Goal: Task Accomplishment & Management: Complete application form

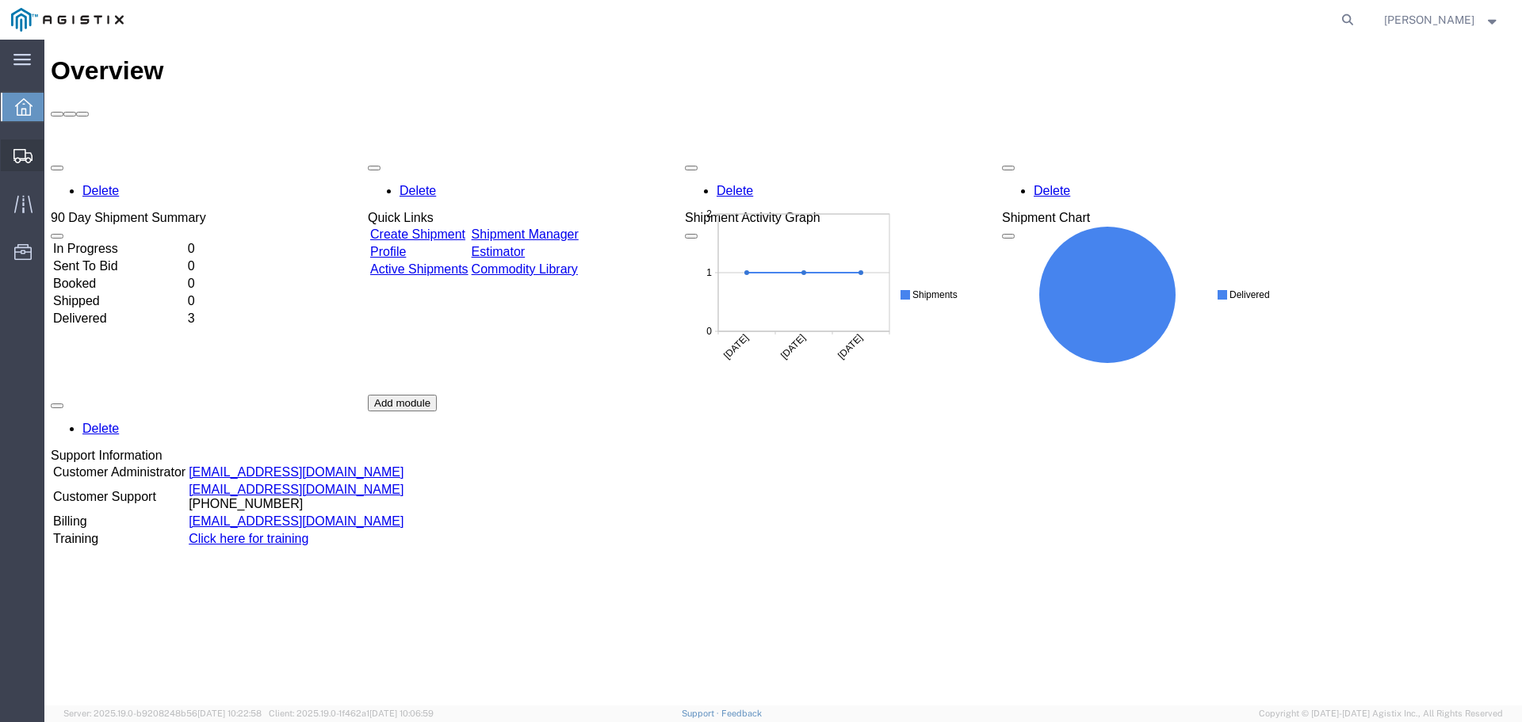
click at [12, 158] on div at bounding box center [23, 155] width 44 height 32
click at [0, 0] on span "Create Shipment" at bounding box center [0, 0] width 0 height 0
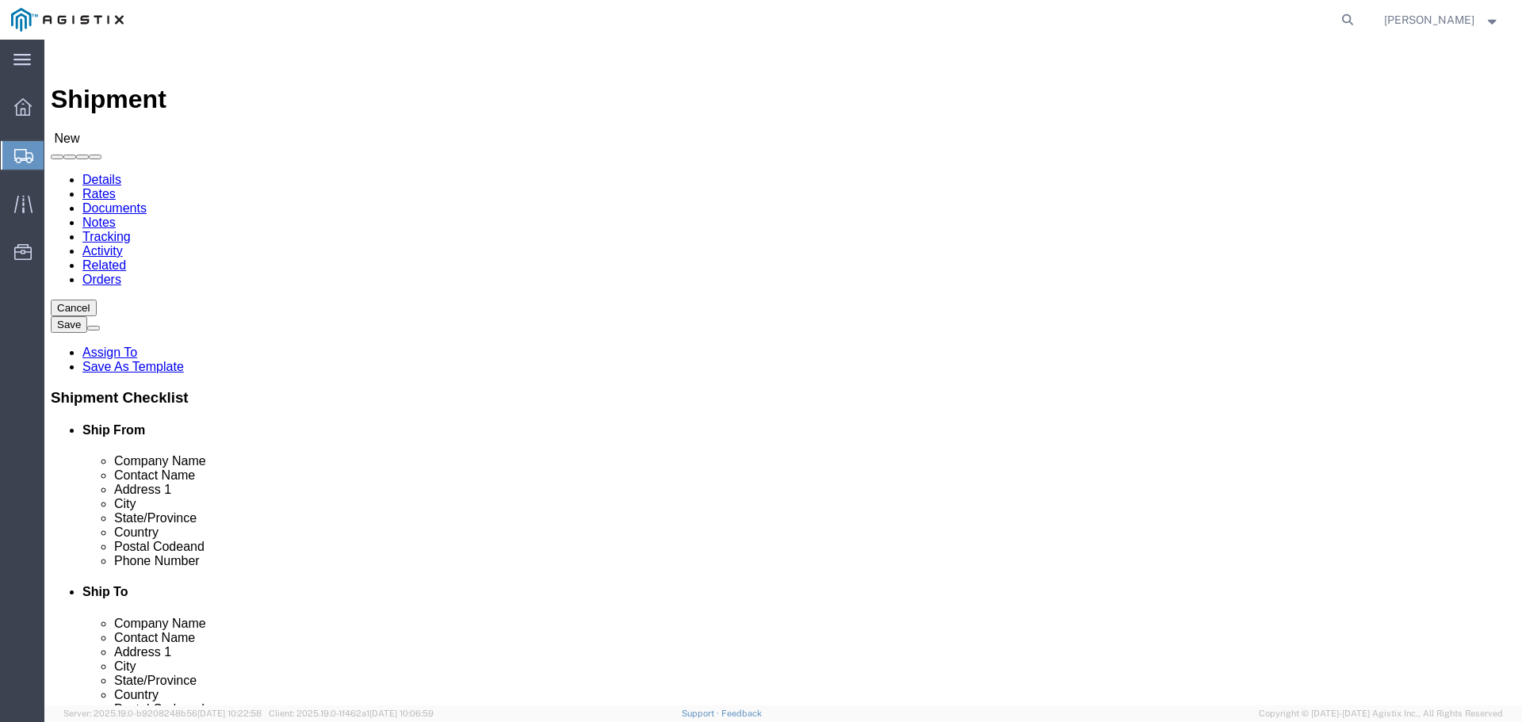
select select
click select "Select Advanced Tower Components PG&E"
select select "9596"
click select "Select Advanced Tower Components PG&E"
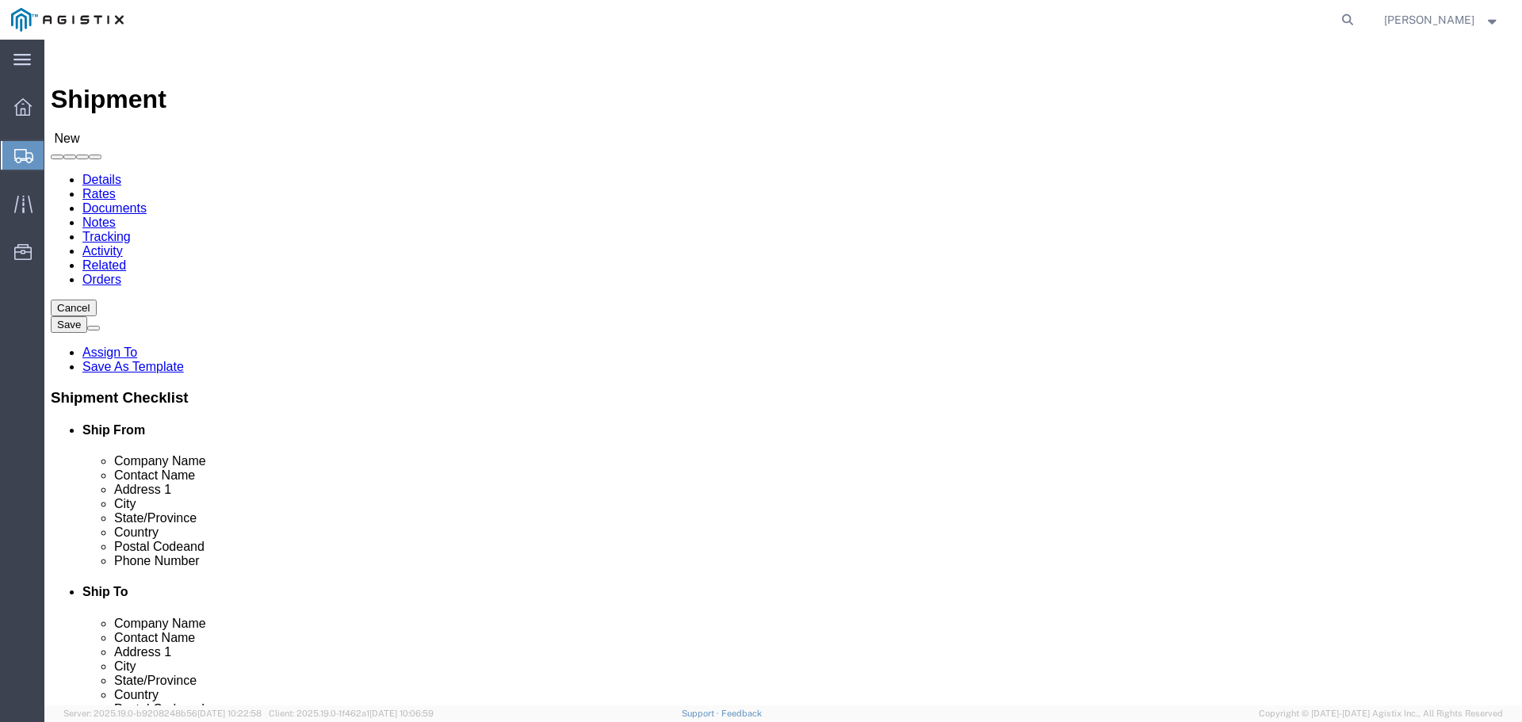
select select
click select "Select All Others [GEOGRAPHIC_DATA] [GEOGRAPHIC_DATA] [GEOGRAPHIC_DATA] [GEOGRA…"
select select "23082"
click select "Select All Others [GEOGRAPHIC_DATA] [GEOGRAPHIC_DATA] [GEOGRAPHIC_DATA] [GEOGRA…"
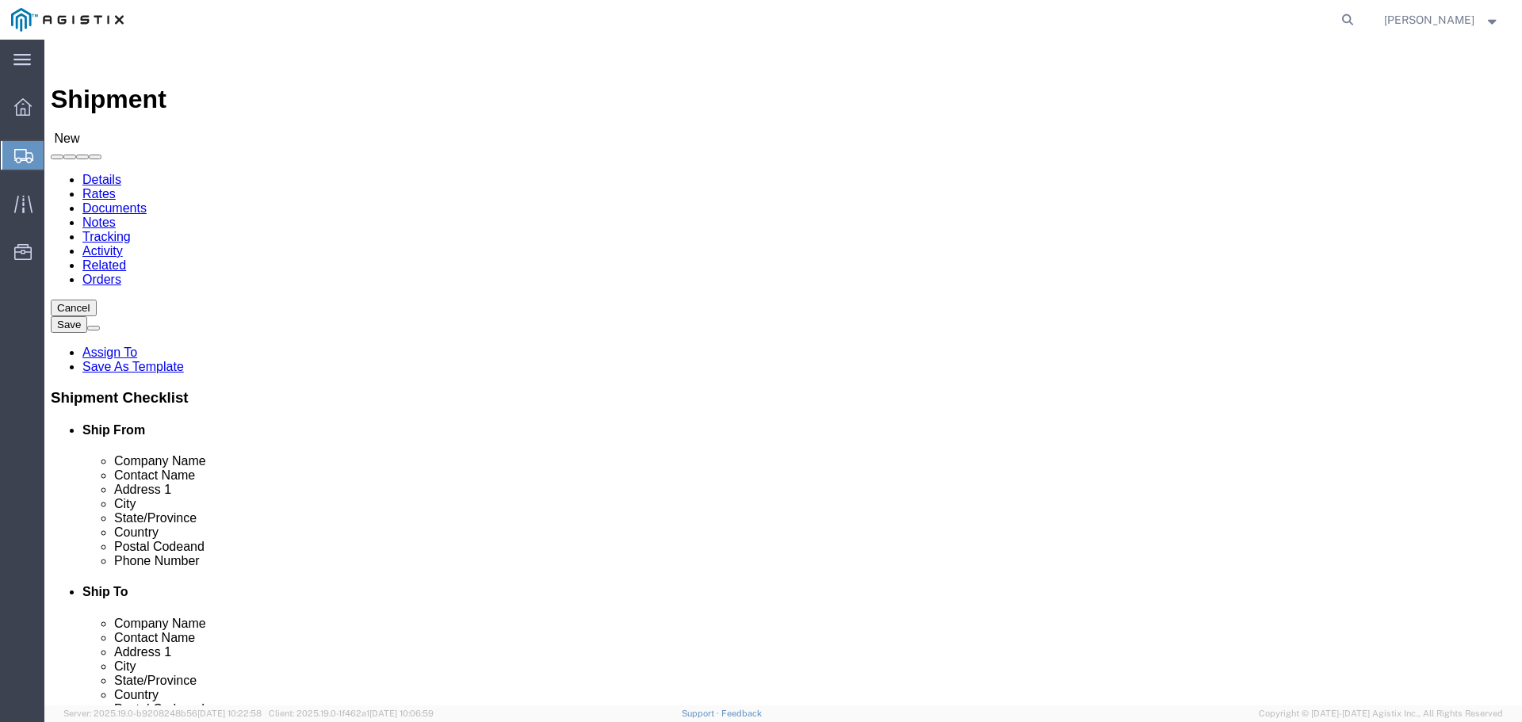
click input "text"
type input "Advanced Tower Components"
click input "text"
type input "m"
type input "[PERSON_NAME]"
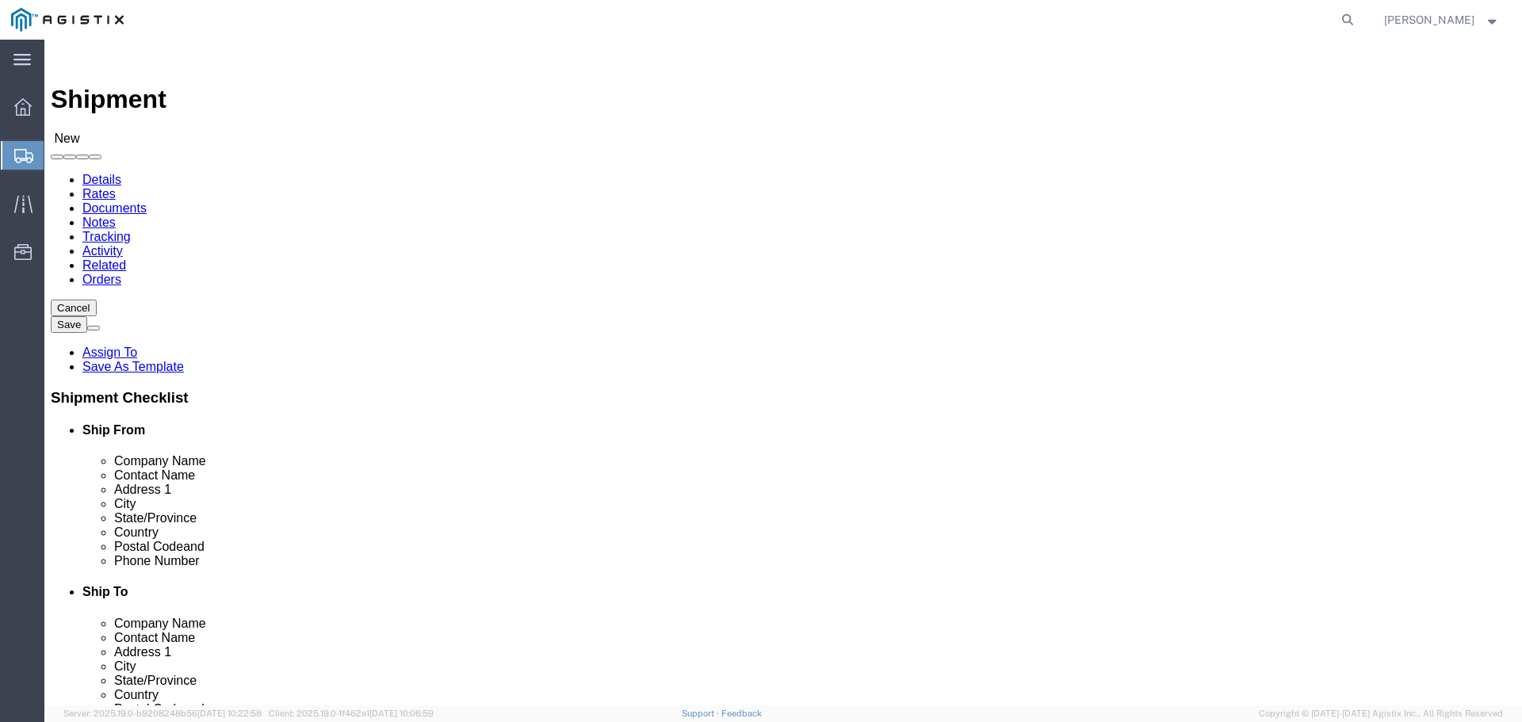
click input "text"
type input "[GEOGRAPHIC_DATA]"
click input "text"
type input "[GEOGRAPHIC_DATA]"
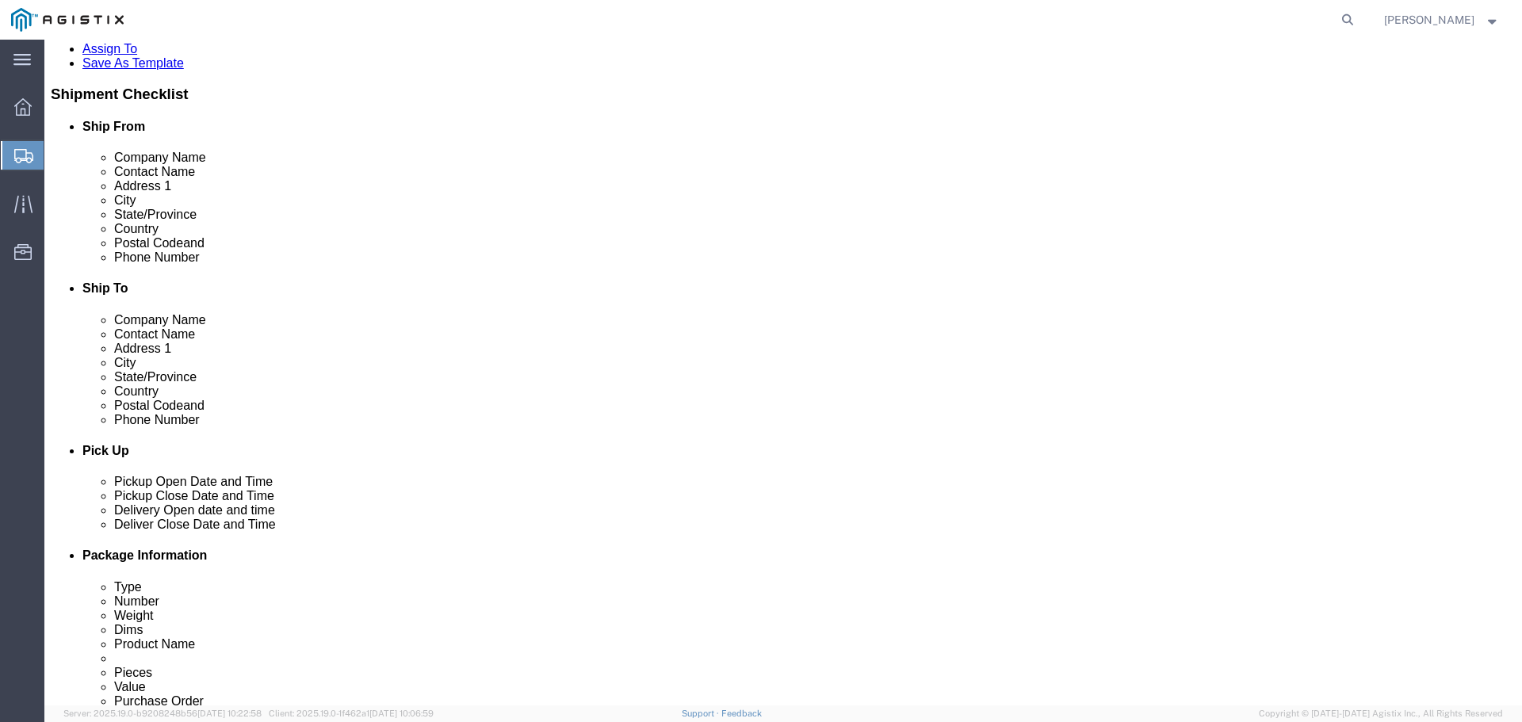
scroll to position [317, 0]
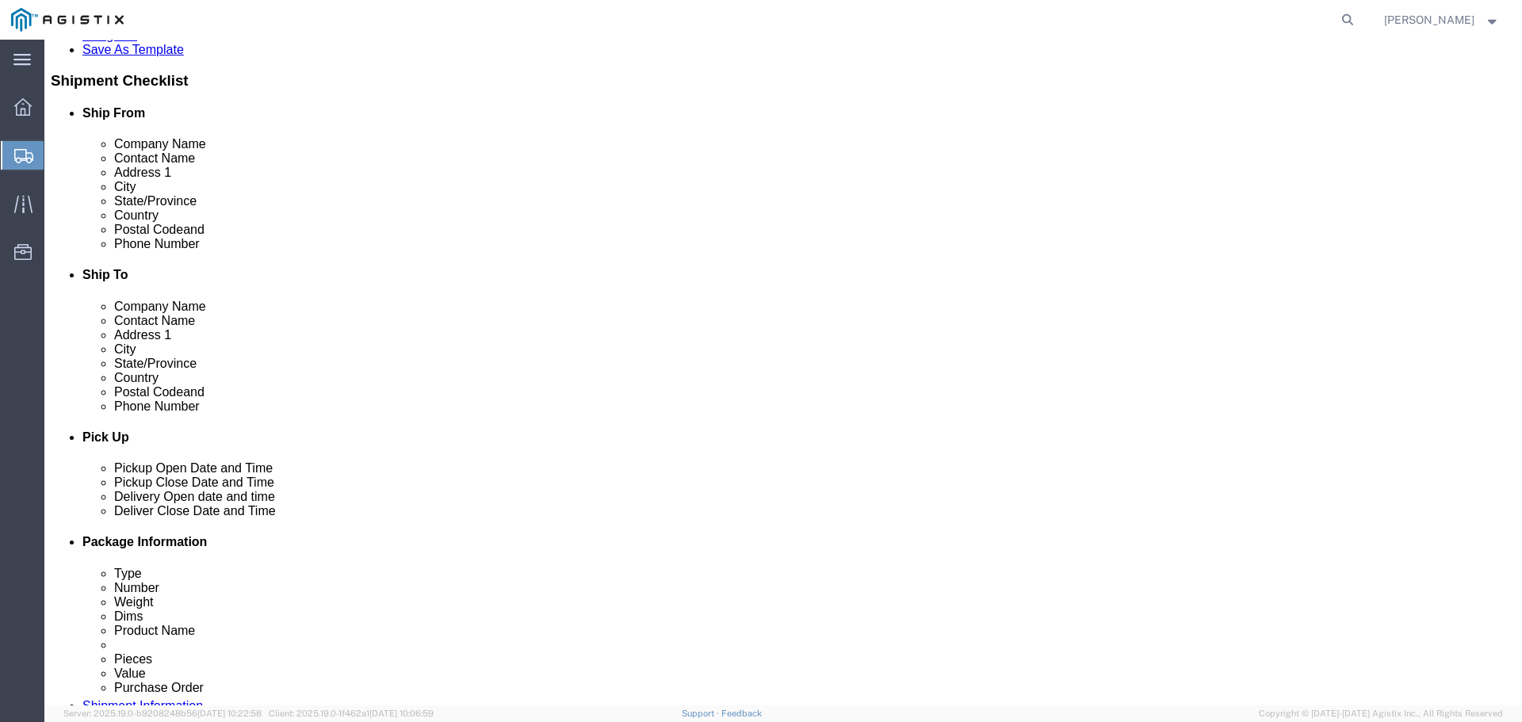
click input "text"
type input "97301"
click input "text"
type input "50354007777"
click input "text"
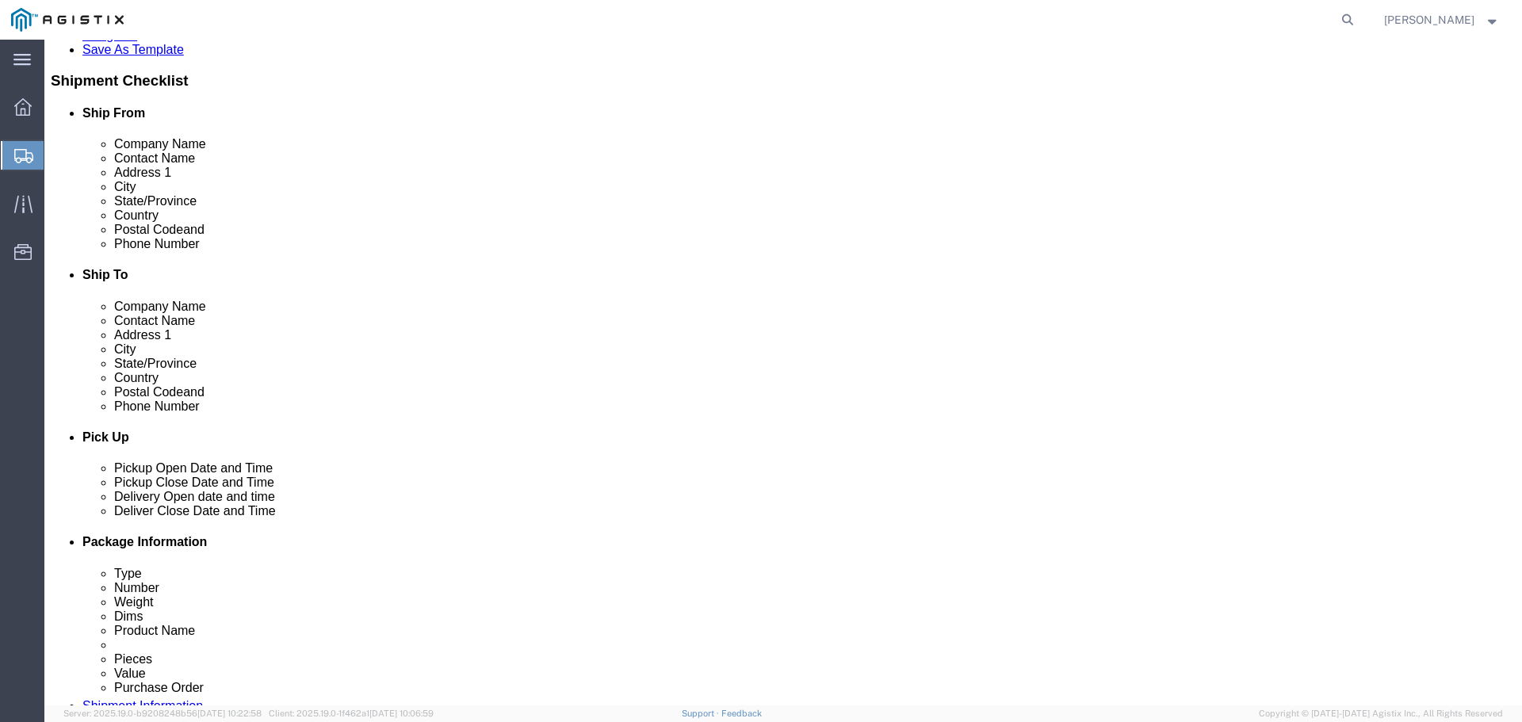
type input "[EMAIL_ADDRESS][DOMAIN_NAME]"
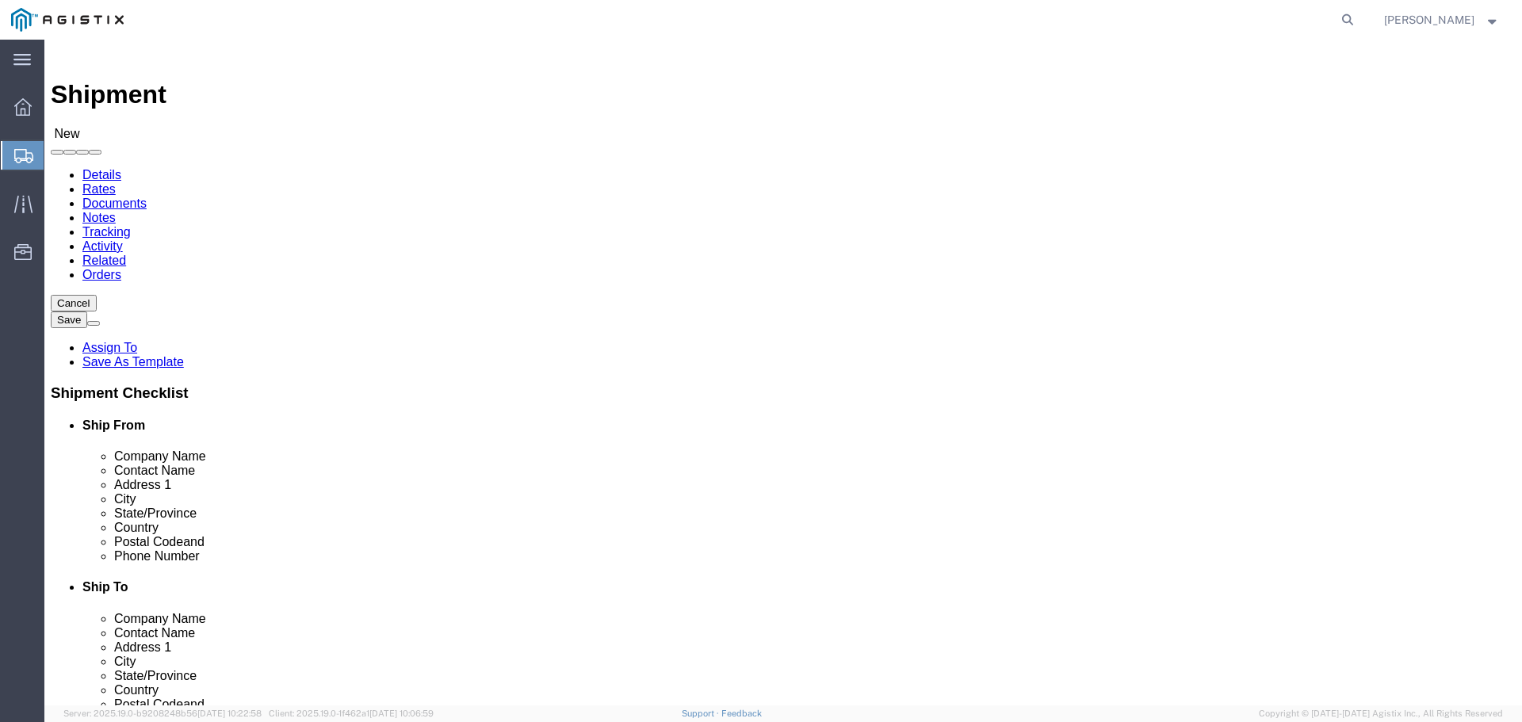
scroll to position [0, 0]
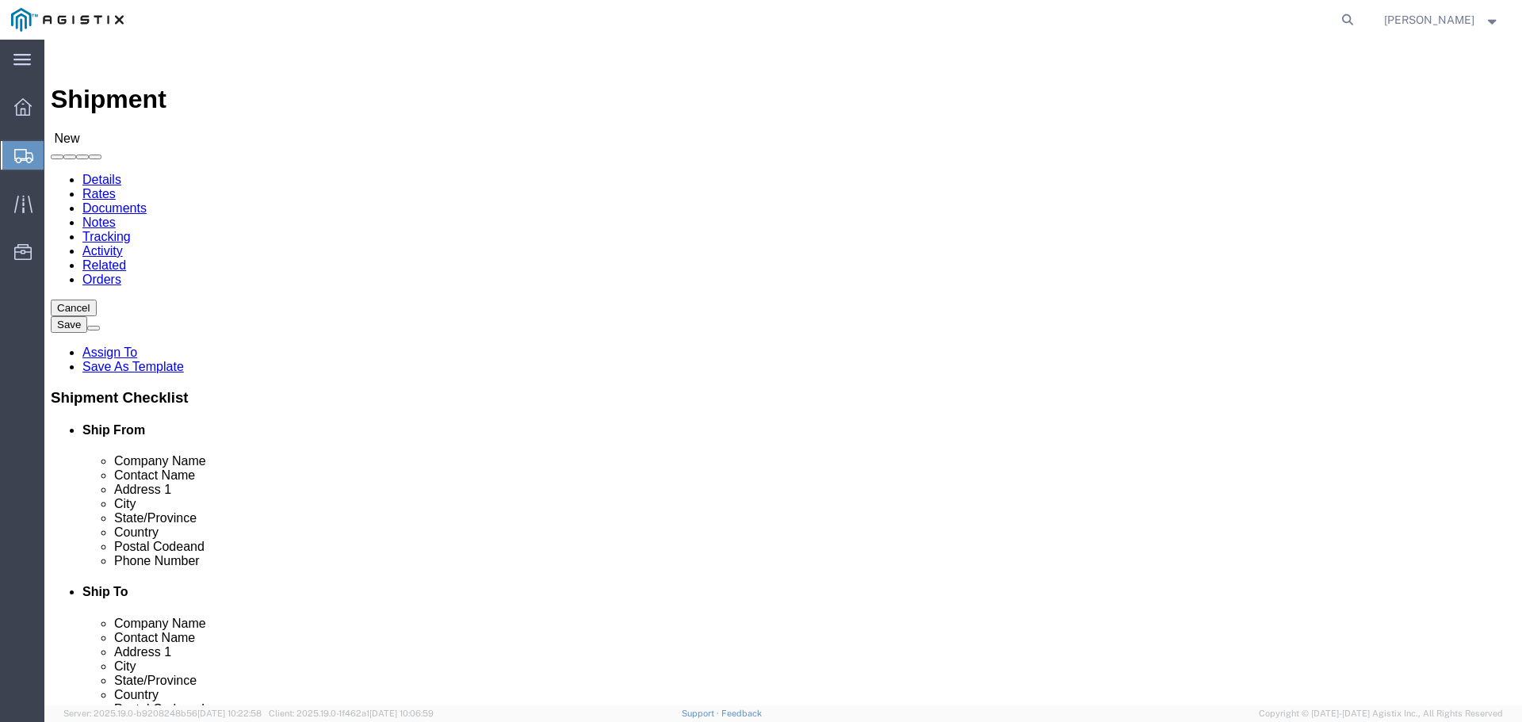
click input "text"
paste input "Graybar Electric"
type input "Graybar Electric"
click input "text"
paste input "[PERSON_NAME]"
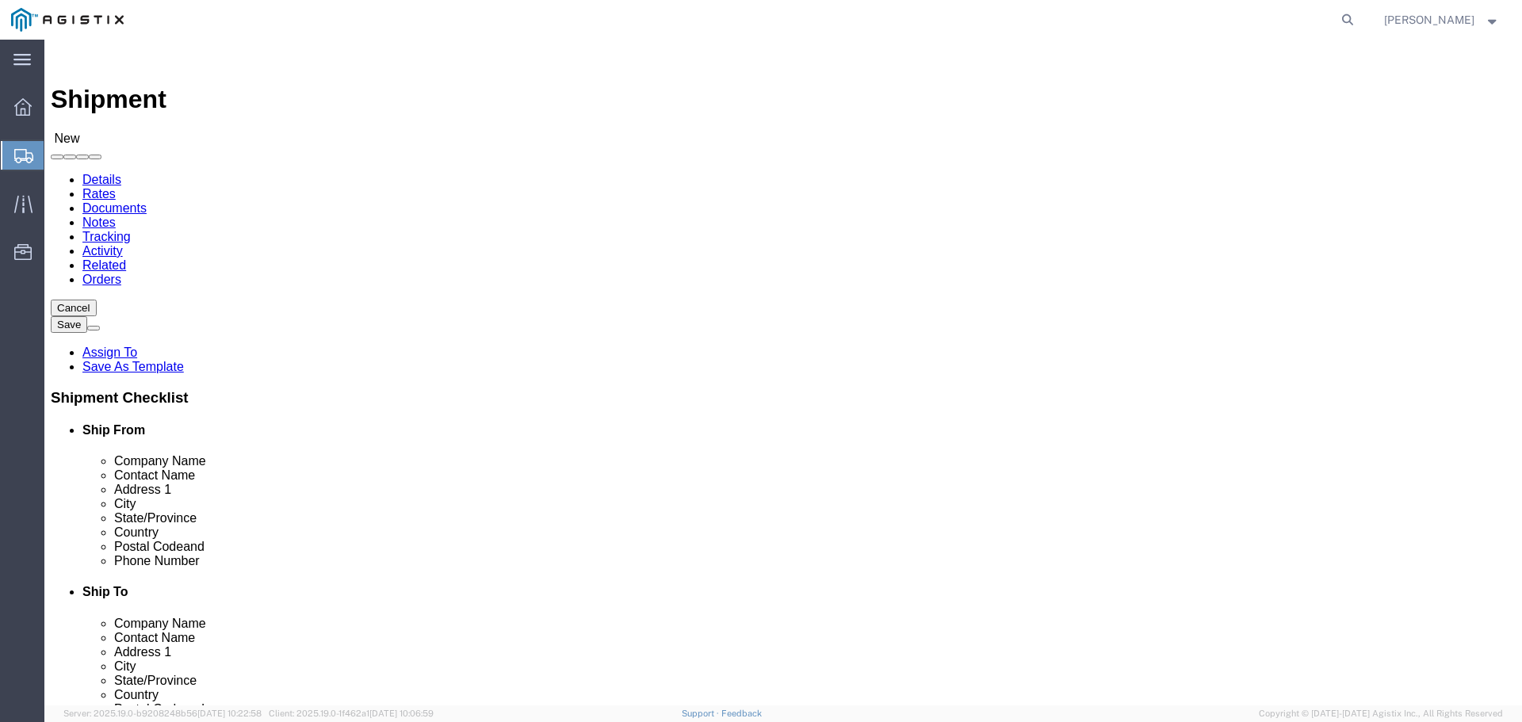
type input "[PERSON_NAME]"
click input "text"
paste input "[STREET_ADDRESS]"
type input "[STREET_ADDRESS]"
click input "text"
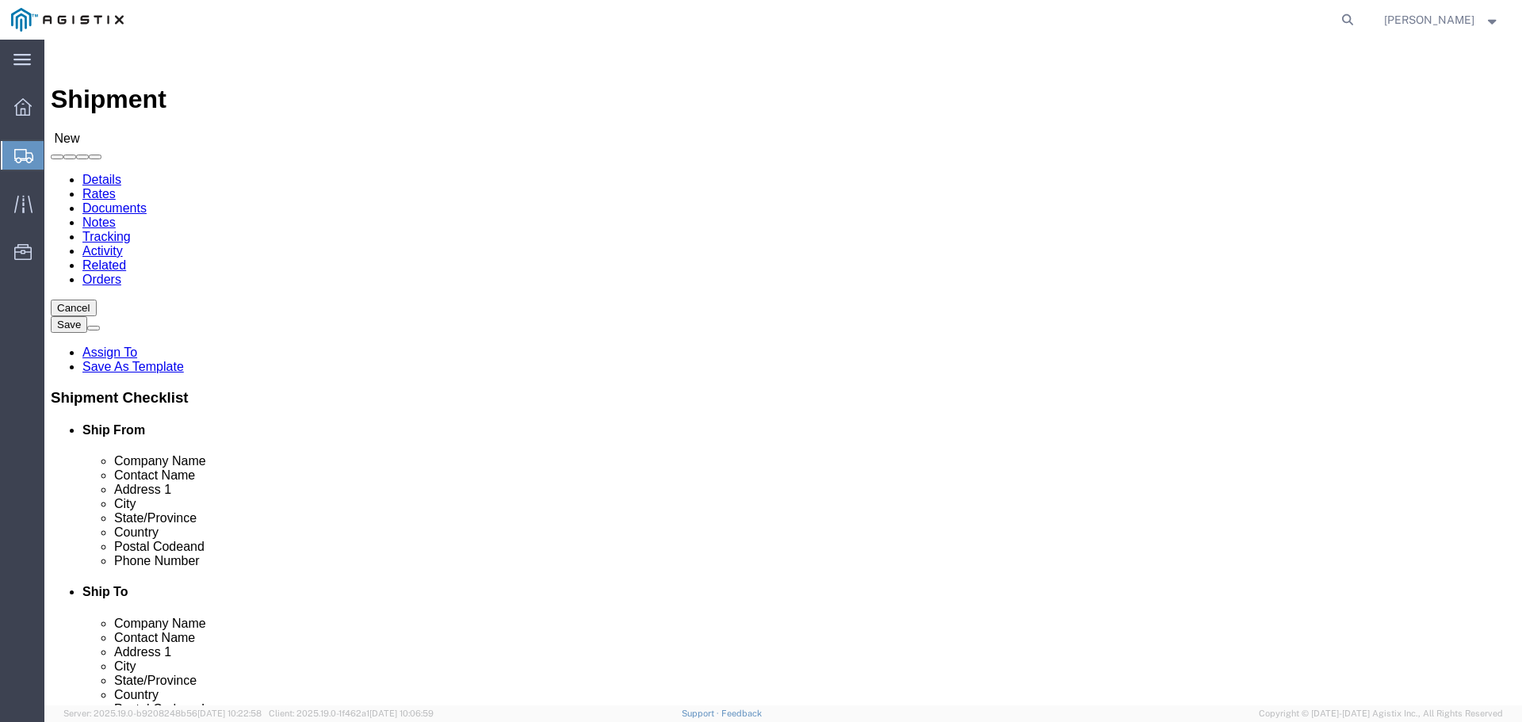
paste input "[GEOGRAPHIC_DATA]"
type input "[GEOGRAPHIC_DATA]"
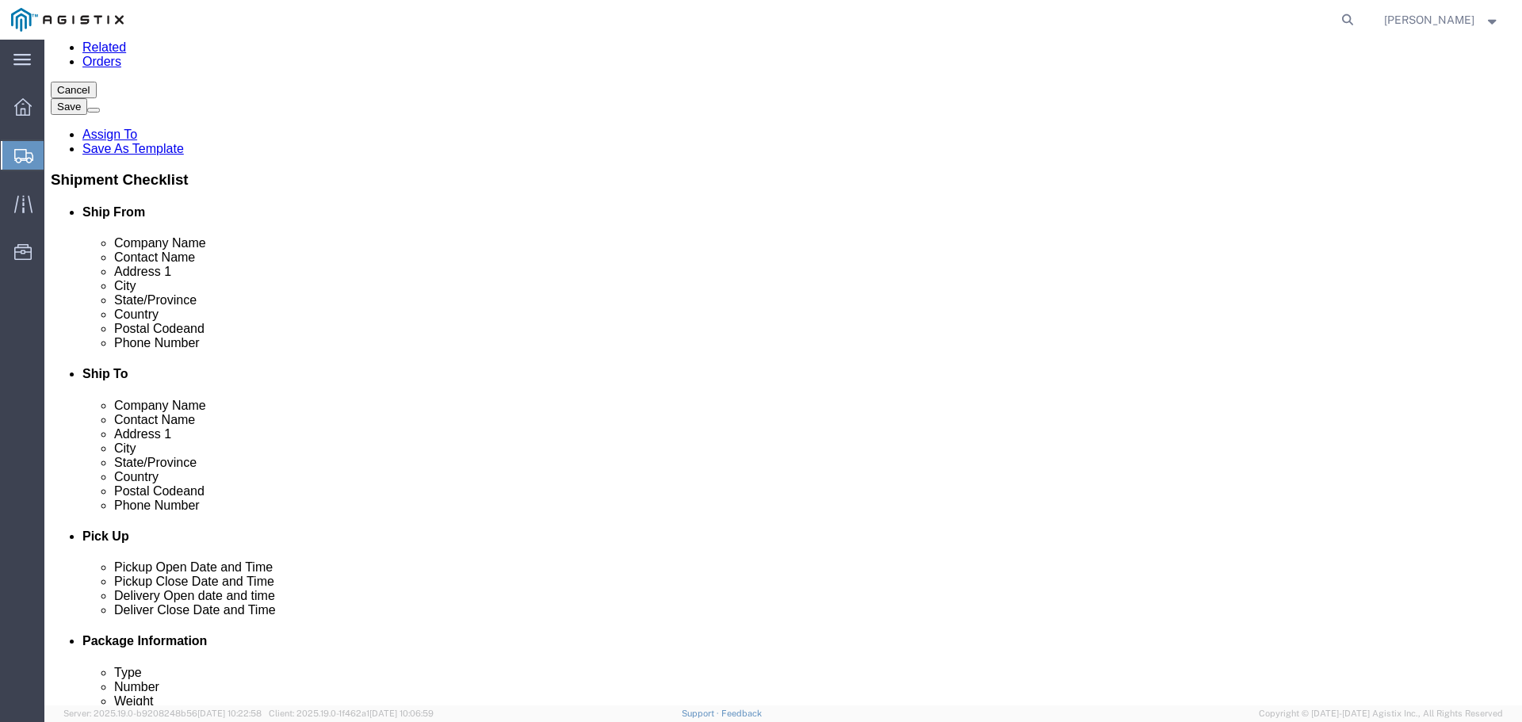
scroll to position [238, 0]
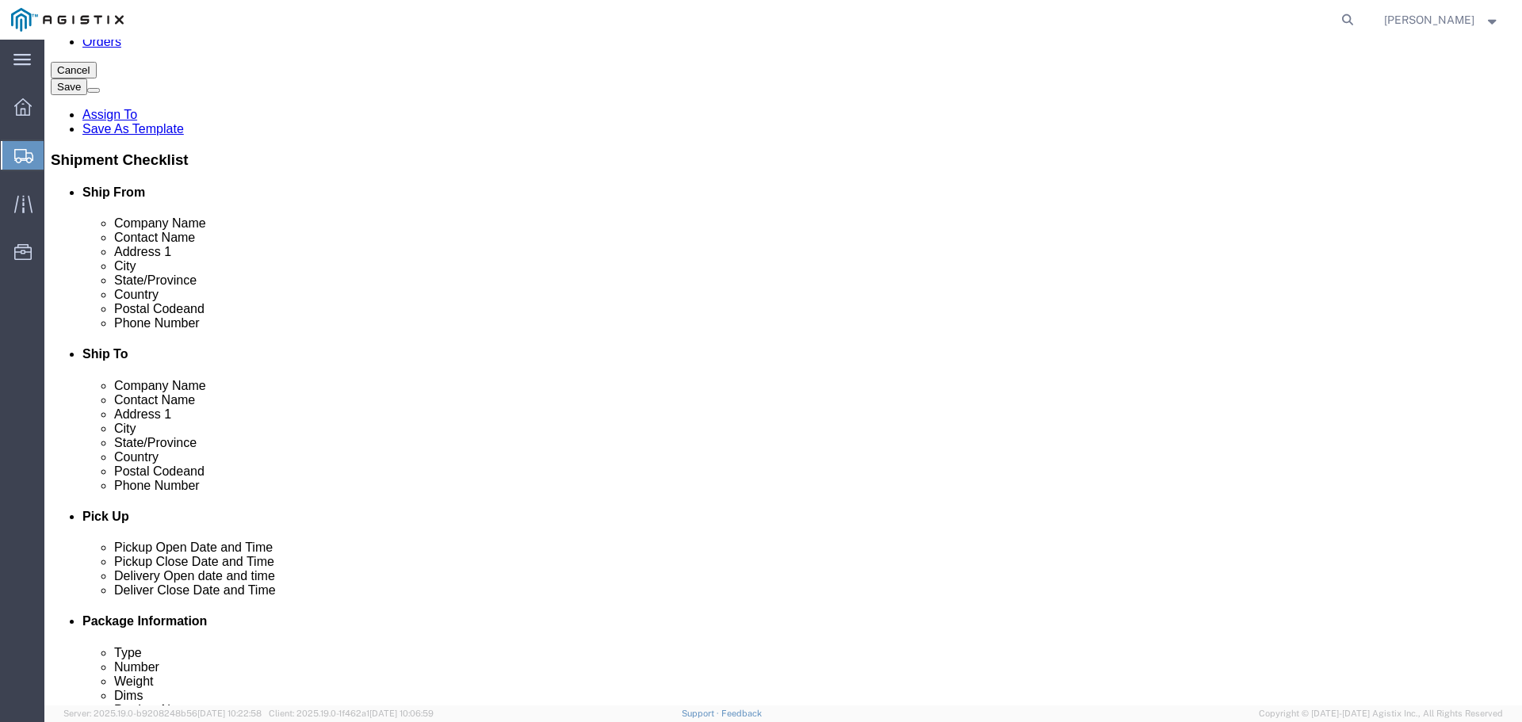
click input "Postal Code"
paste input "93725"
type input "93725"
click input "text"
paste input "<[PERSON_NAME][EMAIL_ADDRESS][PERSON_NAME][DOMAIN_NAME]>"
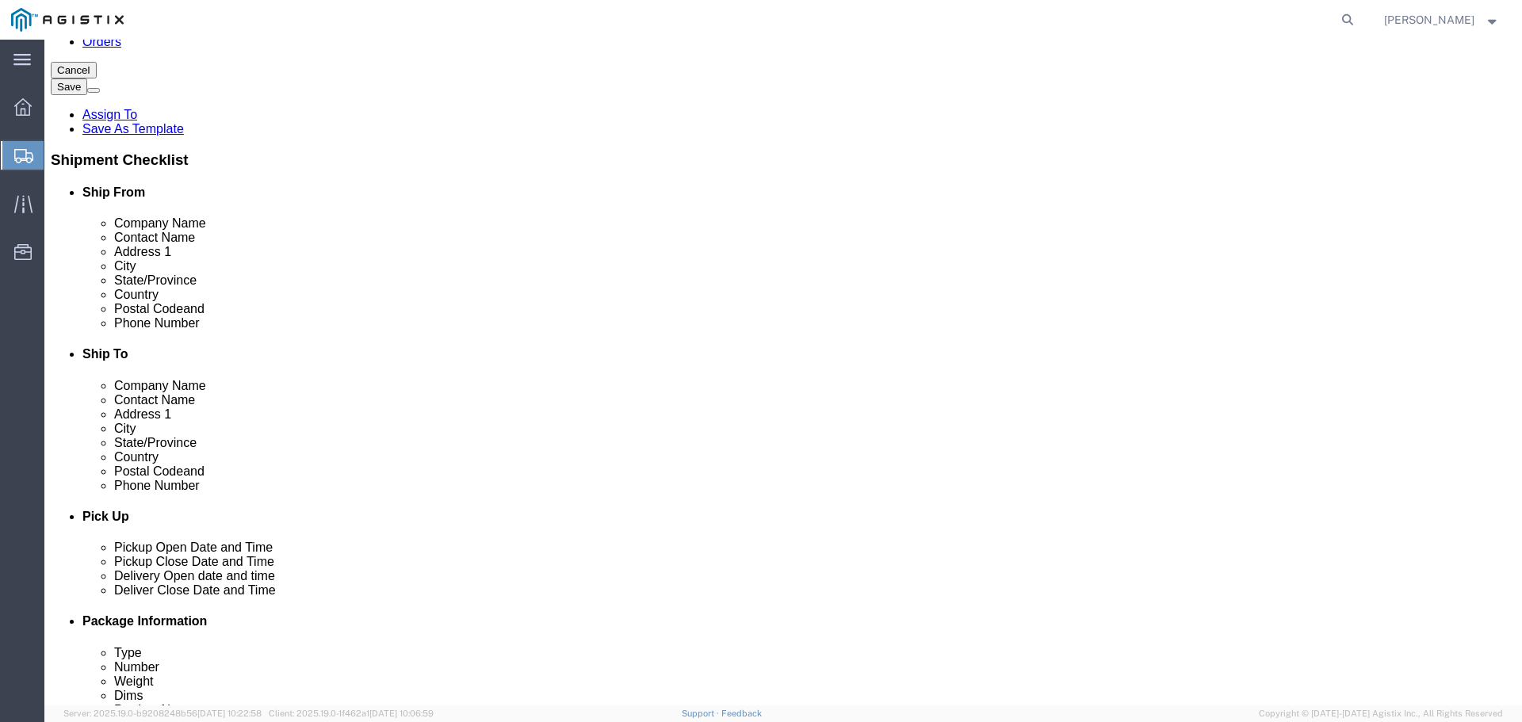
type input "[PERSON_NAME][EMAIL_ADDRESS][PERSON_NAME][DOMAIN_NAME]"
click input "text"
paste input "[PHONE_NUMBER]"
type input "[PHONE_NUMBER]"
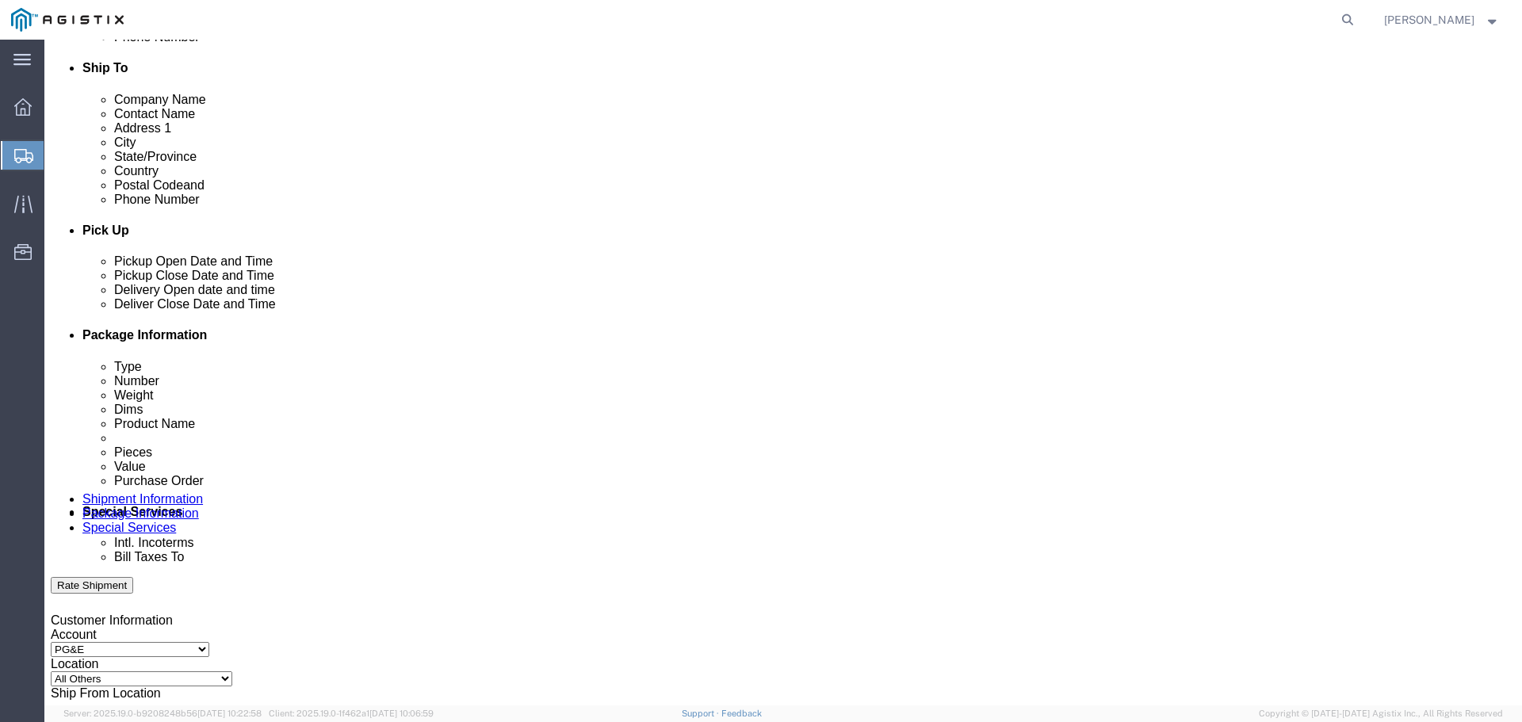
scroll to position [555, 0]
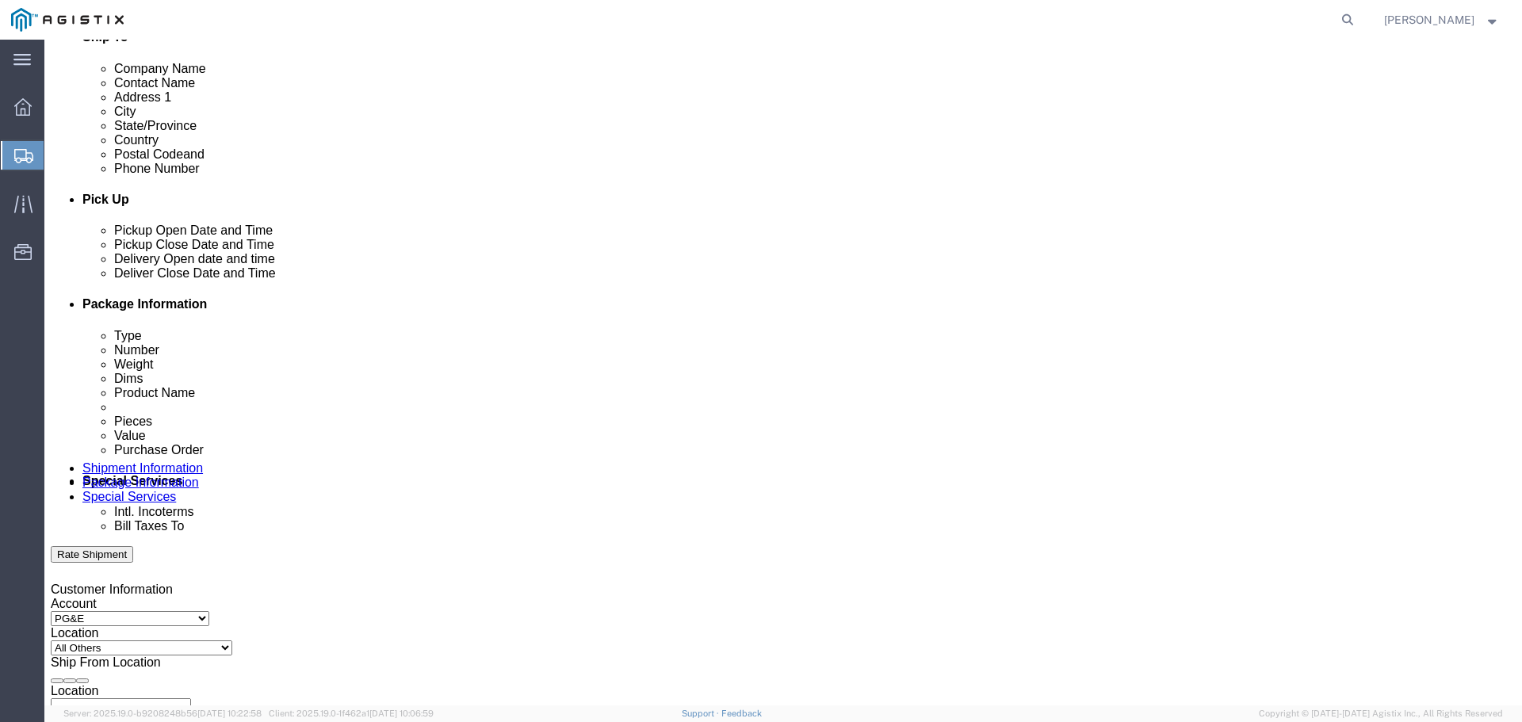
click div
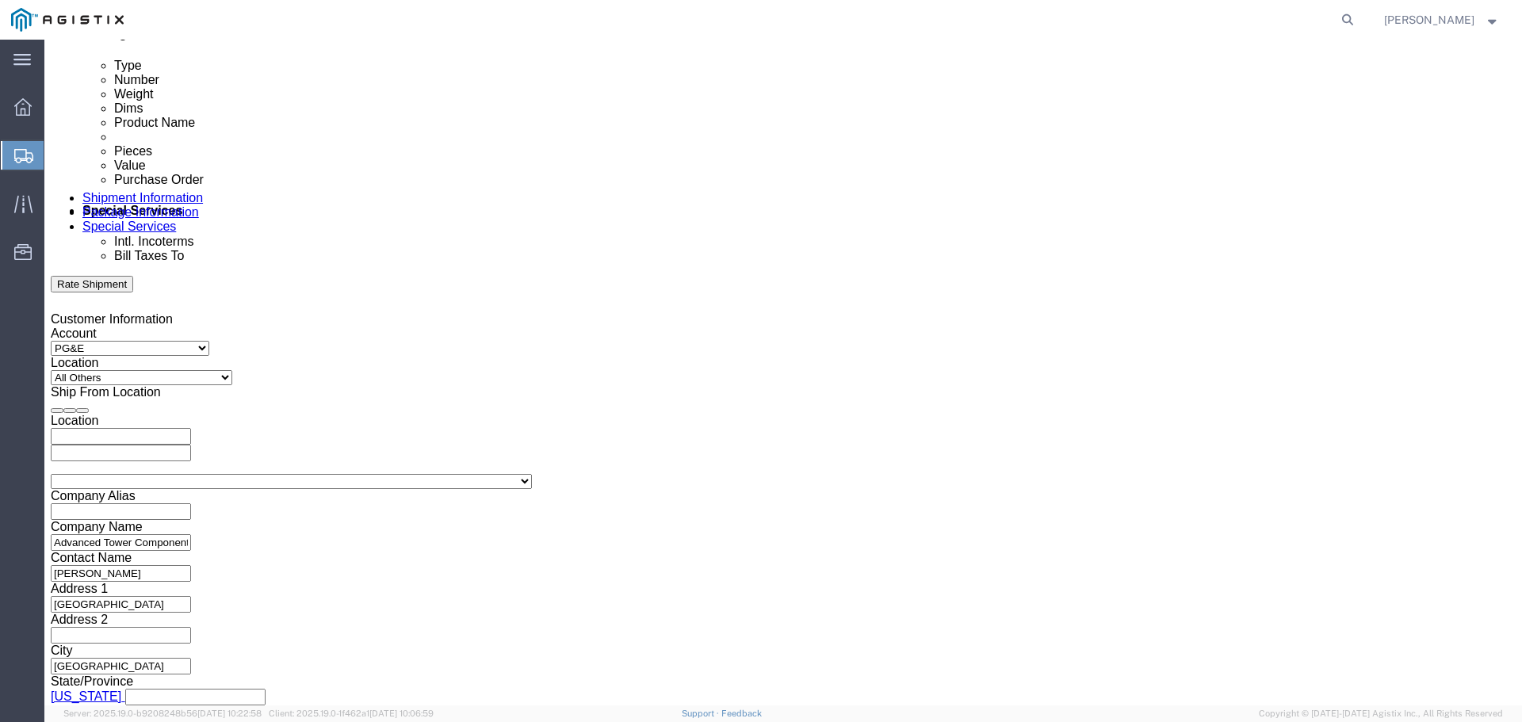
click button "Apply"
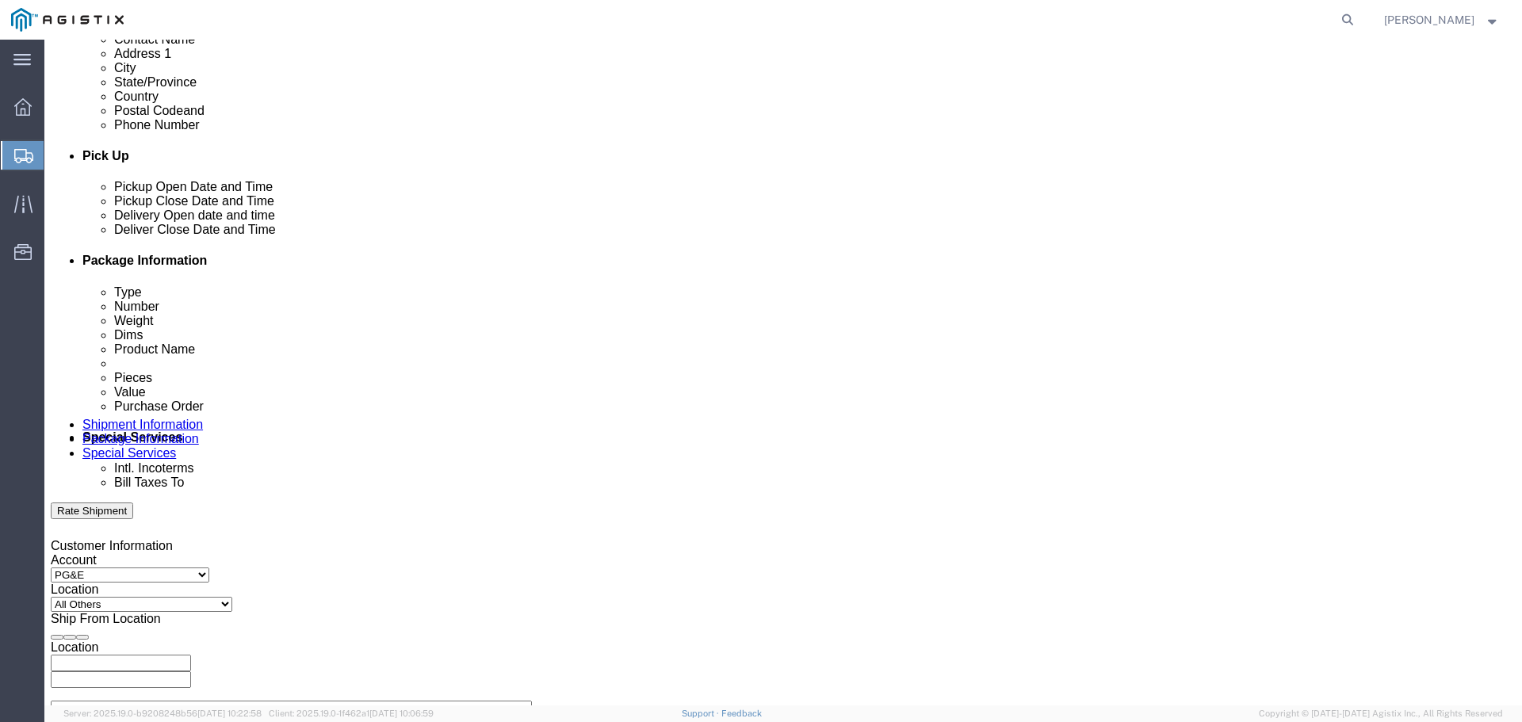
scroll to position [587, 0]
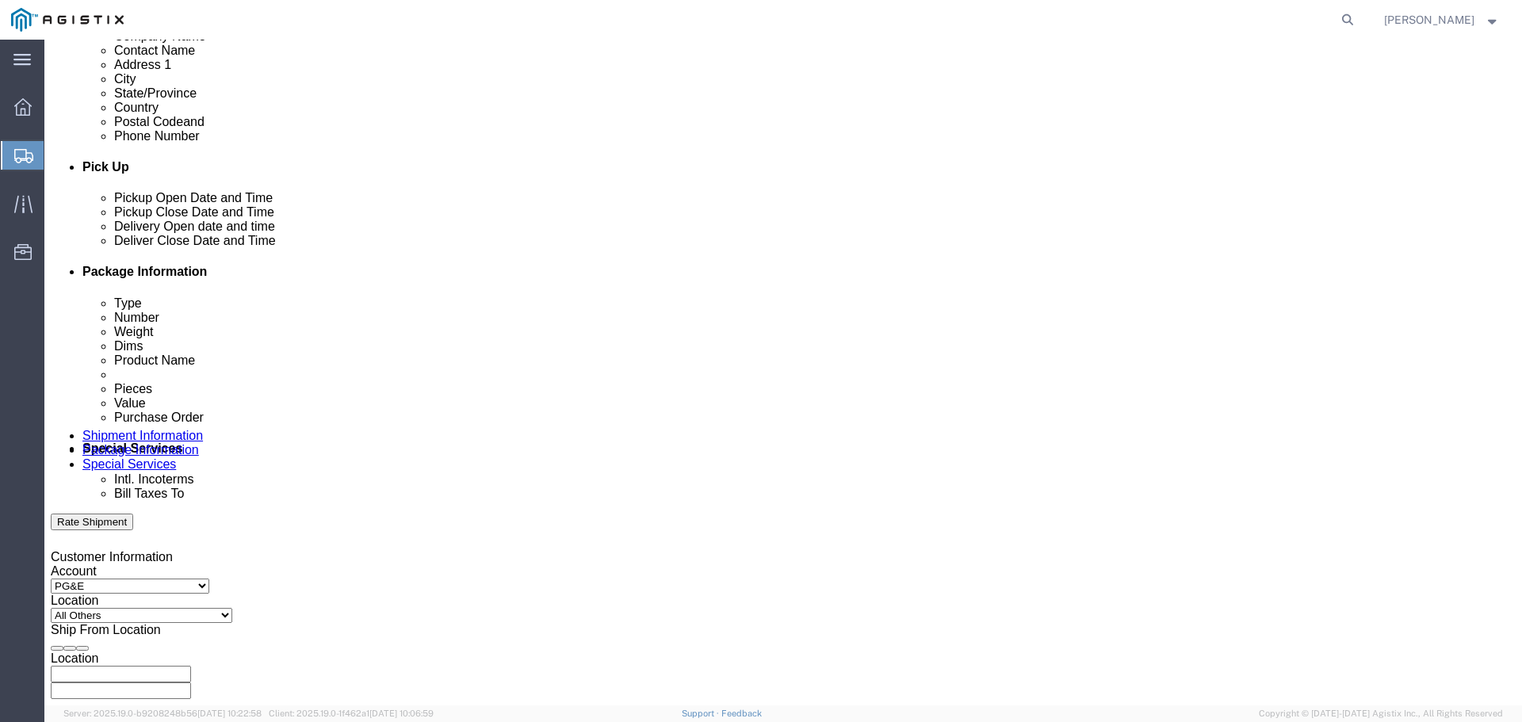
click div "[DATE] 2:00 PM"
click input "7:00 PM"
click input "7:00 AM"
type input "8:00 AM"
click button "Apply"
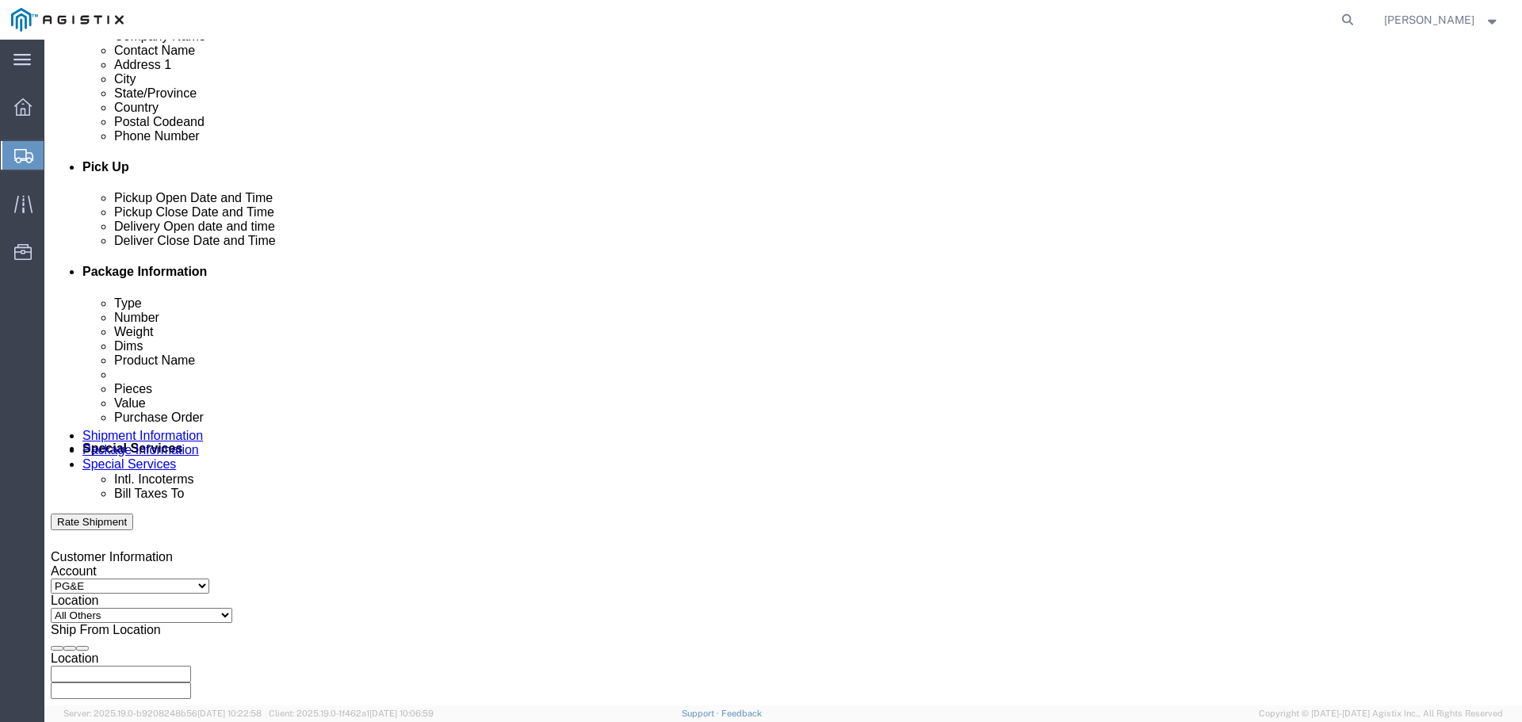
click icon
click div
type input "4:00 PM"
click button "Apply"
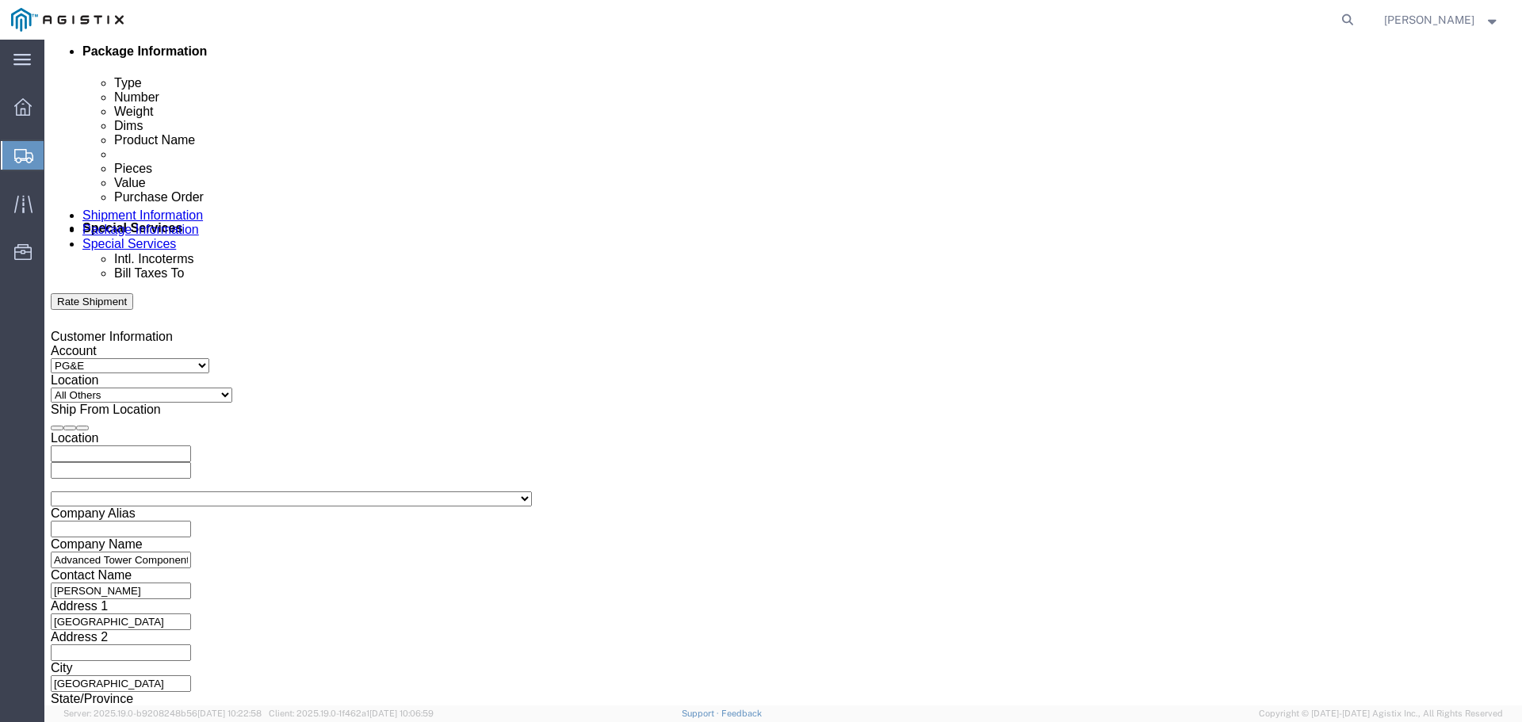
scroll to position [825, 0]
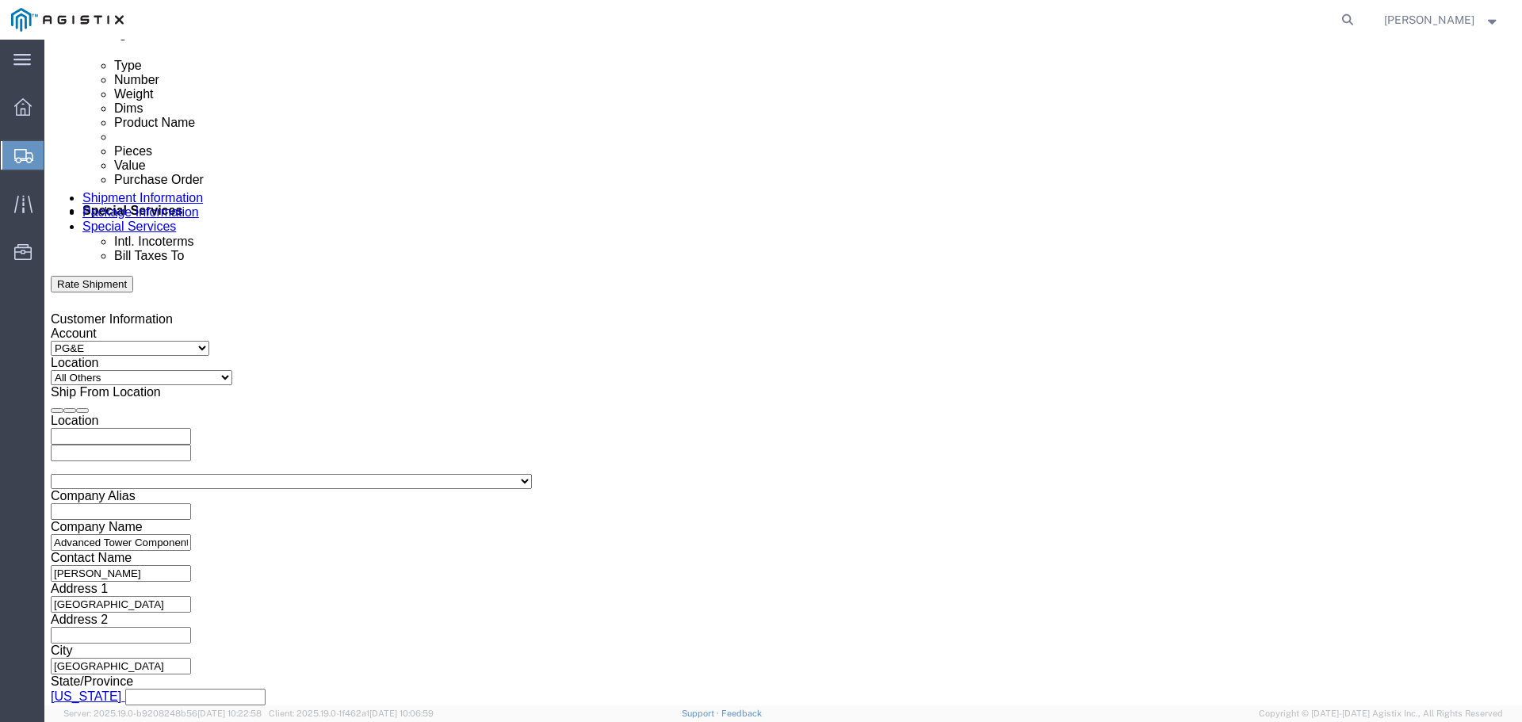
click input "text"
paste input "4527192859"
type input "4527192859"
click select "Select Account Type Activity ID Airline Appointment Number ASN Batch Request # …"
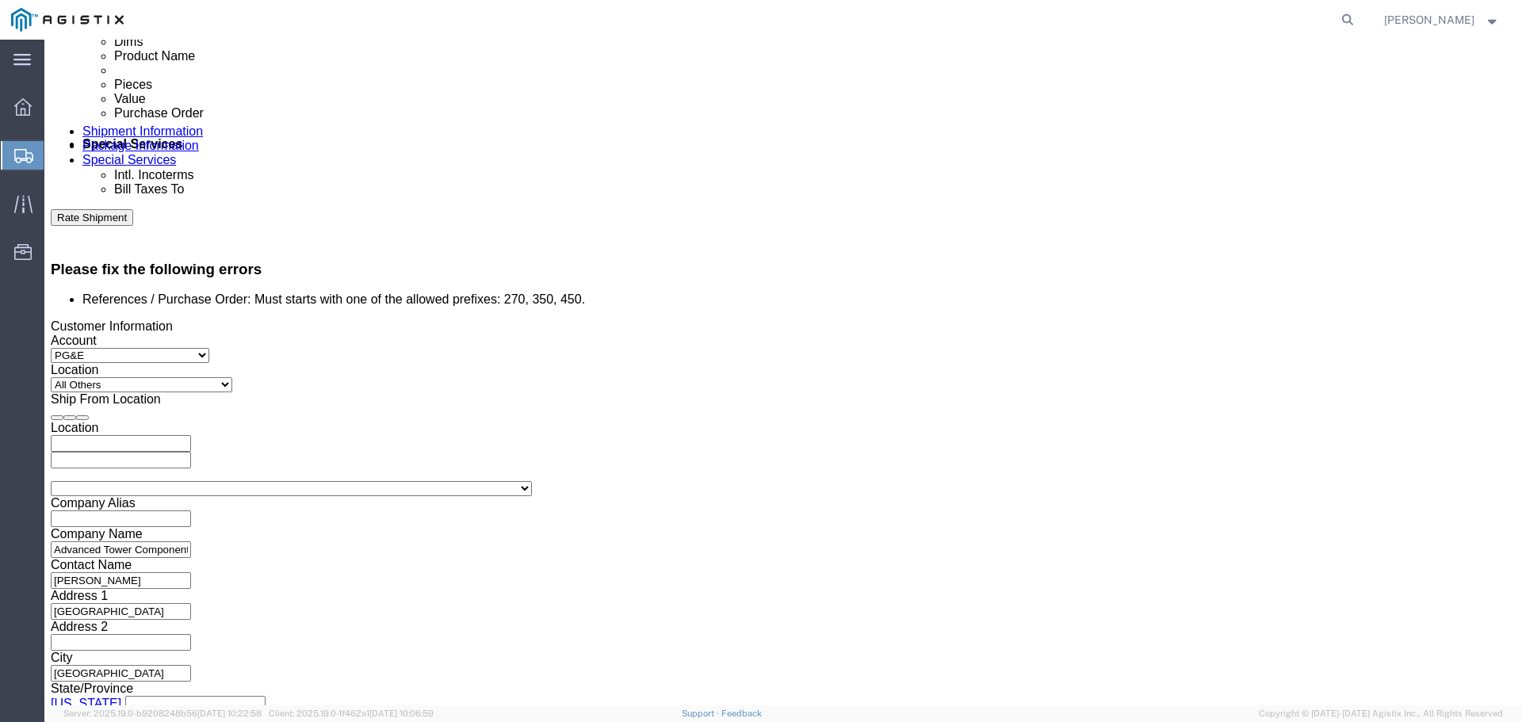
select select "PURCHORD"
click select "Select Account Type Activity ID Airline Appointment Number ASN Batch Request # …"
click input "text"
type input "atc#176356"
click select "Select Account Type Activity ID Airline Appointment Number ASN Batch Request # …"
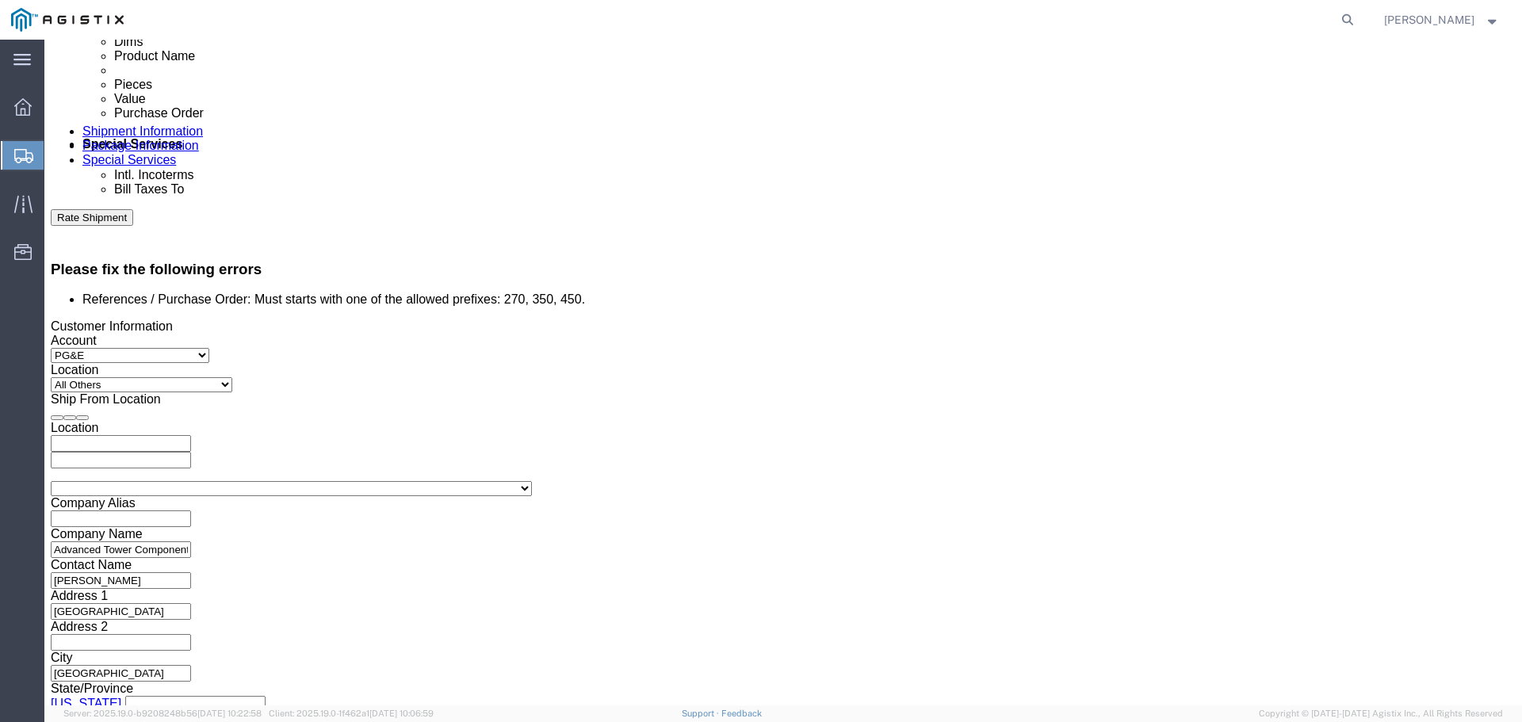
select select "JOBNUM"
click select "Select Account Type Activity ID Airline Appointment Number ASN Batch Request # …"
click input "atc#176356"
drag, startPoint x: 610, startPoint y: 281, endPoint x: 640, endPoint y: 272, distance: 30.8
click input "ATC#176356"
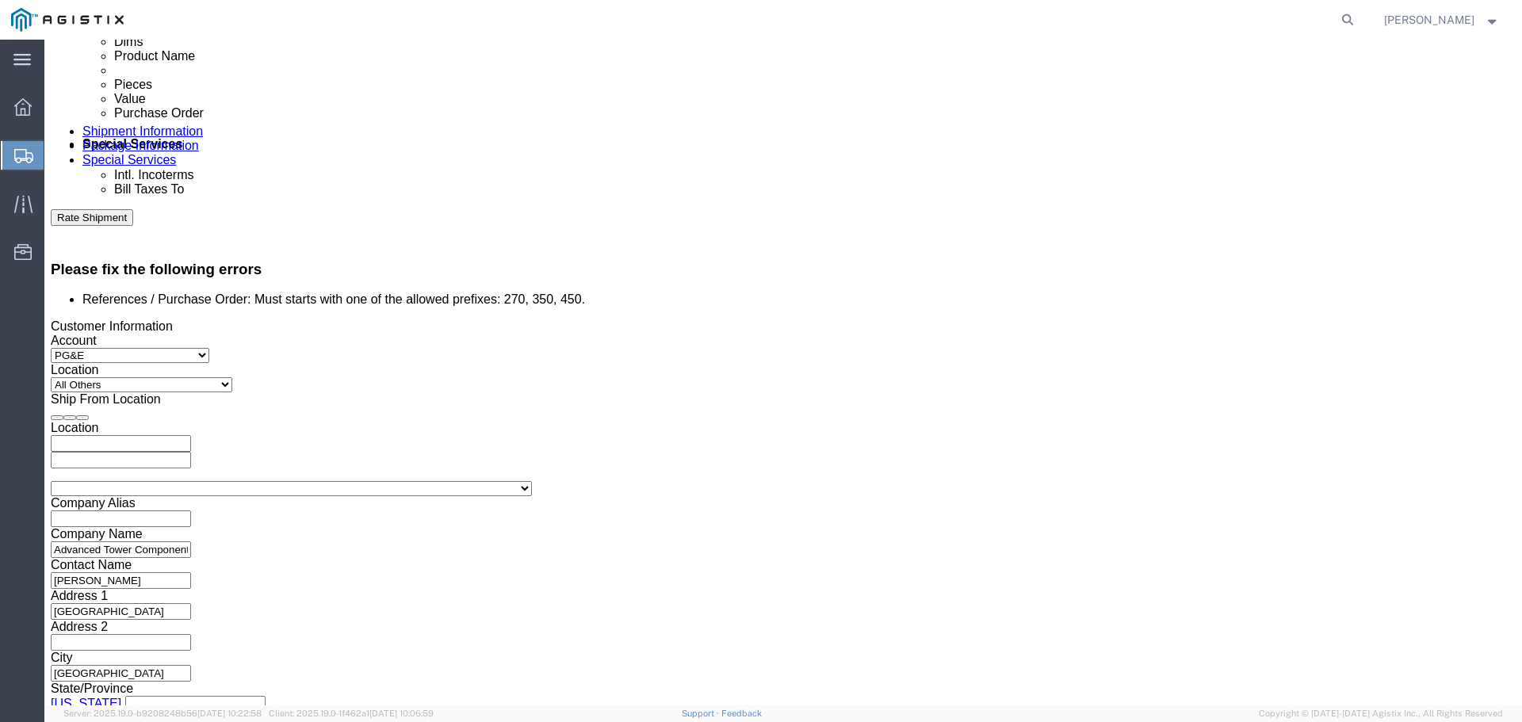
type input "ATC# 176356"
click select "Select Account Type Activity ID Airline Appointment Number ASN Batch Request # …"
click button "Continue"
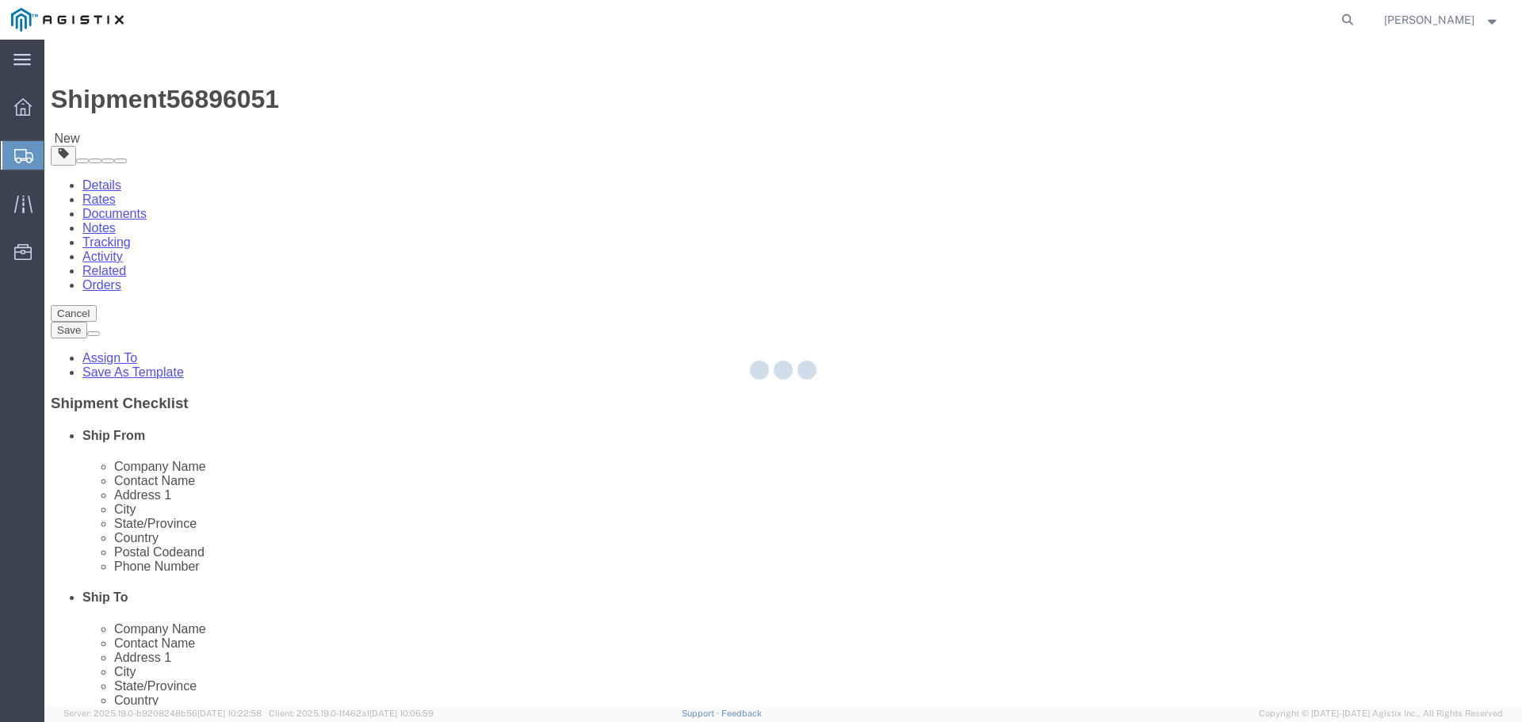
select select "CBOX"
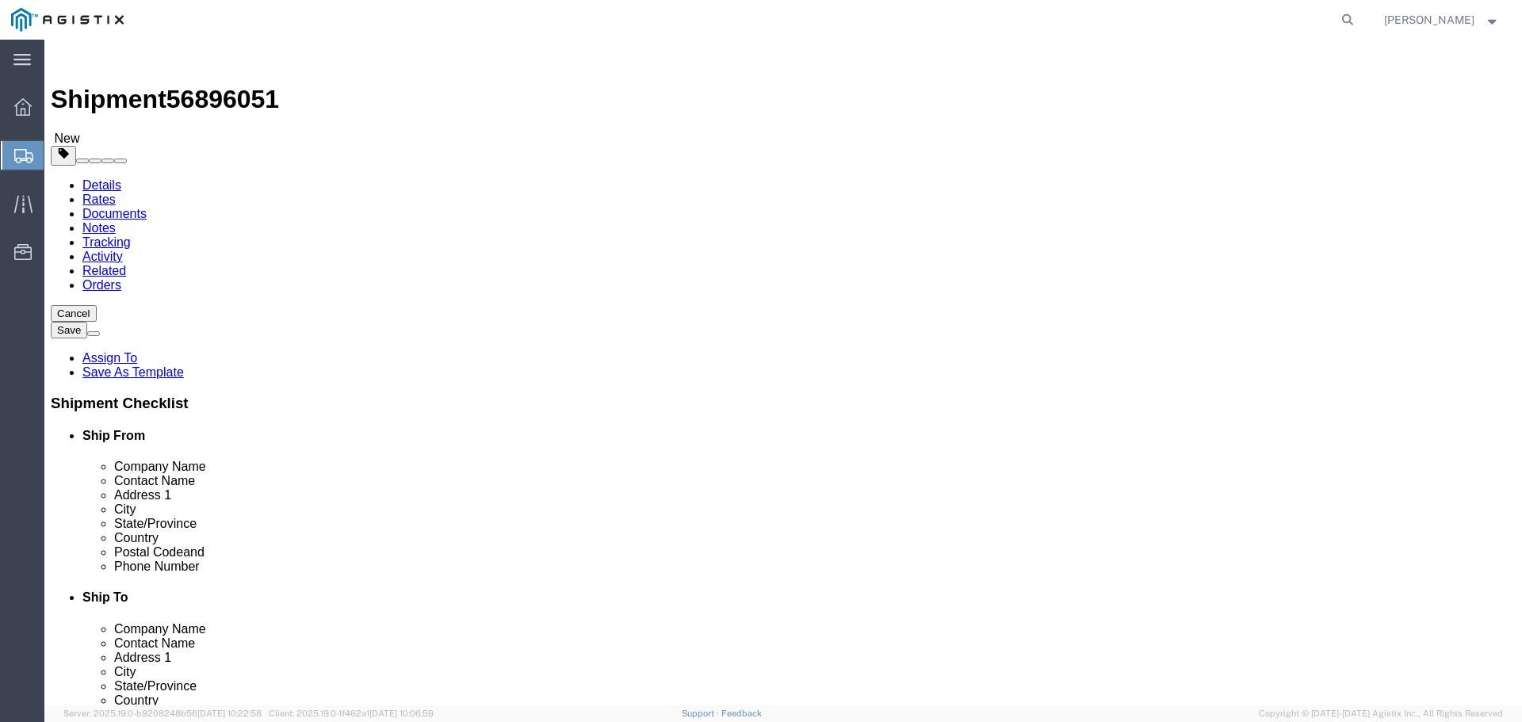
click img
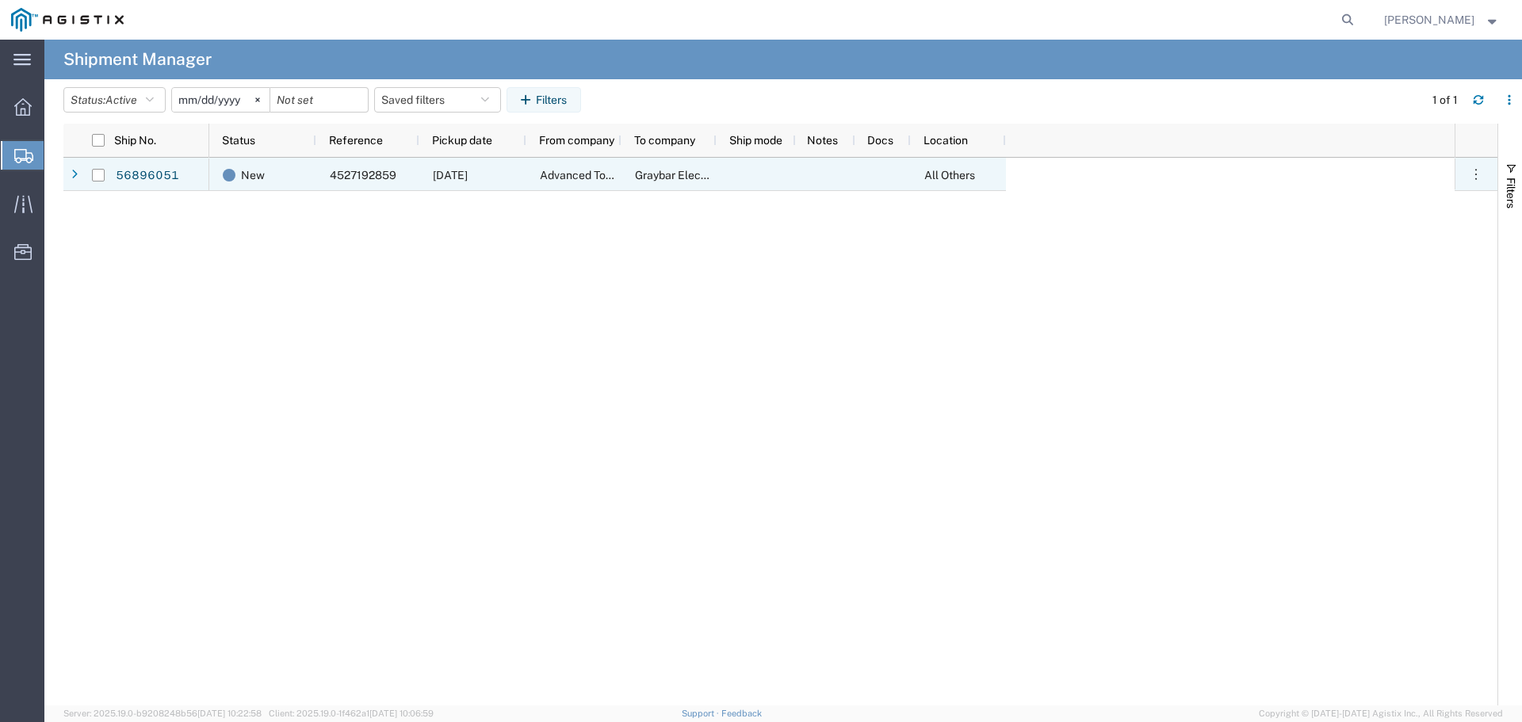
click at [579, 177] on span "Advanced Tower Components" at bounding box center [616, 175] width 152 height 13
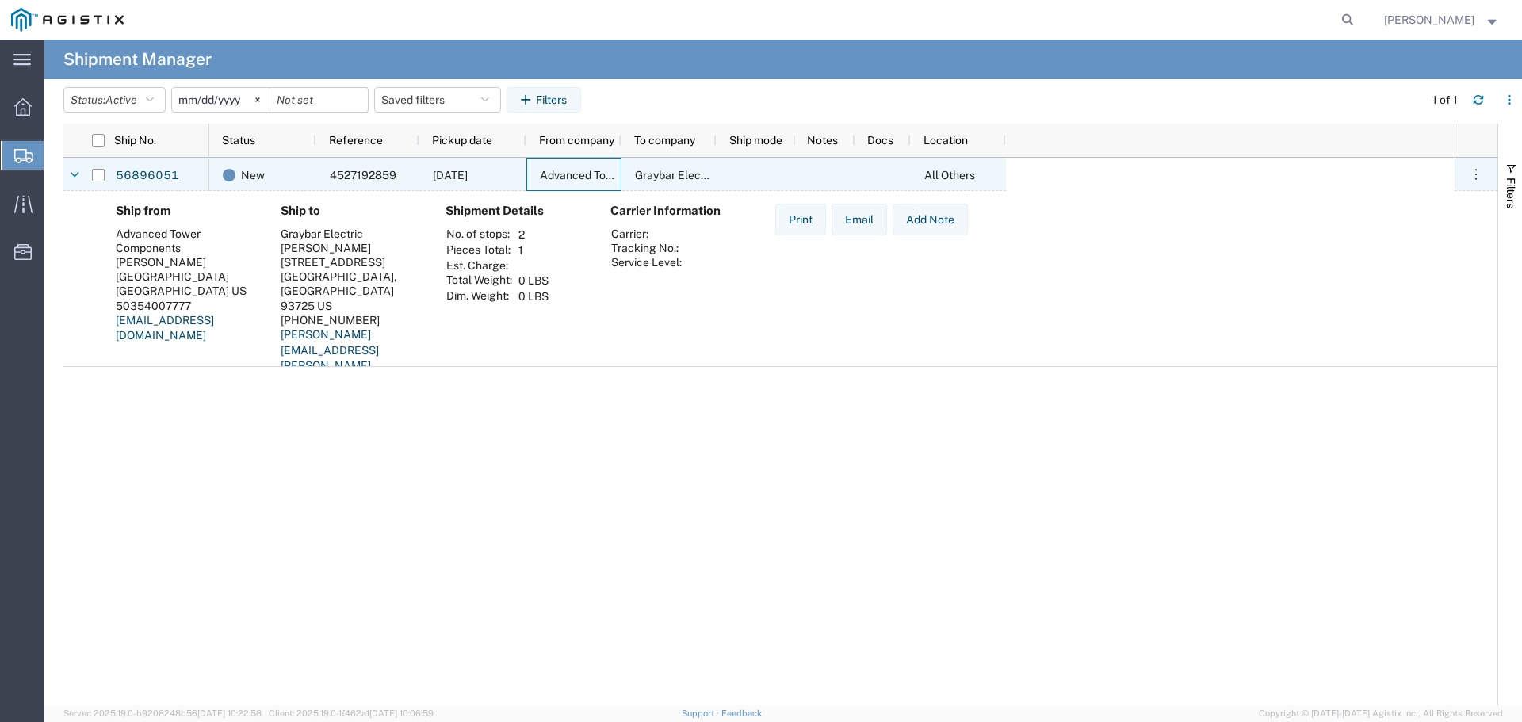
click at [646, 169] on span "Graybar Electric" at bounding box center [676, 175] width 82 height 13
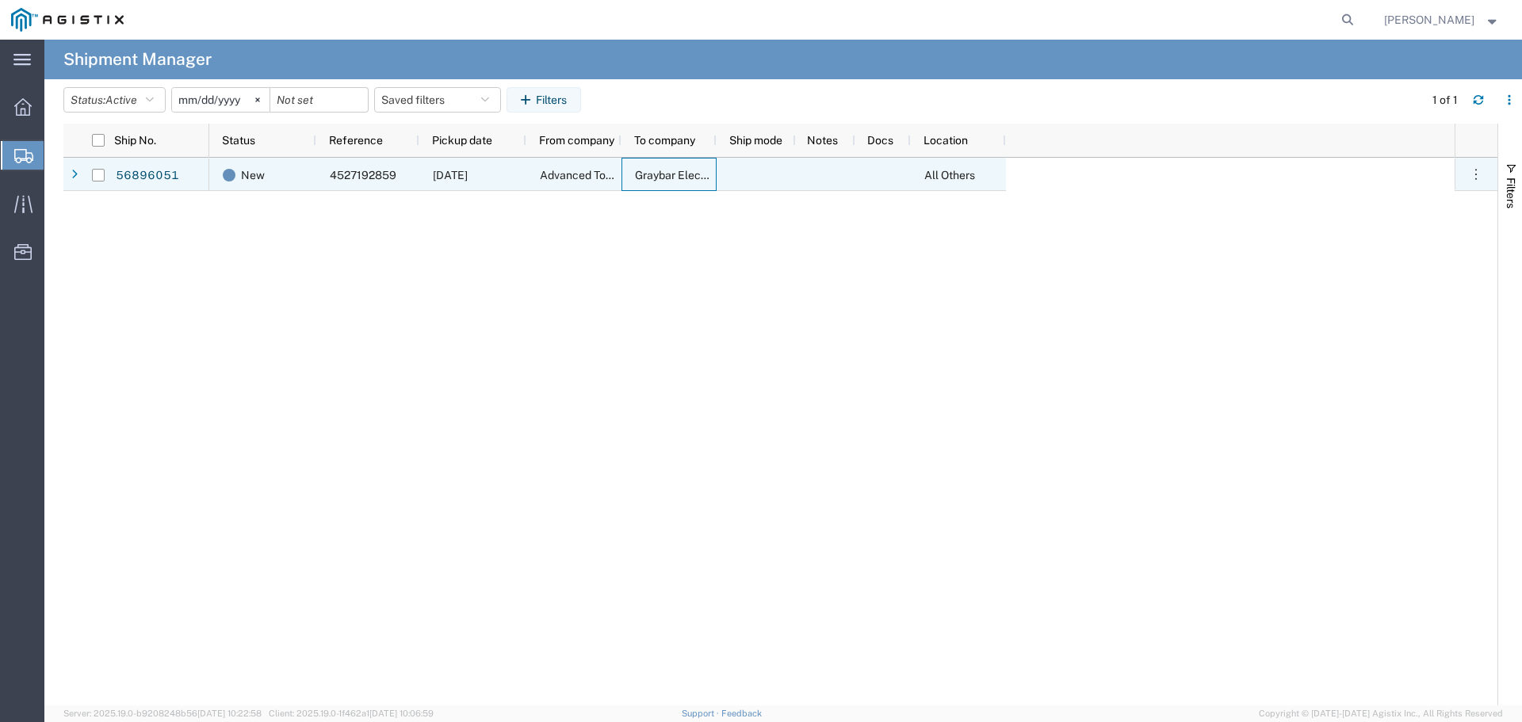
click at [391, 169] on span "4527192859" at bounding box center [363, 175] width 67 height 13
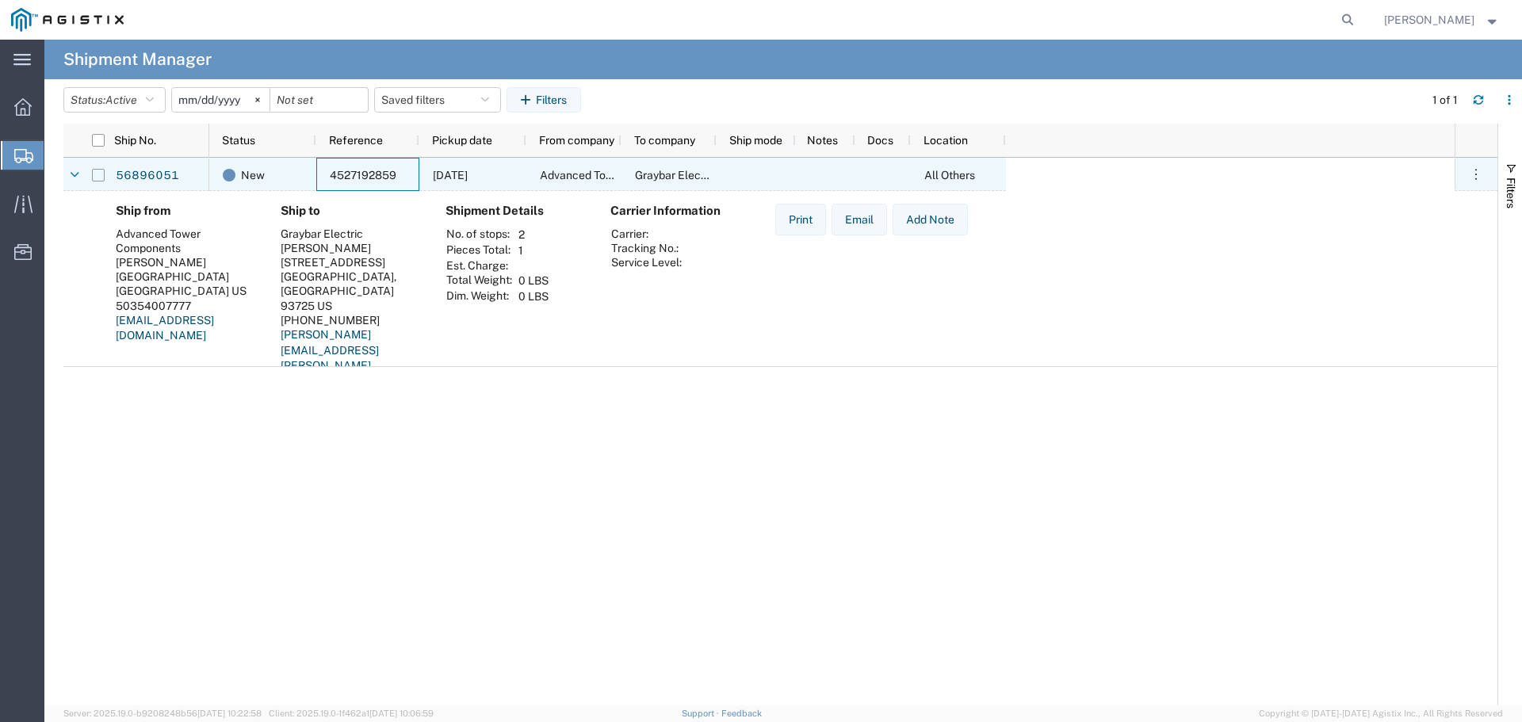
click at [95, 173] on input "Press Space to toggle row selection (unchecked)" at bounding box center [98, 175] width 13 height 13
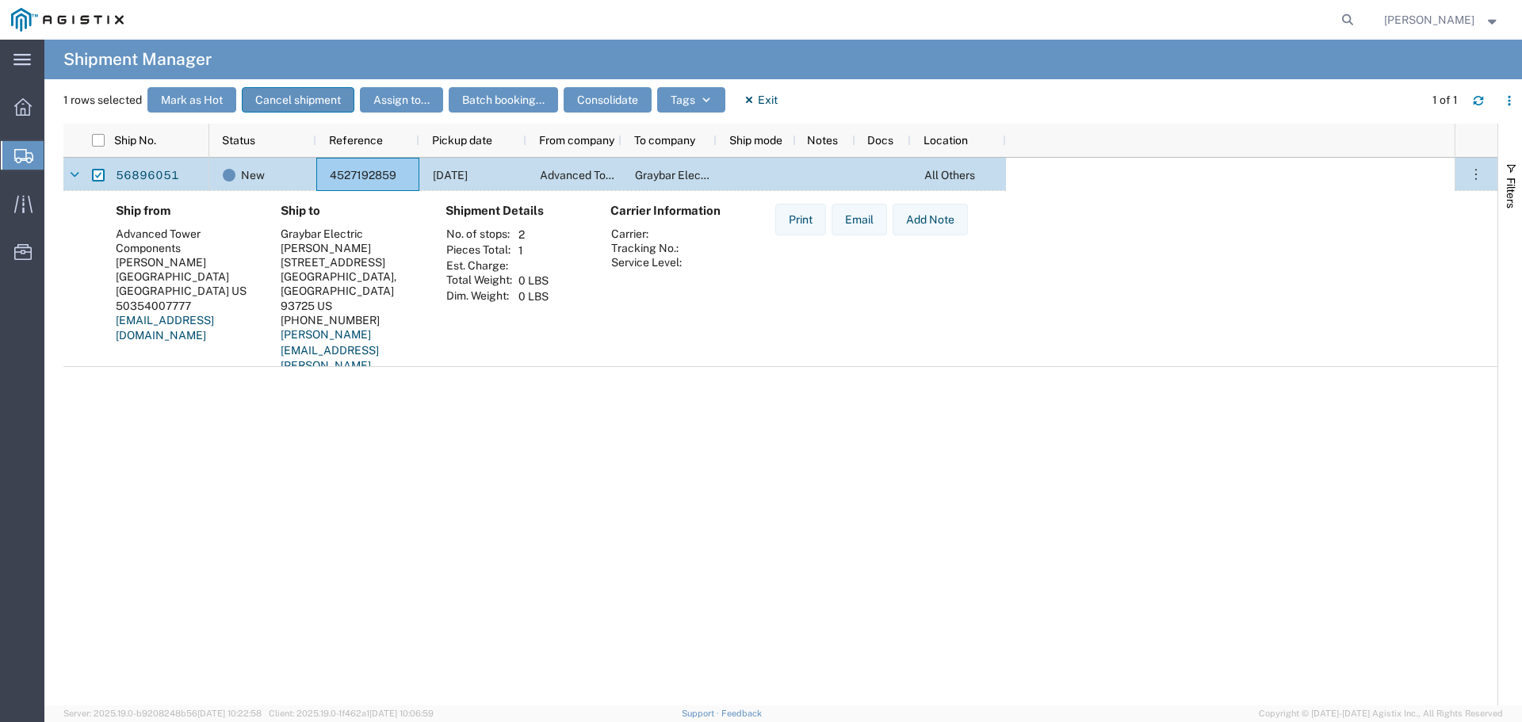
click at [304, 102] on button "Cancel shipment" at bounding box center [298, 99] width 113 height 25
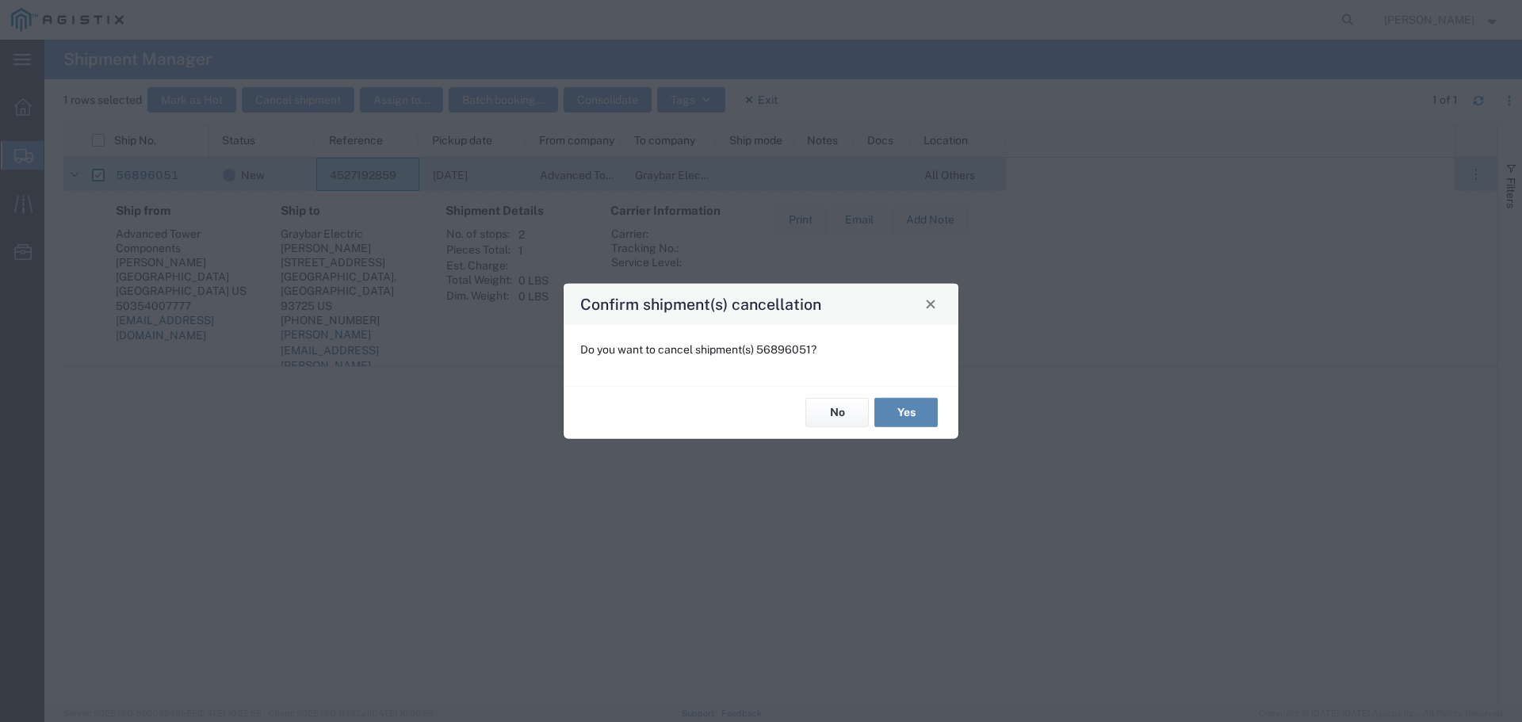
click at [898, 408] on button "Yes" at bounding box center [905, 412] width 63 height 29
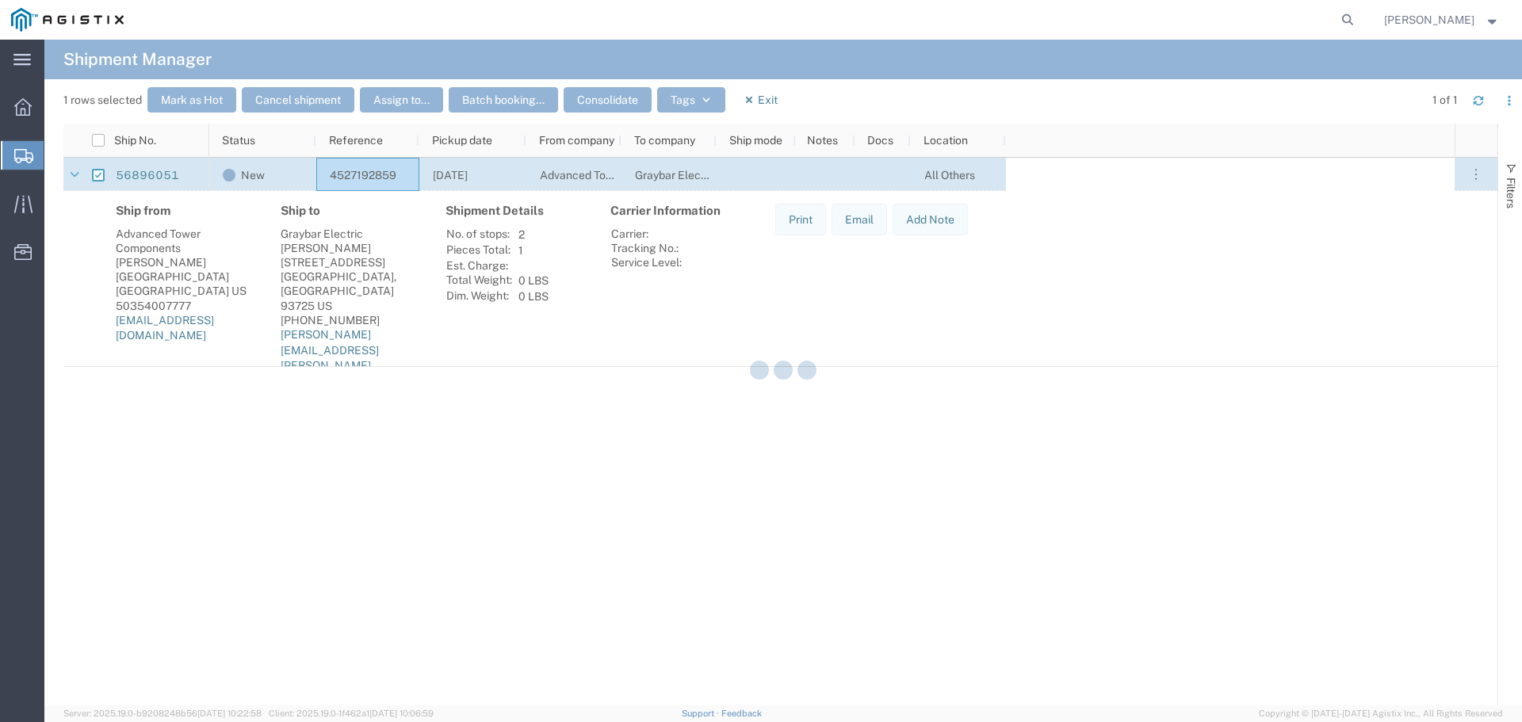
checkbox input "false"
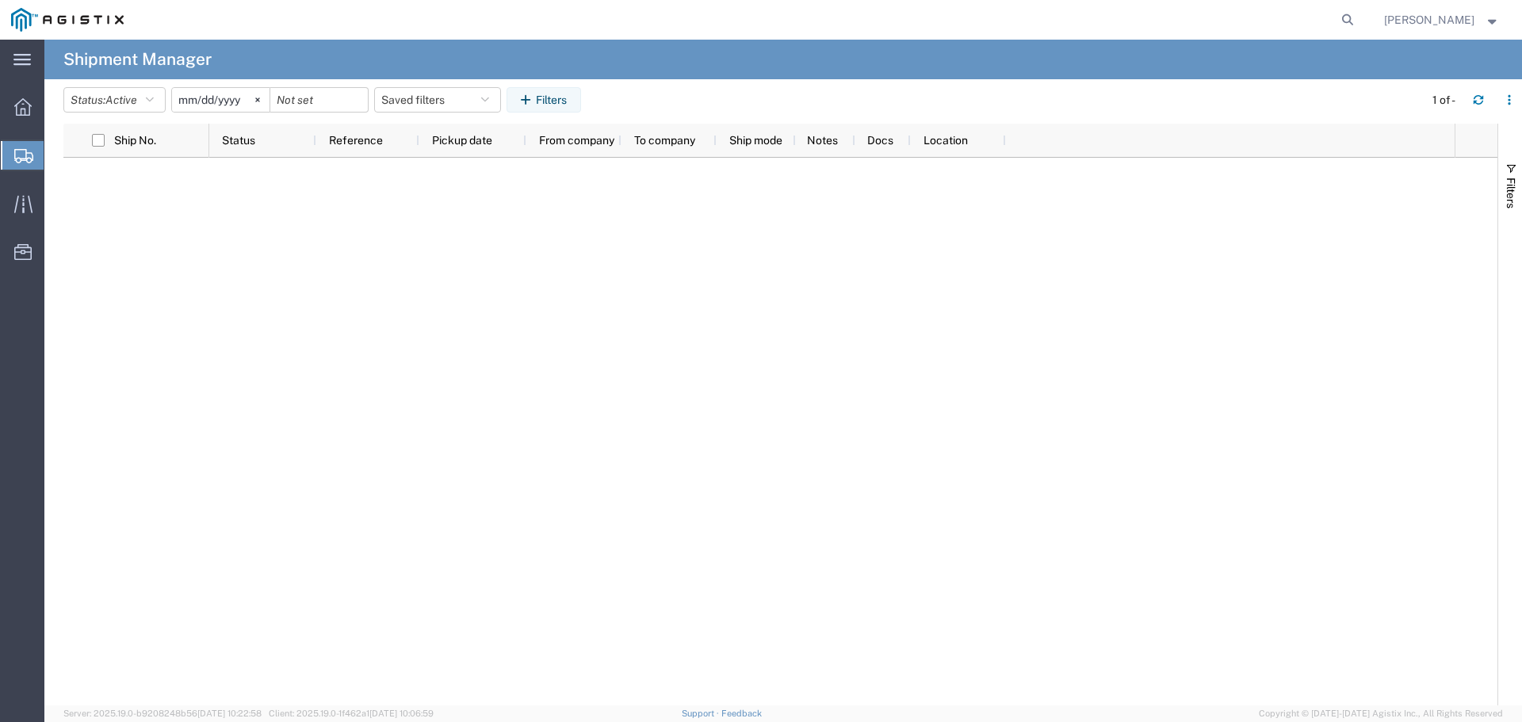
click at [0, 0] on span "Create Shipment" at bounding box center [0, 0] width 0 height 0
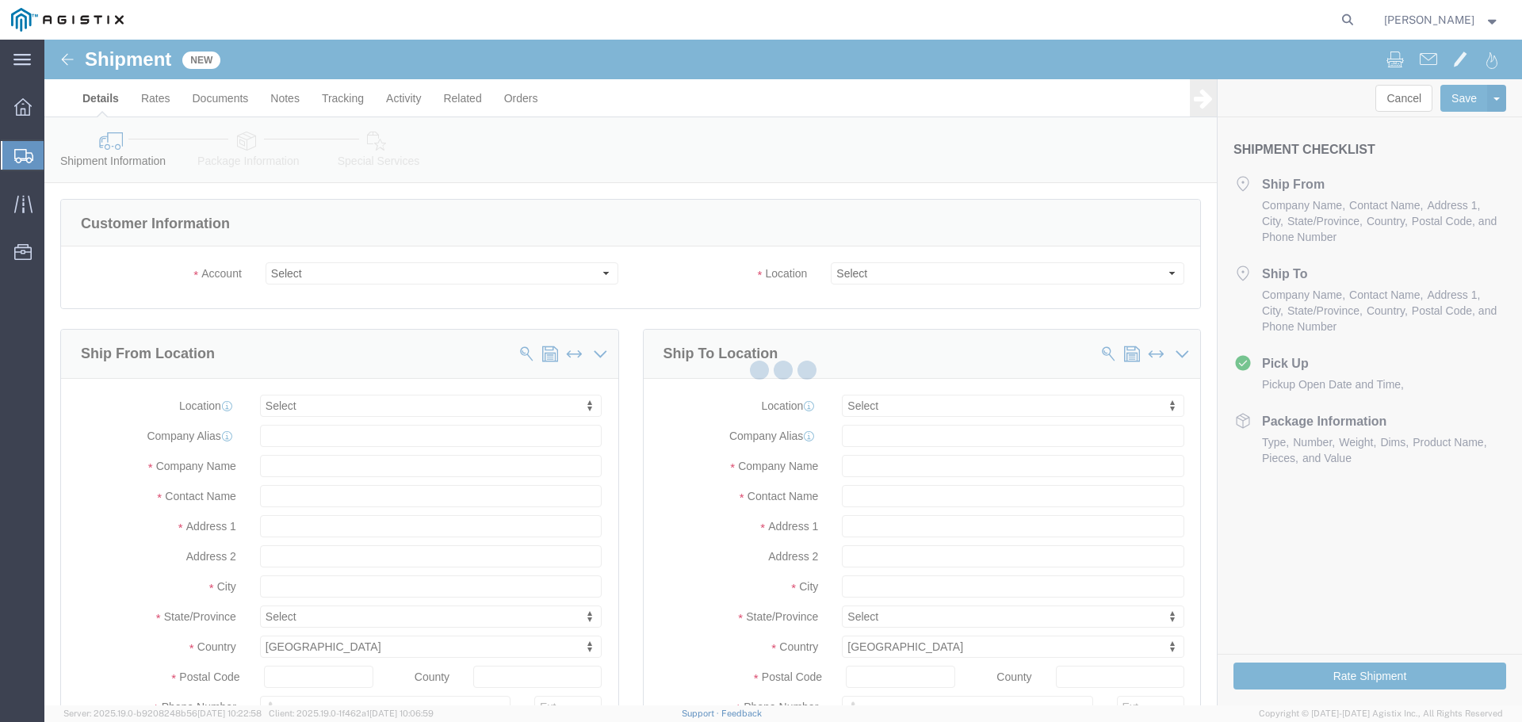
select select
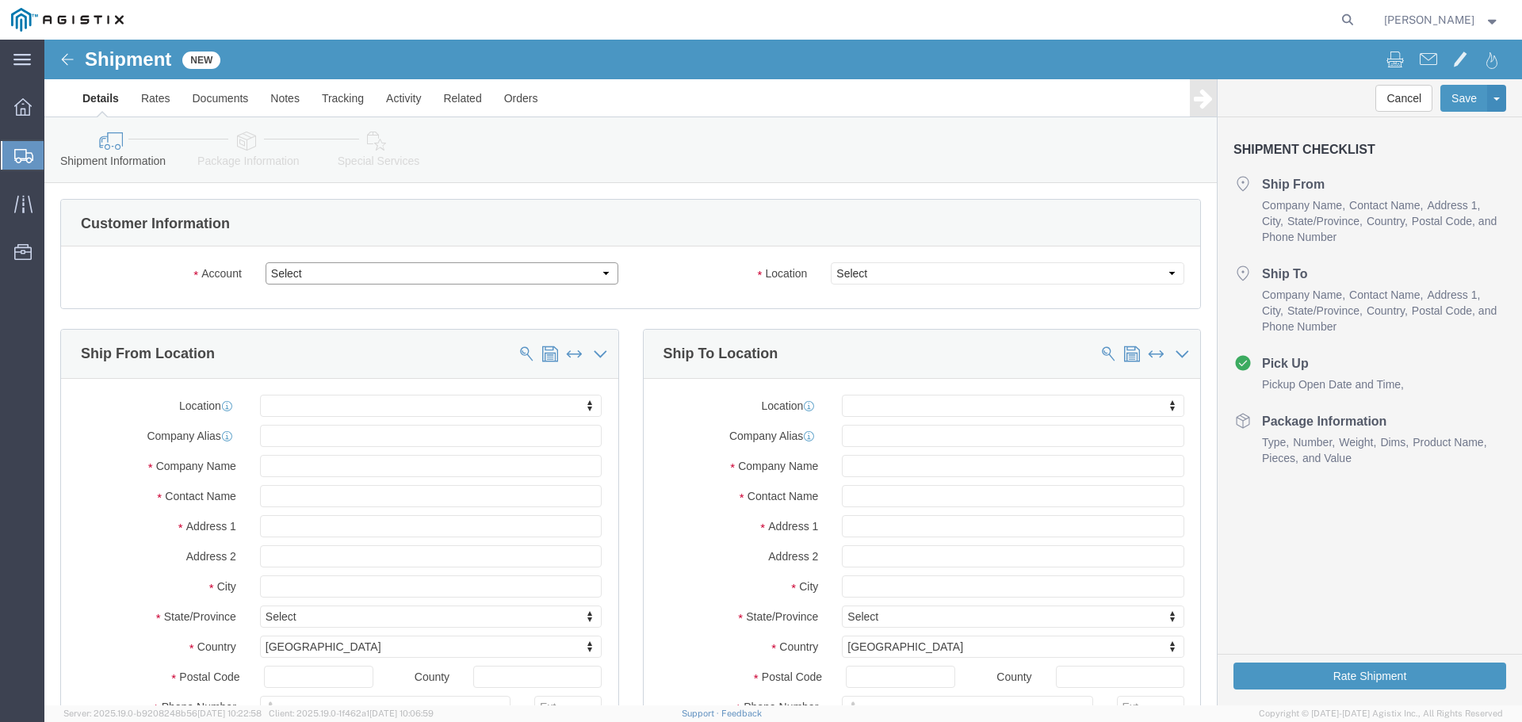
drag, startPoint x: 602, startPoint y: 276, endPoint x: 558, endPoint y: 236, distance: 59.5
click select "Select Advanced Tower Components PG&E"
select select "9596"
click select "Select Advanced Tower Components PG&E"
select select
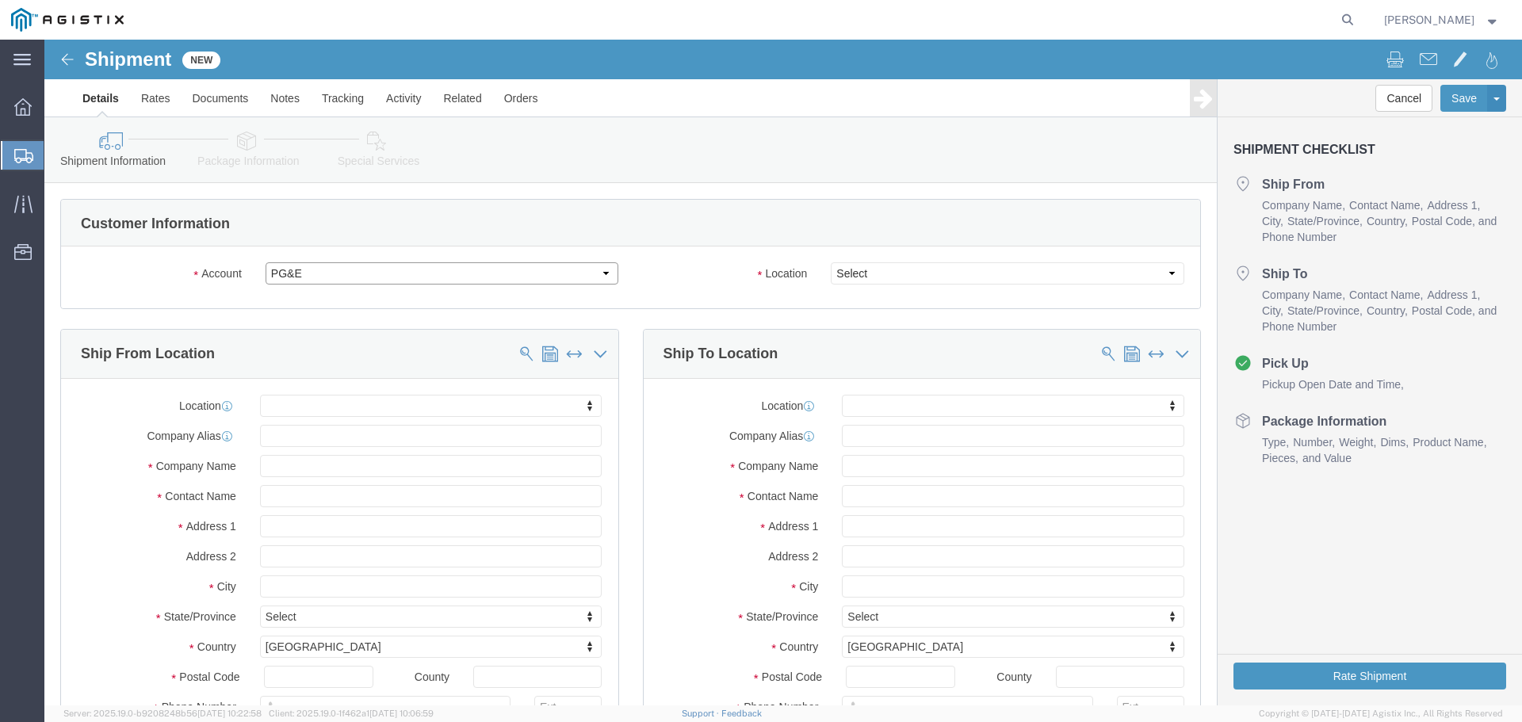
select select
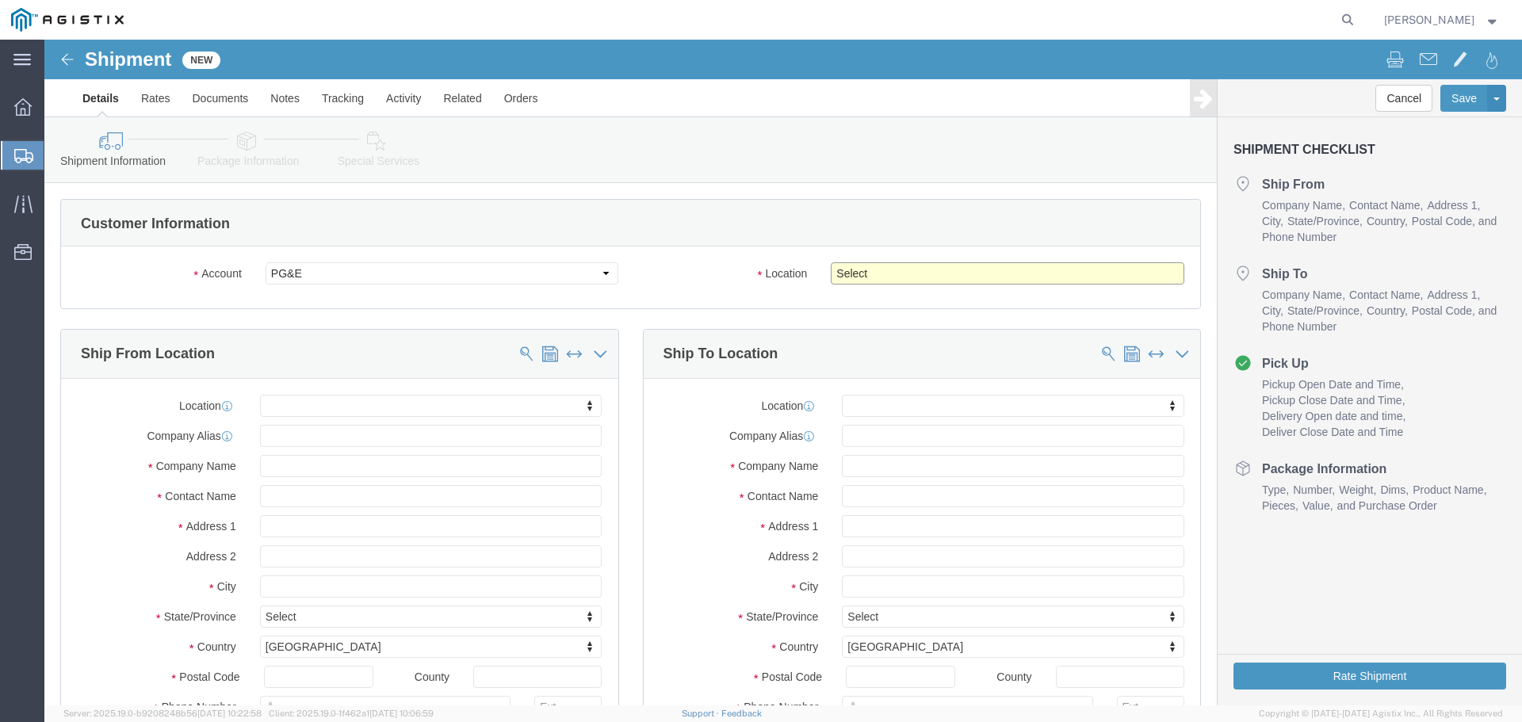
click select "Select All Others [GEOGRAPHIC_DATA] [GEOGRAPHIC_DATA] [GEOGRAPHIC_DATA] [GEOGRA…"
click input "text"
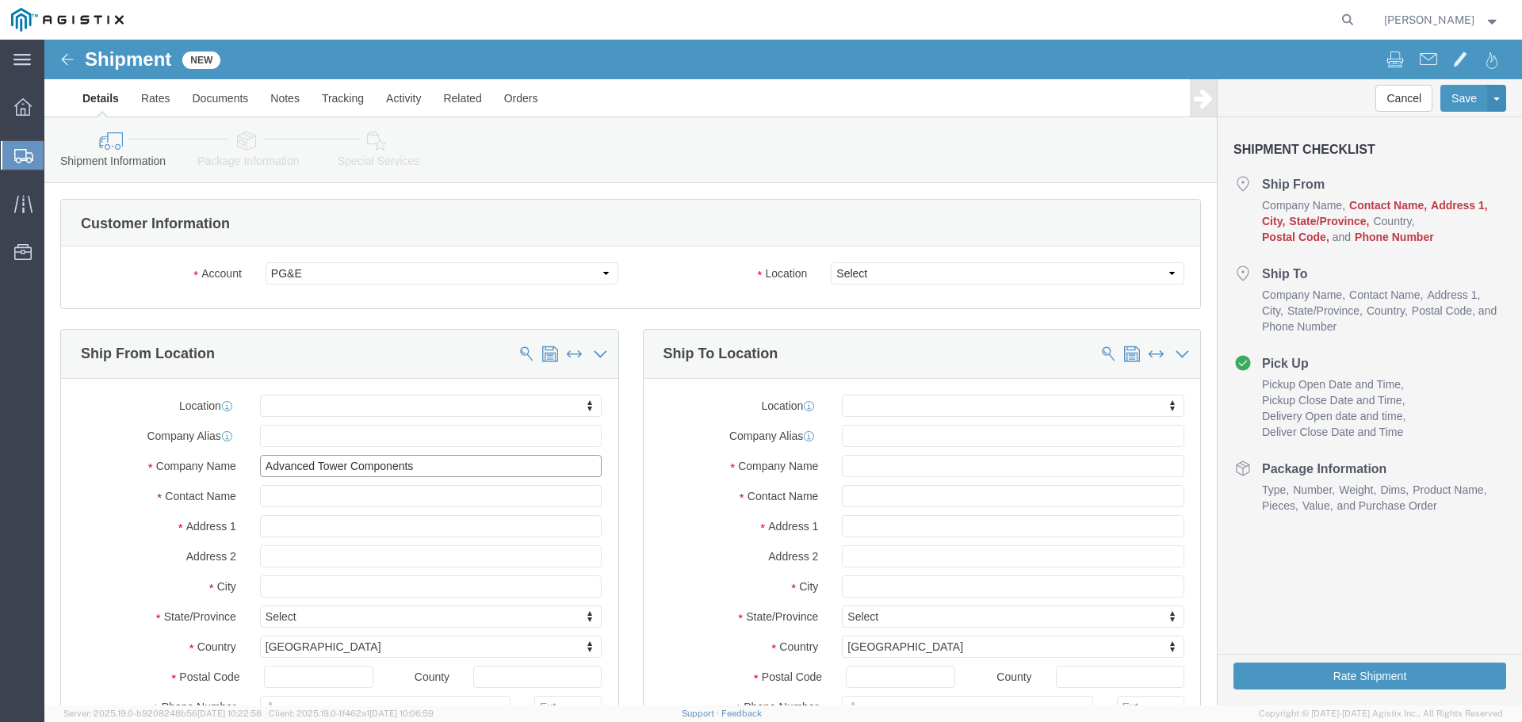
type input "Advanced Tower Components"
type input "[PERSON_NAME]"
type input "[GEOGRAPHIC_DATA]"
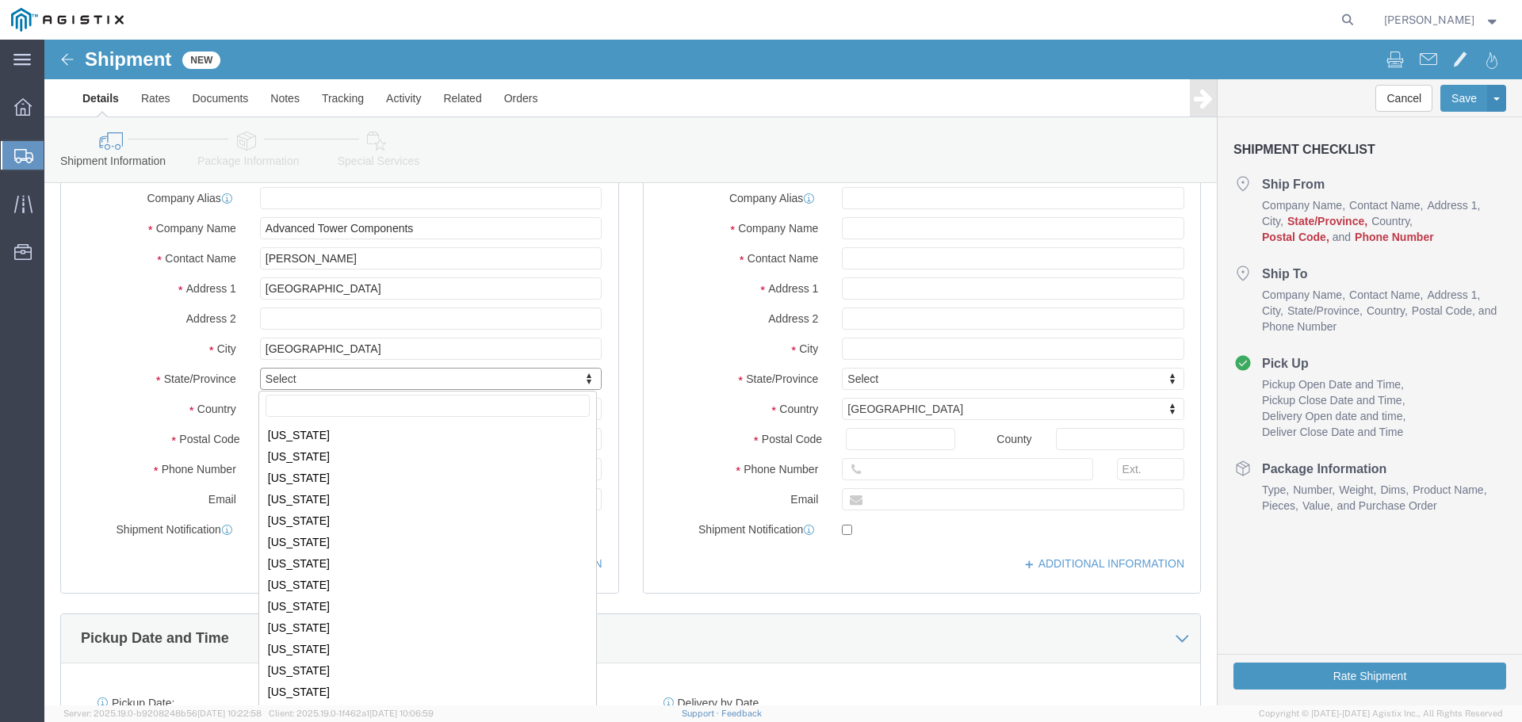
scroll to position [792, 0]
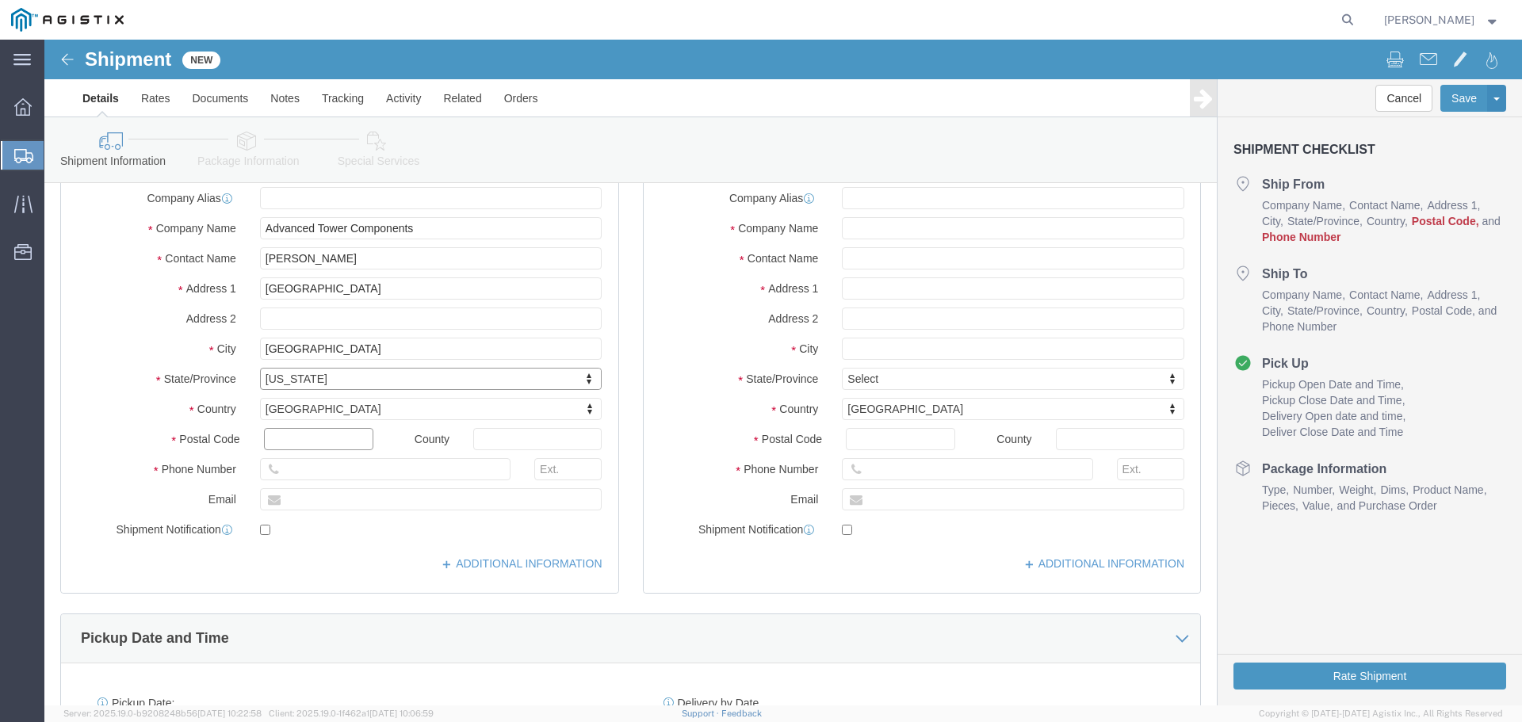
click input "text"
type input "97301"
click input "text"
type input "[PERSON_NAME]"
click input "text"
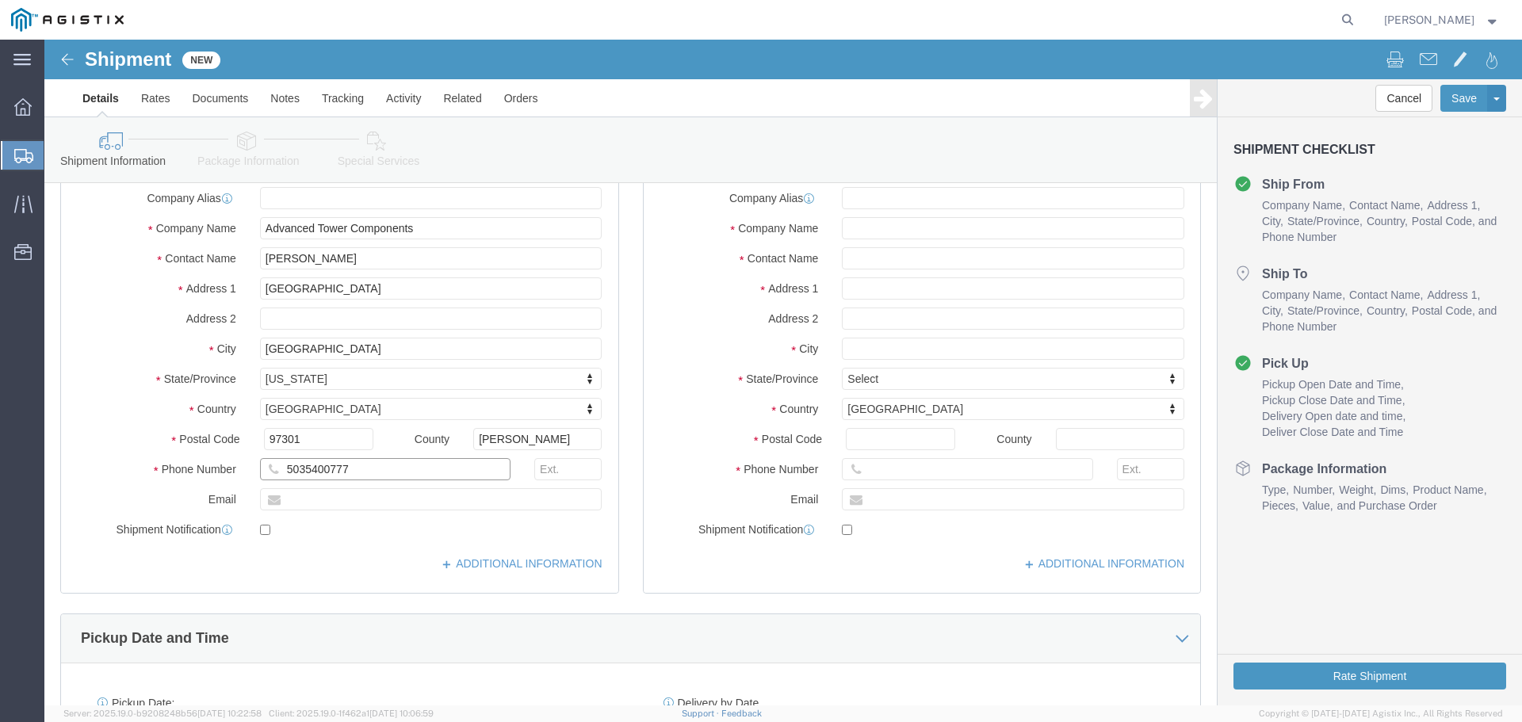
type input "5035400777"
click input "text"
type input "[EMAIL_ADDRESS][DOMAIN_NAME]"
click input "text"
paste input "Graybar Electric"
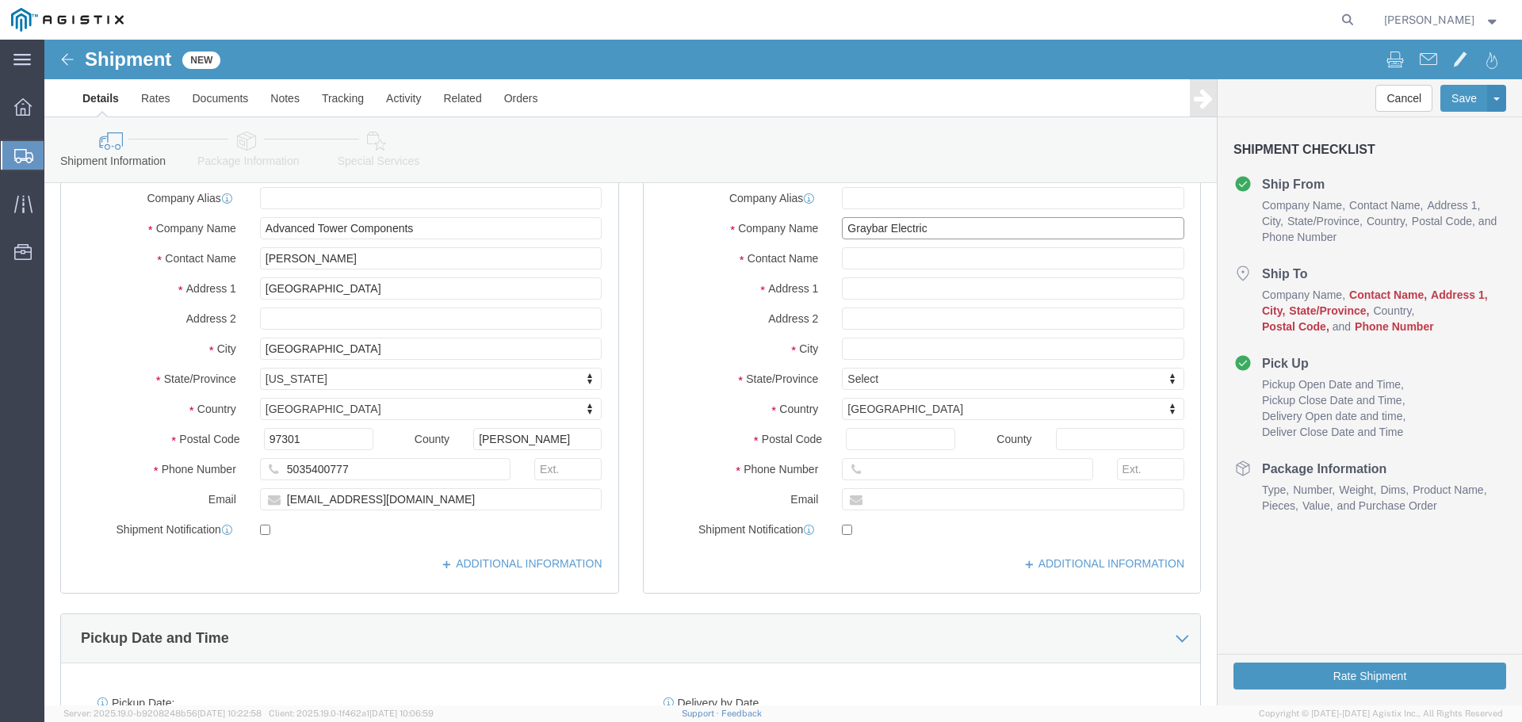
type input "Graybar Electric"
click input "text"
paste input "[PERSON_NAME]"
type input "[PERSON_NAME]"
click icon
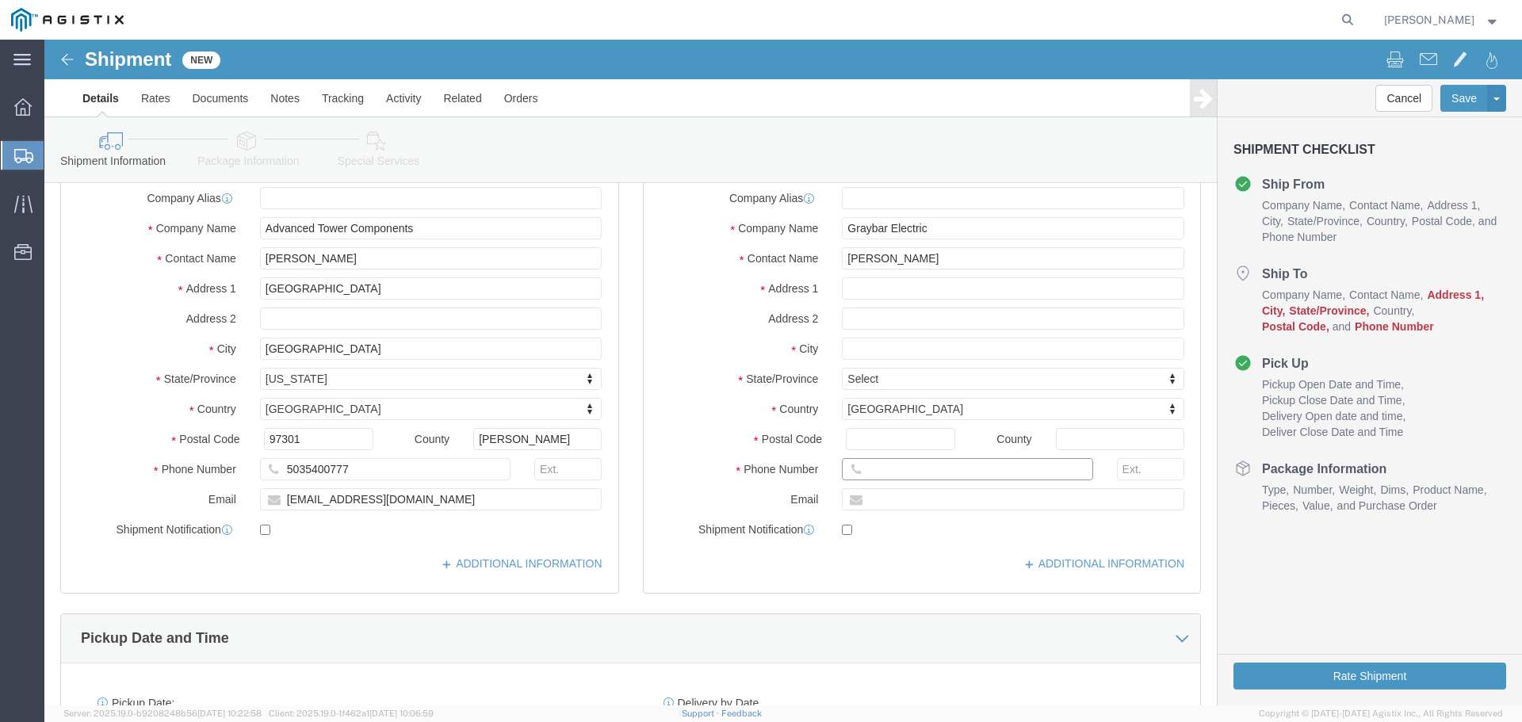
click input "text"
paste input "[PHONE_NUMBER]"
type input "[PHONE_NUMBER]"
click input "text"
paste input "<[PERSON_NAME][EMAIL_ADDRESS][PERSON_NAME][DOMAIN_NAME]>"
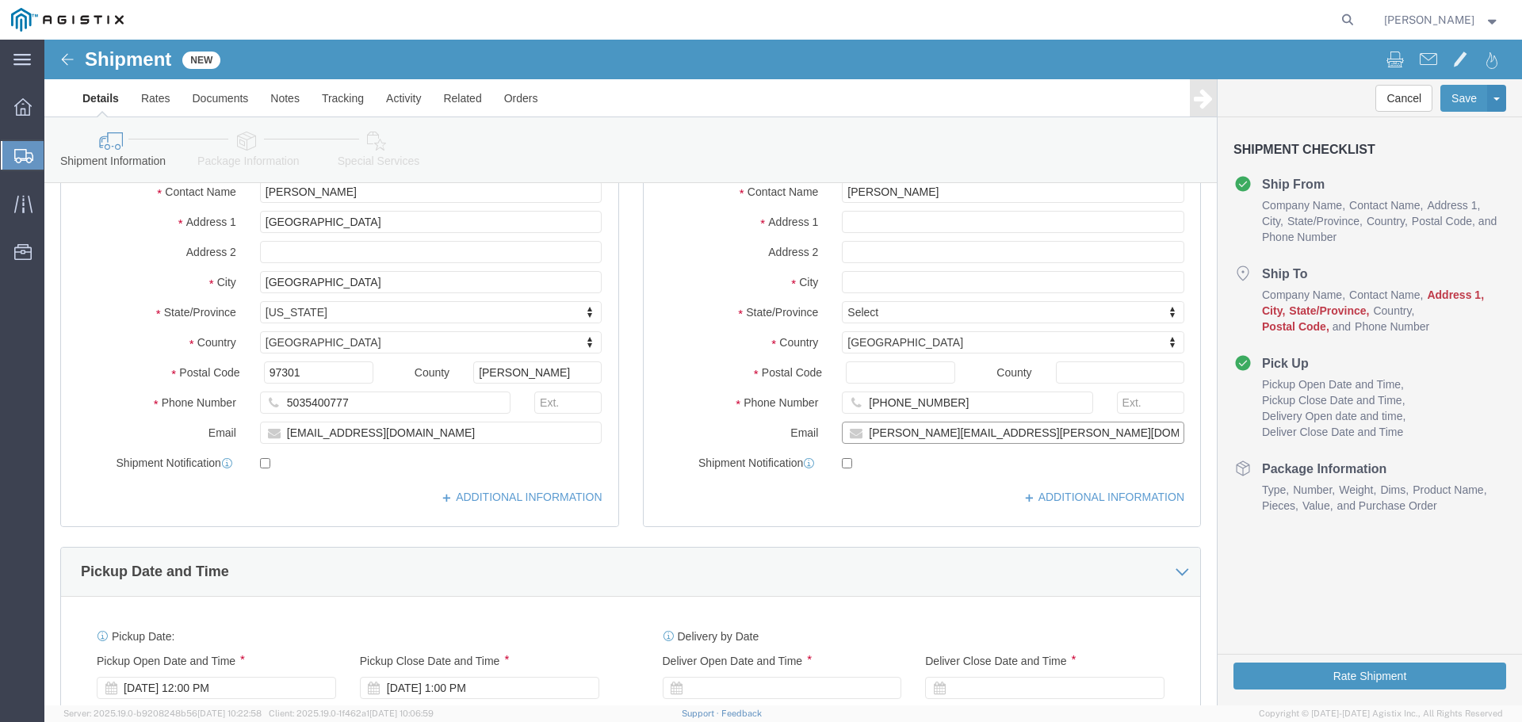
scroll to position [238, 0]
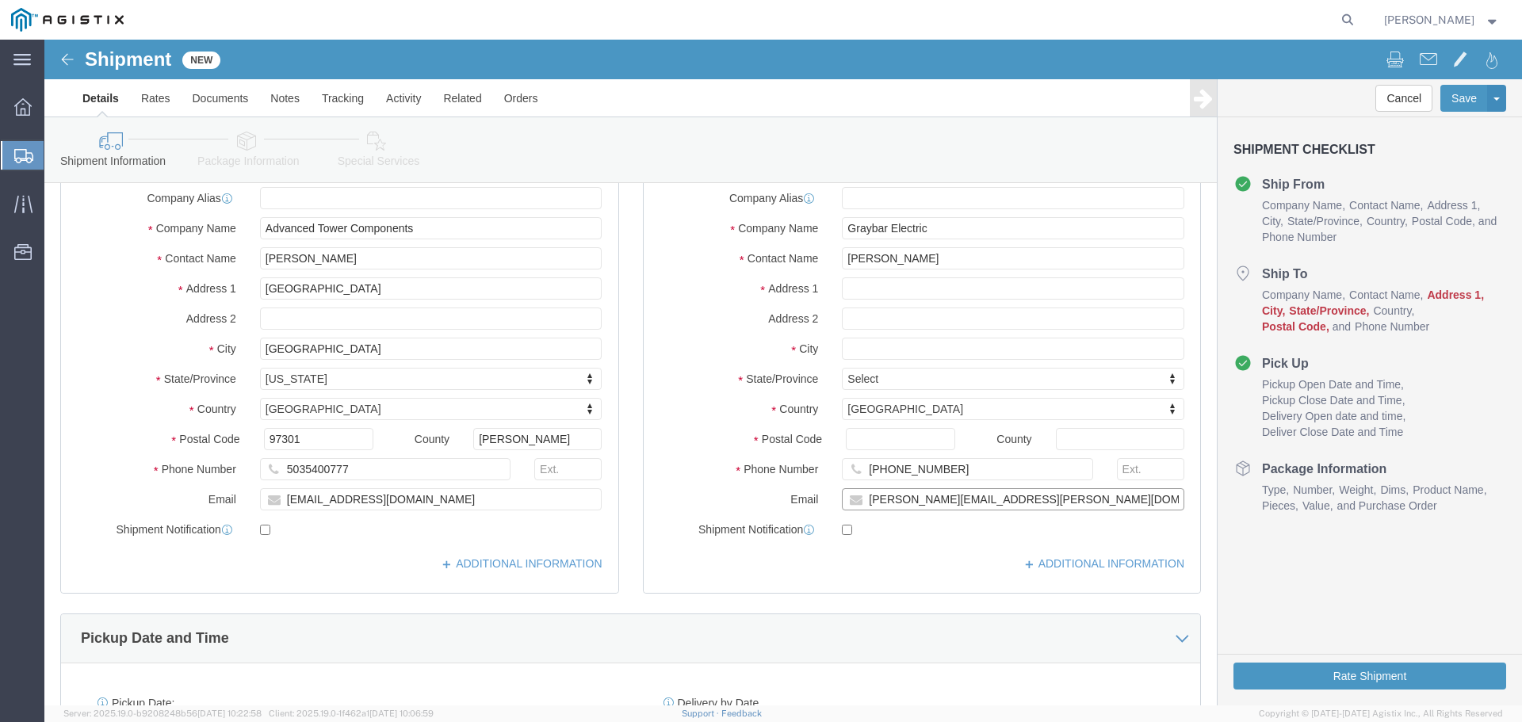
type input "[PERSON_NAME][EMAIL_ADDRESS][PERSON_NAME][DOMAIN_NAME]"
click input "text"
paste input "[STREET_ADDRESS]"
type input "[STREET_ADDRESS]"
click input "text"
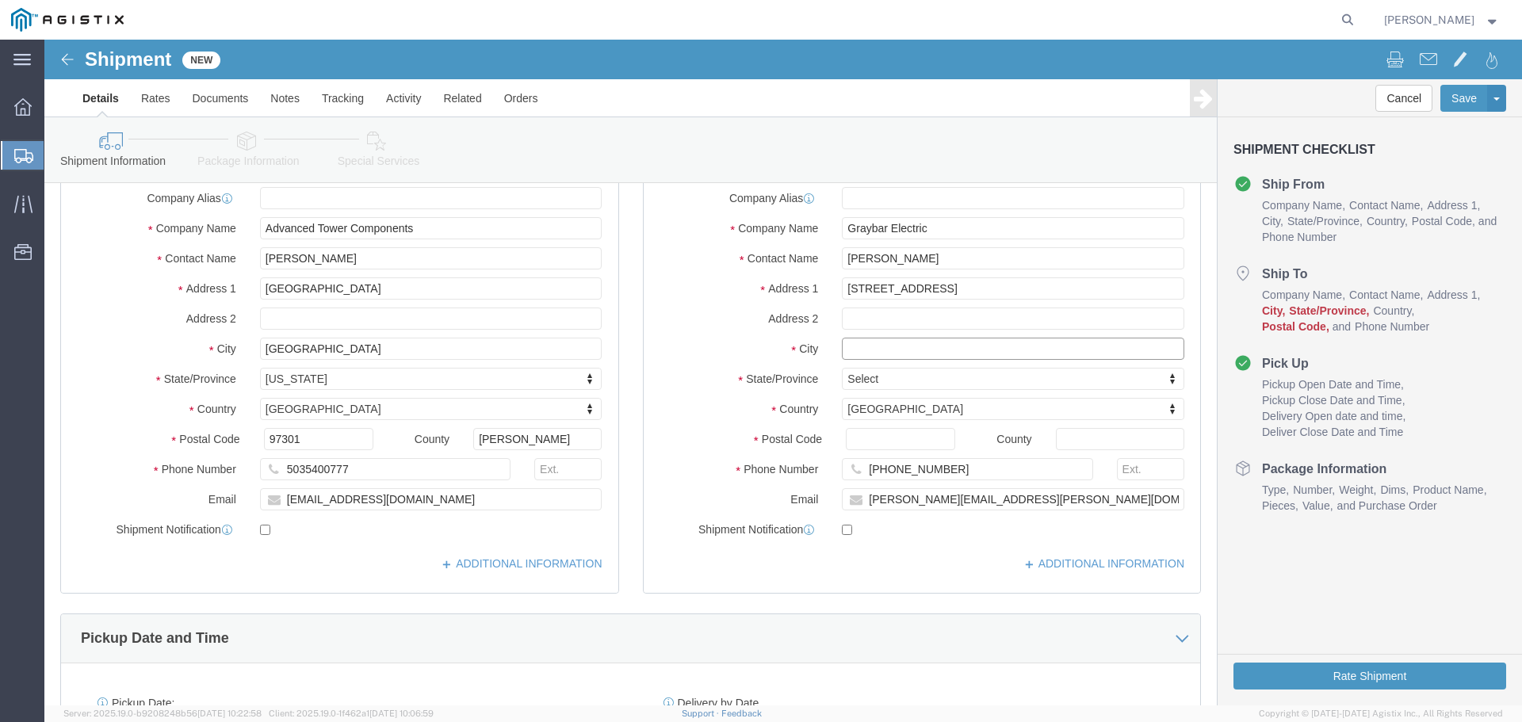
paste input "[GEOGRAPHIC_DATA]"
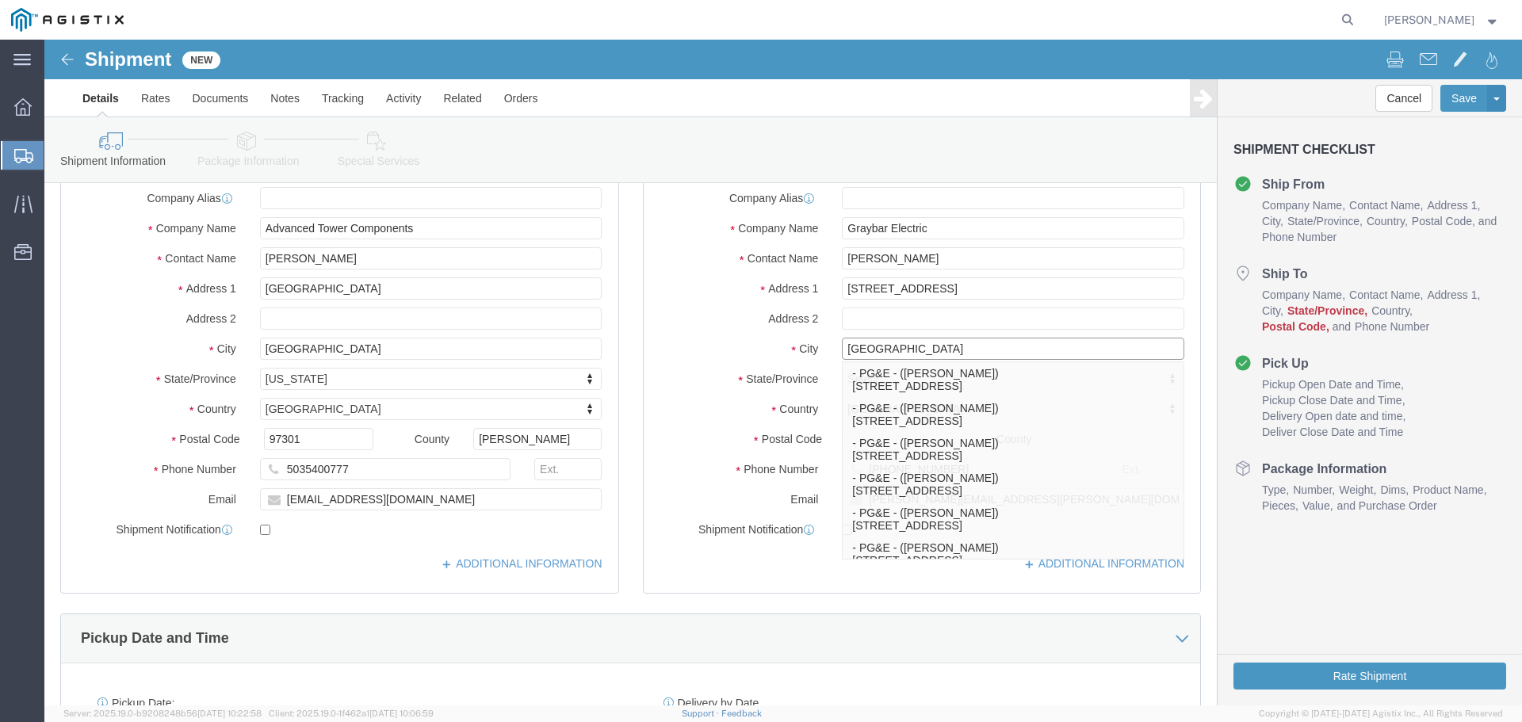
type input "[GEOGRAPHIC_DATA]"
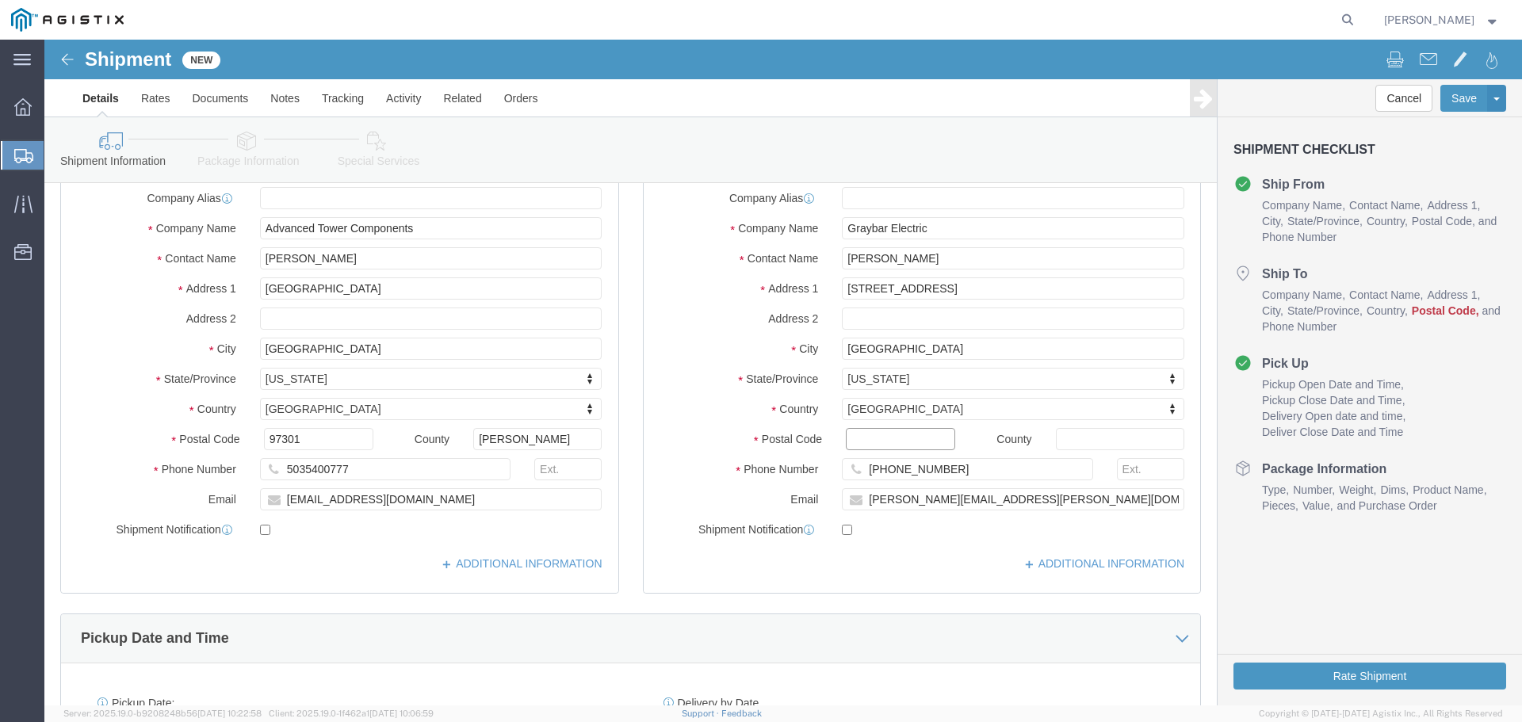
click input "Postal Code"
paste input "93725"
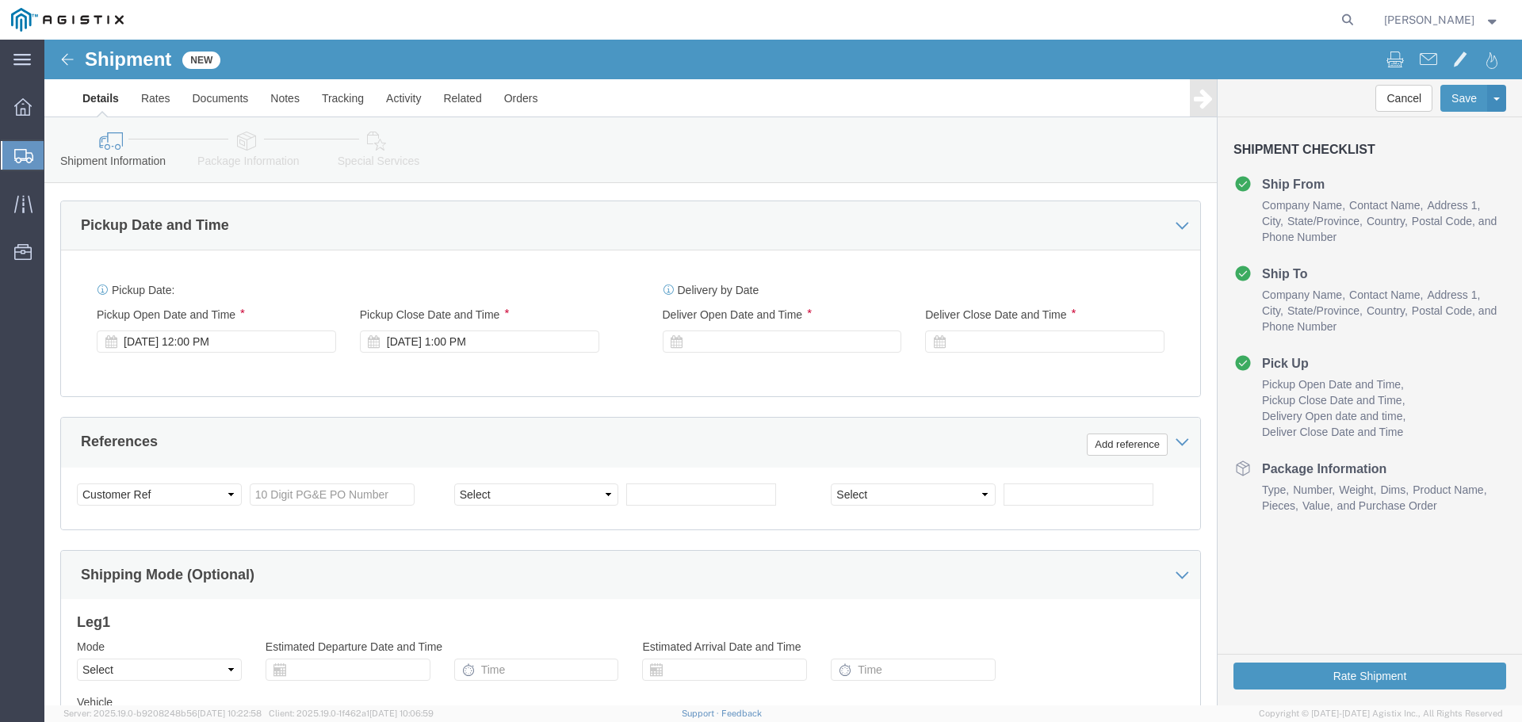
scroll to position [713, 0]
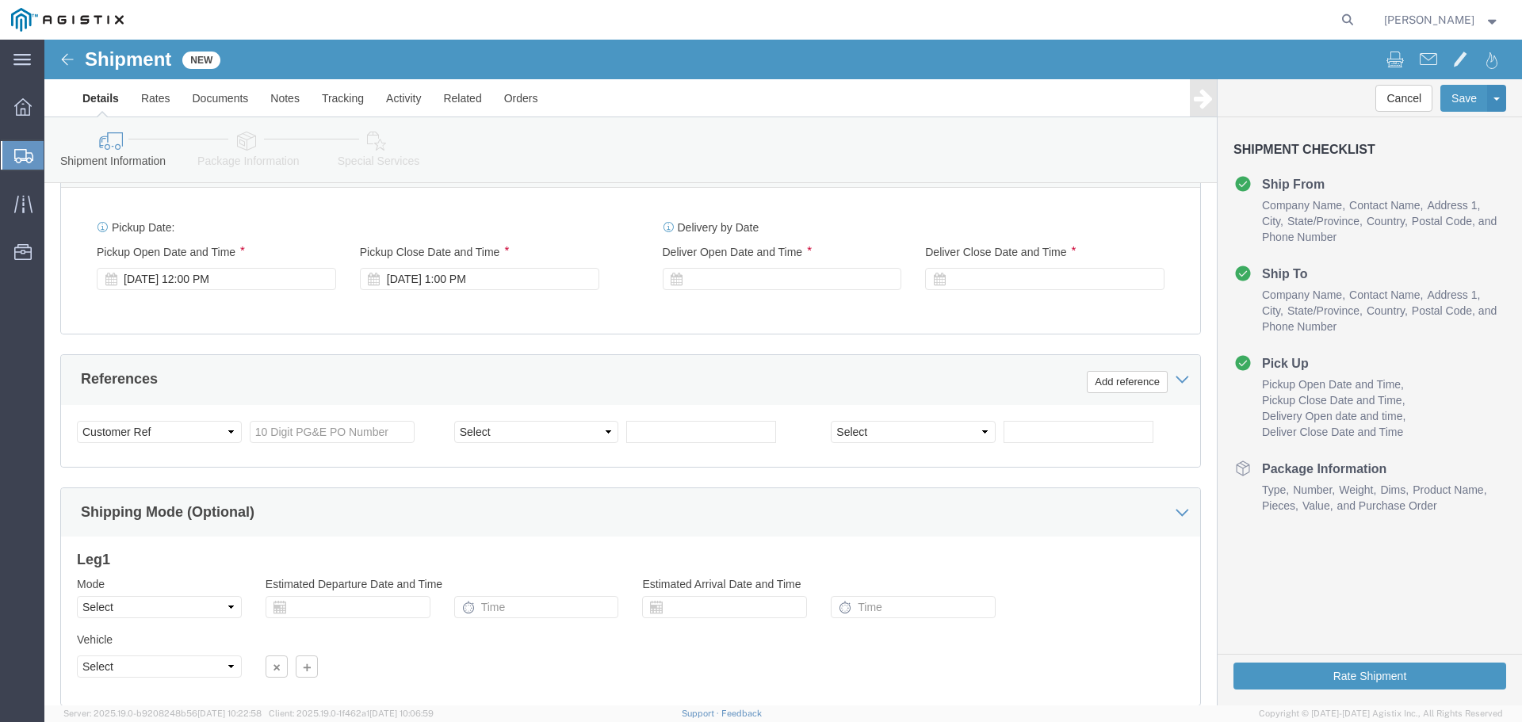
type input "93725"
click input "text"
paste input "4527192859"
type input "4527192859"
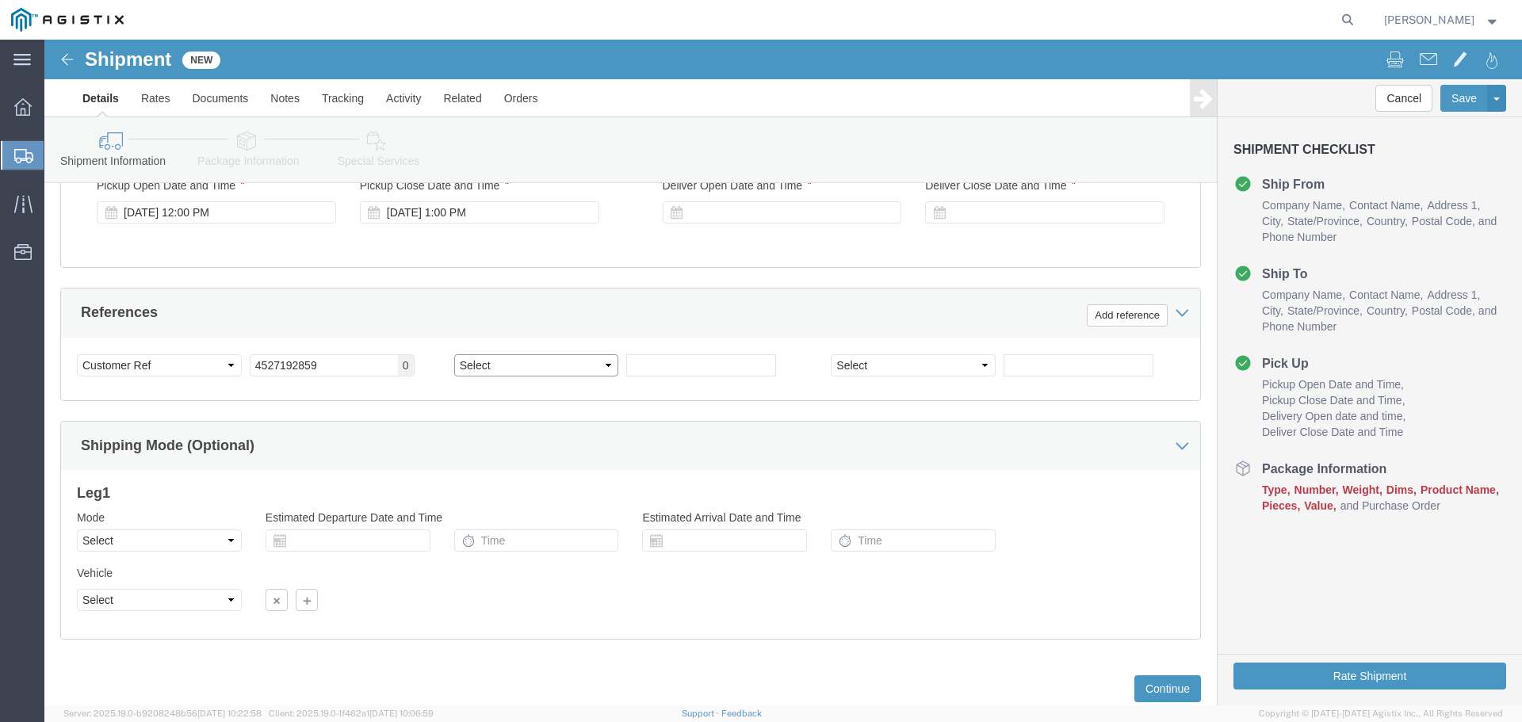
click select "Select Account Type Activity ID Airline Appointment Number ASN Batch Request # …"
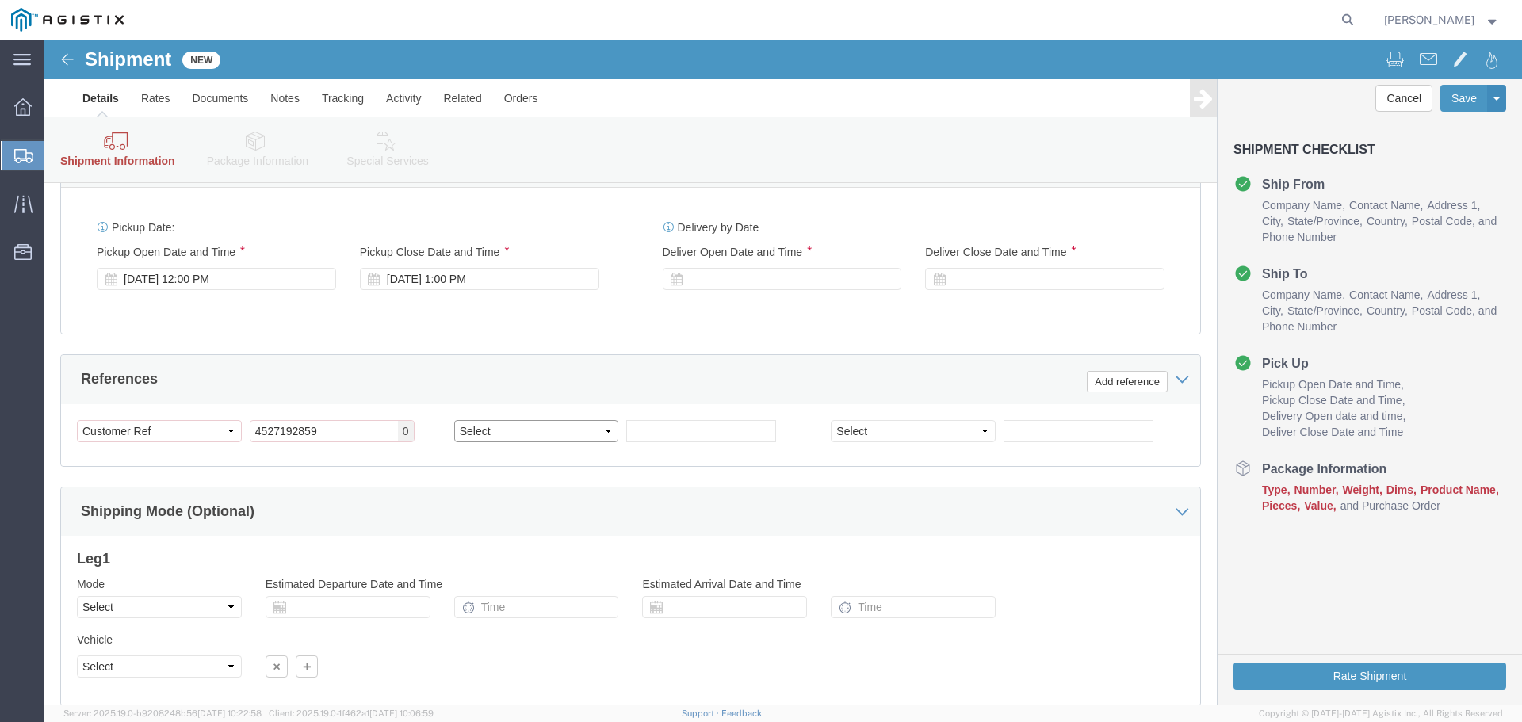
select select "JOBNUM"
click select "Select Account Type Activity ID Airline Appointment Number ASN Batch Request # …"
click input "text"
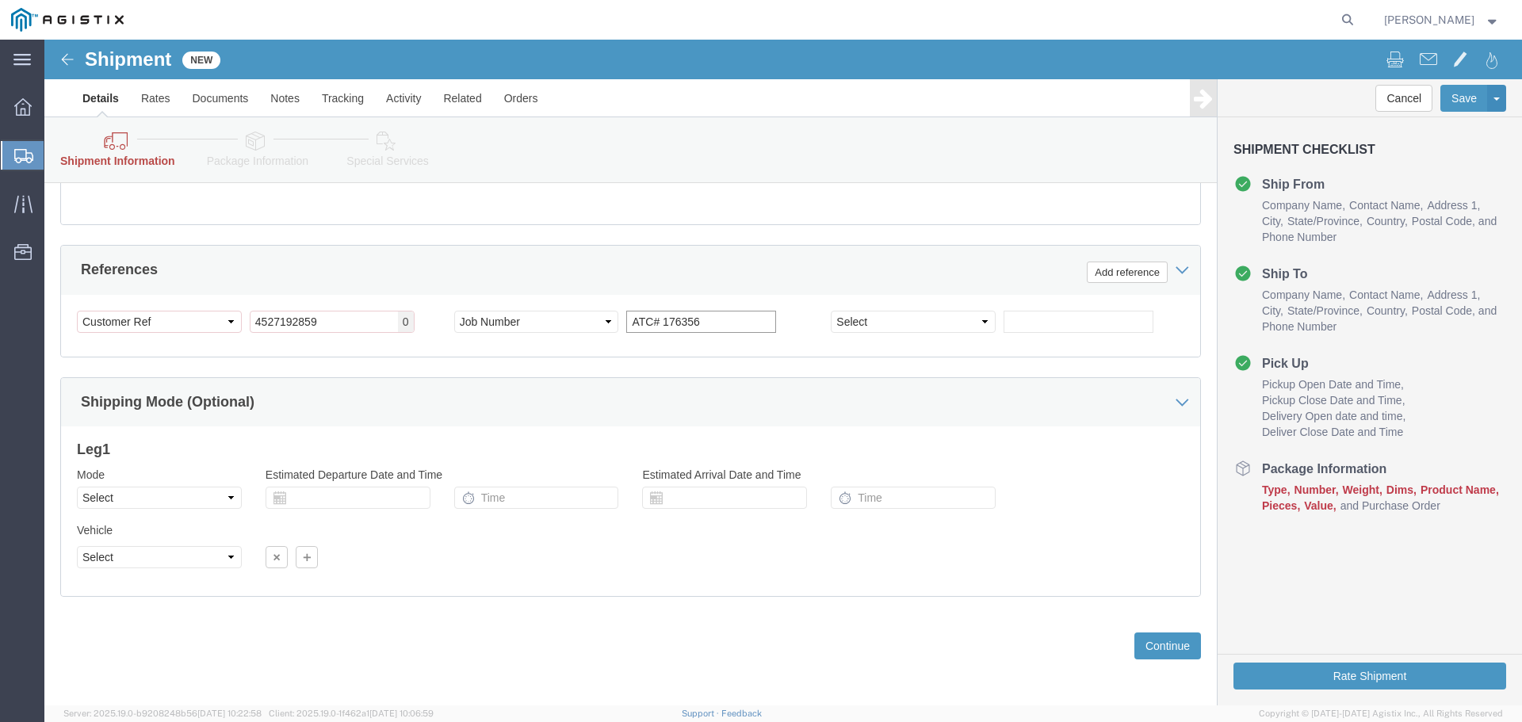
scroll to position [892, 0]
type input "ATC# 176356"
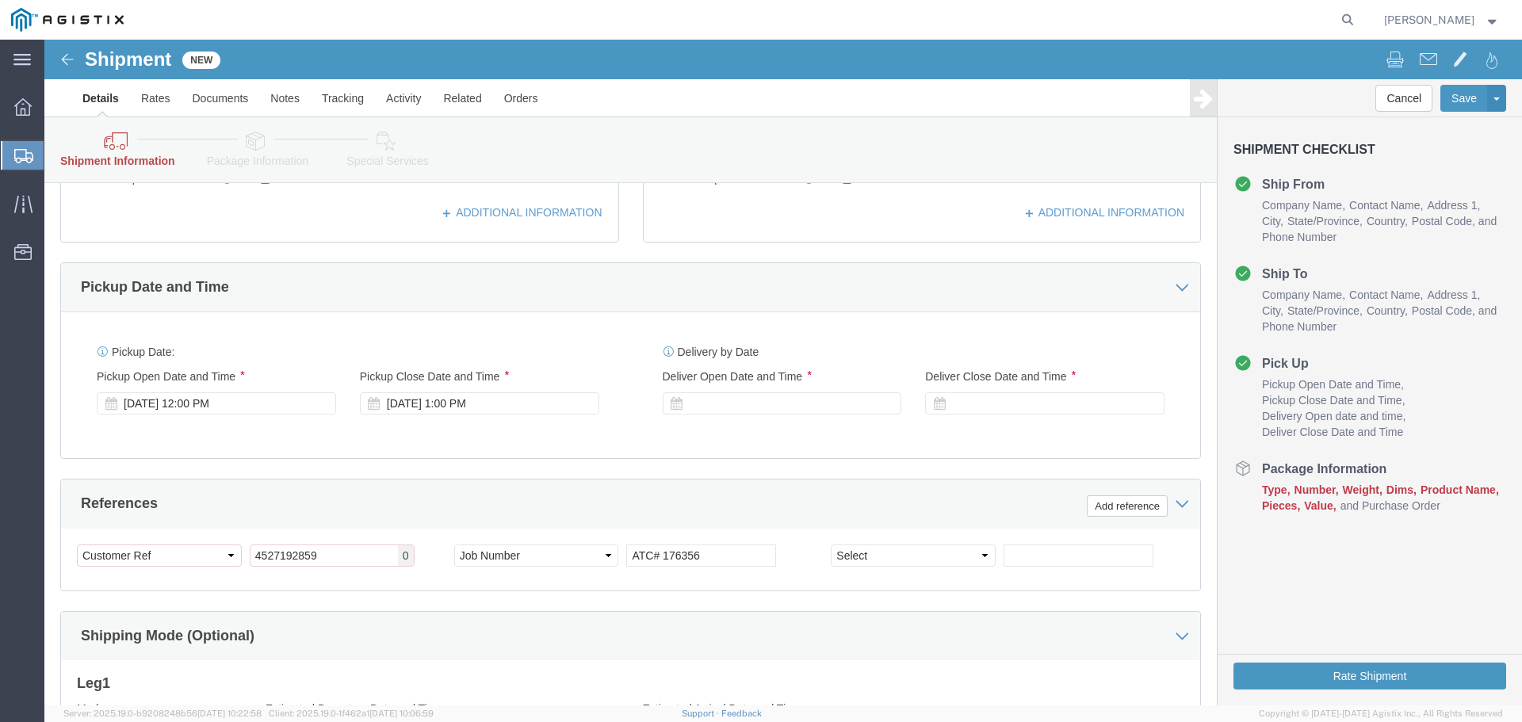
scroll to position [654, 0]
click icon
click div
click input "2:00 PM"
click input "8:00 PM"
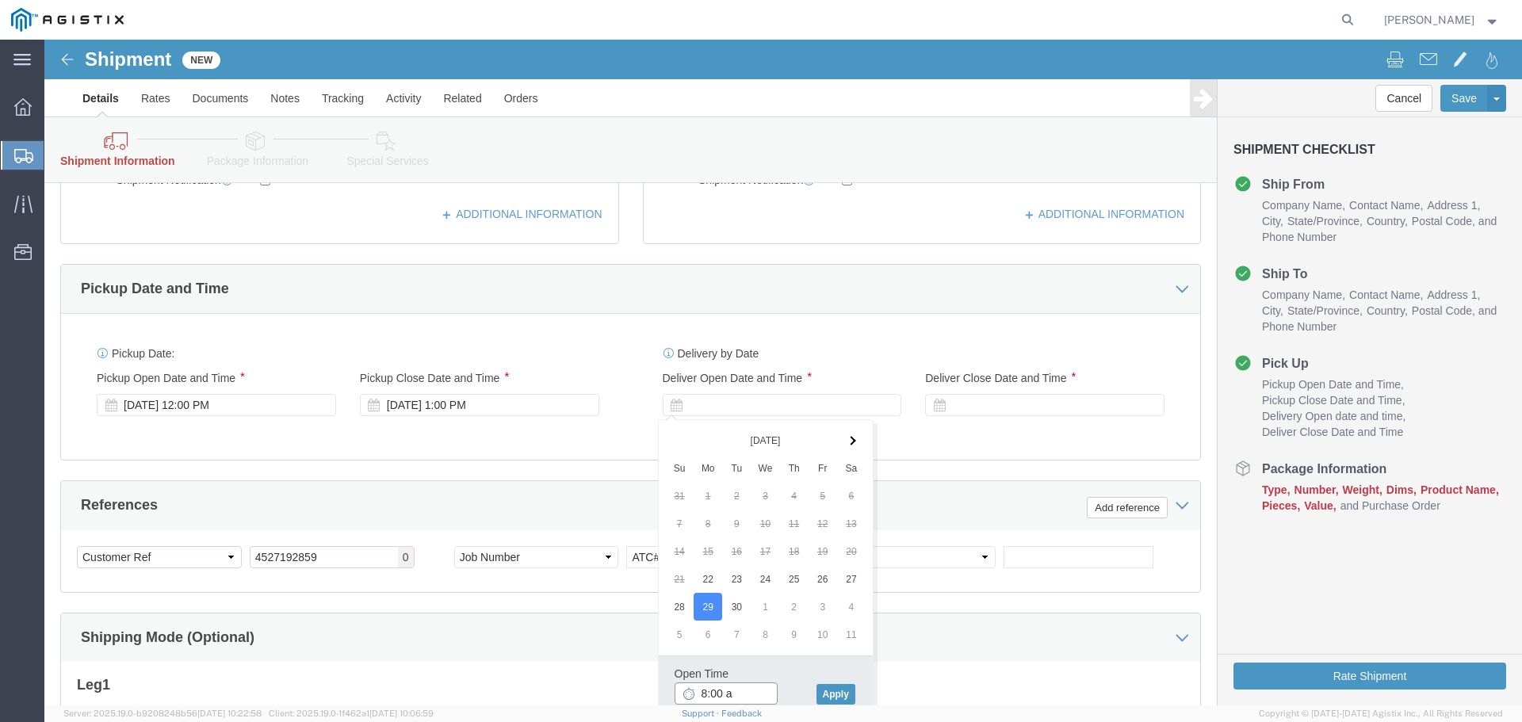
type input "8:00 am"
click button "Apply"
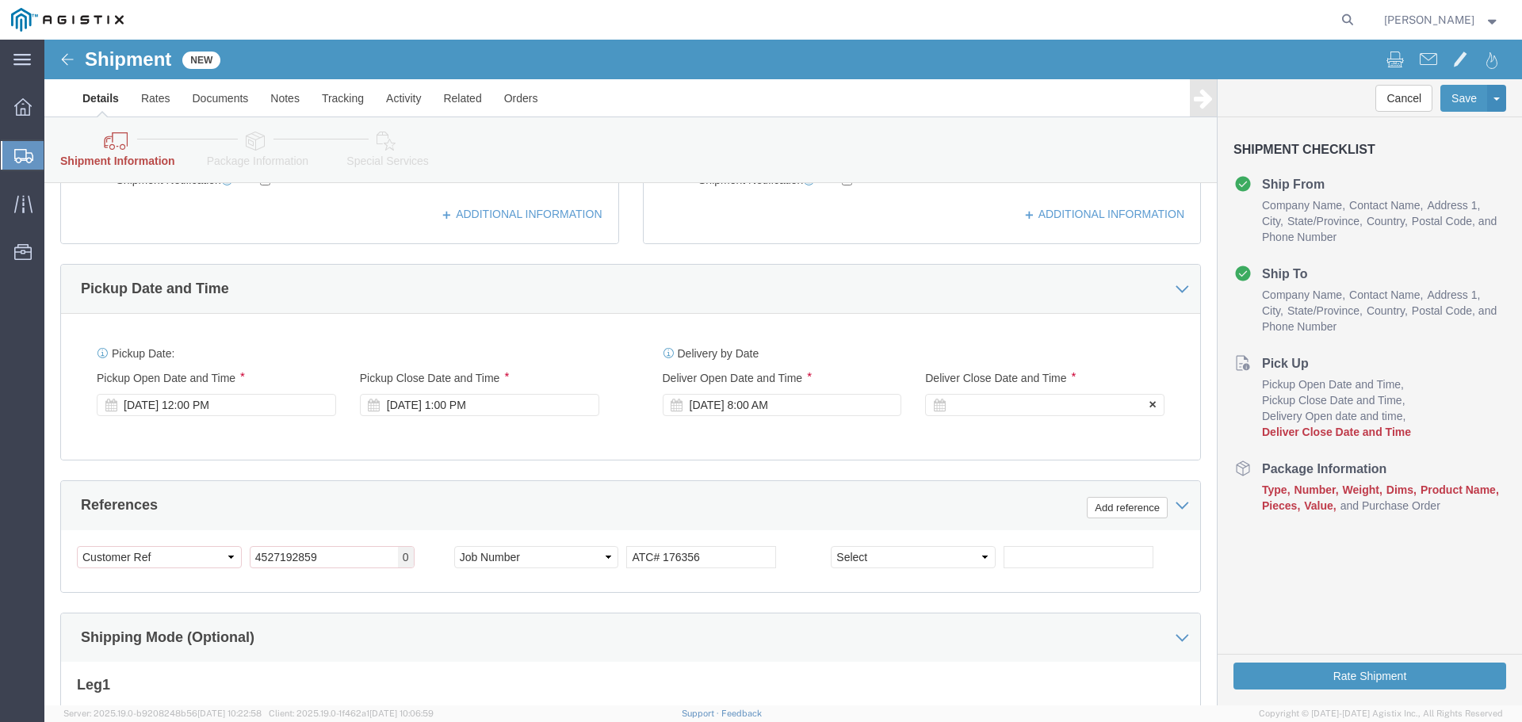
click div
click input "4:00 AM"
type input "4:00 pm"
click button "Apply"
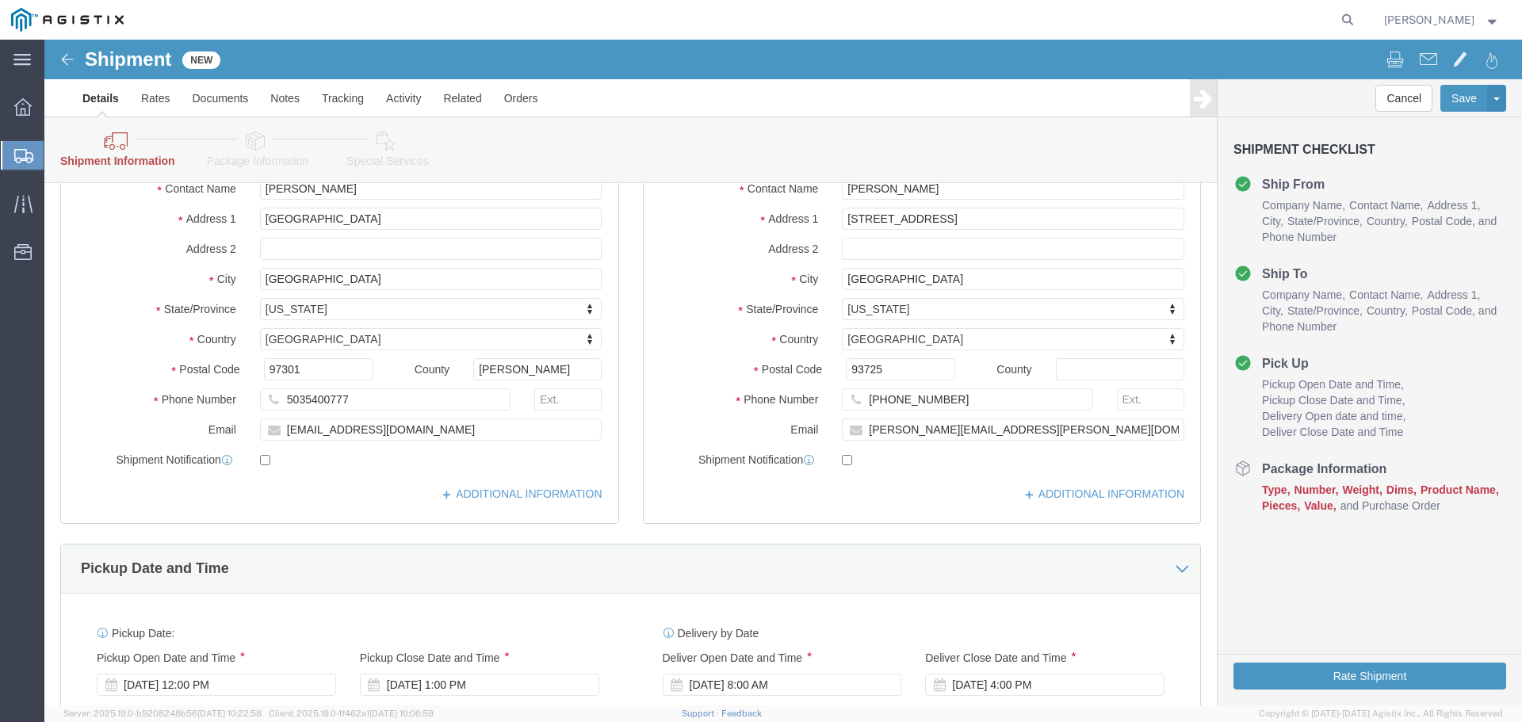
scroll to position [555, 0]
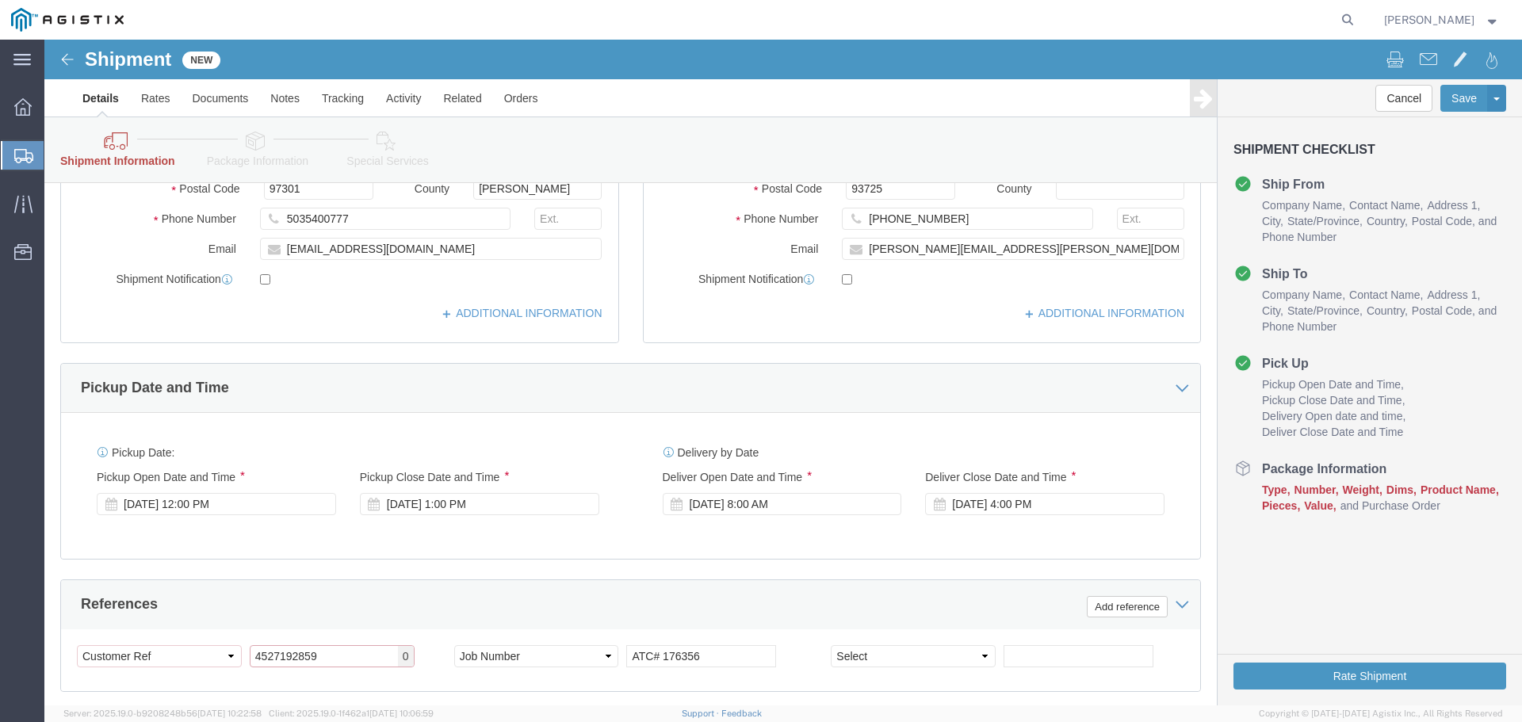
click input "4527192859"
paste input "2700678868"
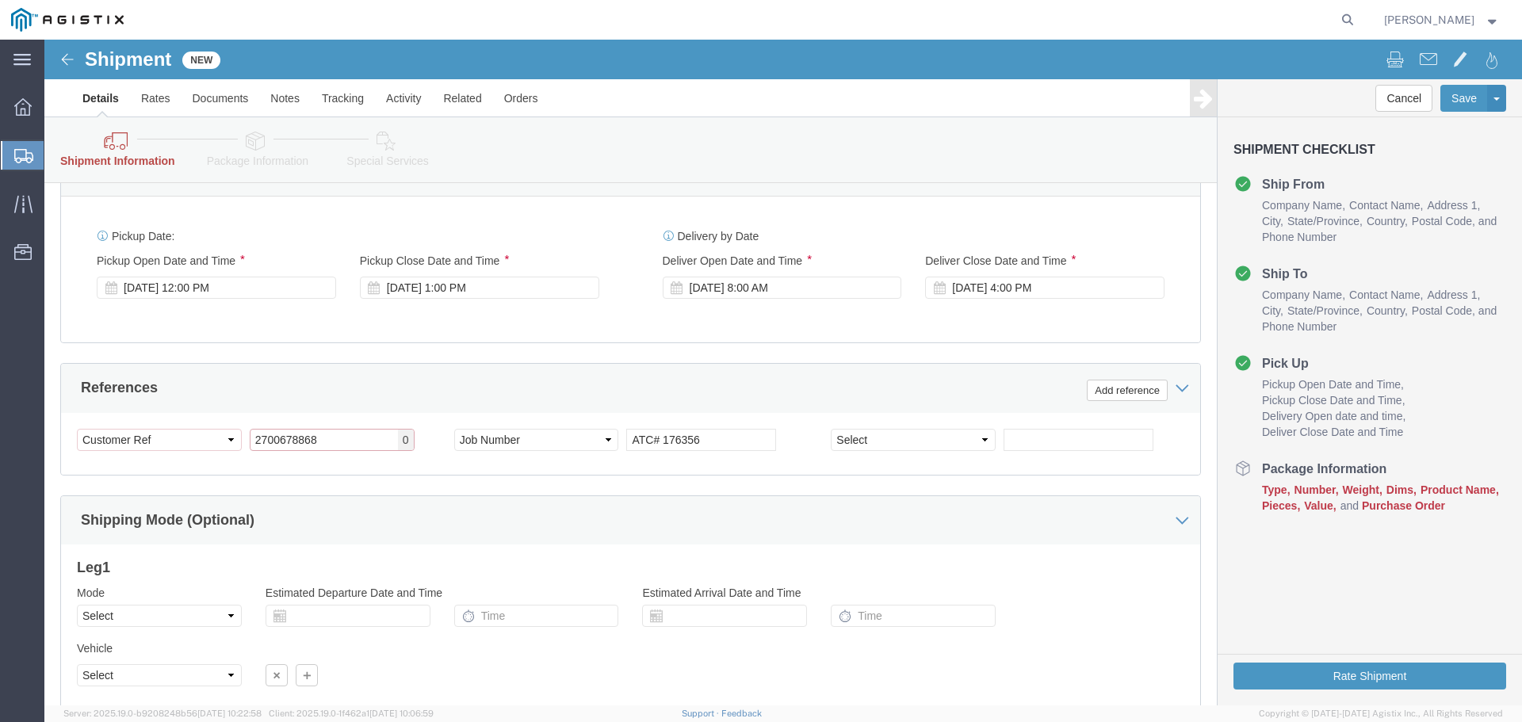
scroll to position [872, 0]
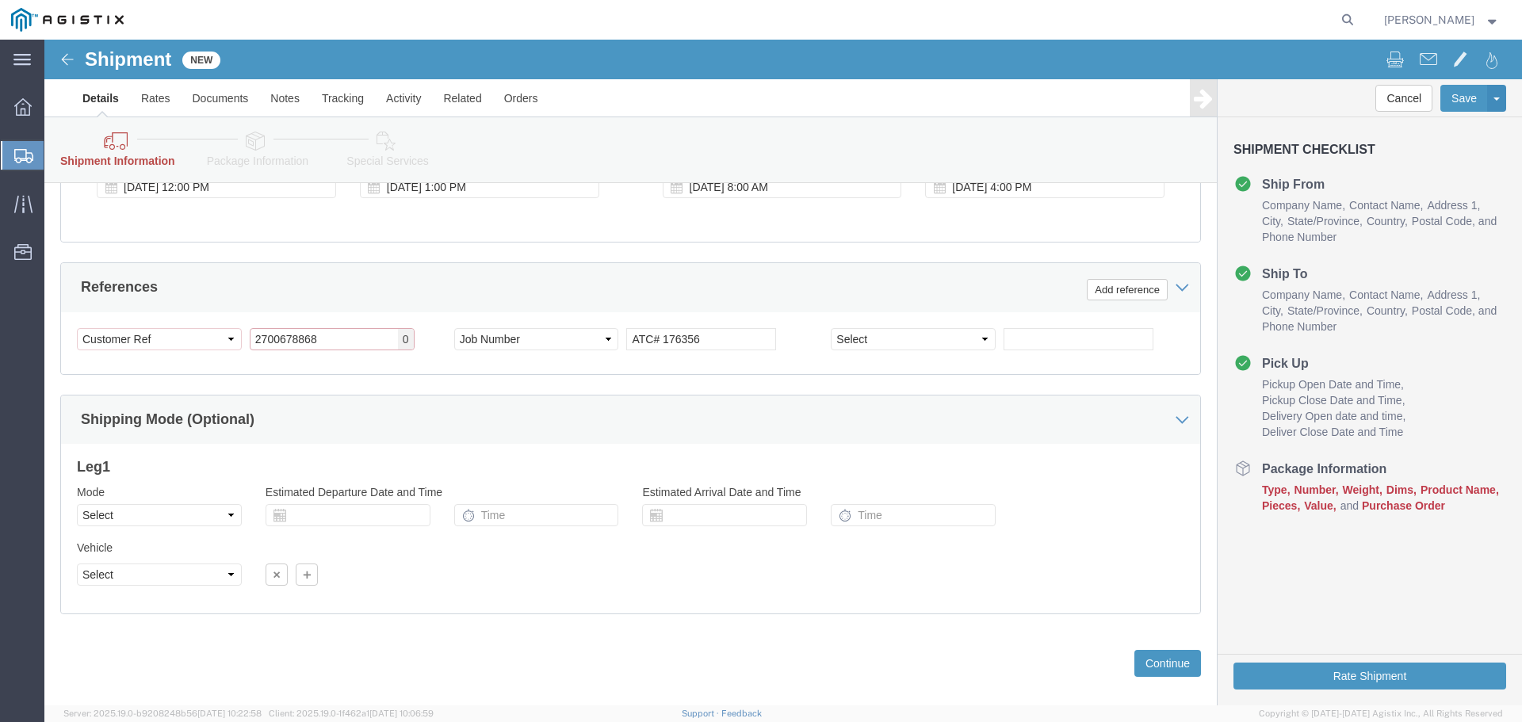
type input "2700678868"
click input "ATC# 176356"
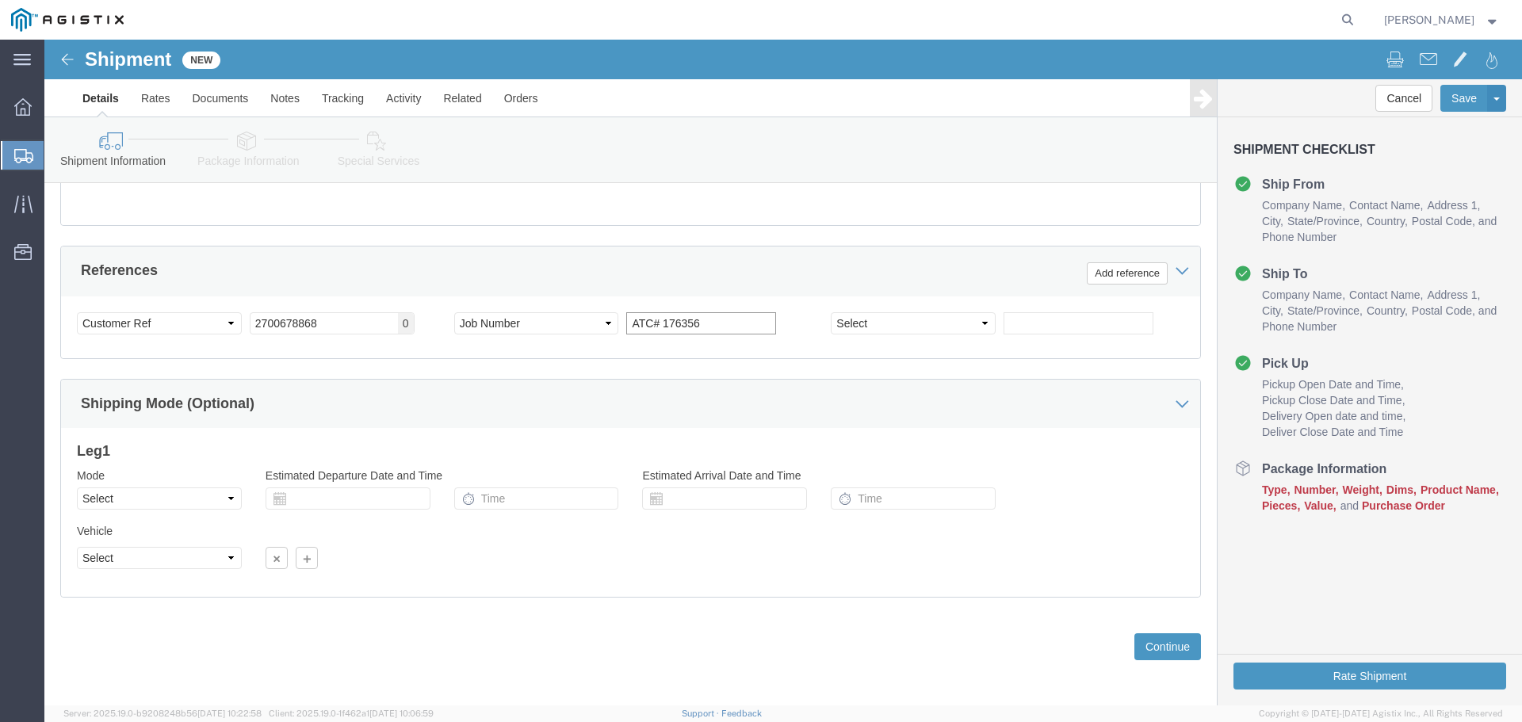
scroll to position [825, 0]
click button "Continue"
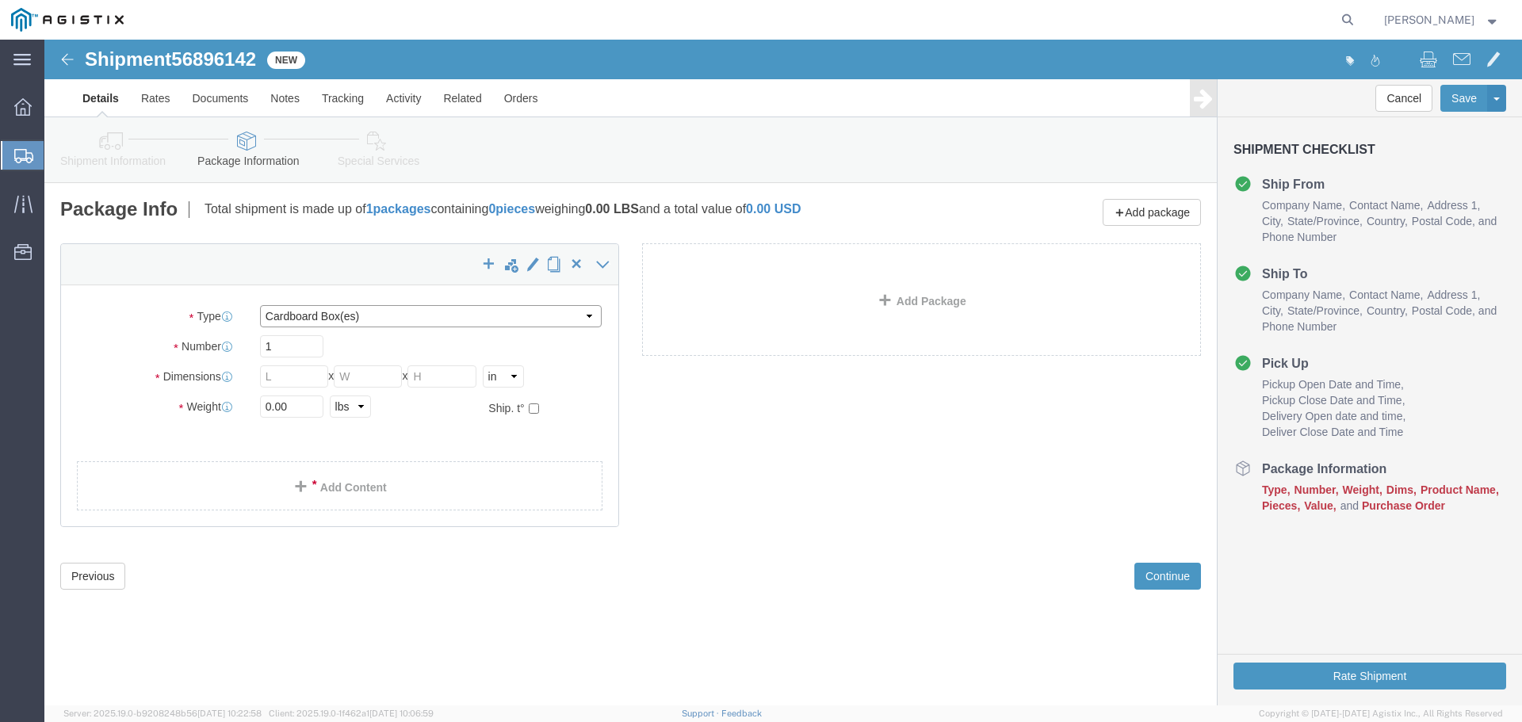
click select "Select Bulk Bundle(s) Cardboard Box(es) Carton(s) Crate(s) Drum(s) (Fiberboard)…"
select select "PONS"
click select "Select Bulk Bundle(s) Cardboard Box(es) Carton(s) Crate(s) Drum(s) (Fiberboard)…"
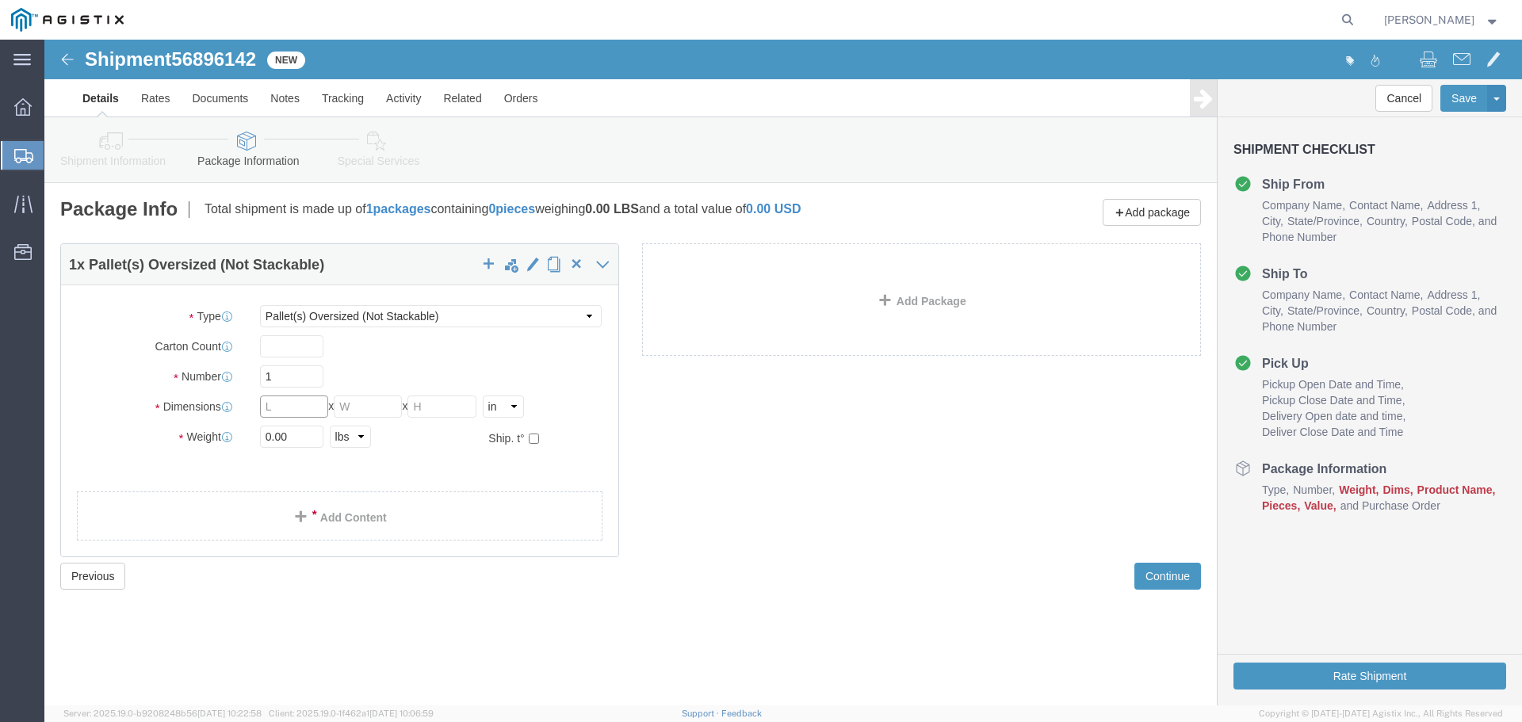
click input "text"
type input "96"
type input "48"
type input "27"
click input "0.00"
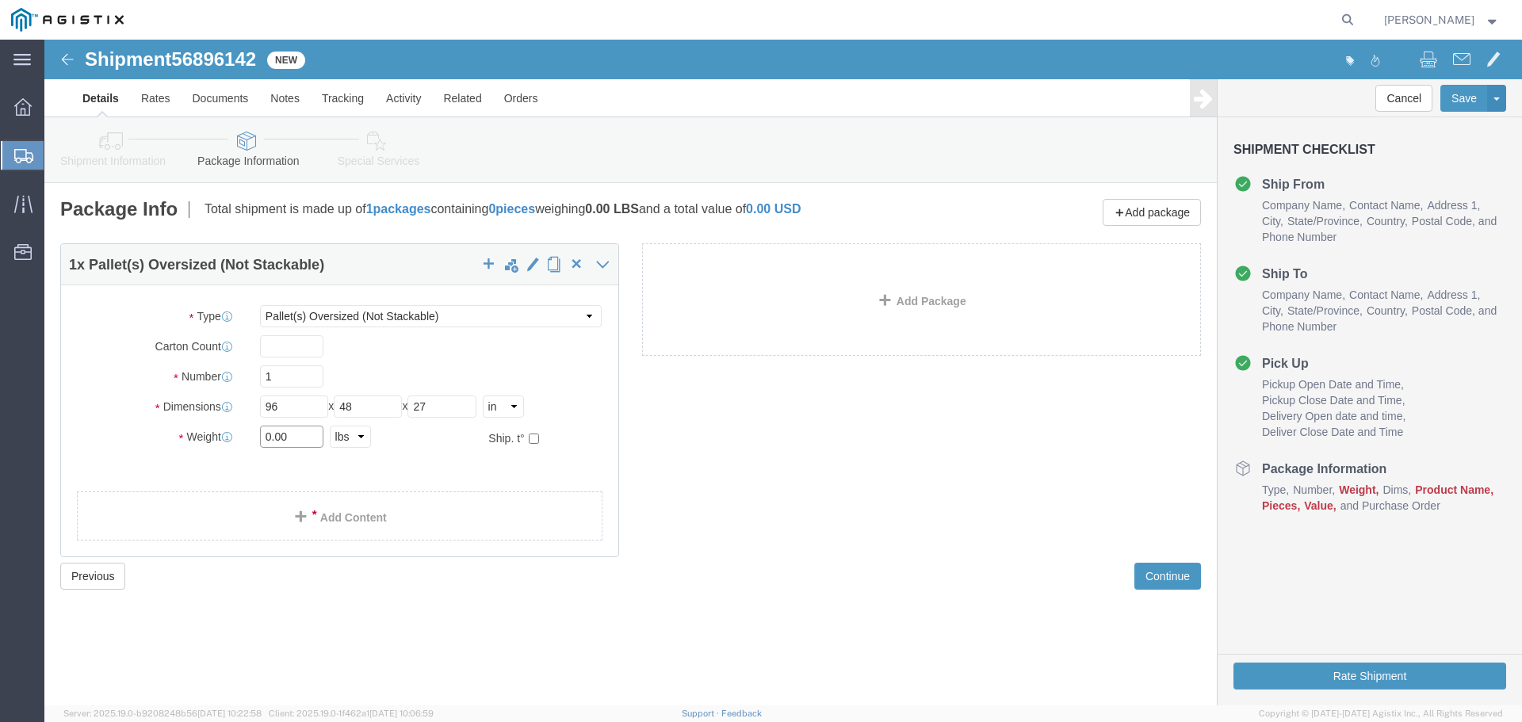
click input "0.00"
type input "725"
click link "Add Content"
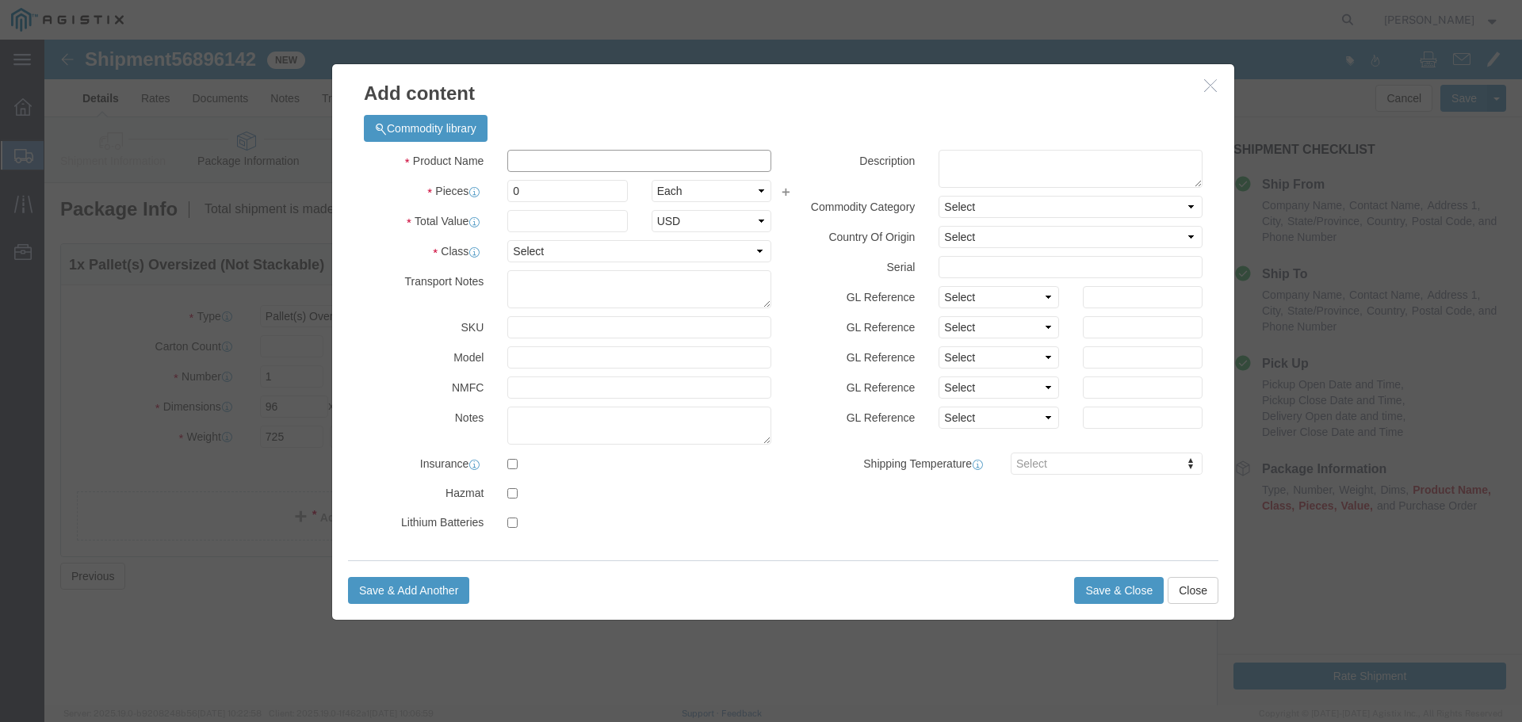
click input "text"
paste input "AT-WRAM66-FM"
type input "AT-WRAM66-FM"
click input "0"
type input "22"
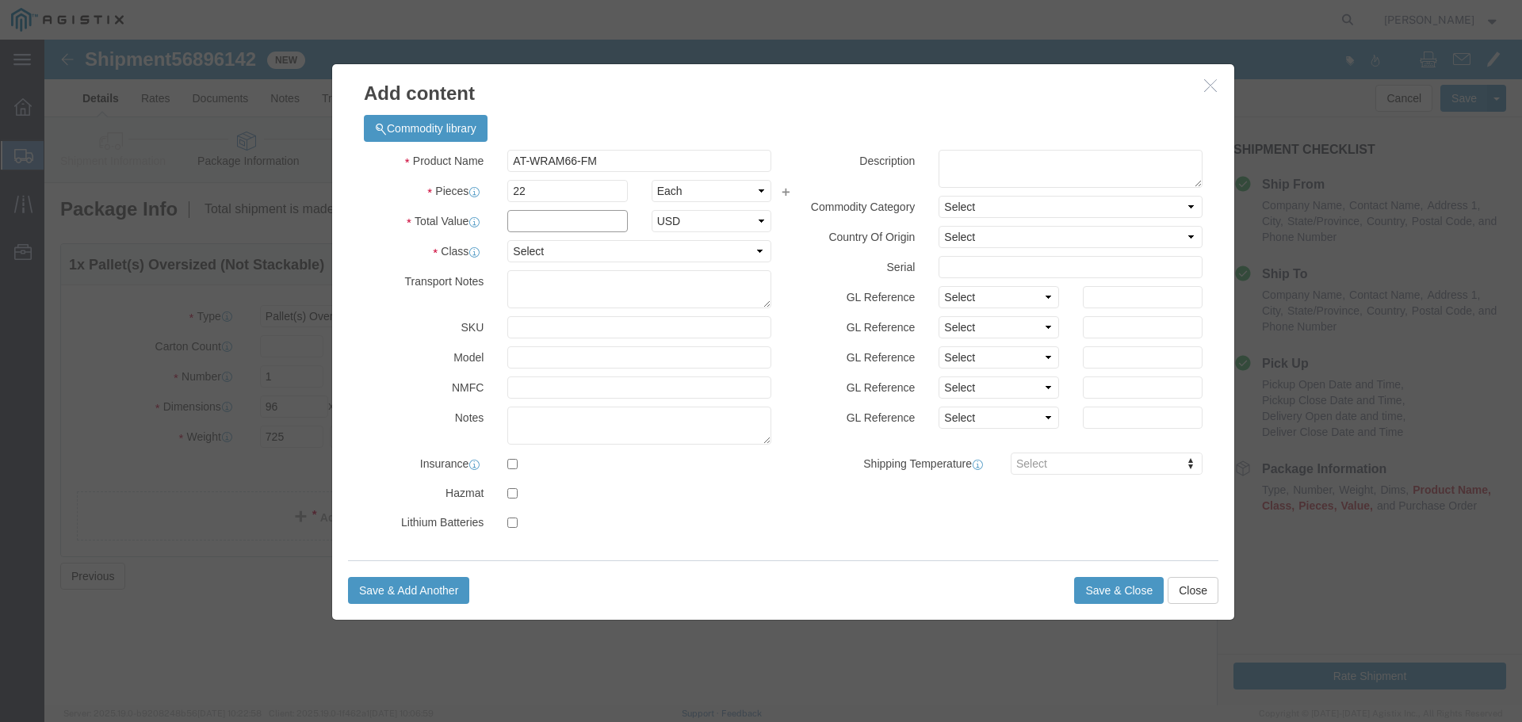
click input "text"
paste input "13,725.00"
type input "13,725.00"
click select "Select 50 55 60 65 70 85 92.5 100 125 175 250 300 400"
select select "92.5"
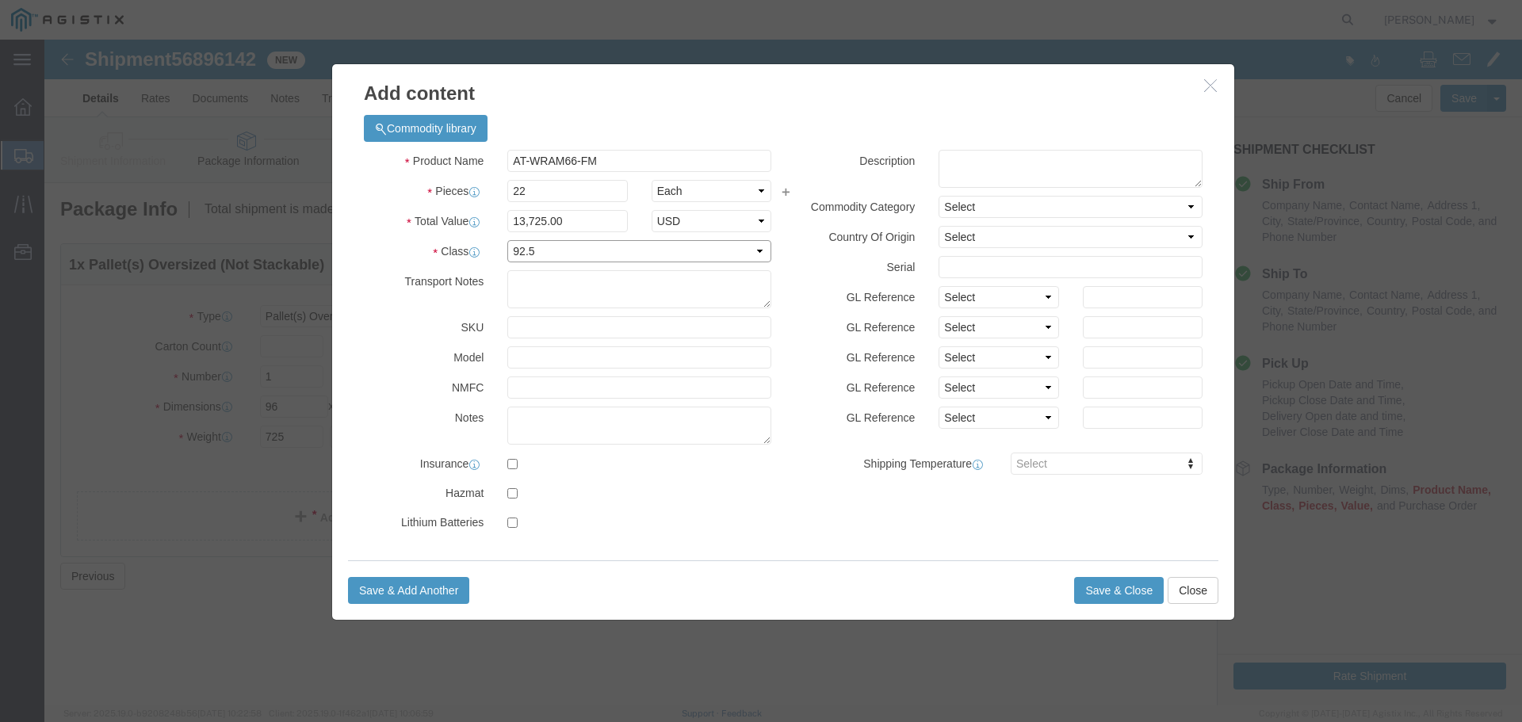
click select "Select 50 55 60 65 70 85 92.5 100 125 175 250 300 400"
click button "Save & Close"
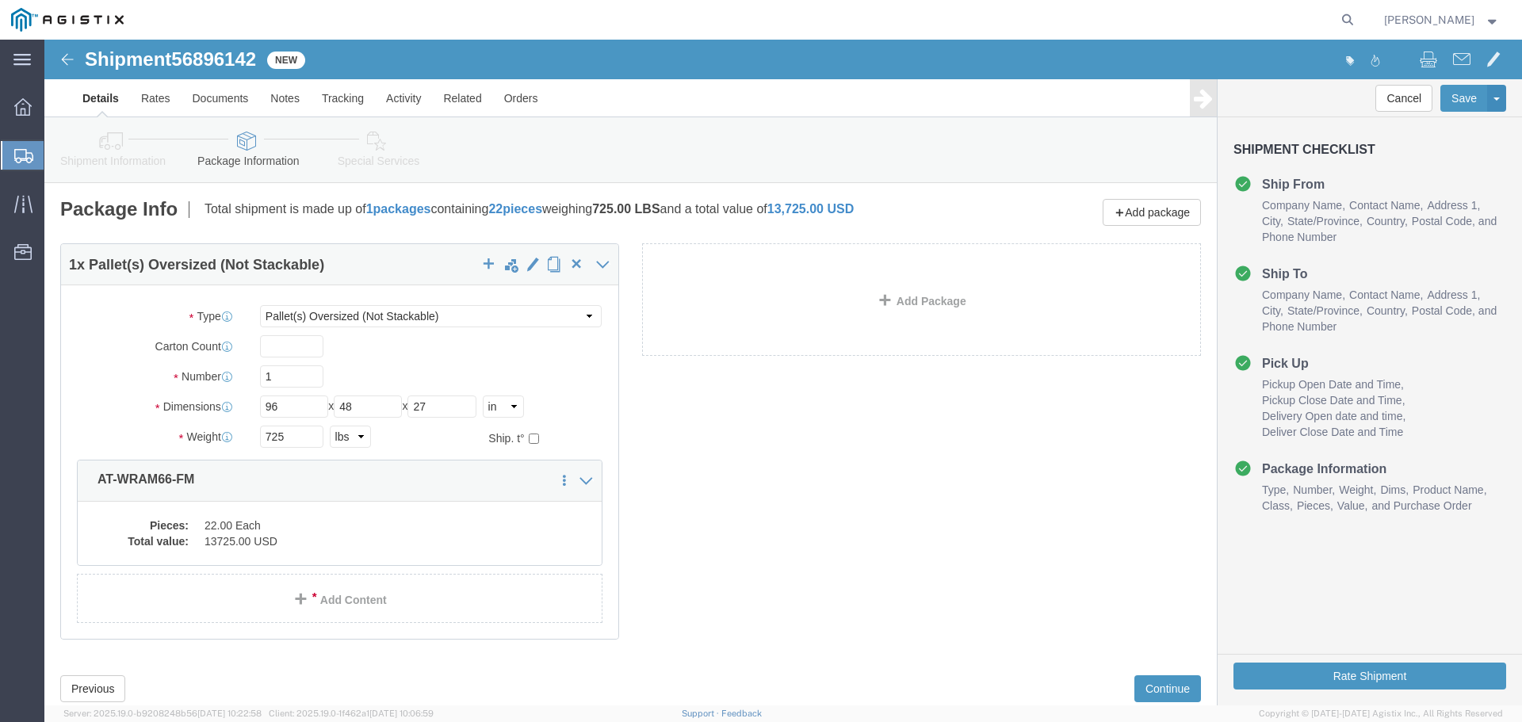
scroll to position [45, 0]
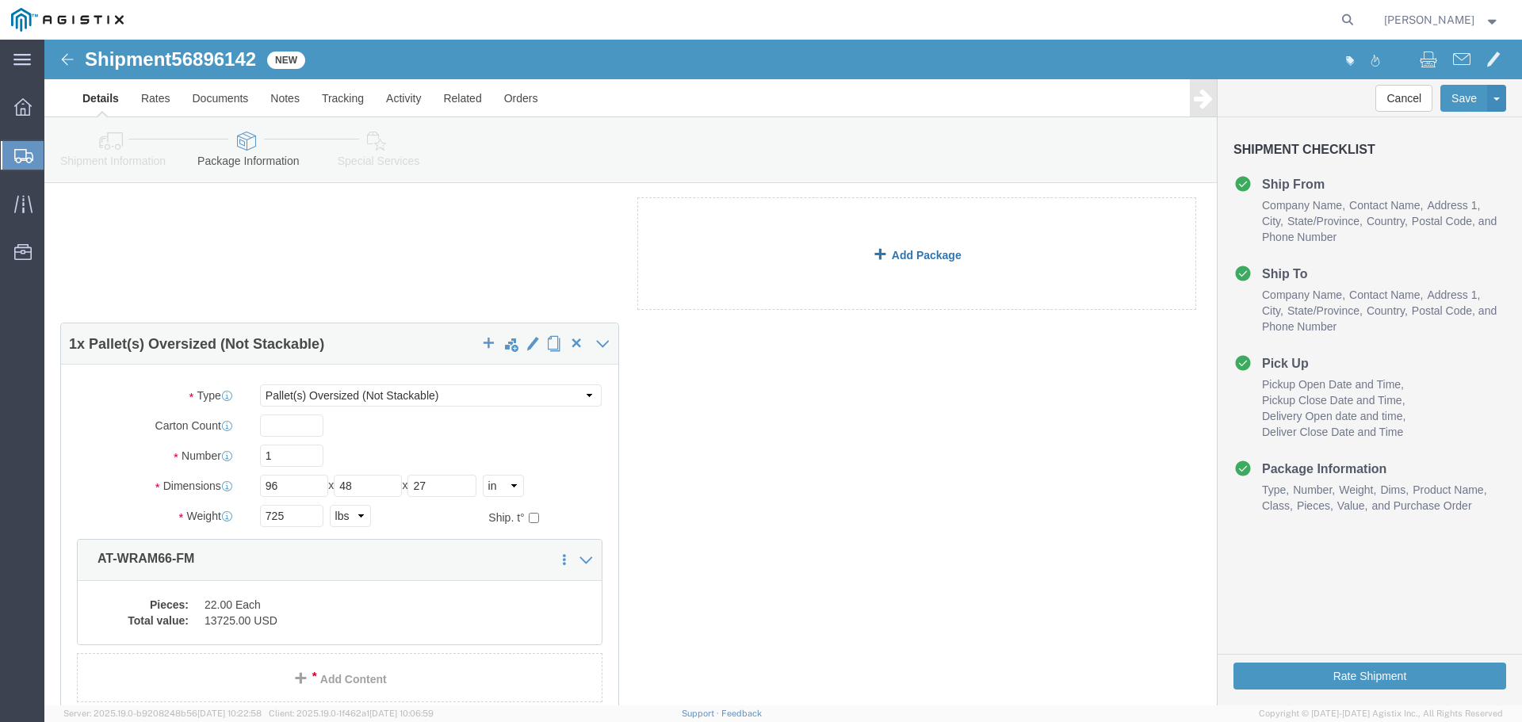
click link "Add Package"
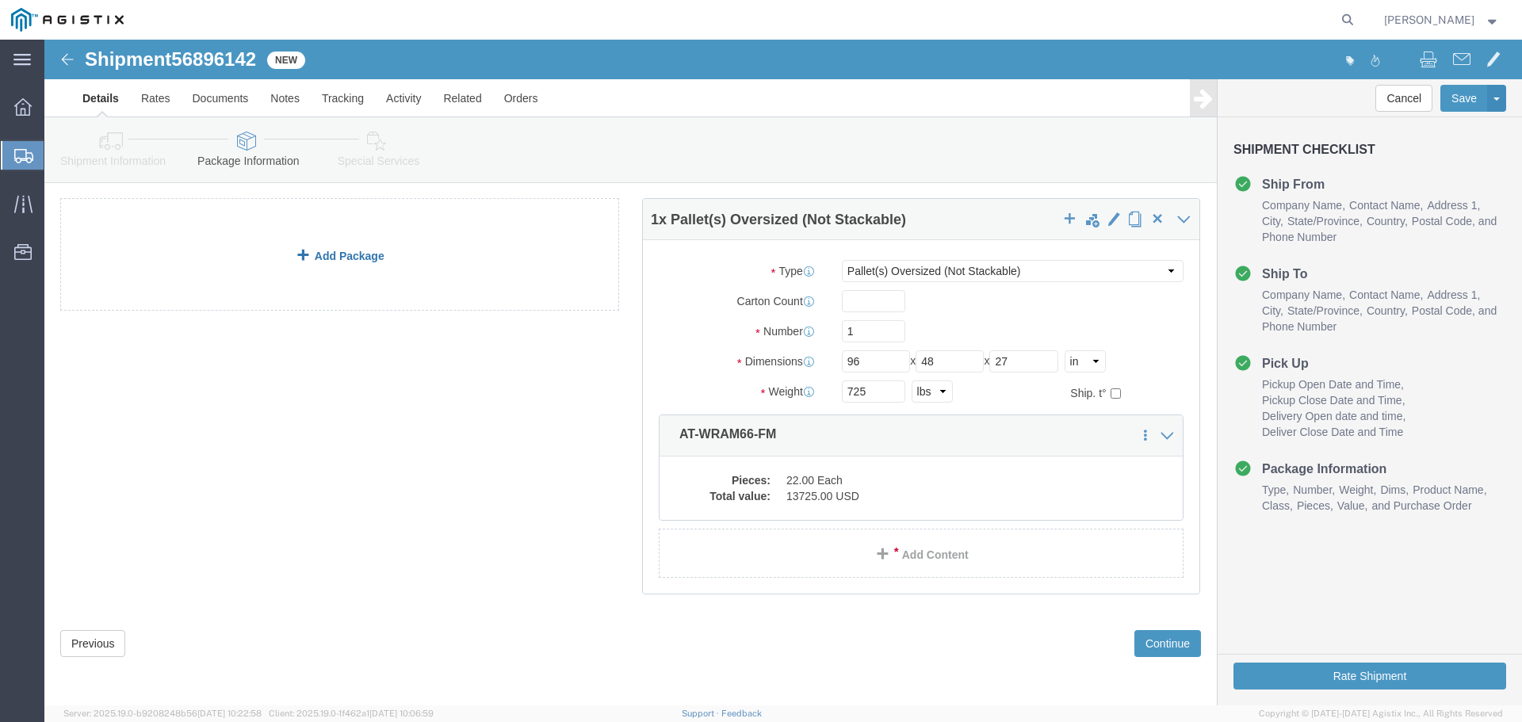
click link "Add Package"
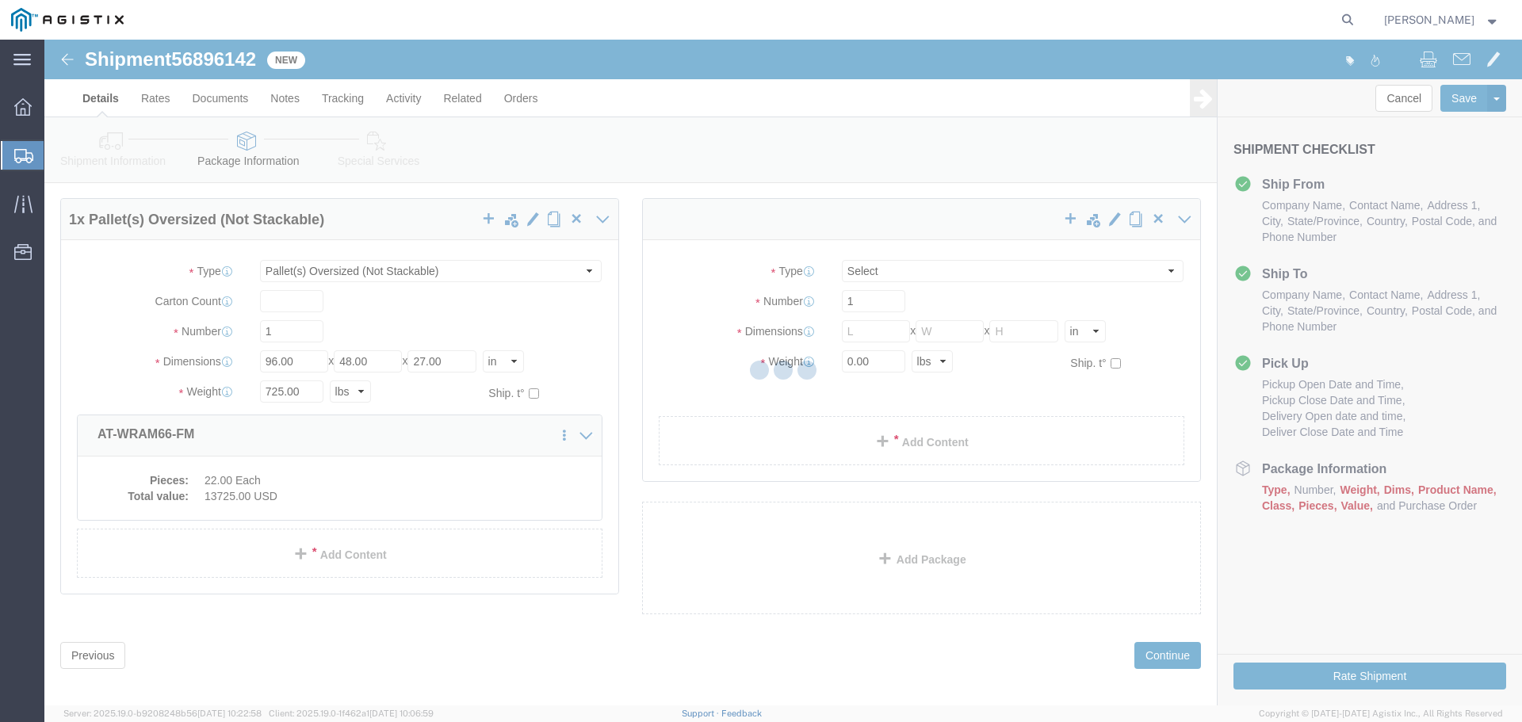
scroll to position [0, 0]
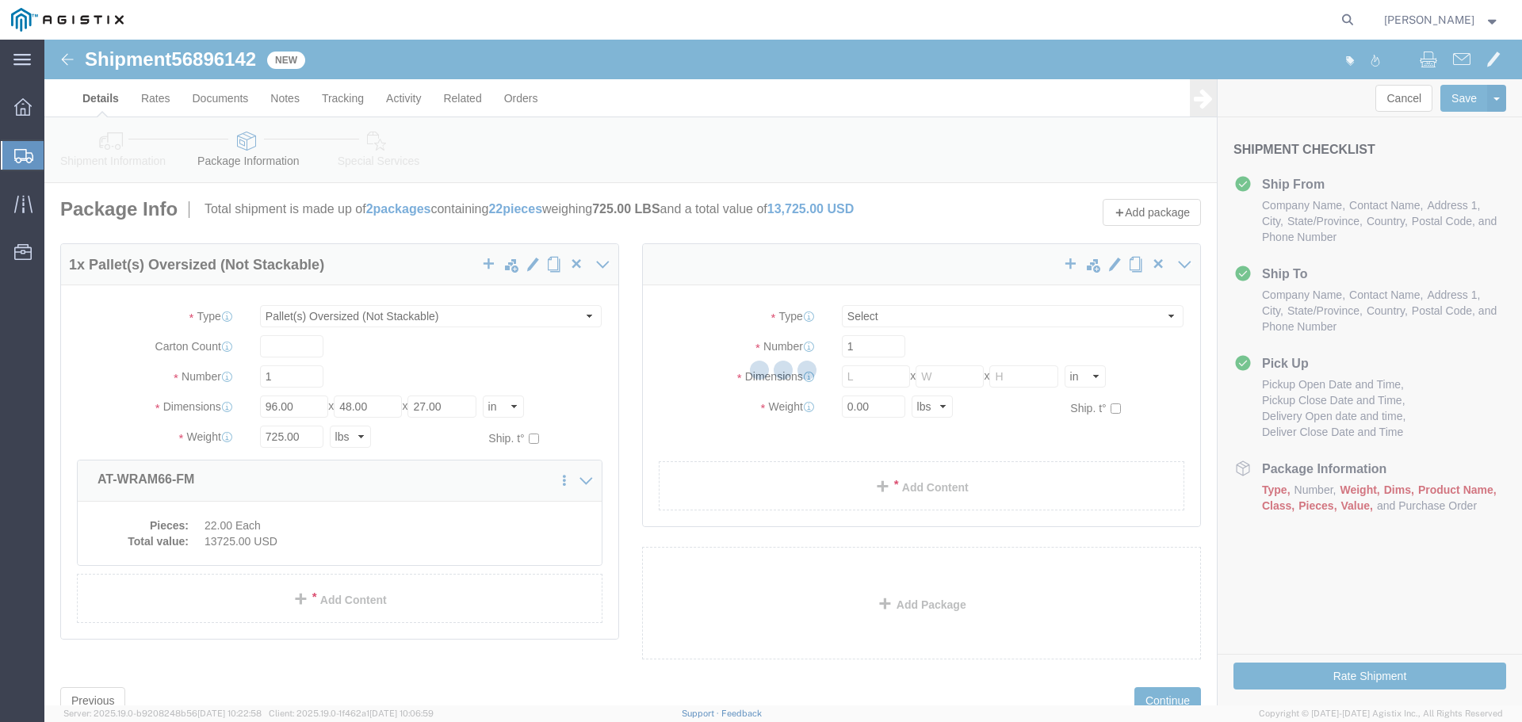
select select "PONS"
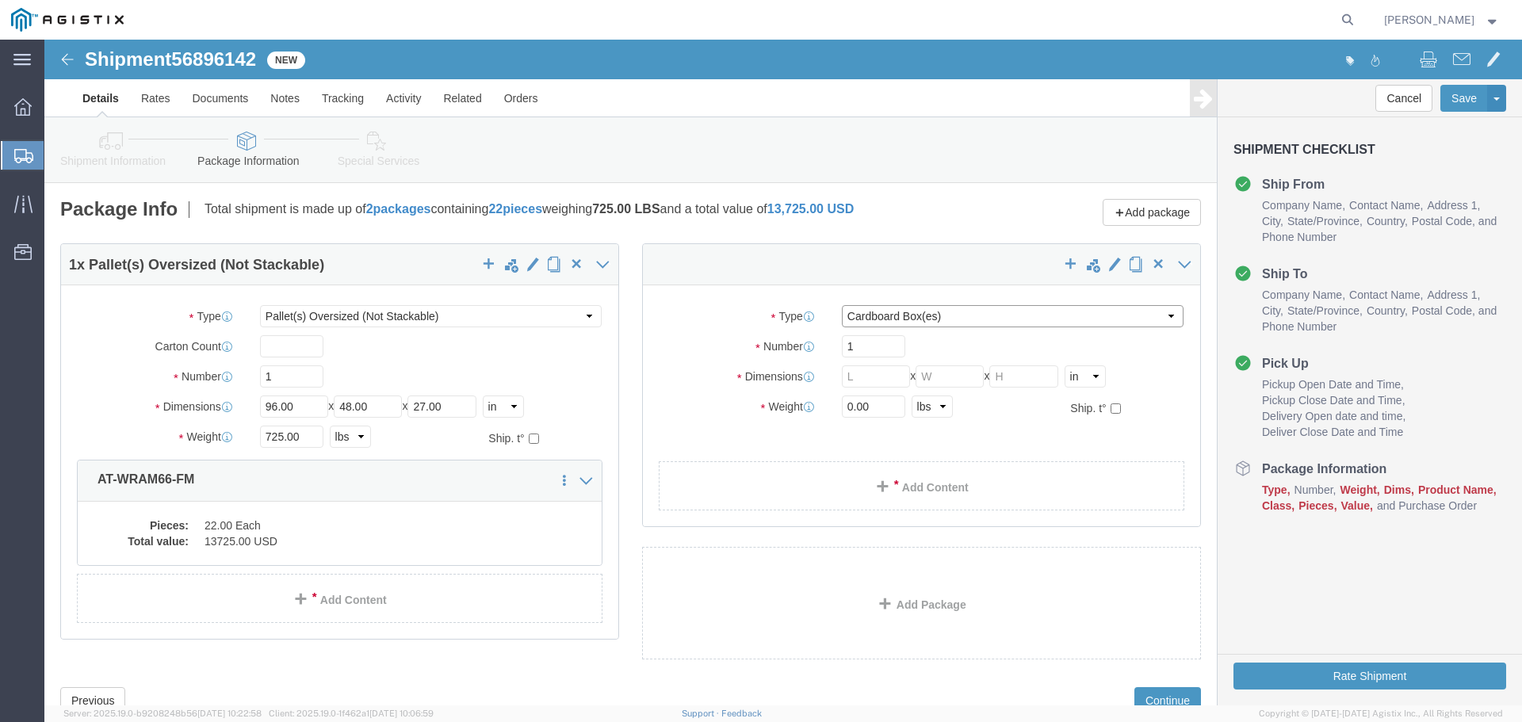
click select "Select Bulk Bundle(s) Cardboard Box(es) Carton(s) Crate(s) Drum(s) (Fiberboard)…"
select select "PONS"
click select "Select Bulk Bundle(s) Cardboard Box(es) Carton(s) Crate(s) Drum(s) (Fiberboard)…"
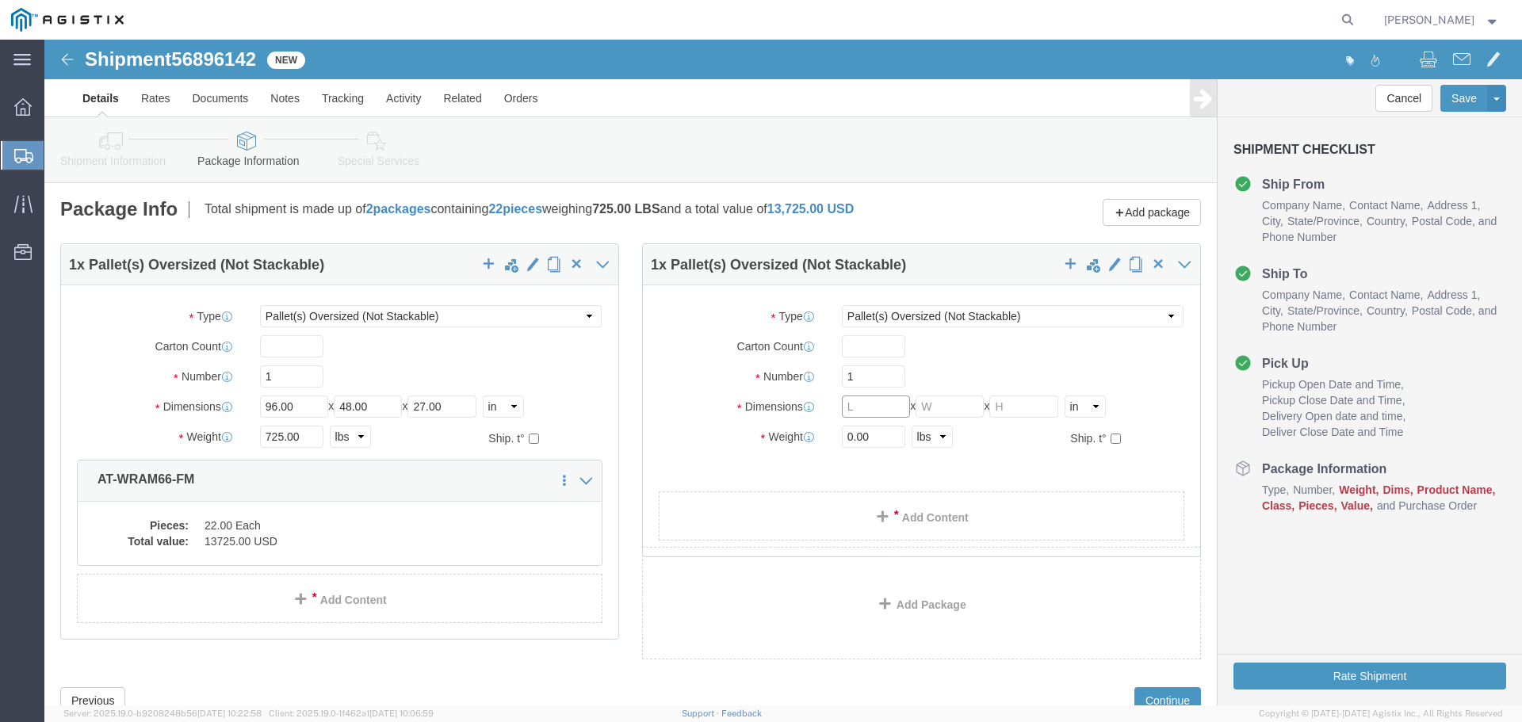
click input "text"
type input "90"
type input "51"
type input "27"
click input "0.00"
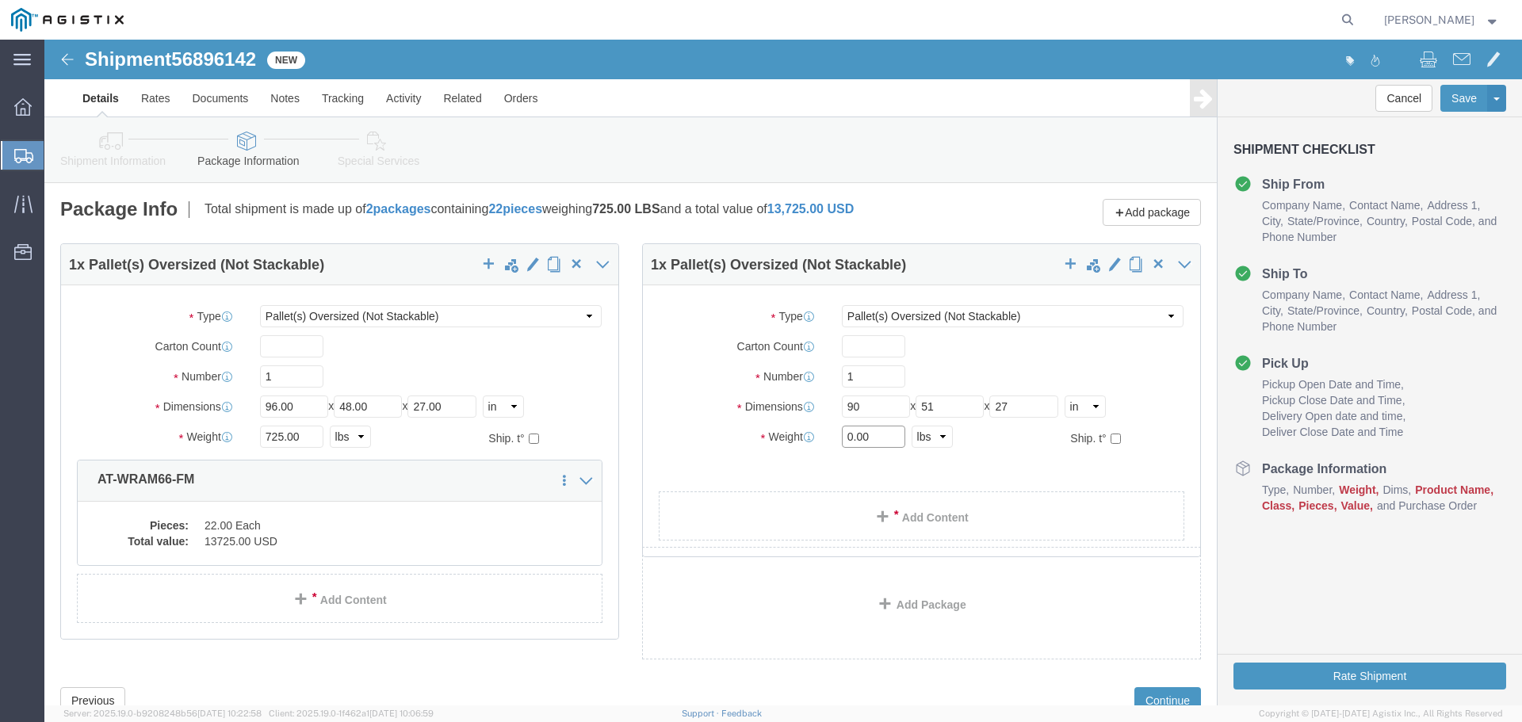
click input "0.00"
type input "725"
click link "Add Content"
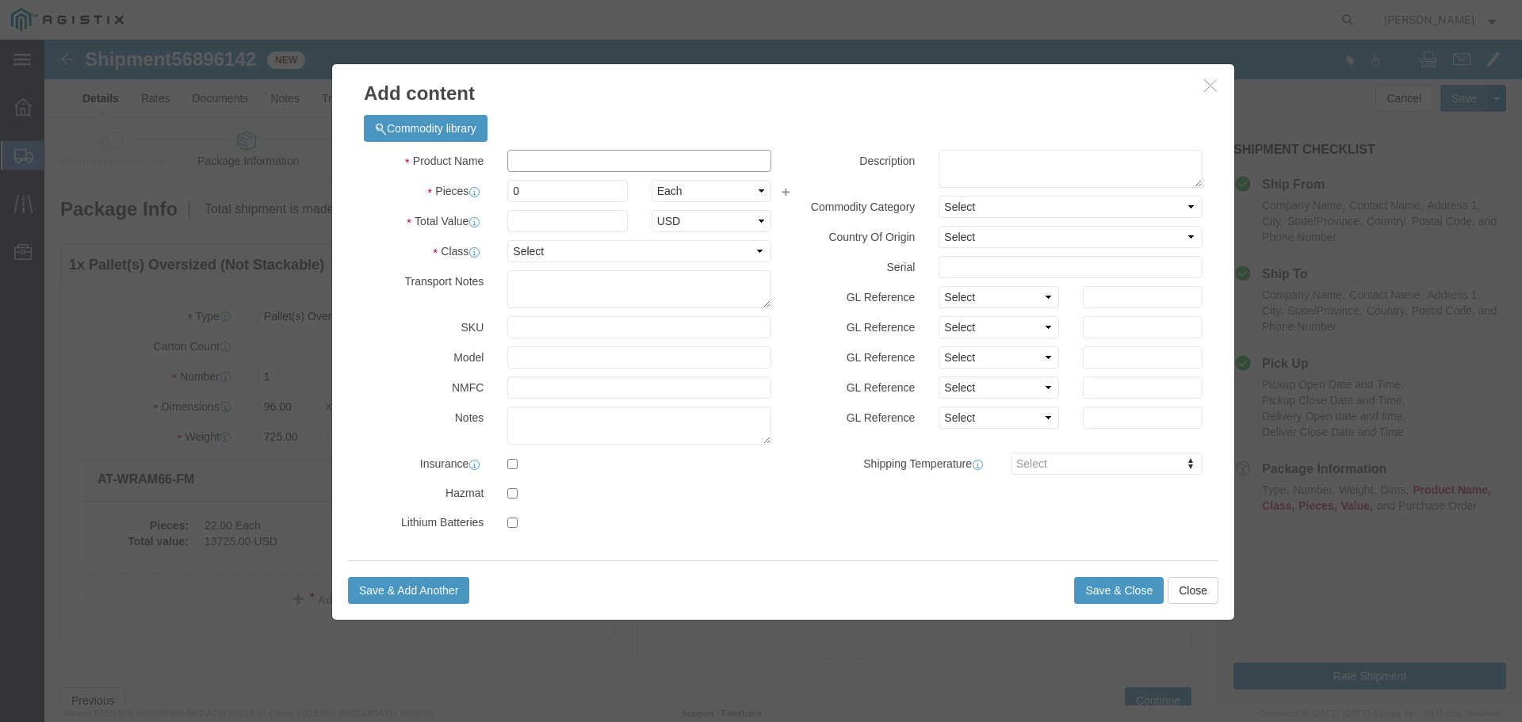
click input "text"
paste input "AT-WRAM66-FM"
type input "AT-WRAM66-FM"
click input "0"
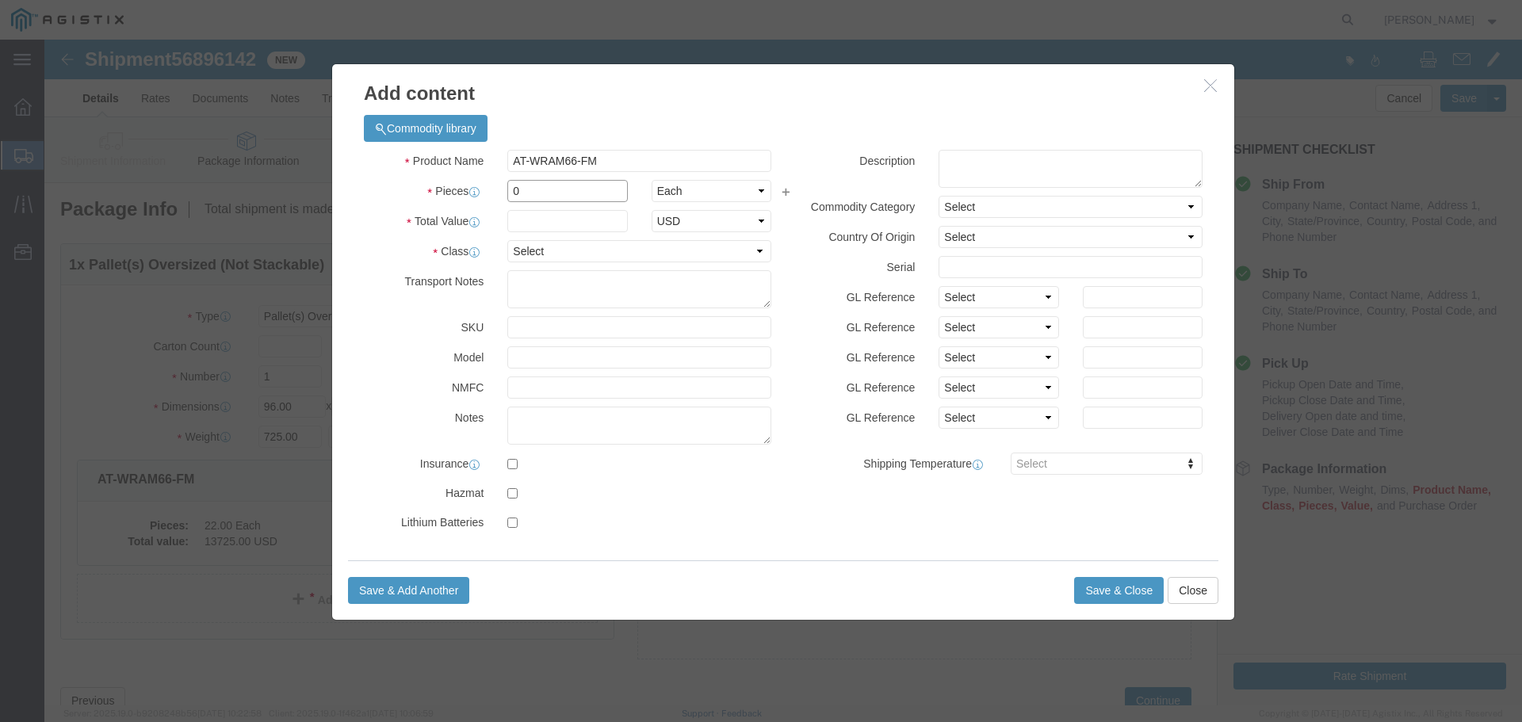
click input "0"
type input "23"
click input "text"
paste input "13,725.00"
type input "13,725.00"
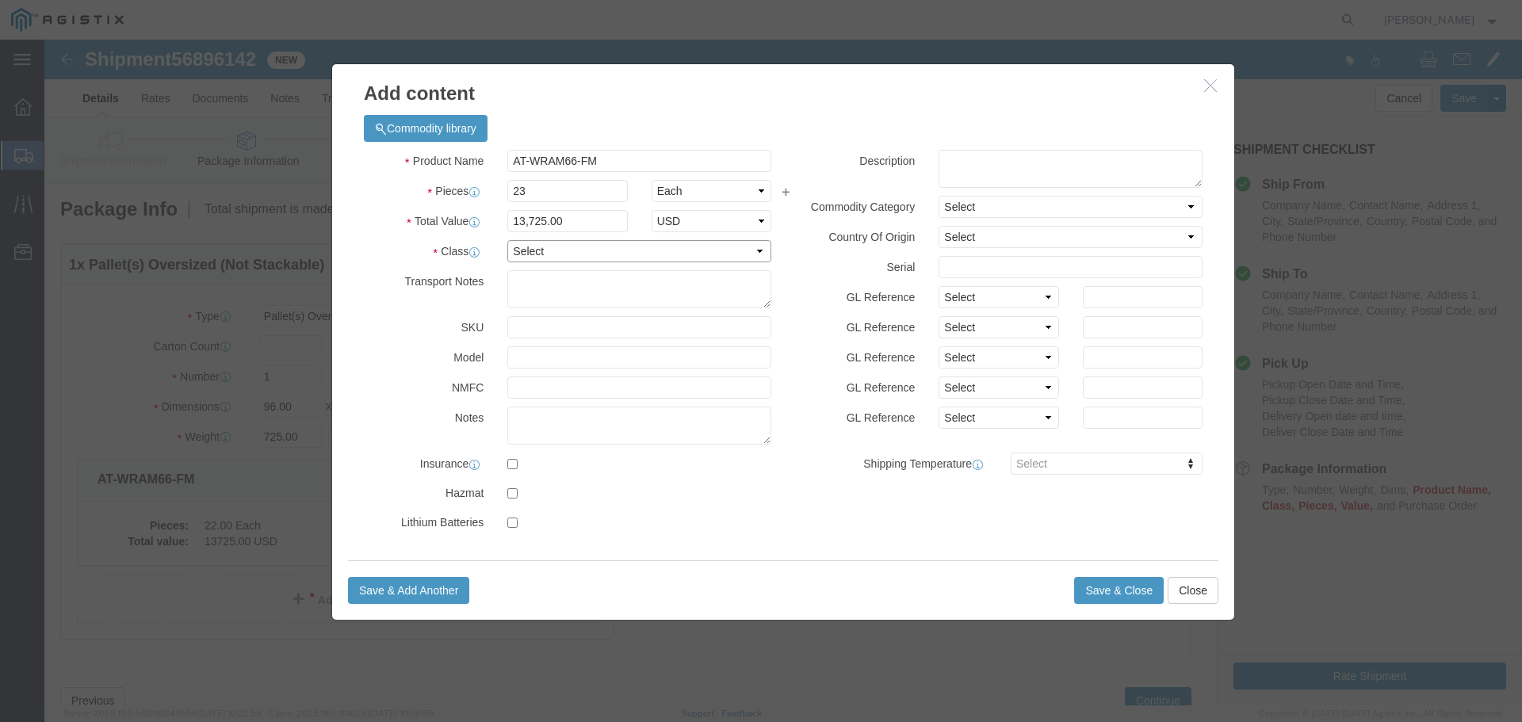
click select "Select 50 55 60 65 70 85 92.5 100 125 175 250 300 400"
select select "92.5"
click select "Select 50 55 60 65 70 85 92.5 100 125 175 250 300 400"
click button "Save & Close"
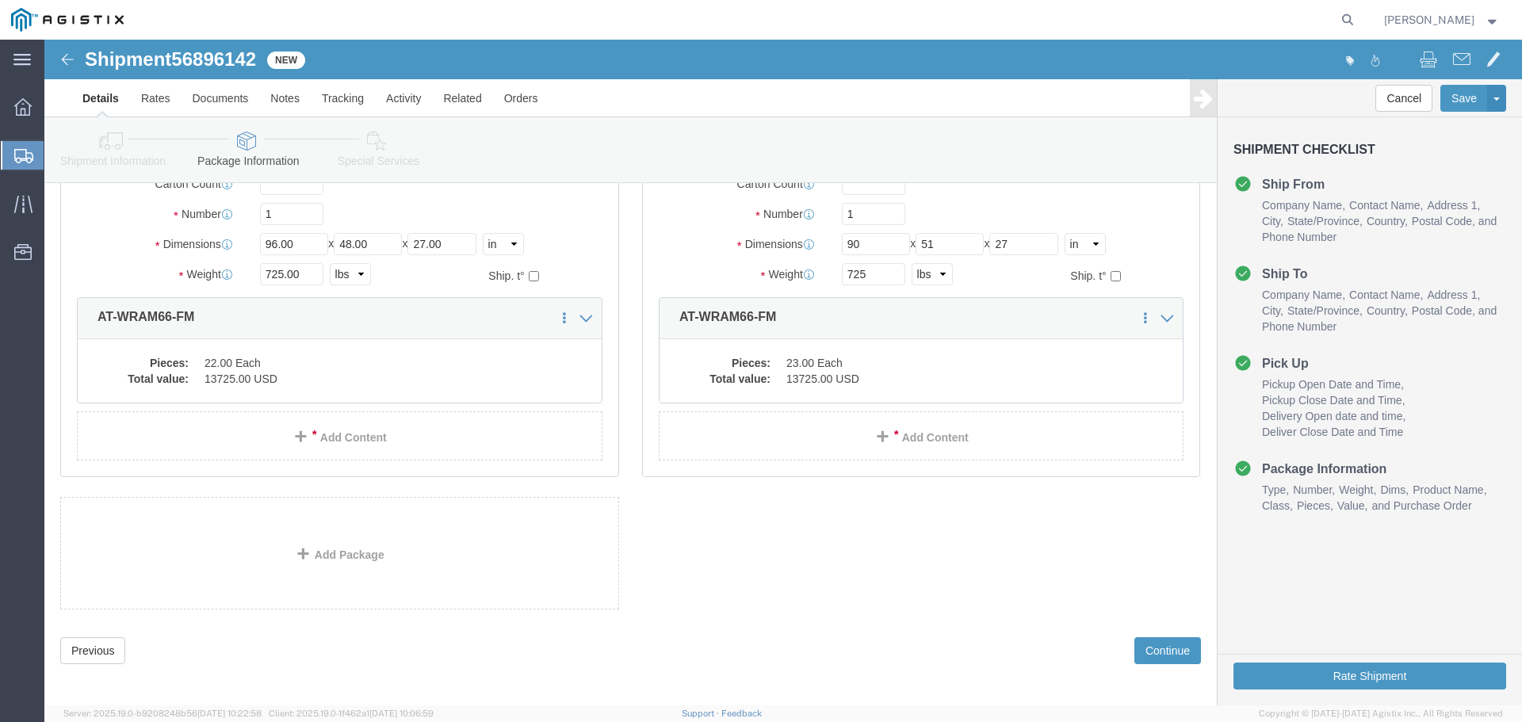
scroll to position [170, 0]
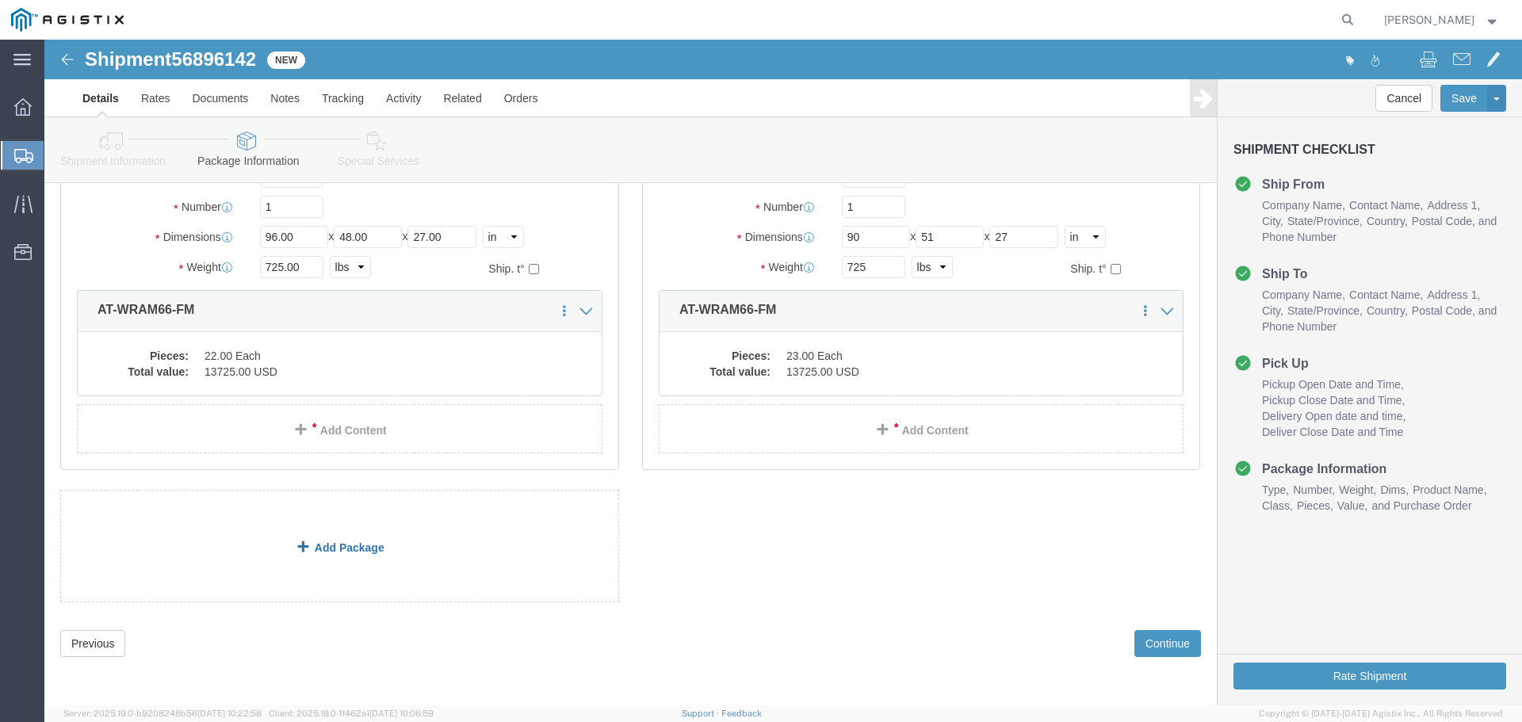
click link "Add Package"
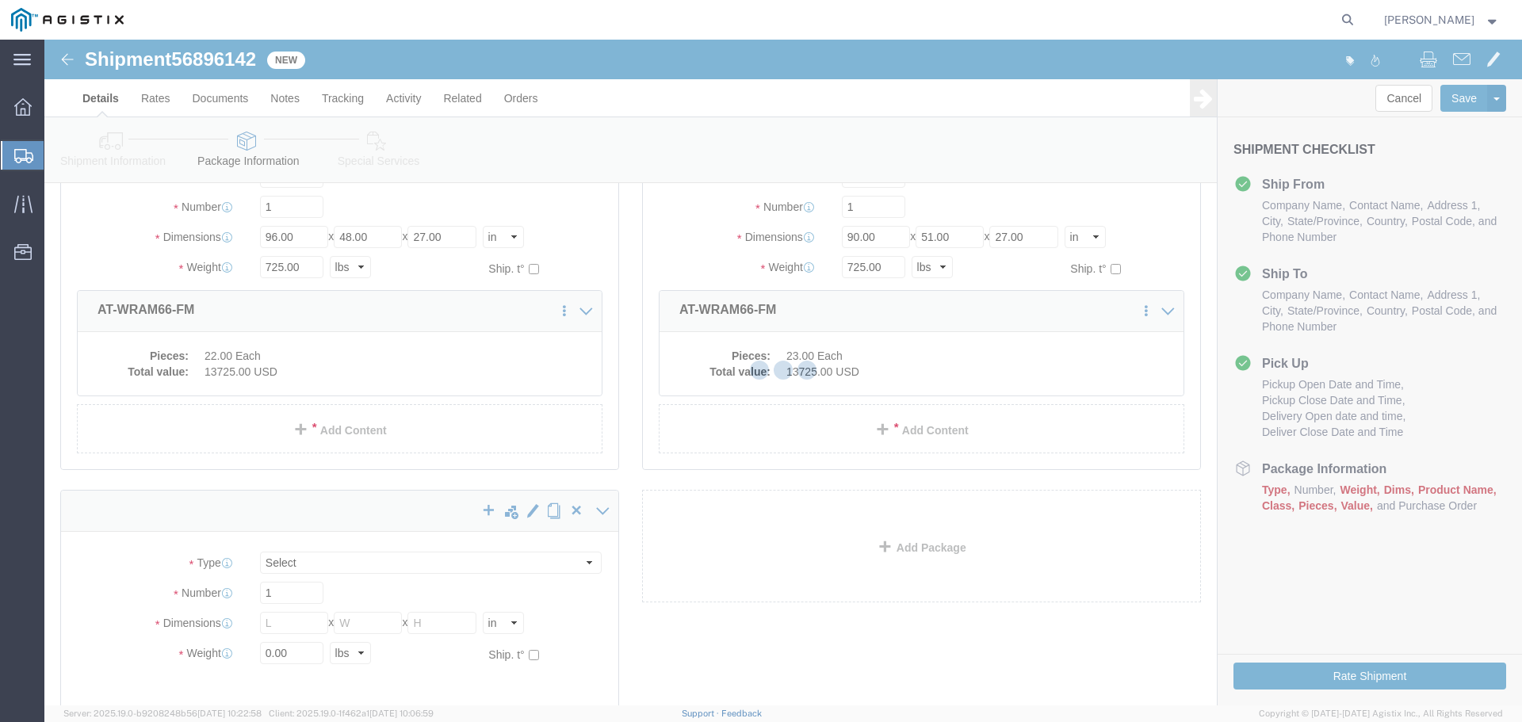
scroll to position [0, 0]
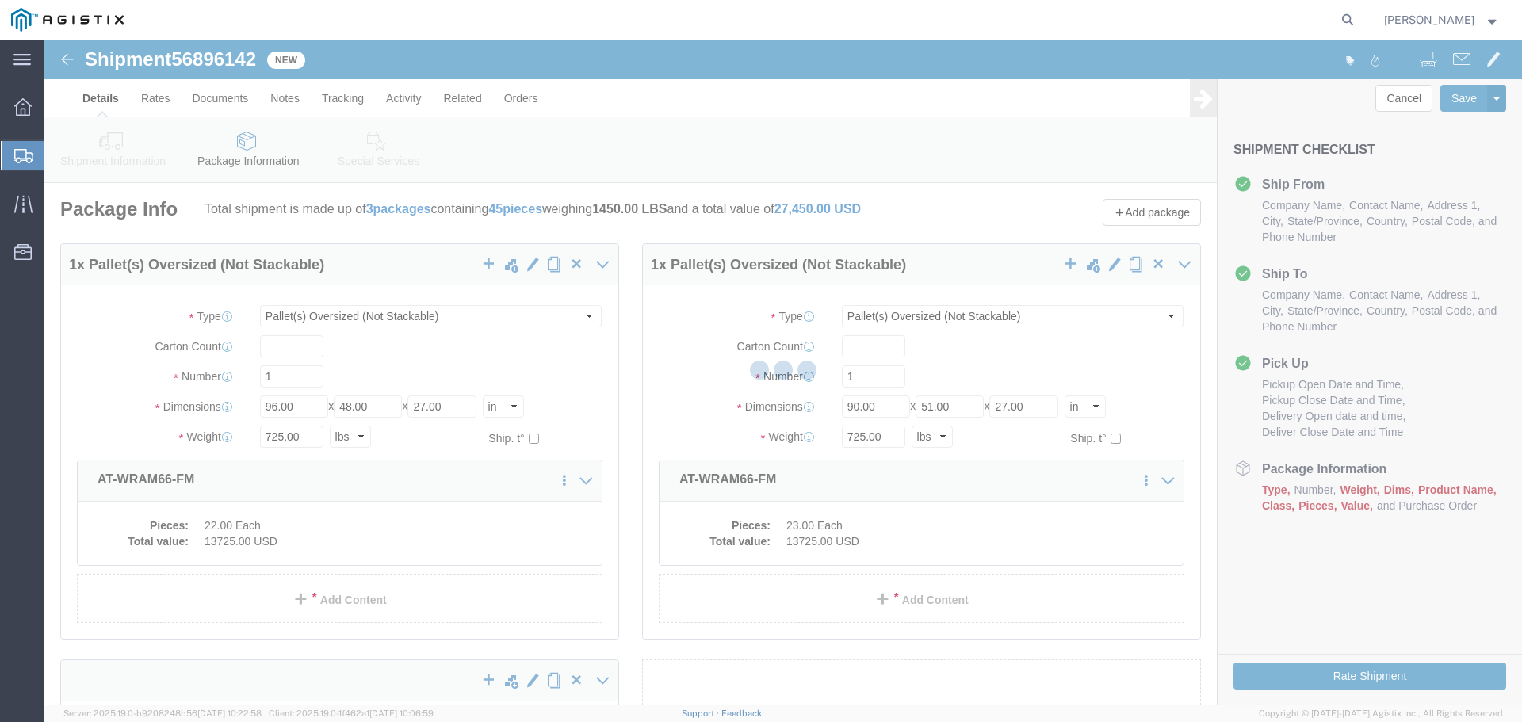
select select "PONS"
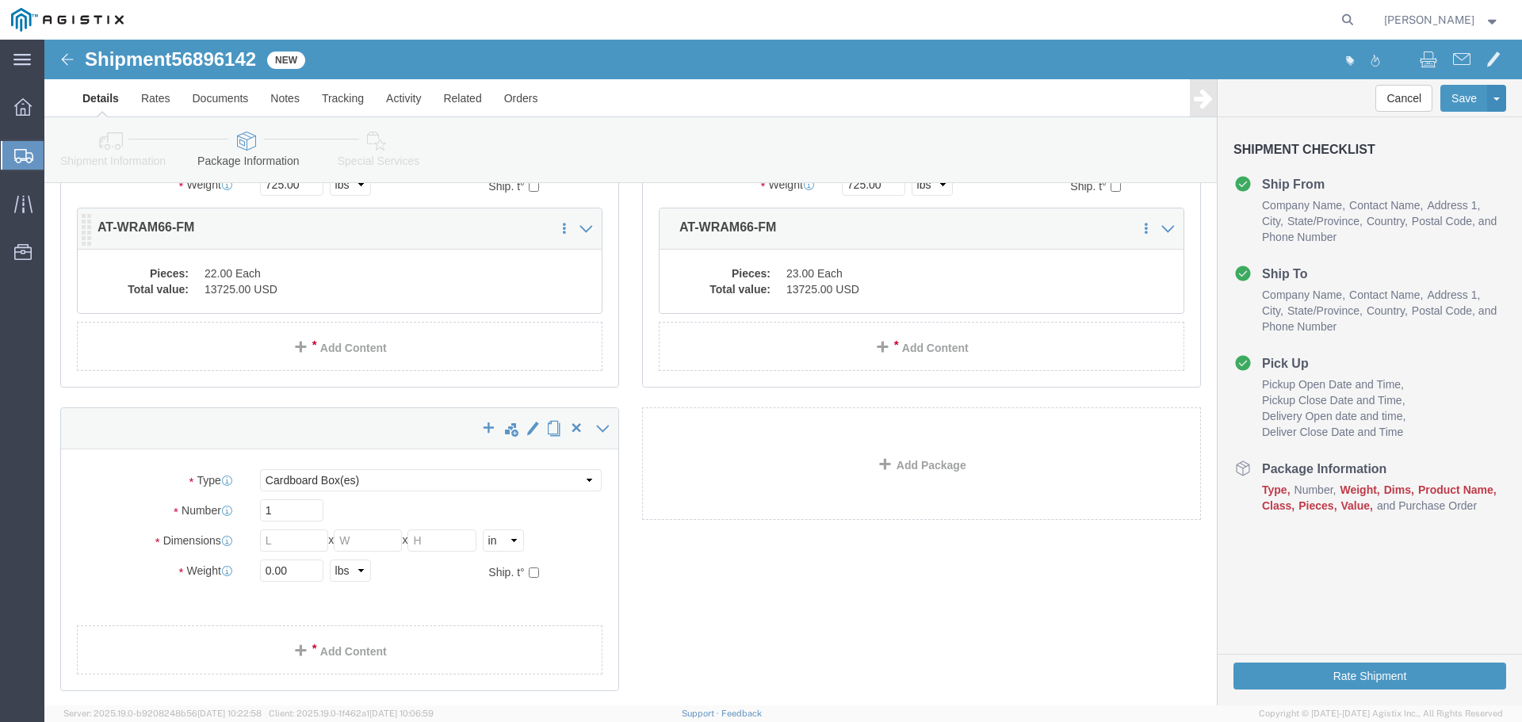
scroll to position [349, 0]
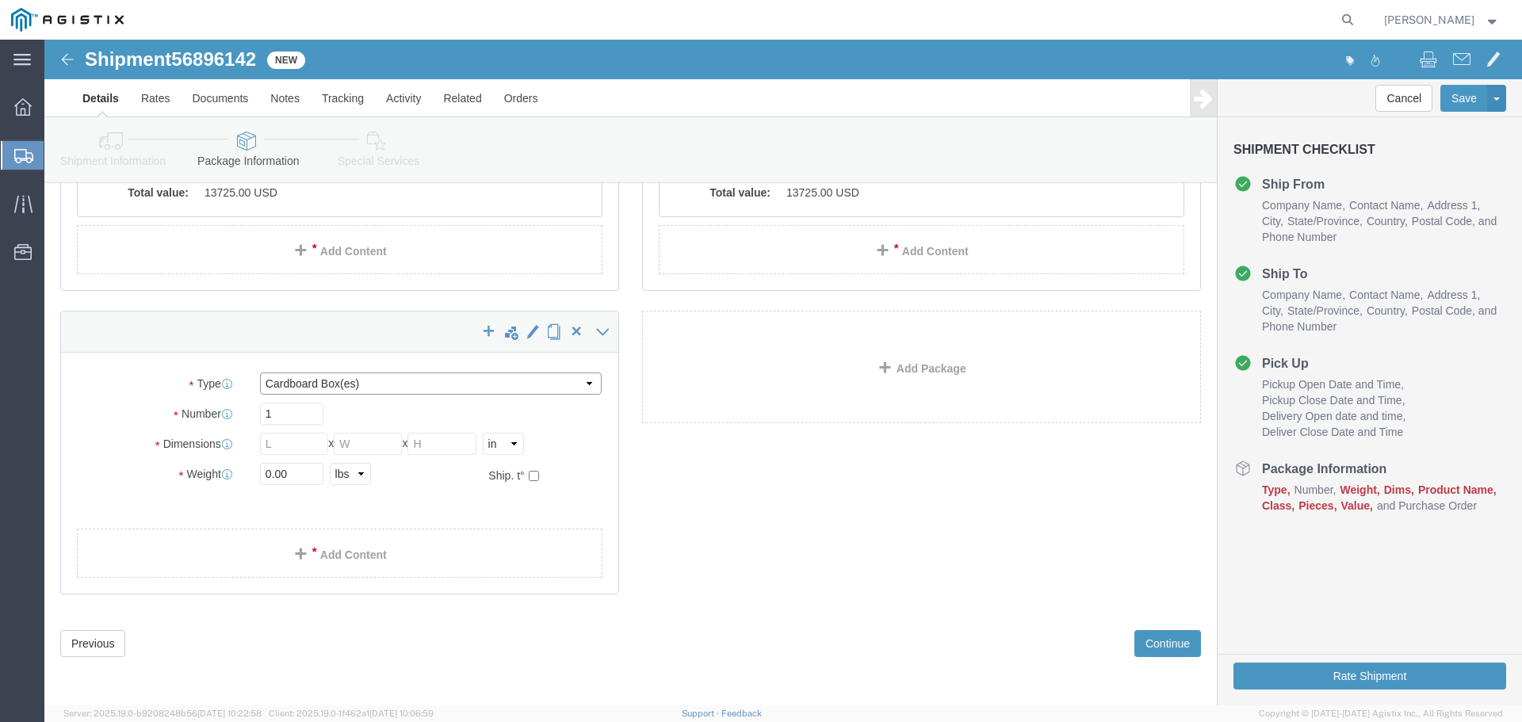
click select "Select Bulk Bundle(s) Cardboard Box(es) Carton(s) Crate(s) Drum(s) (Fiberboard)…"
select select "PSNS"
click select "Select Bulk Bundle(s) Cardboard Box(es) Carton(s) Crate(s) Drum(s) (Fiberboard)…"
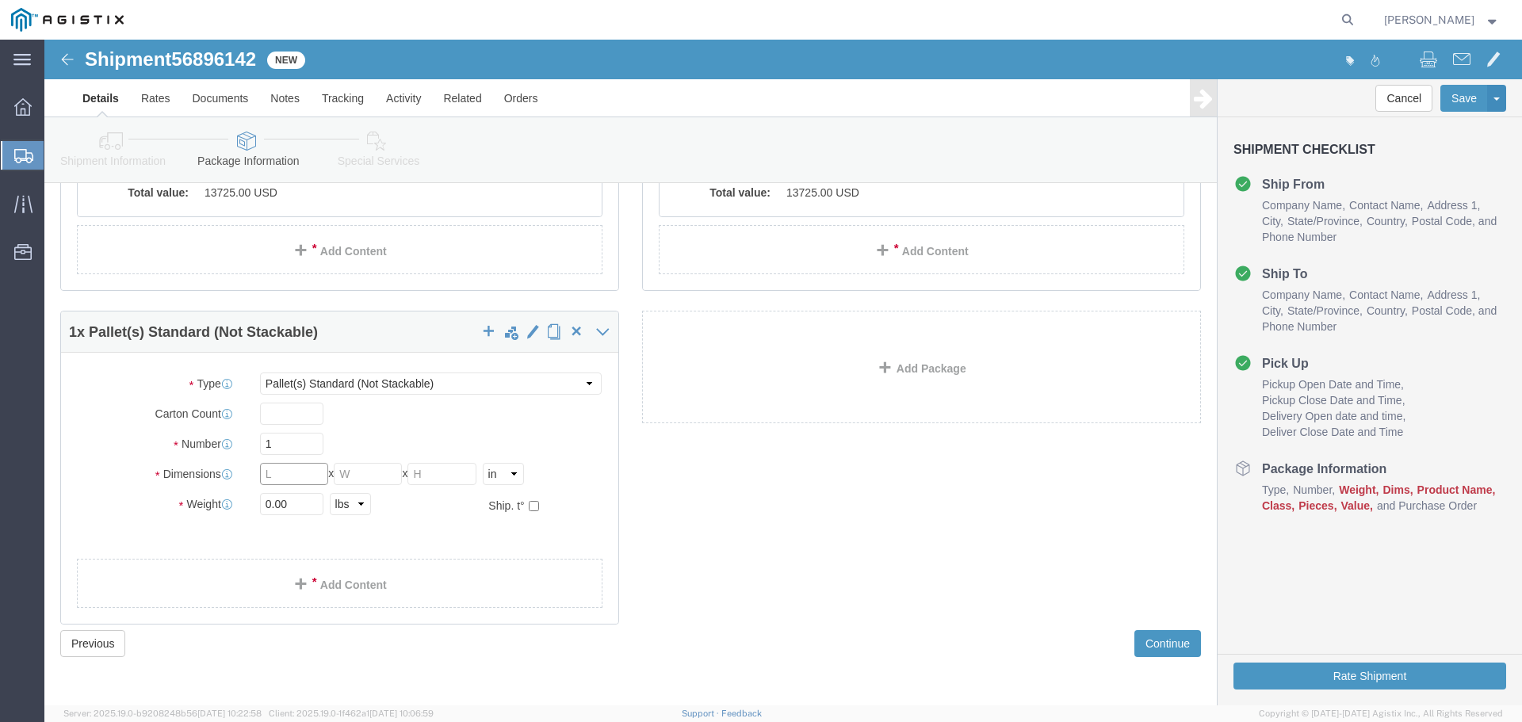
click input "text"
type input "50"
type input "40"
type input "20"
click input "0.00"
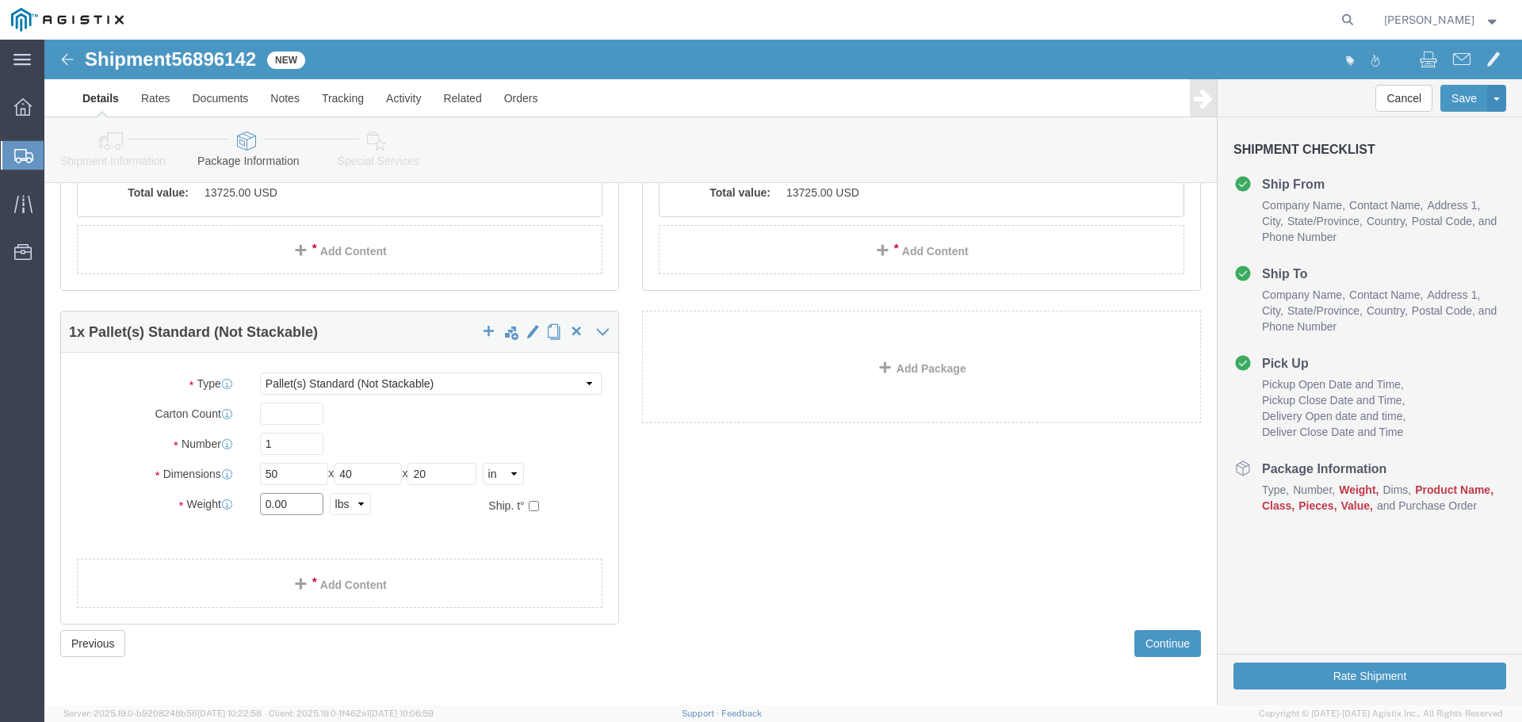
click input "0.00"
type input "230"
click link "Add Content"
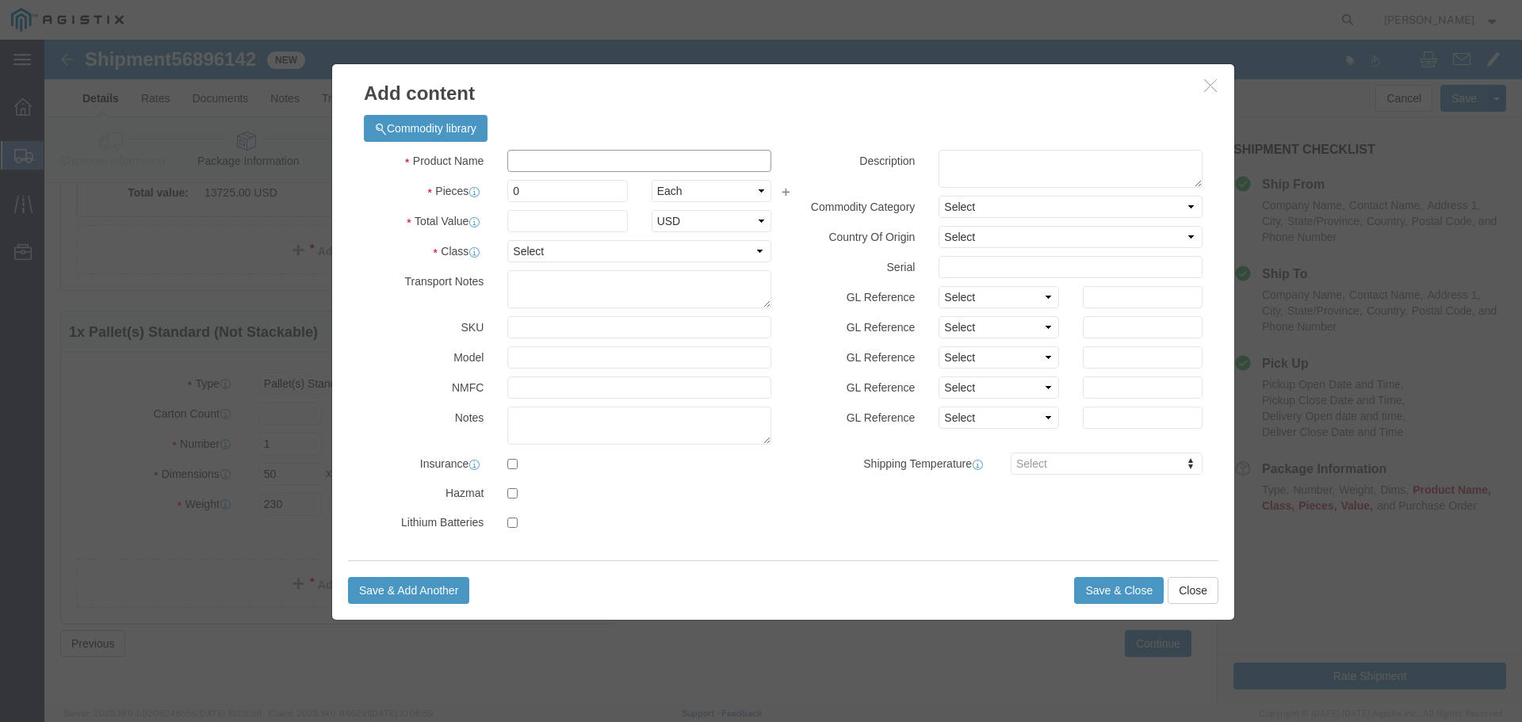
click input "text"
paste input "AT-WRAM66-FM"
type input "AT-WRAM66-FM"
click input "0"
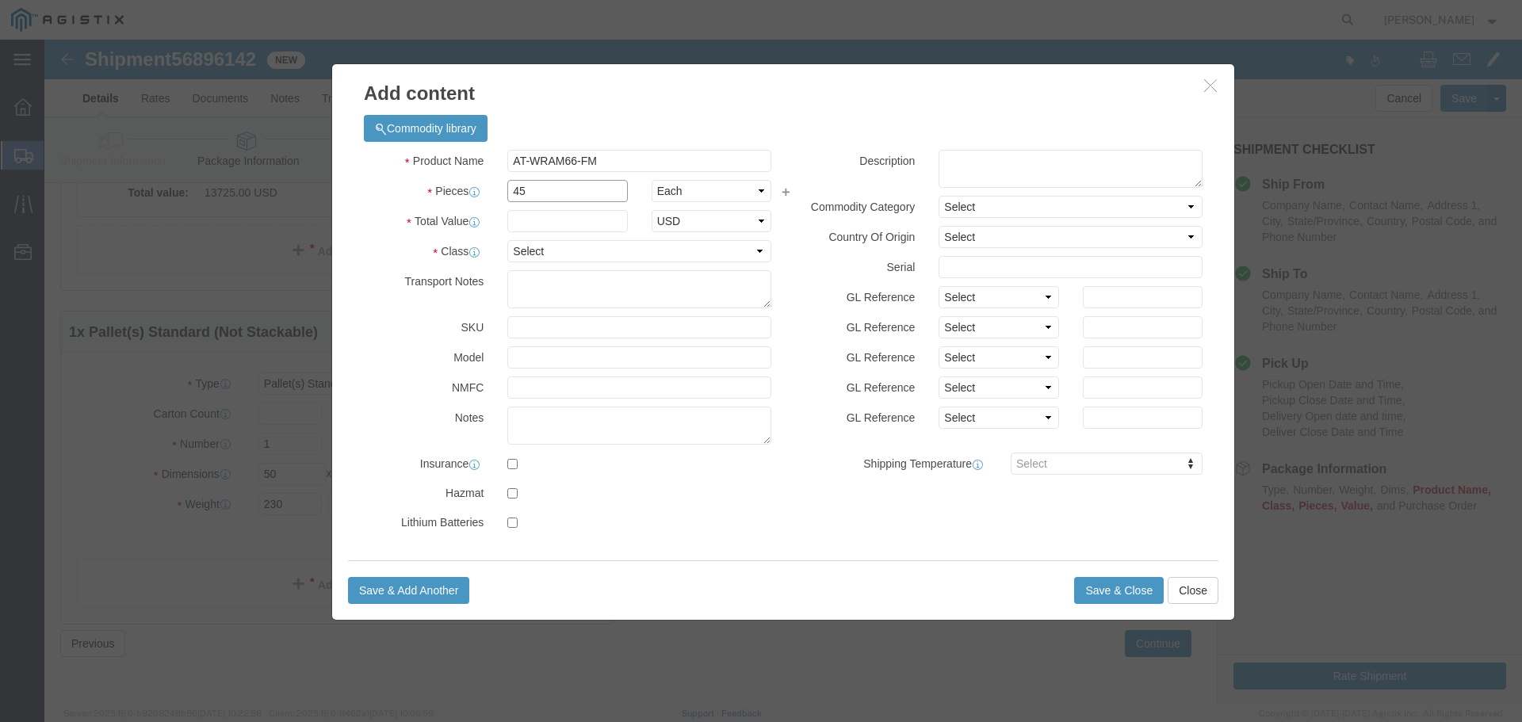
type input "45"
click input "text"
paste input "13,725.00"
type input "13,725.00"
click select "Select 50 55 60 65 70 85 92.5 100 125 175 250 300 400"
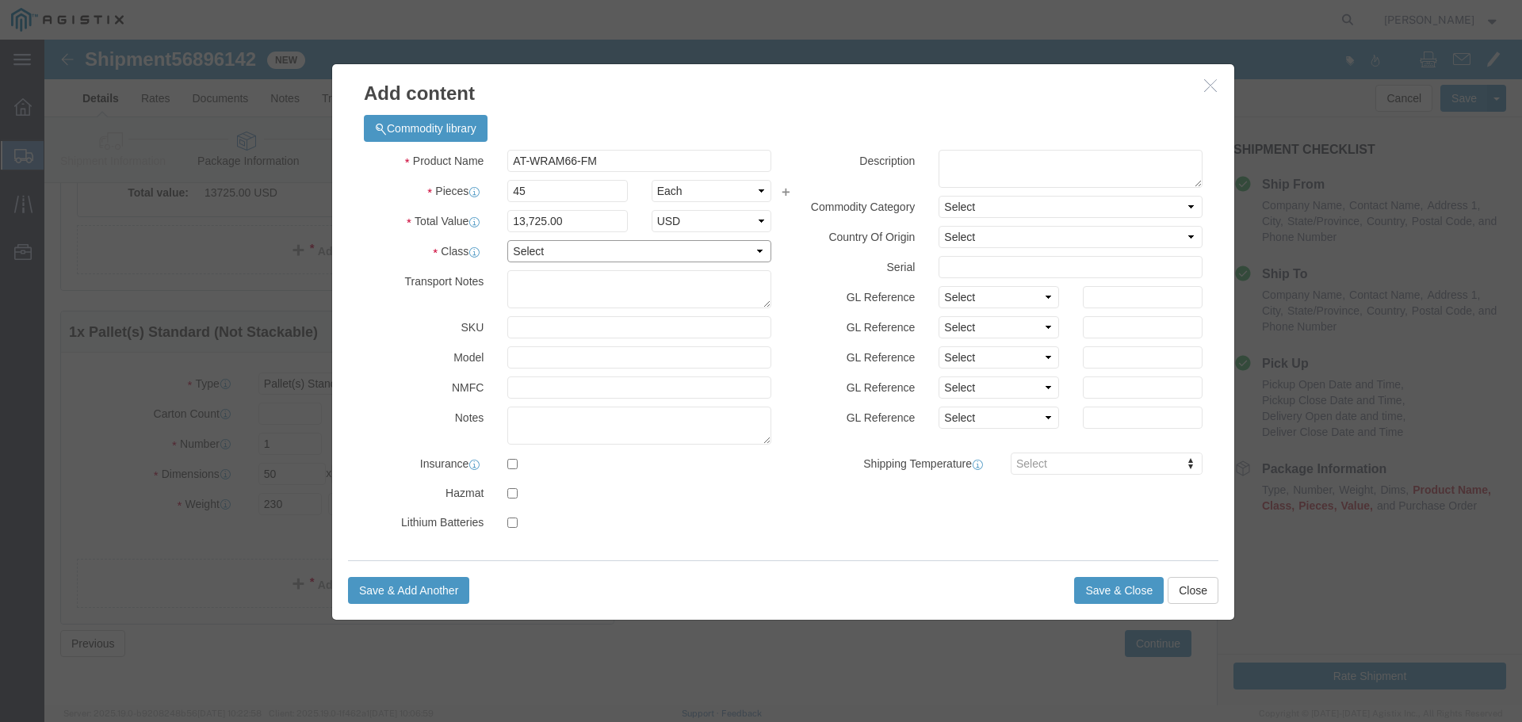
select select "100"
click select "Select 50 55 60 65 70 85 92.5 100 125 175 250 300 400"
click button "Save & Close"
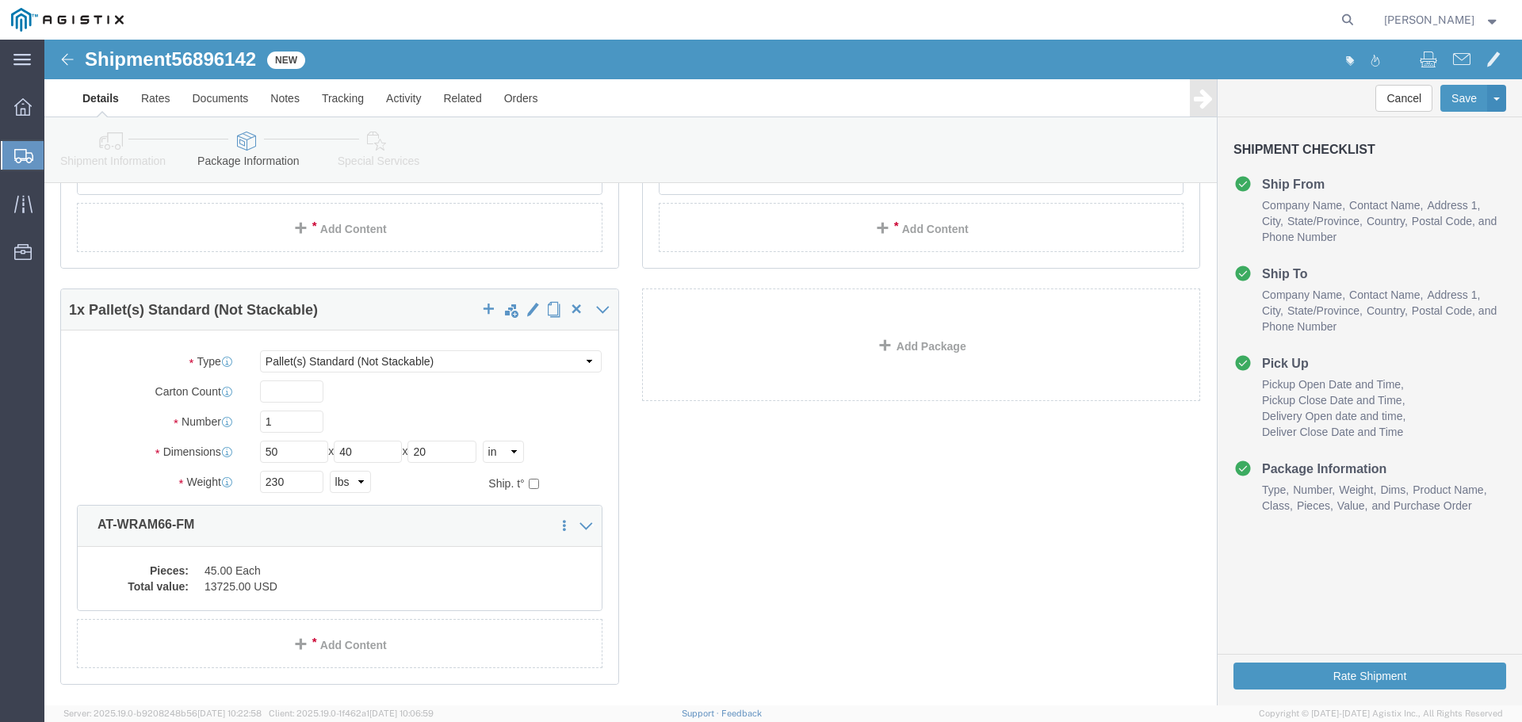
scroll to position [461, 0]
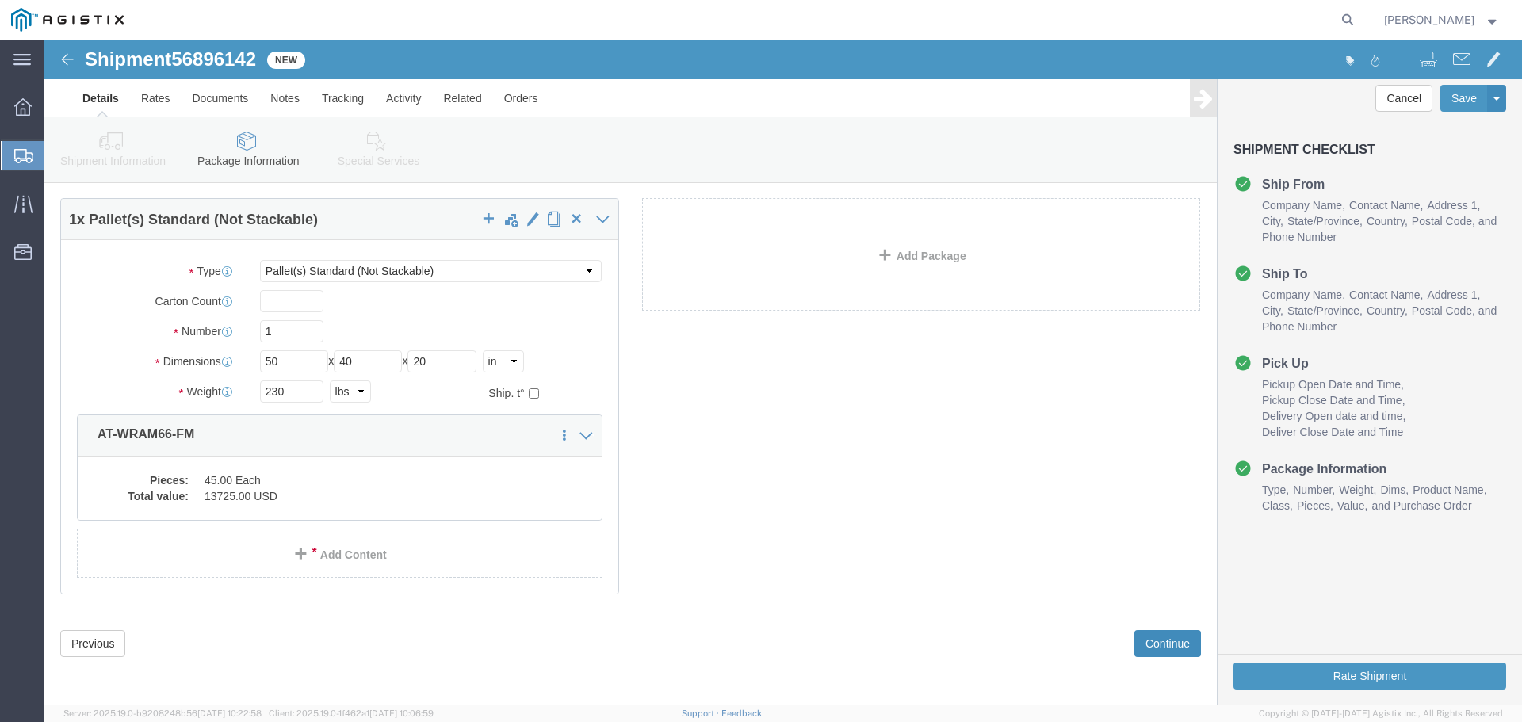
click button "Continue"
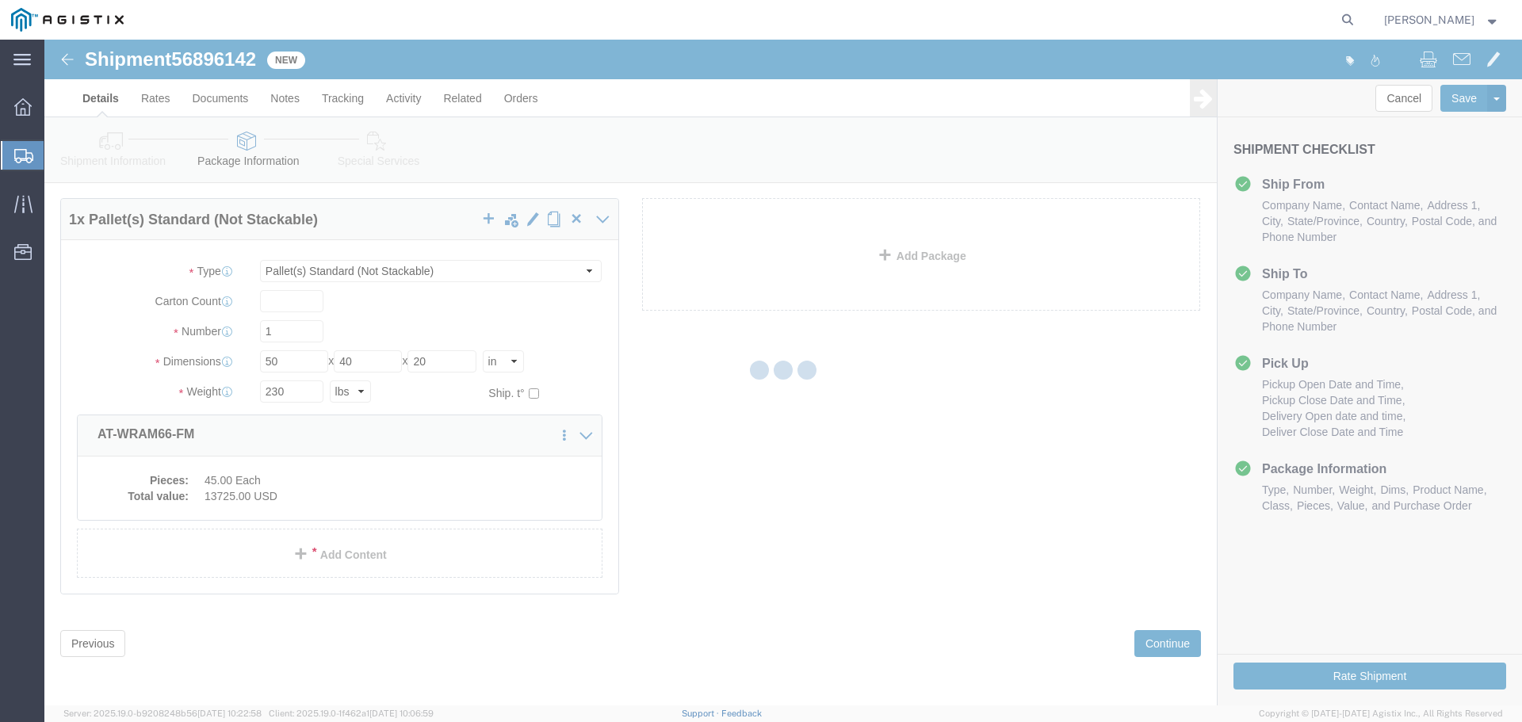
select select
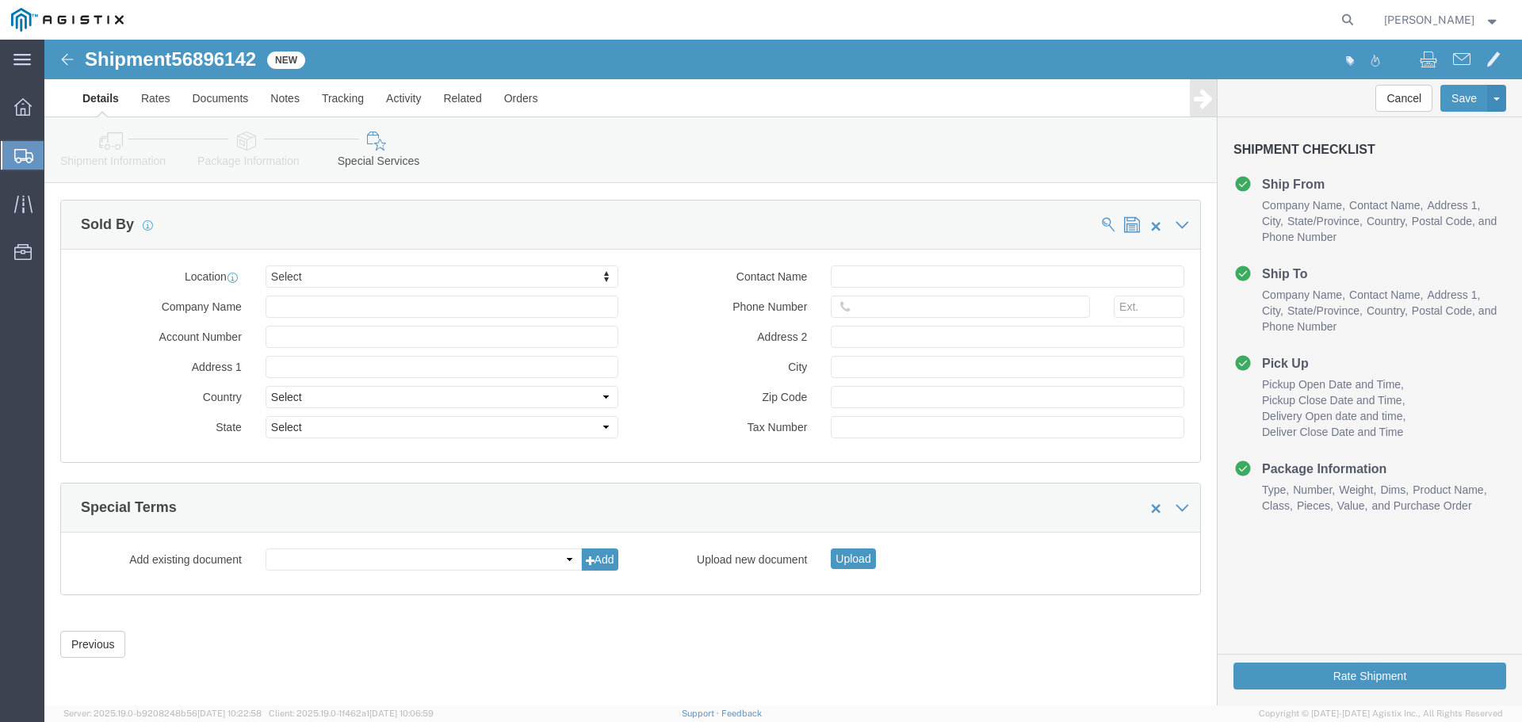
scroll to position [1487, 0]
click button "Rate Shipment"
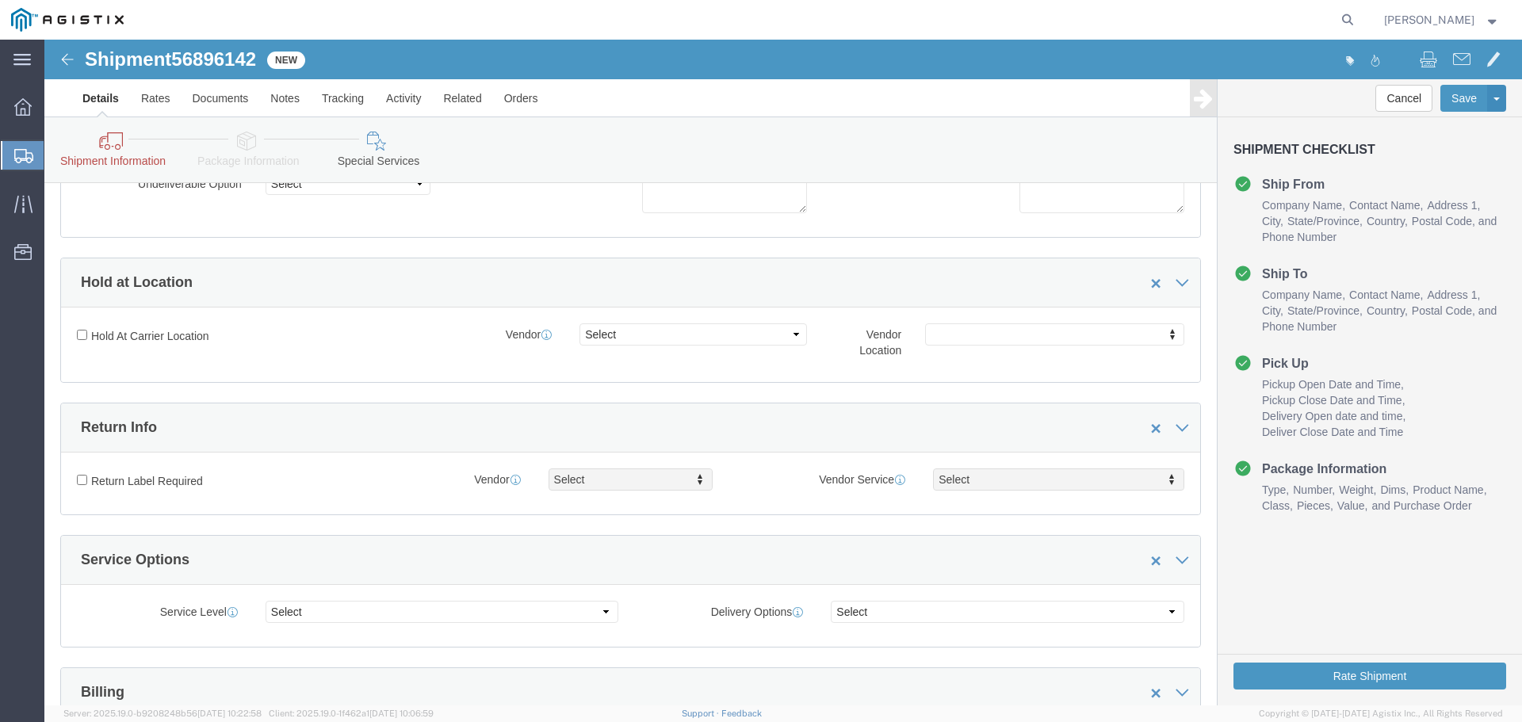
scroll to position [0, 0]
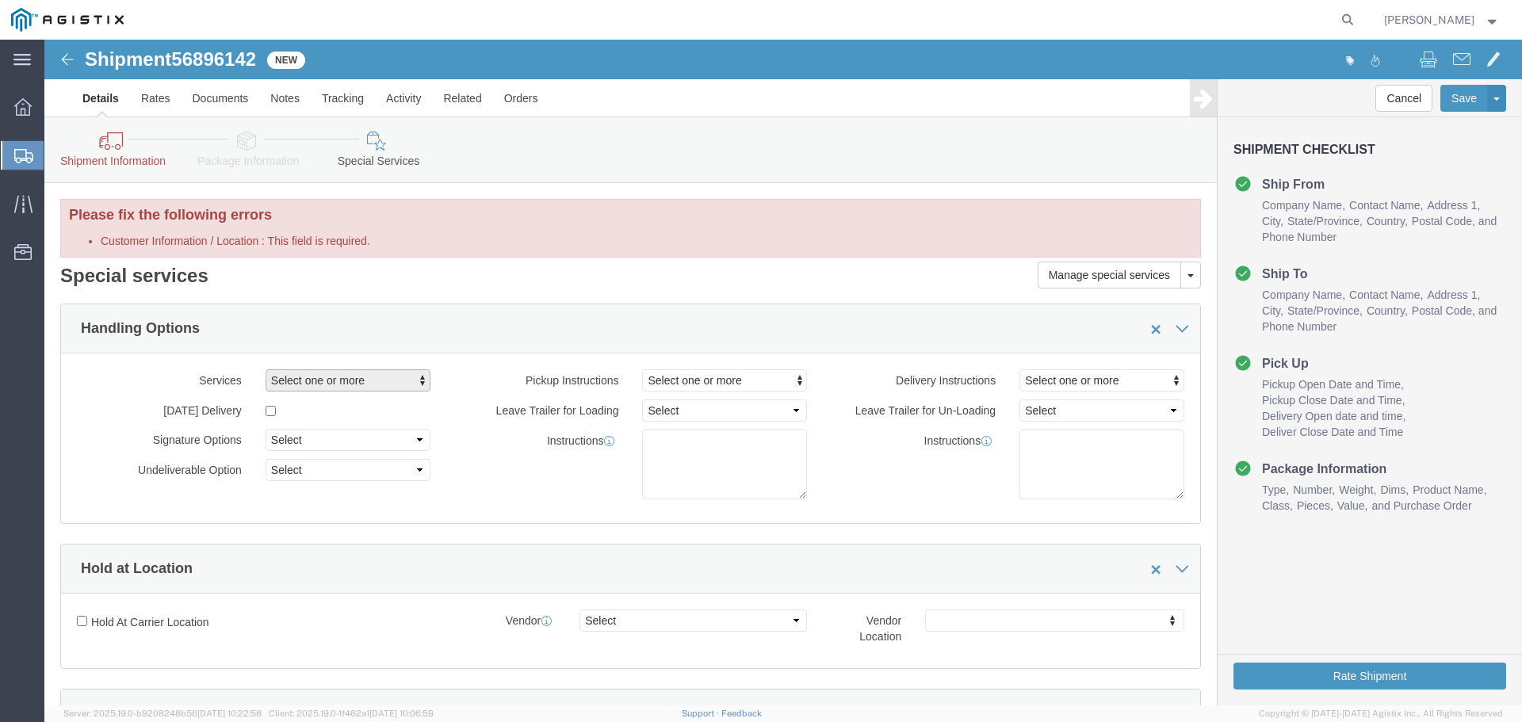
click span "button"
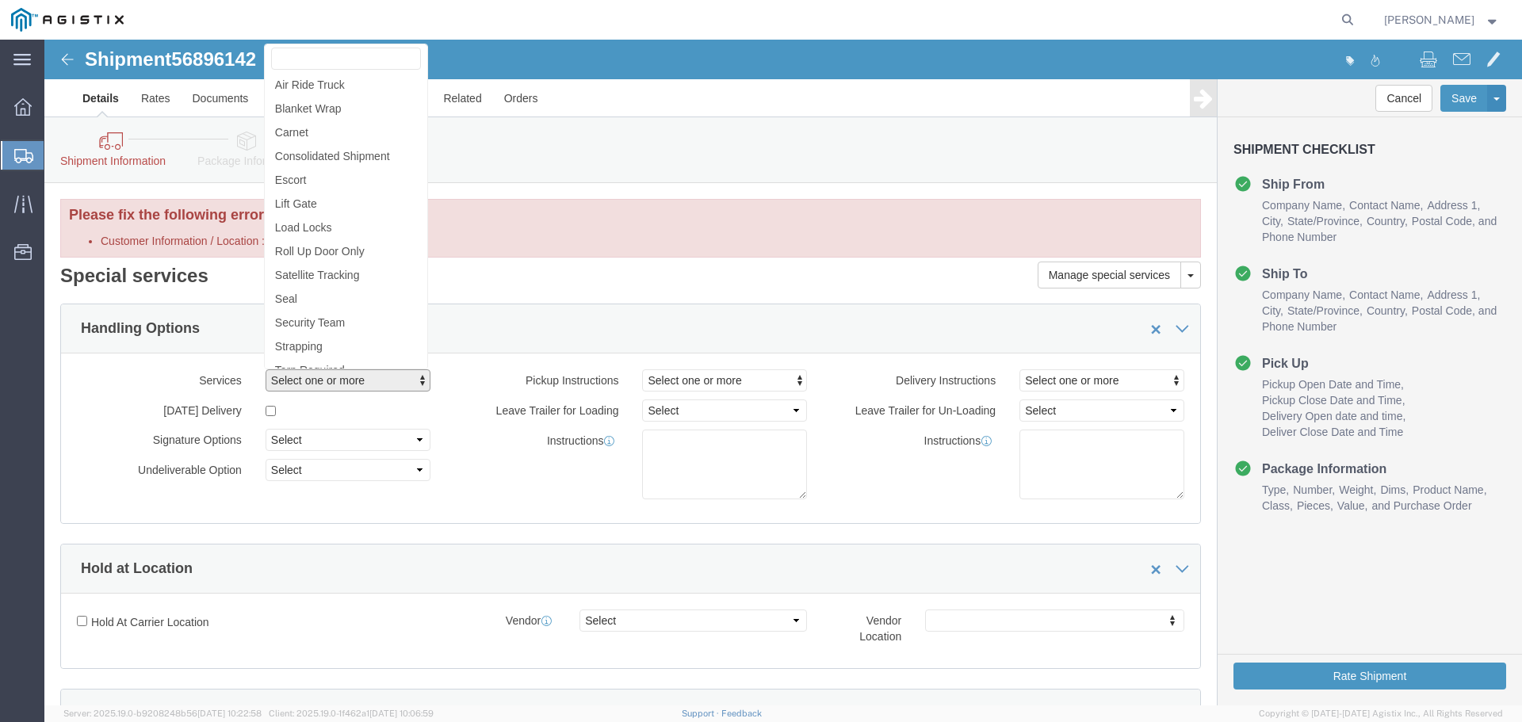
click span "button"
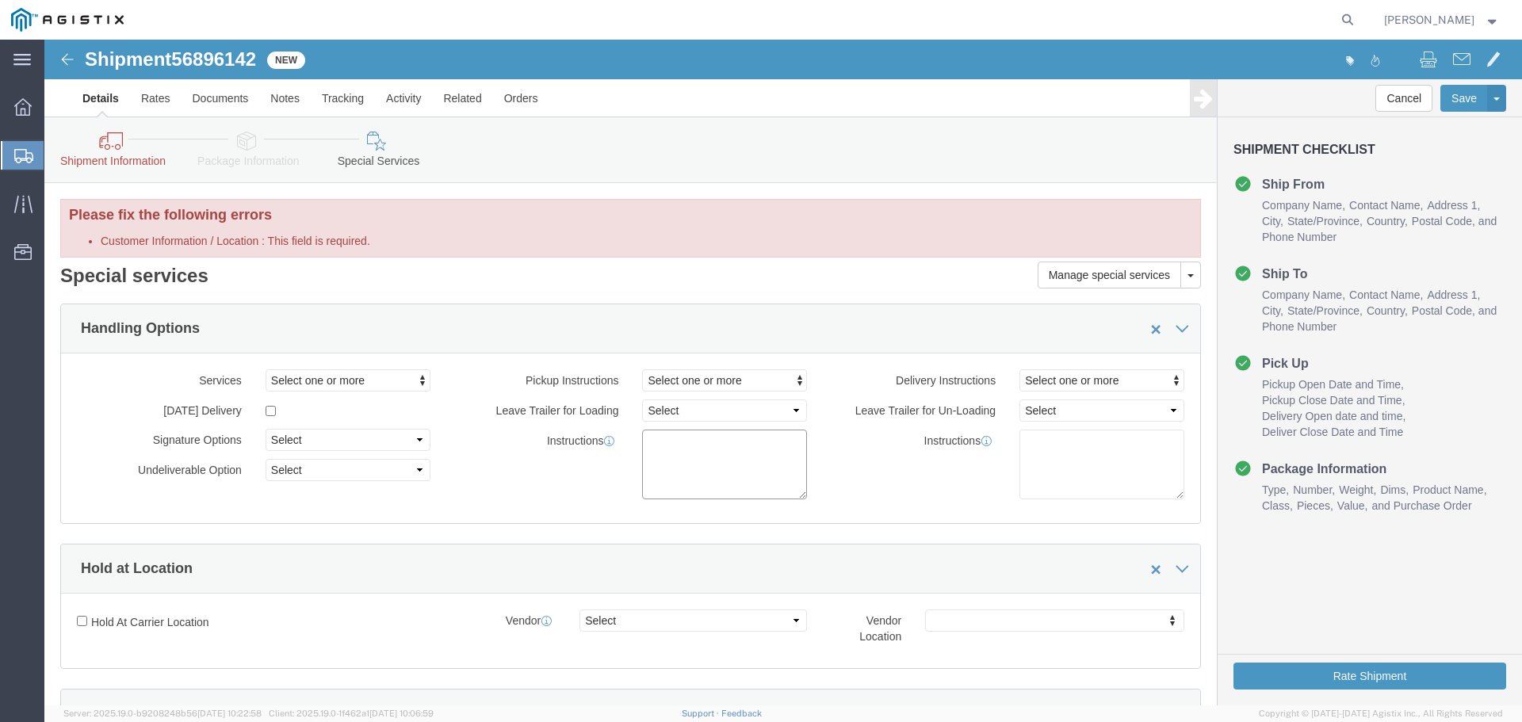
click textarea
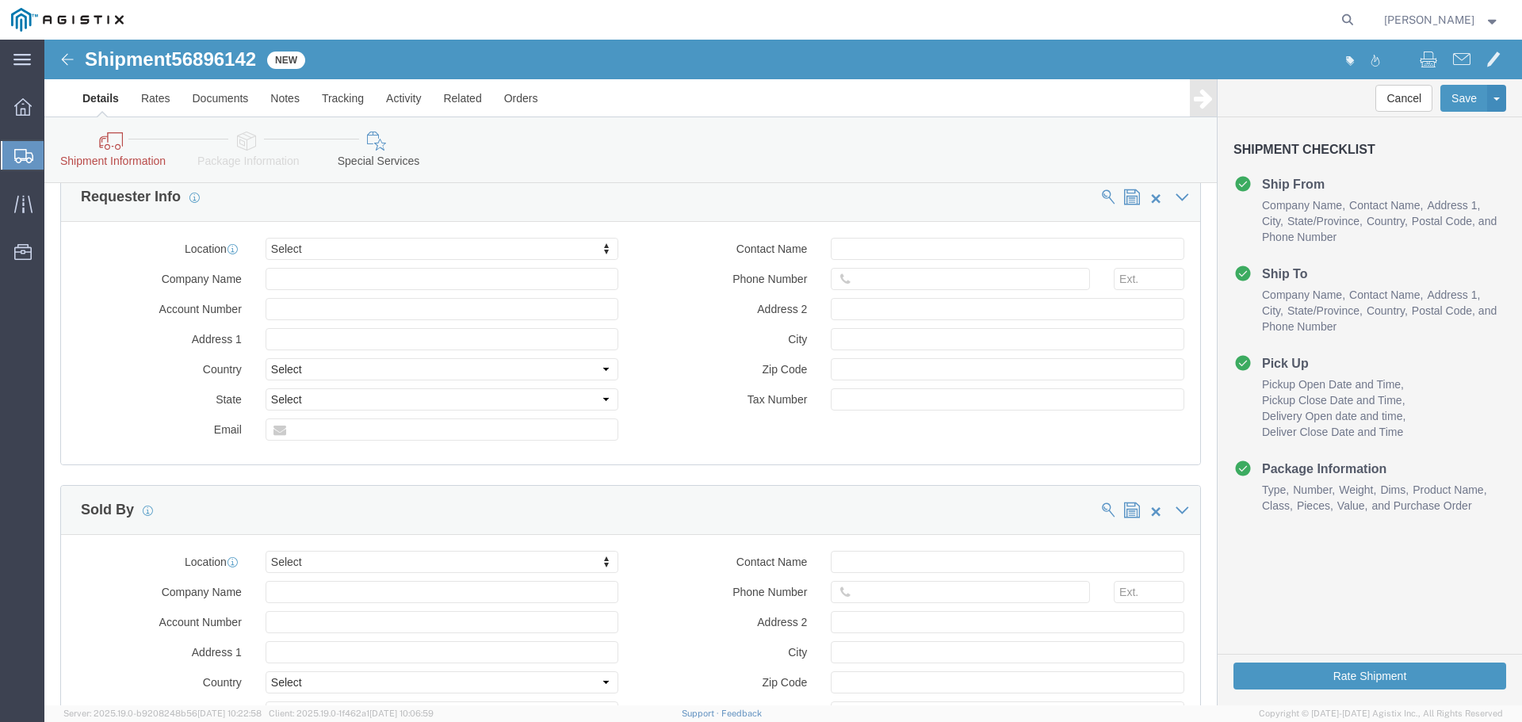
scroll to position [1554, 0]
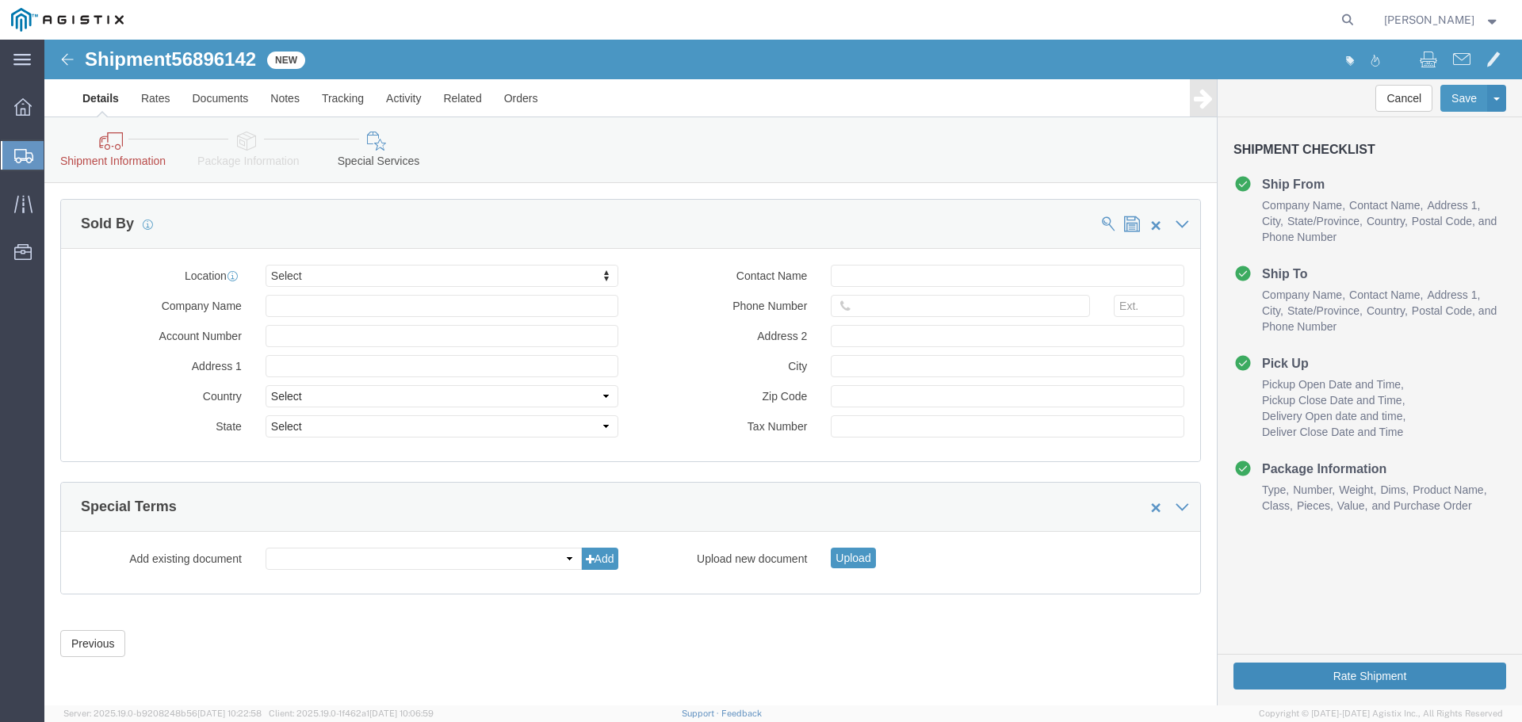
click button "Rate Shipment"
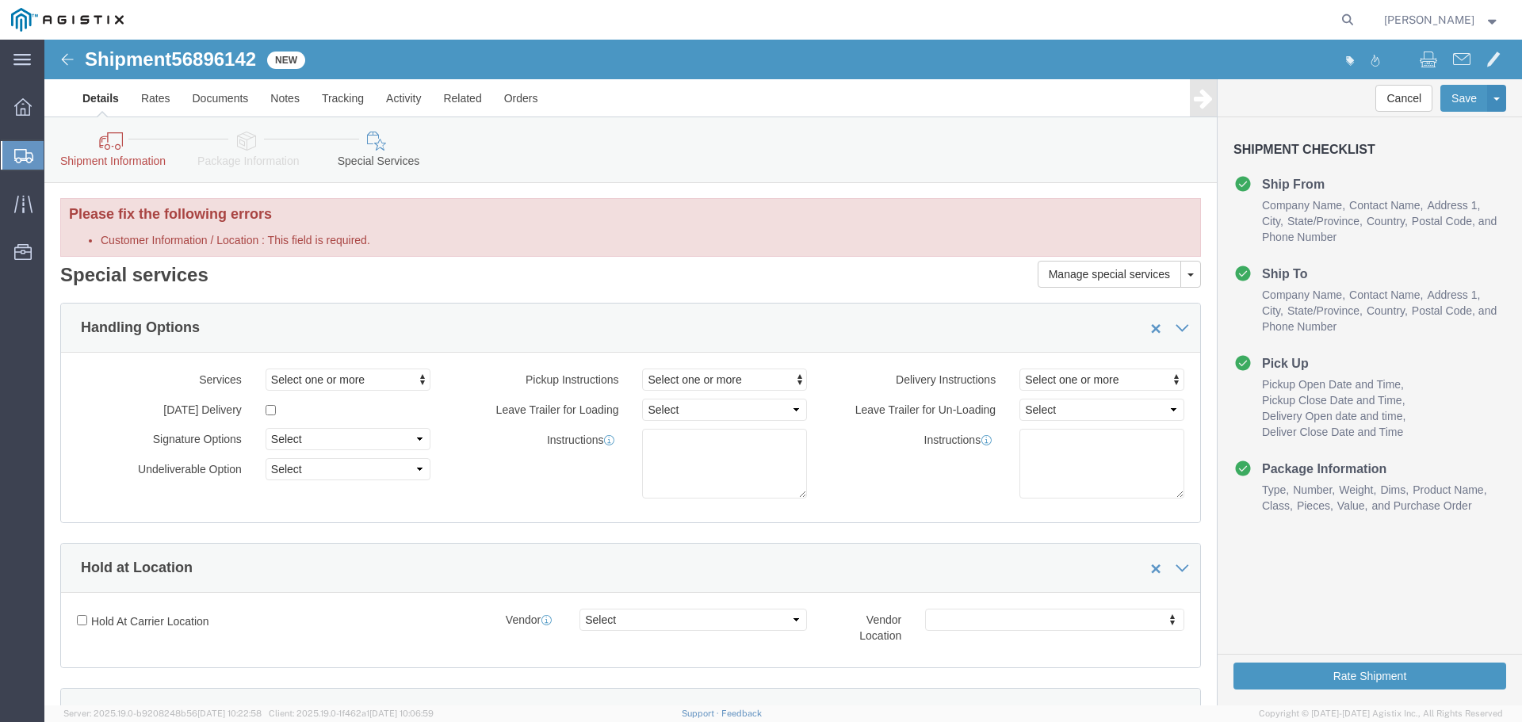
scroll to position [0, 0]
click div "Please fix the following errors Ship To Location / : Please enter valid email a…"
click label "Customer Information / Location : This field is required."
click select "Select All Others [GEOGRAPHIC_DATA] [GEOGRAPHIC_DATA] [GEOGRAPHIC_DATA] [GEOGRA…"
click h3 "Please fix the following errors"
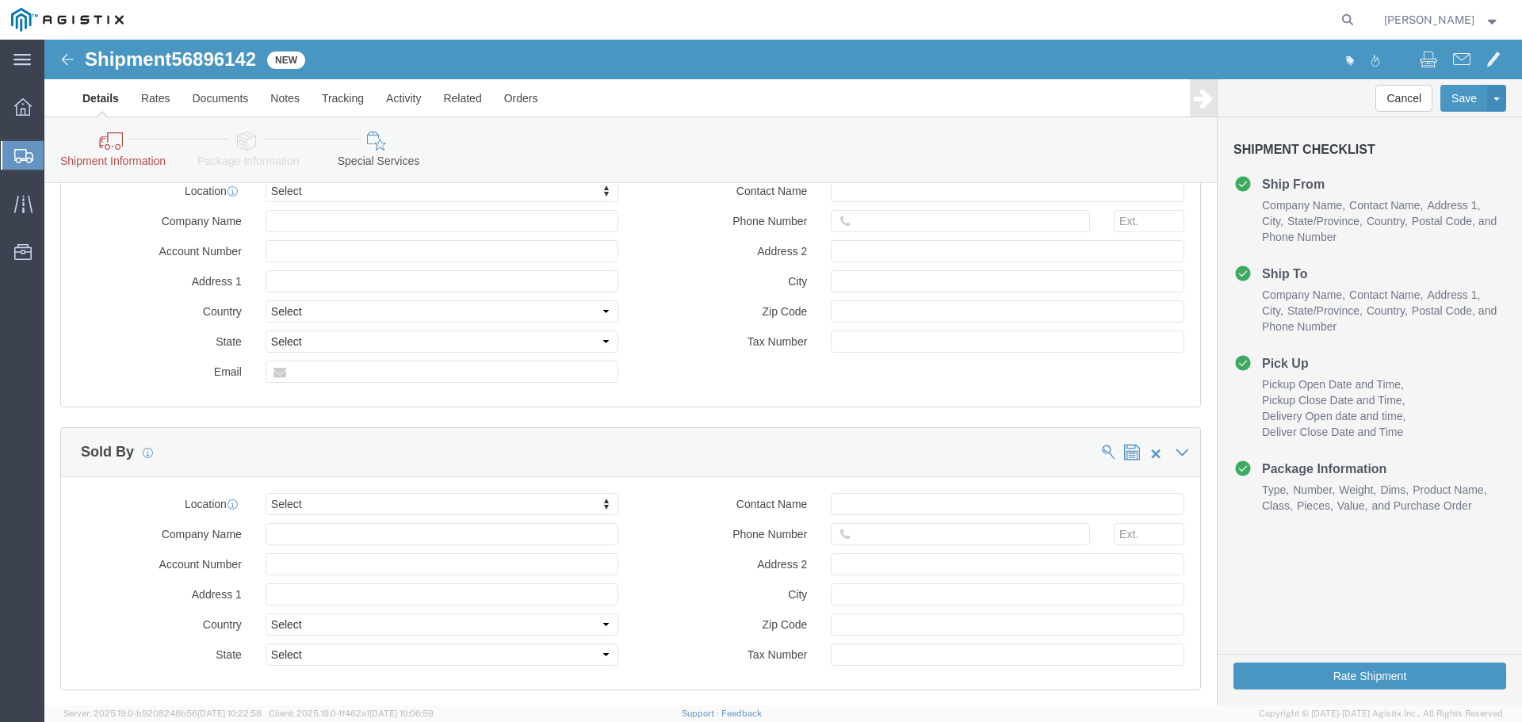
scroll to position [1426, 0]
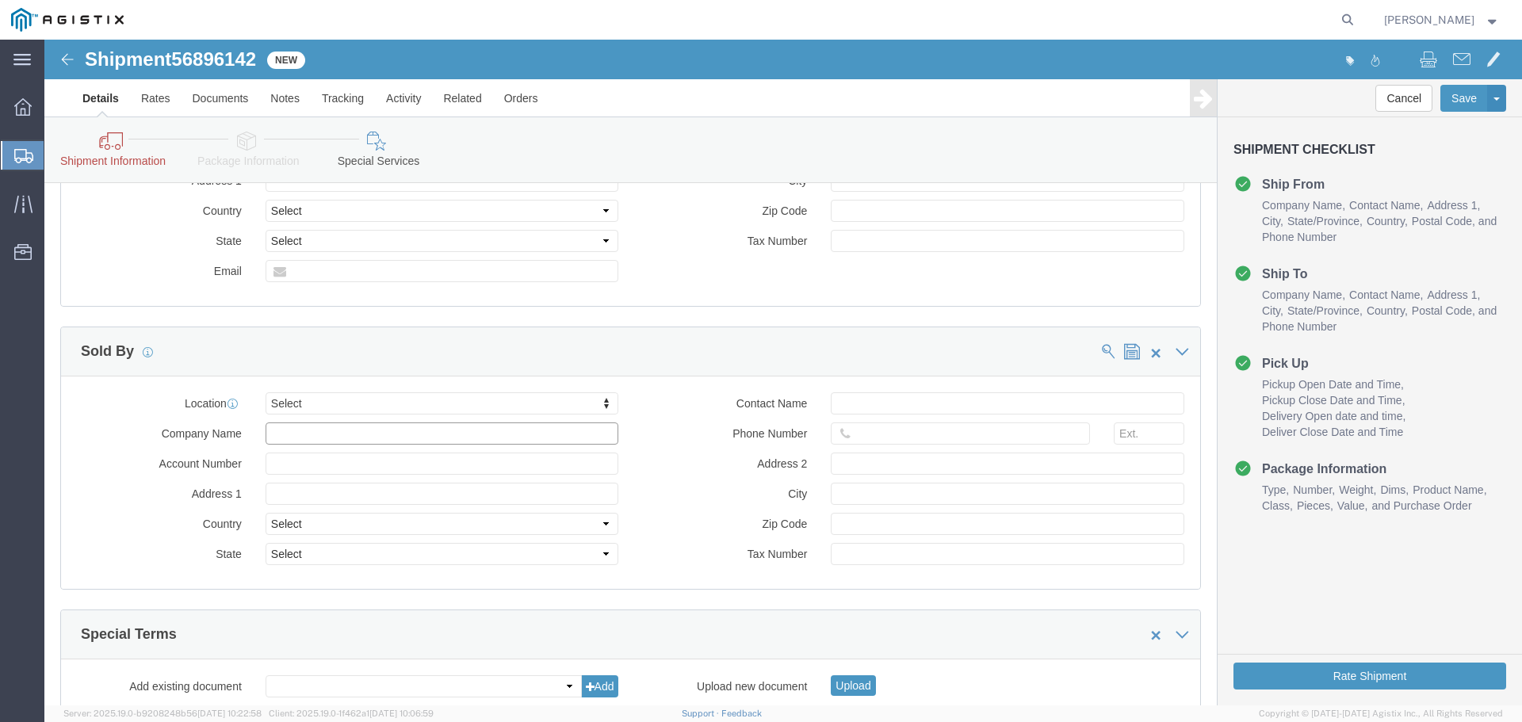
click input "Company Name"
type input "Advanced Tower Components"
click input "Contact Name"
type input "[PERSON_NAME]"
click button "Rate Shipment"
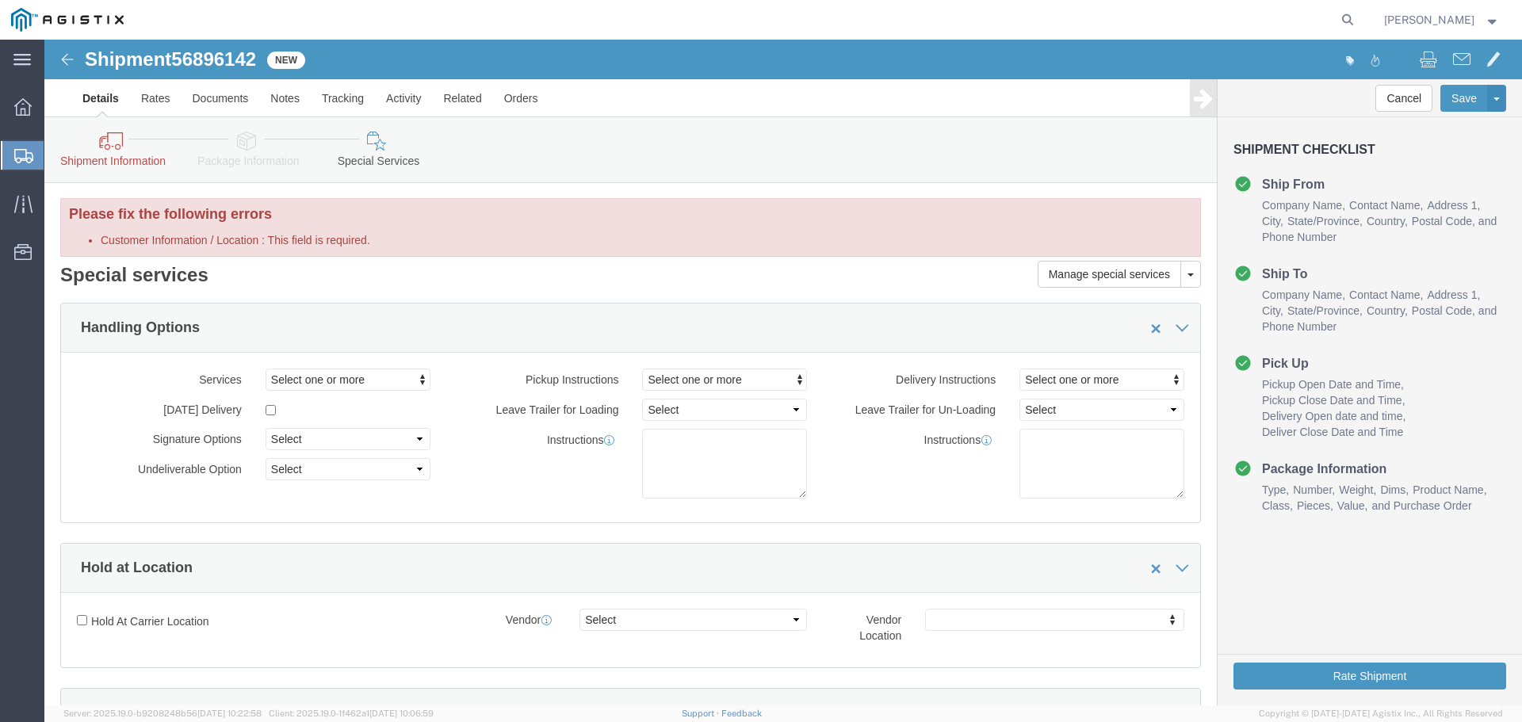
scroll to position [0, 0]
click div "Please fix the following errors Ship To Location / : Please enter valid email a…"
click li "Customer Information / Location : This field is required."
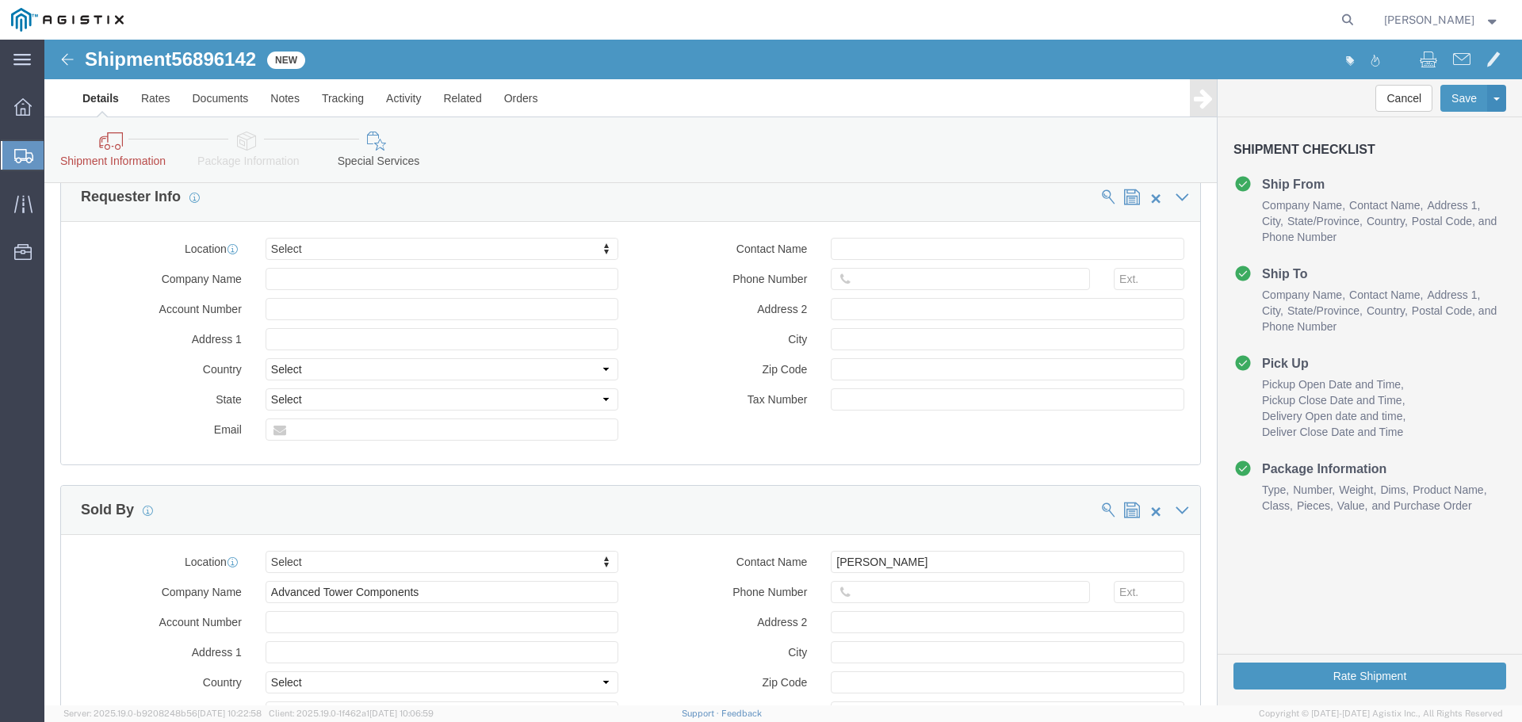
scroll to position [1189, 0]
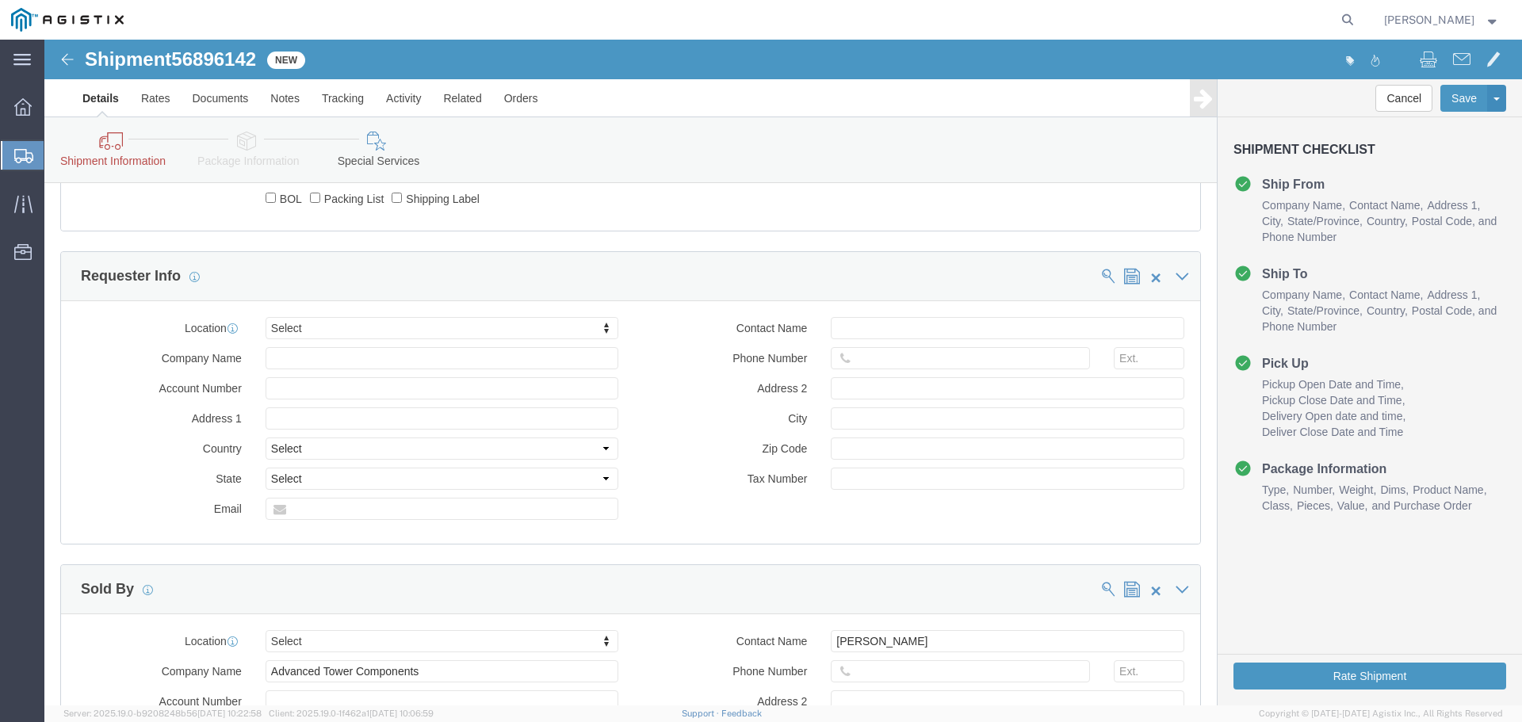
click img
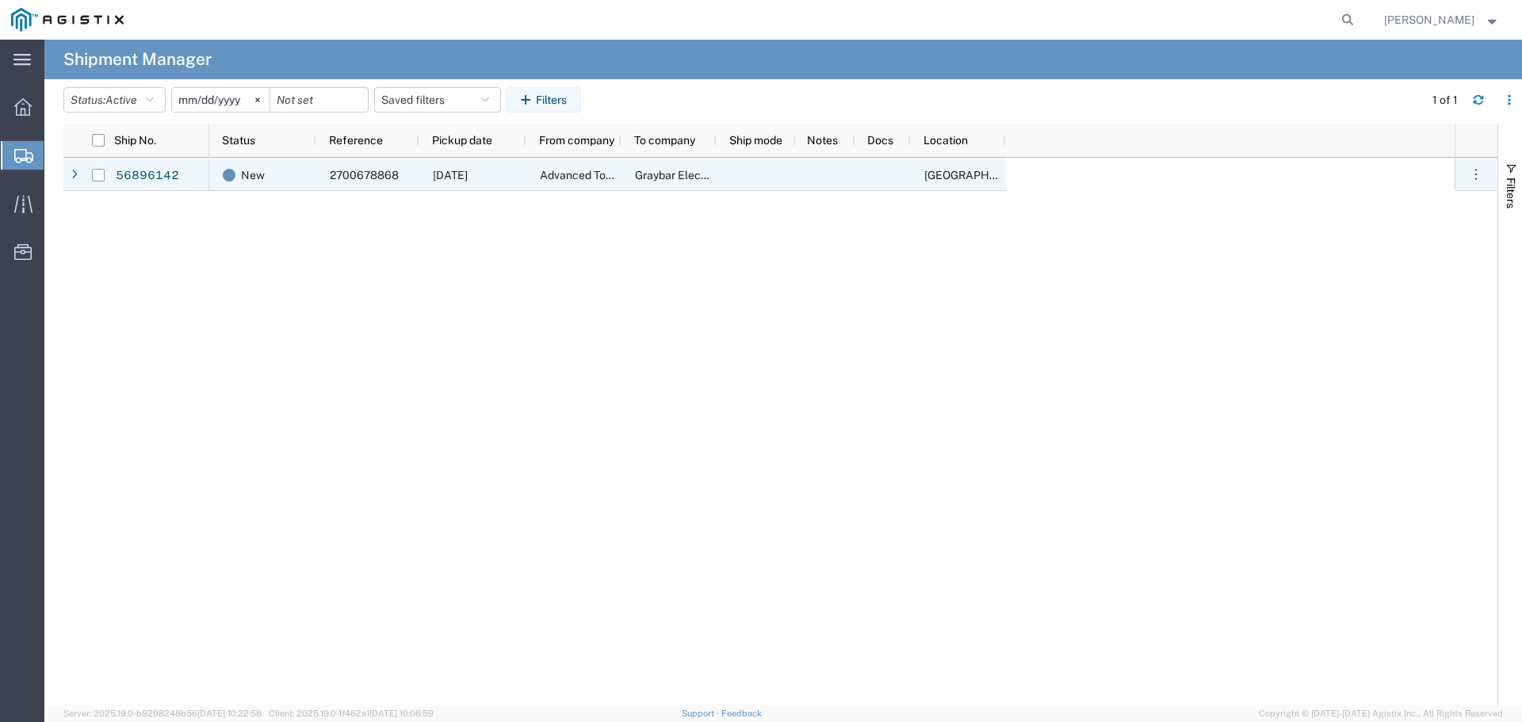
click at [309, 180] on div "New" at bounding box center [262, 174] width 107 height 33
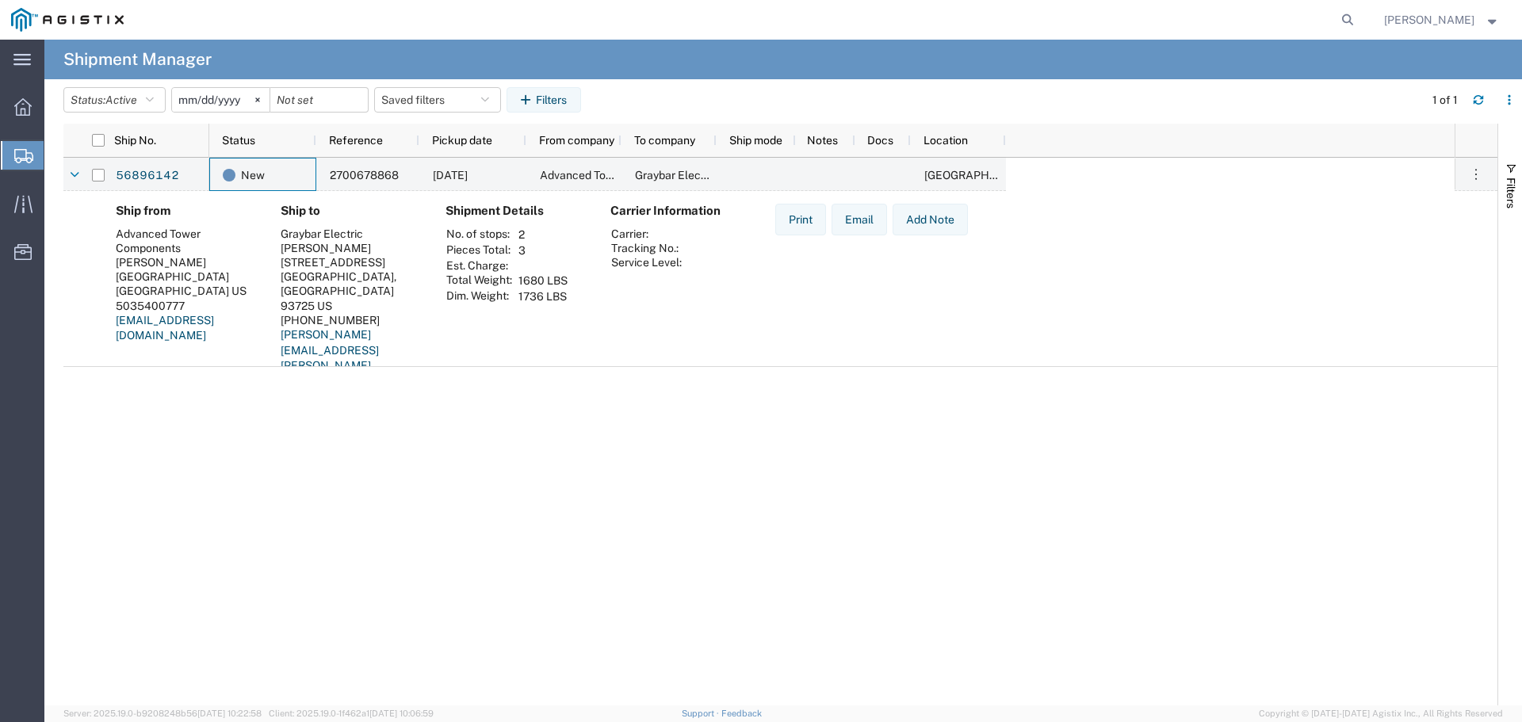
click at [411, 239] on div "Graybar Electric" at bounding box center [350, 234] width 139 height 14
click at [68, 172] on div at bounding box center [75, 174] width 16 height 25
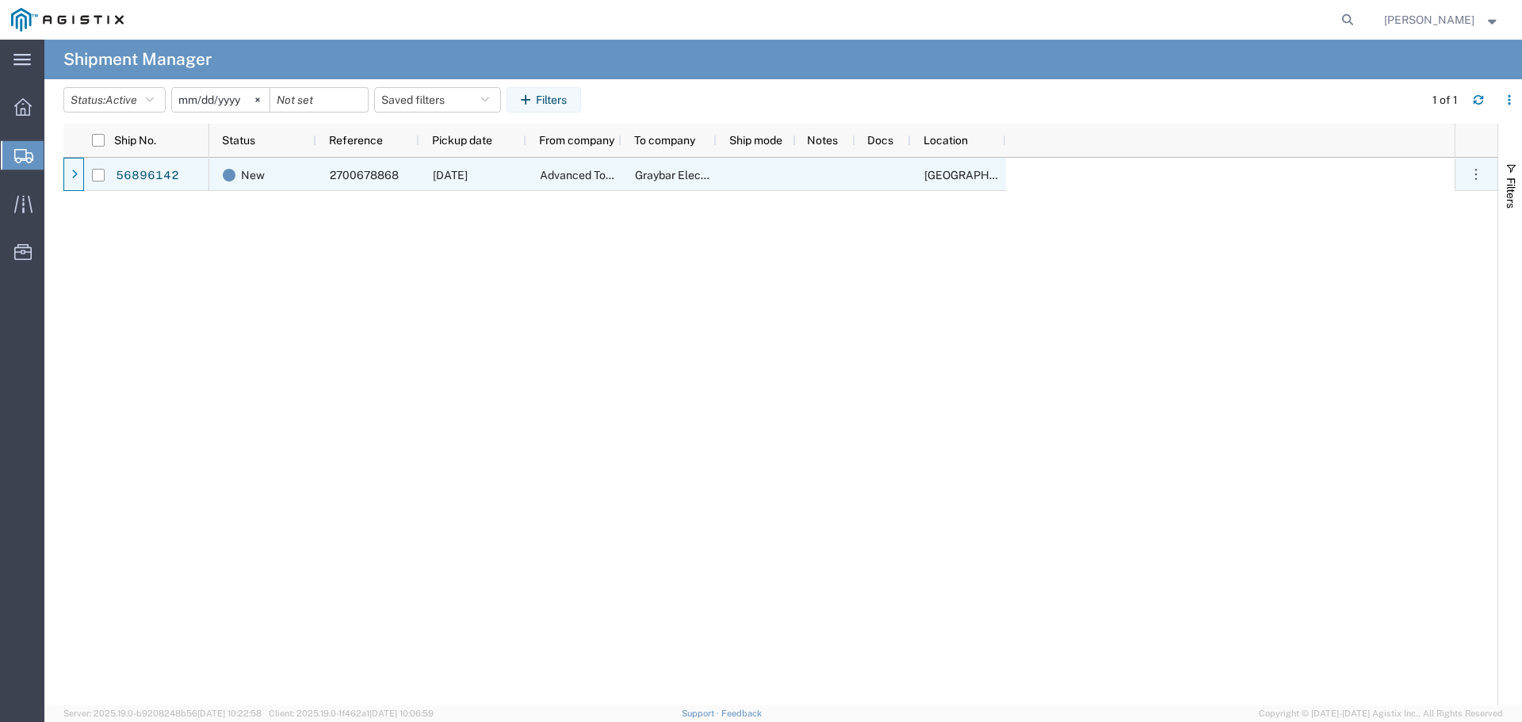
click at [68, 172] on div at bounding box center [75, 174] width 16 height 25
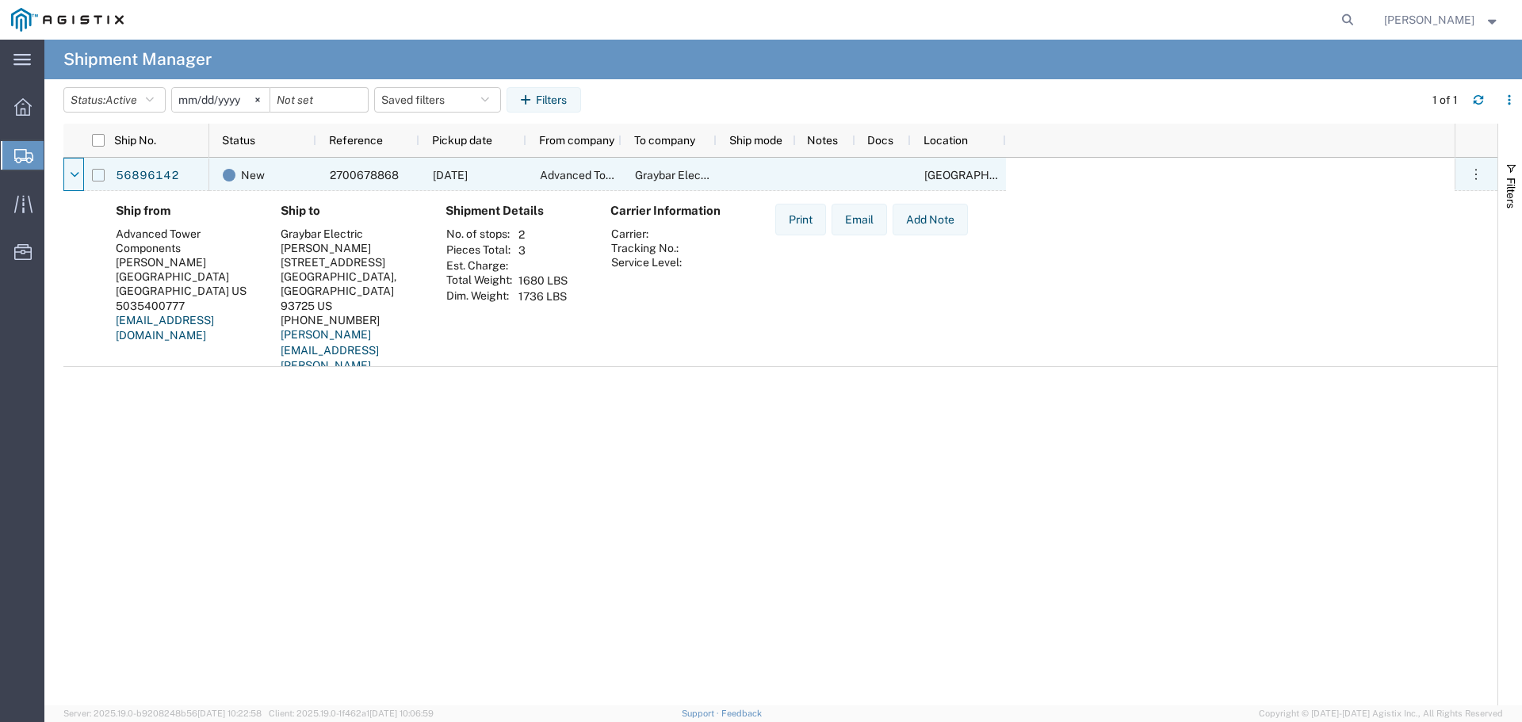
click at [97, 178] on input "Press Space to toggle row selection (unchecked)" at bounding box center [98, 175] width 13 height 13
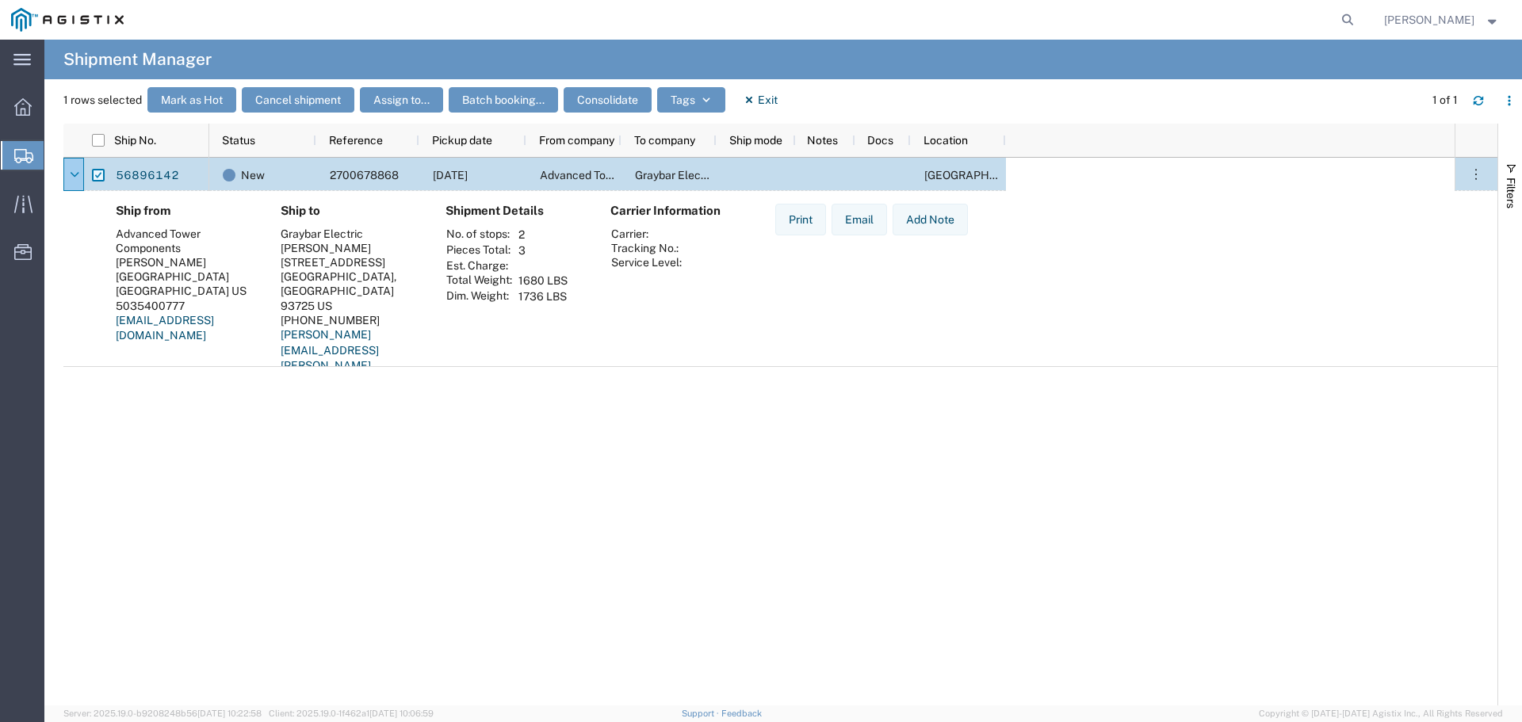
click at [101, 176] on input "Press Space to toggle row selection (checked)" at bounding box center [98, 175] width 13 height 13
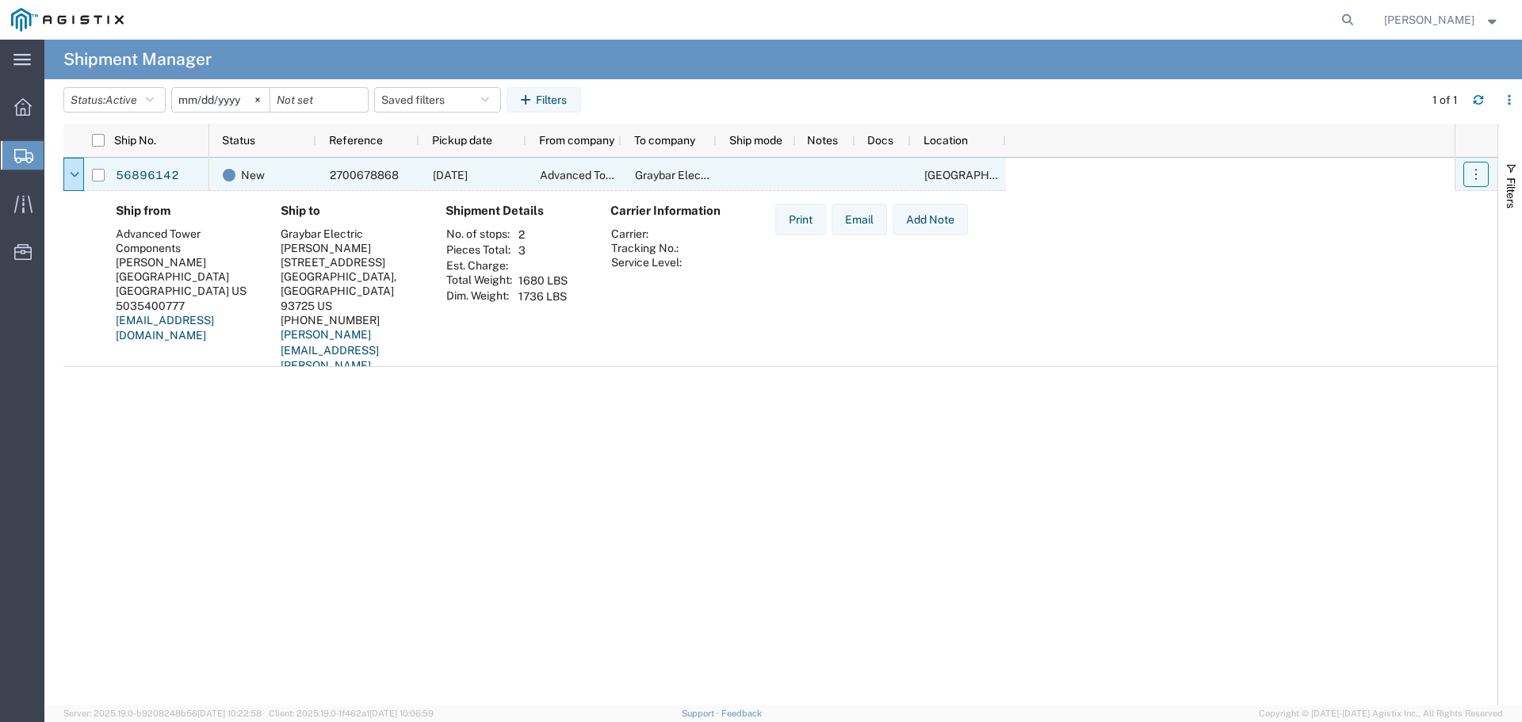
click at [1464, 172] on button "button" at bounding box center [1475, 174] width 25 height 25
click at [1162, 252] on div "Ship from Advanced Tower Components [PERSON_NAME] [STREET_ADDRESS] 5035400777 […" at bounding box center [793, 302] width 1381 height 197
click at [94, 177] on input "Press Space to toggle row selection (unchecked)" at bounding box center [98, 175] width 13 height 13
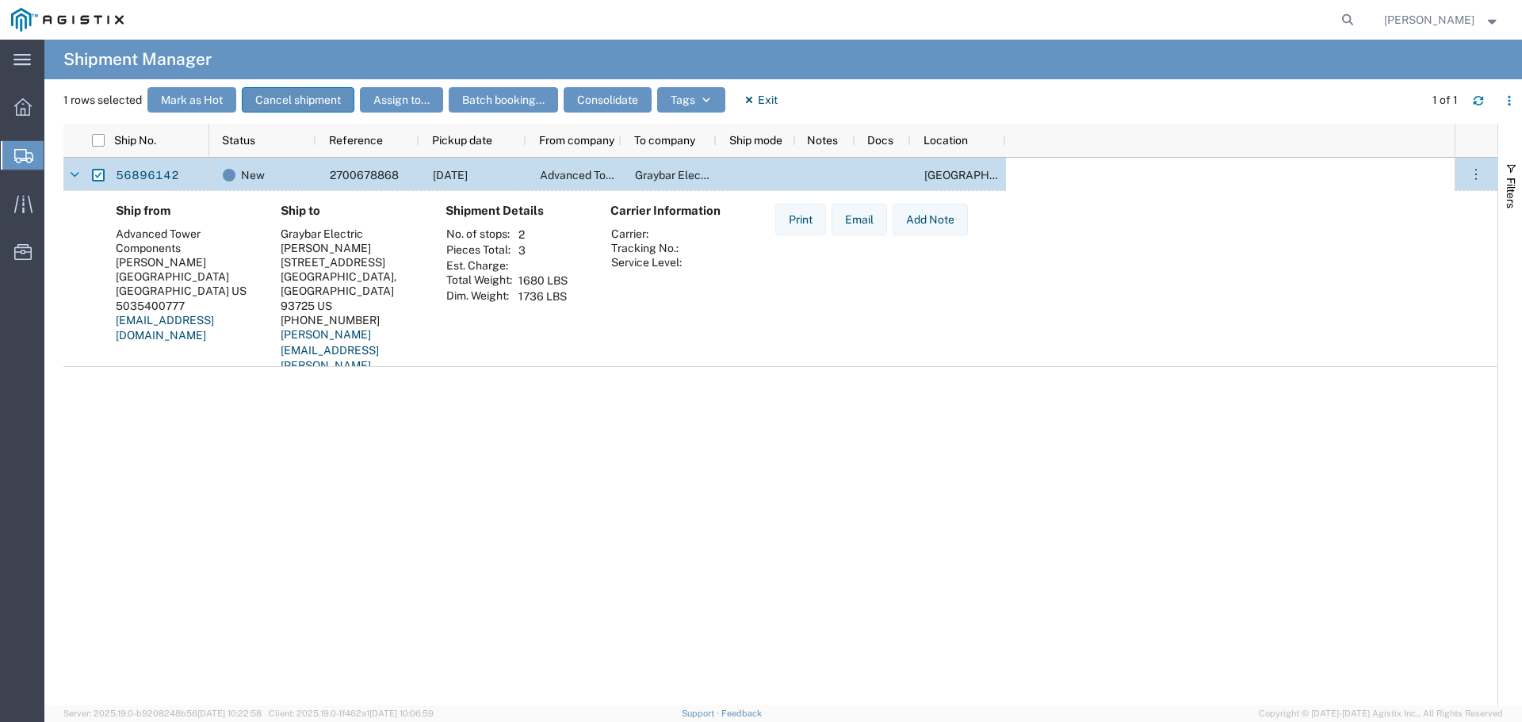
click at [276, 101] on button "Cancel shipment" at bounding box center [298, 99] width 113 height 25
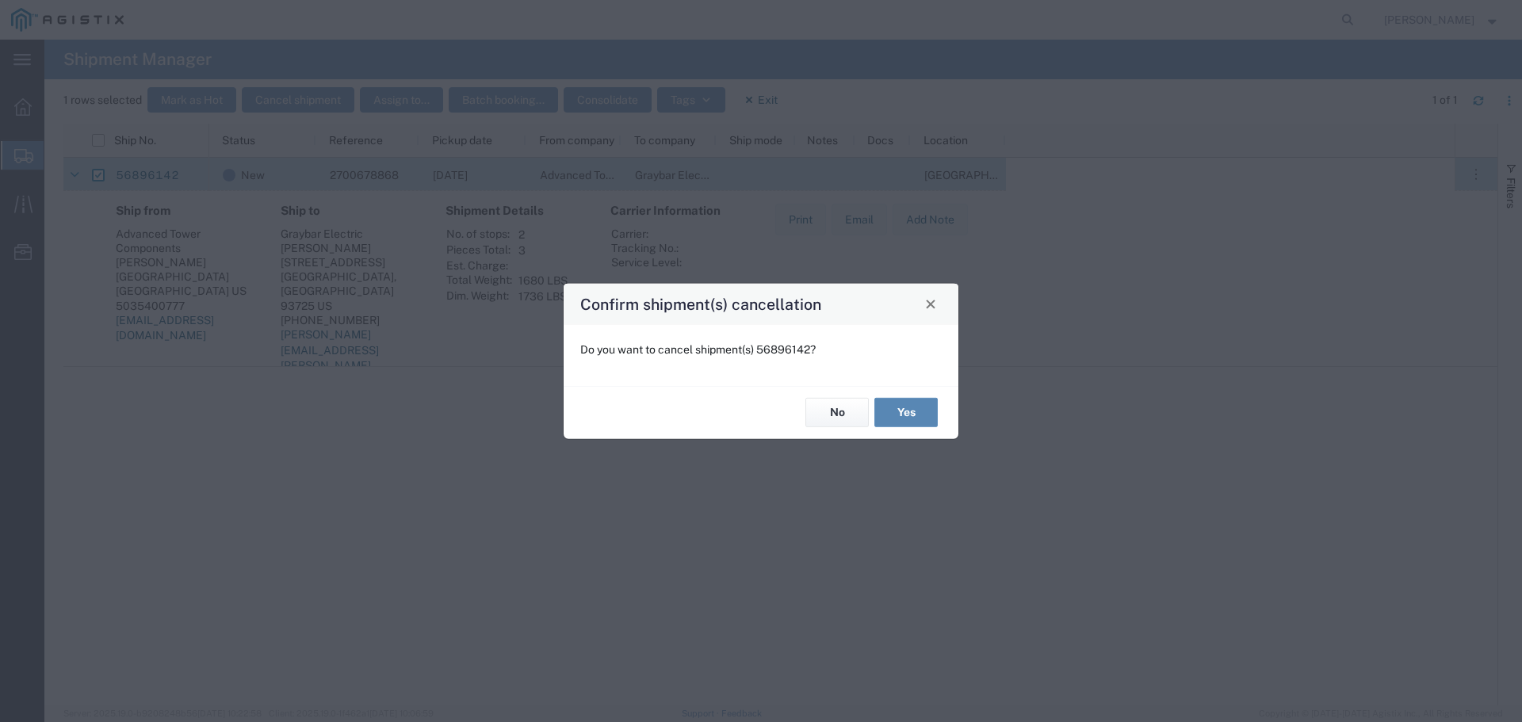
click at [913, 410] on button "Yes" at bounding box center [905, 412] width 63 height 29
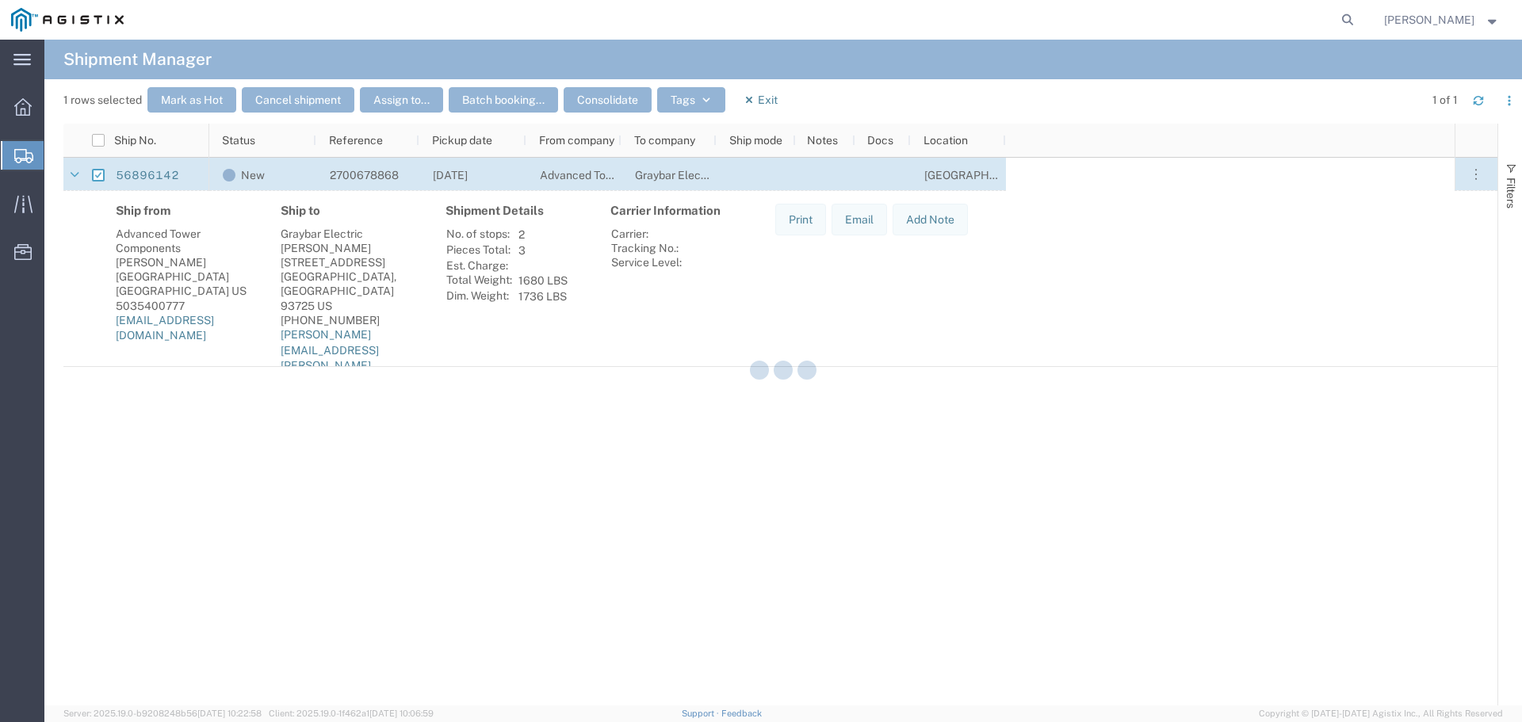
checkbox input "false"
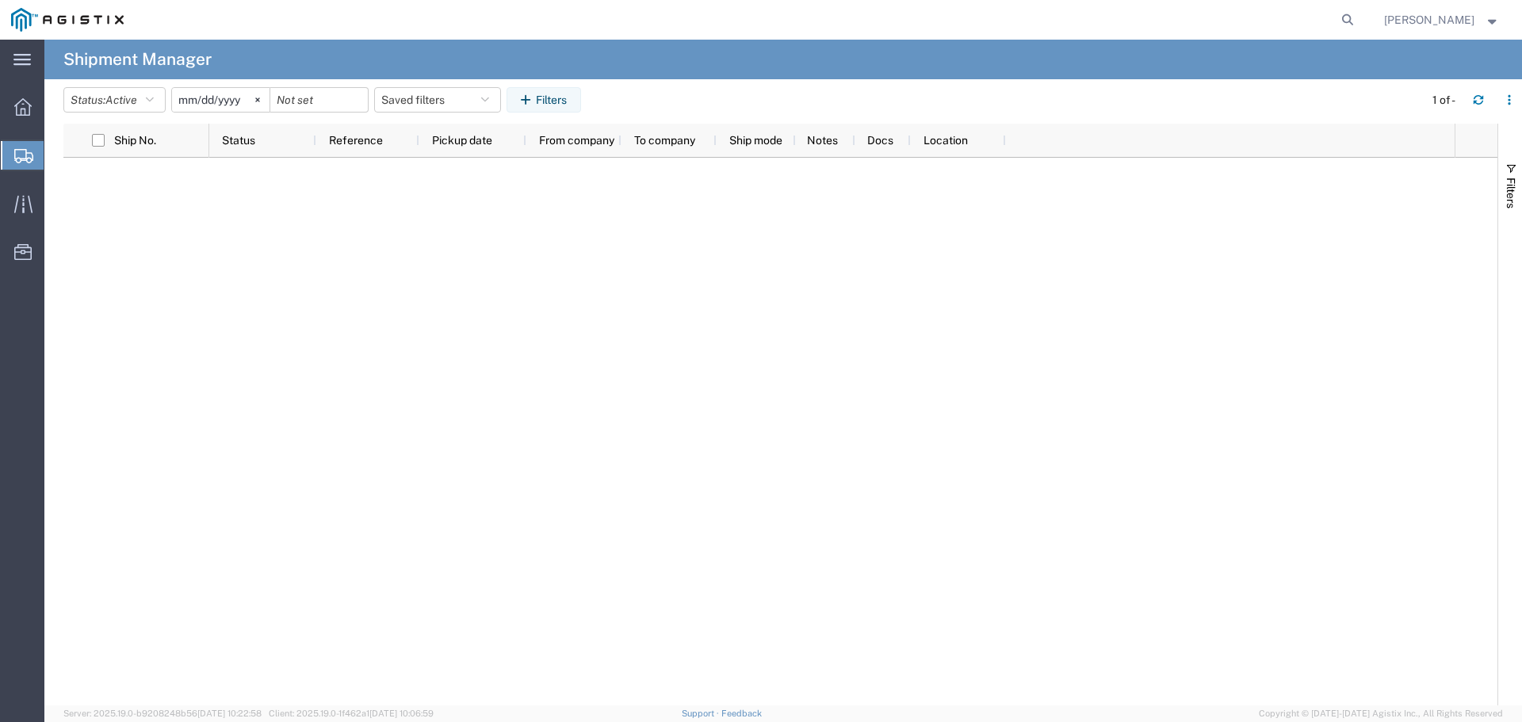
click at [0, 0] on span "Create Shipment" at bounding box center [0, 0] width 0 height 0
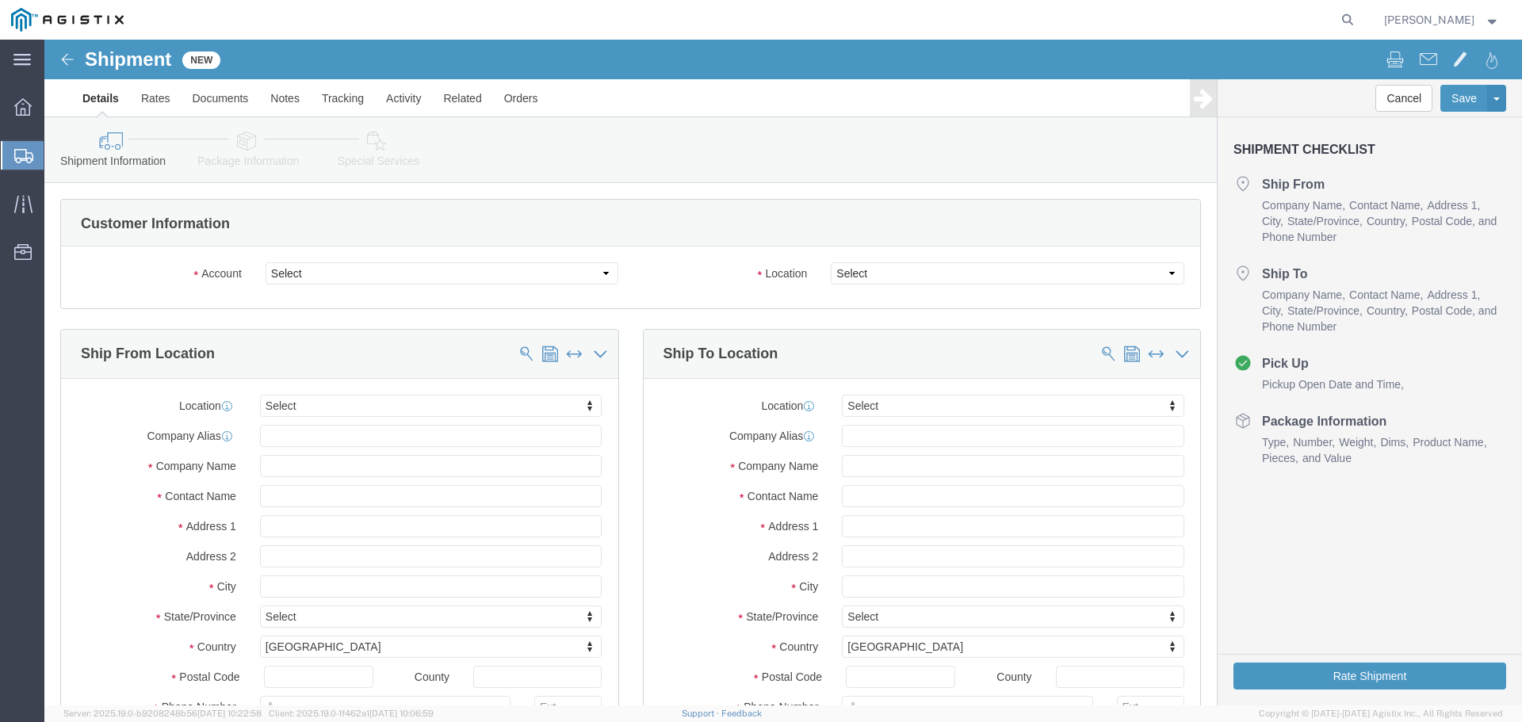
select select
click select "Select Advanced Tower Components PG&E"
select select "9596"
click select "Select Advanced Tower Components PG&E"
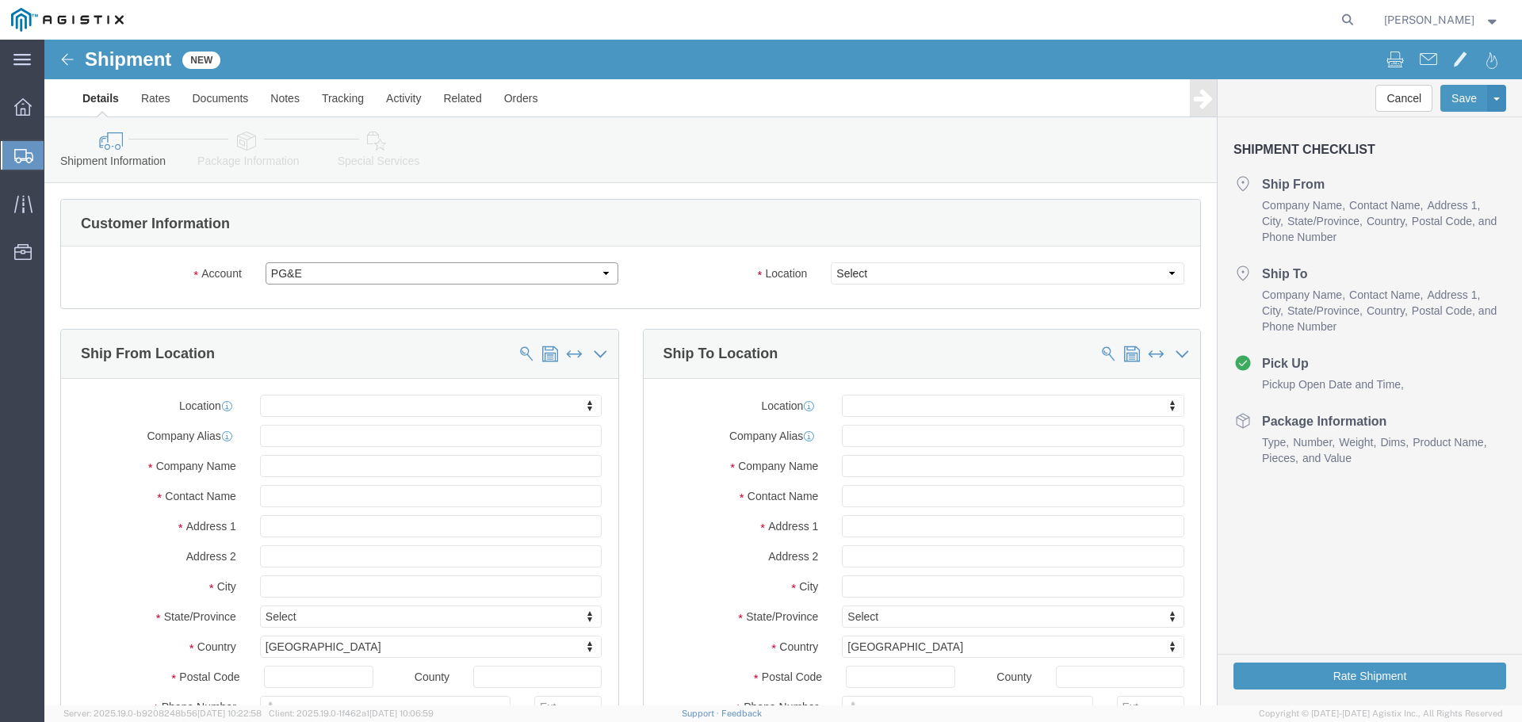
select select
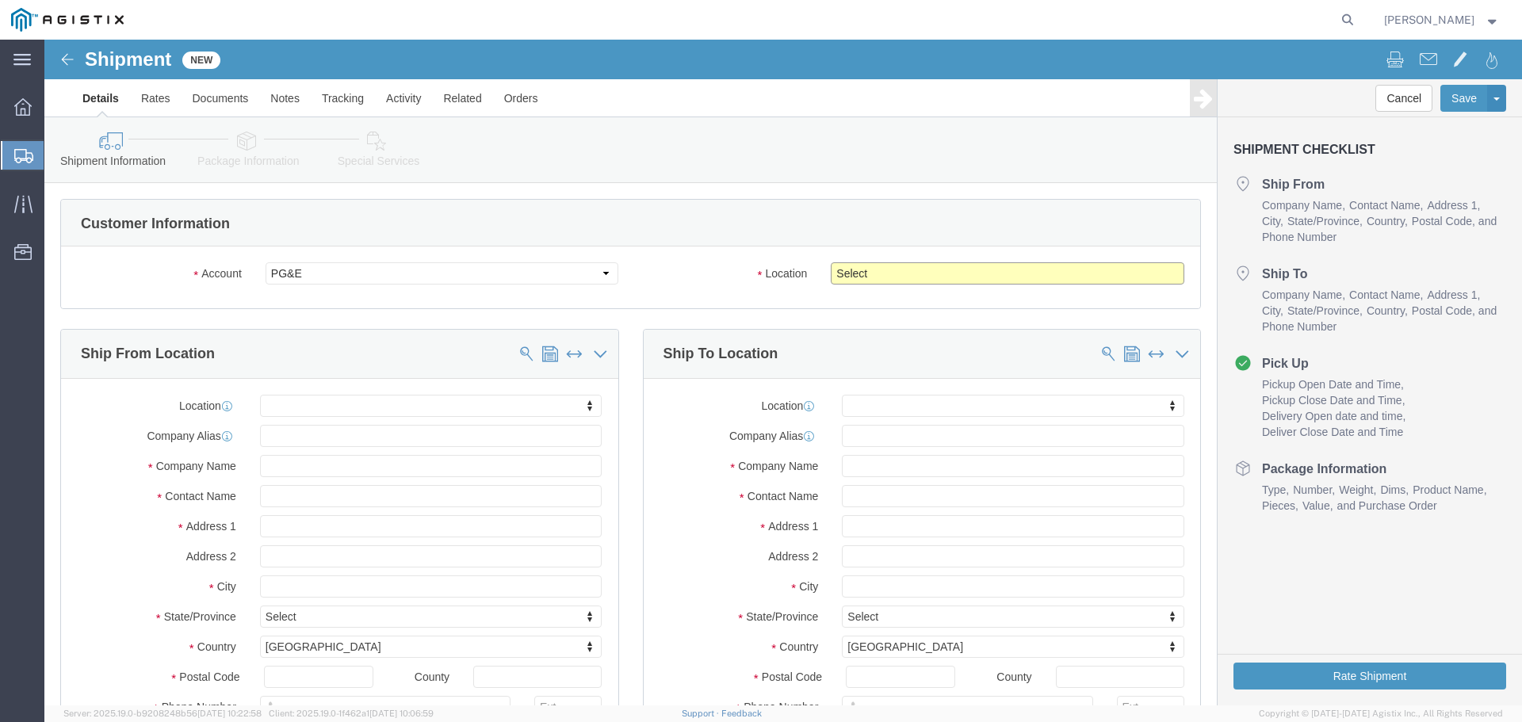
click select "Select All Others [GEOGRAPHIC_DATA] [GEOGRAPHIC_DATA] [GEOGRAPHIC_DATA] [GEOGRA…"
select select "23082"
click select "Select All Others [GEOGRAPHIC_DATA] [GEOGRAPHIC_DATA] [GEOGRAPHIC_DATA] [GEOGRA…"
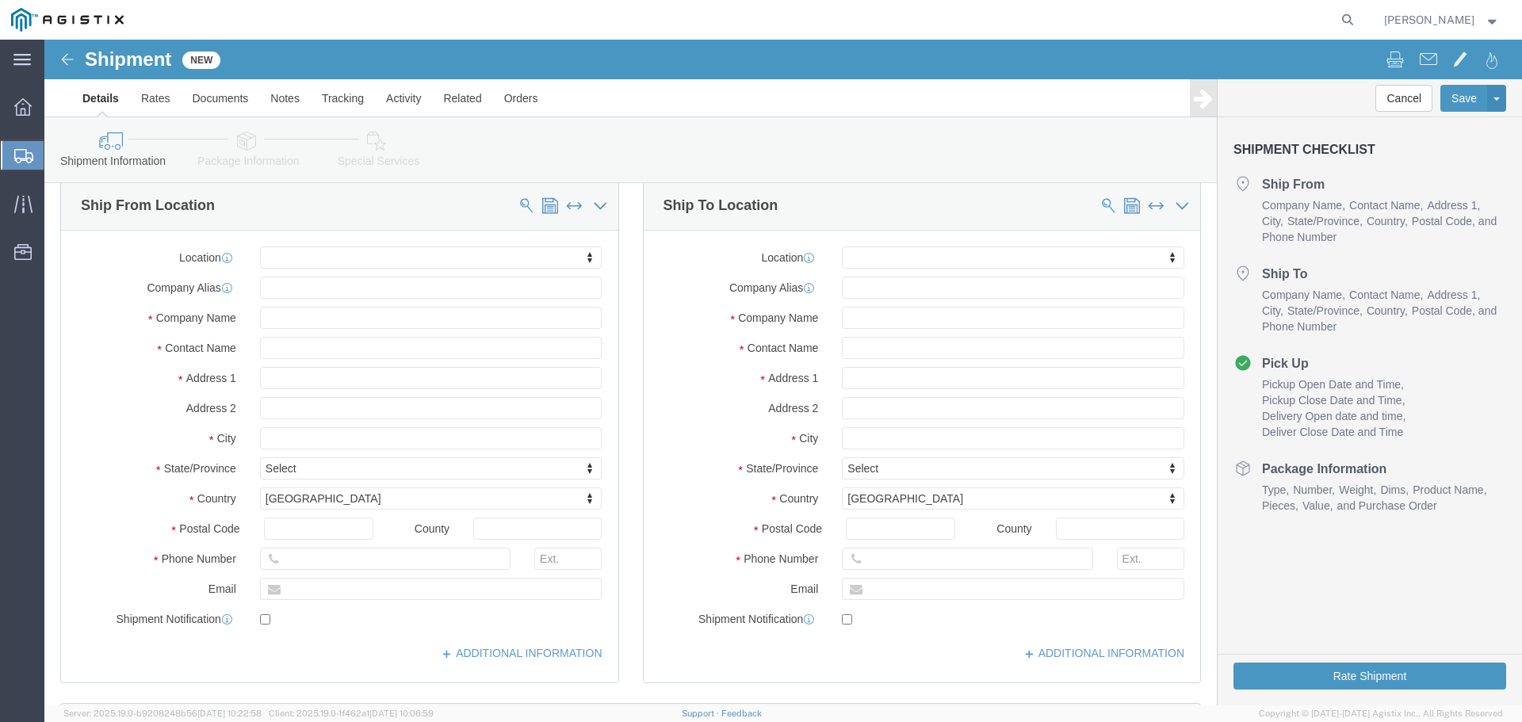
scroll to position [158, 0]
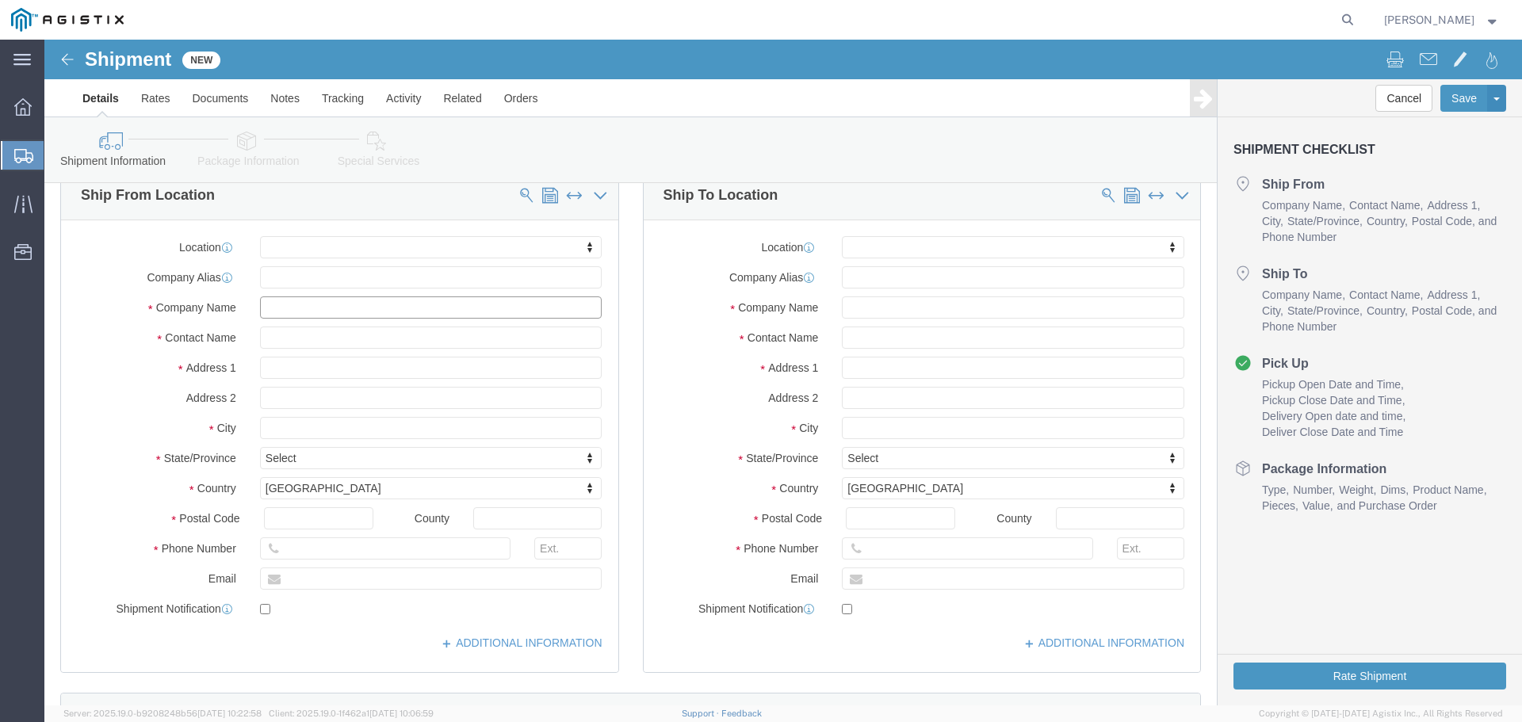
click input "text"
type input "Advanced Tower Components"
type input "[PERSON_NAME]"
click input "text"
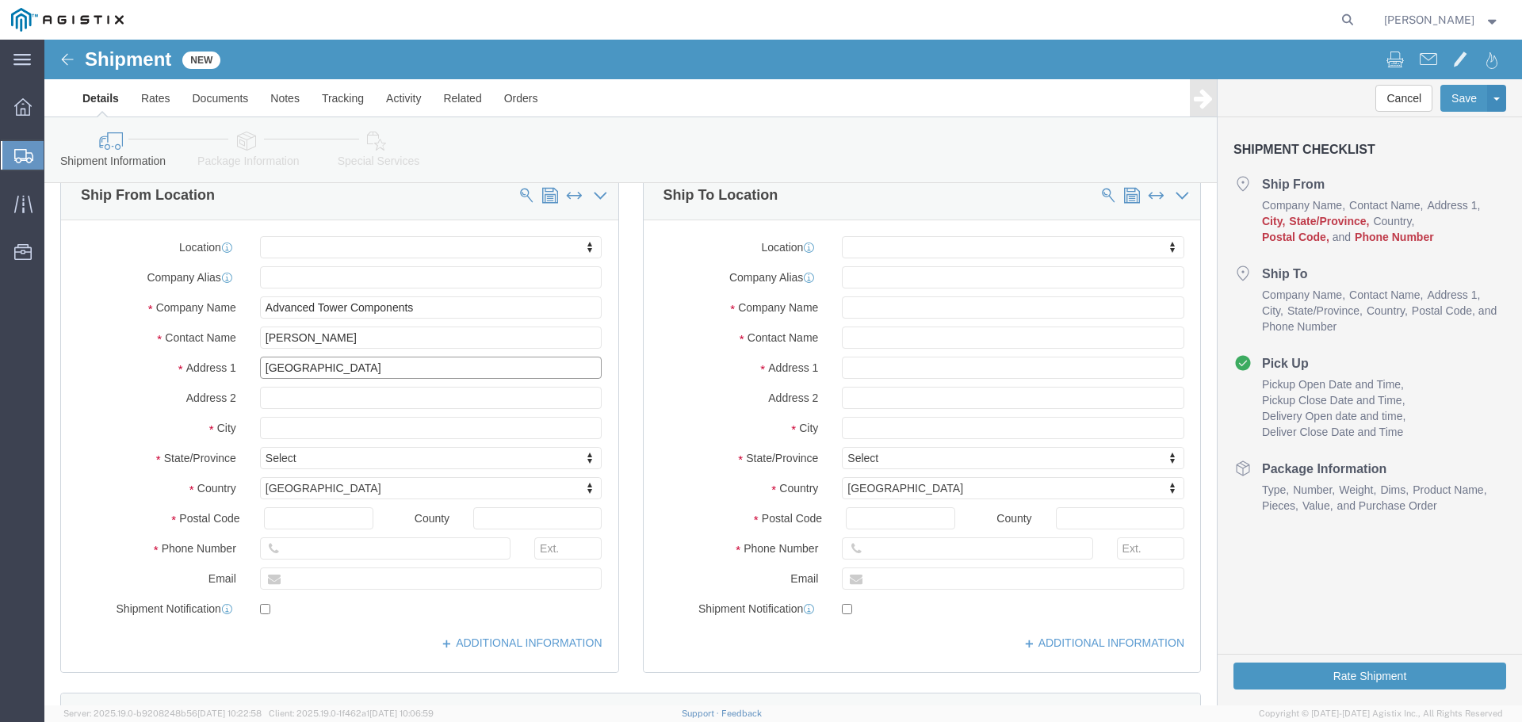
type input "[GEOGRAPHIC_DATA]"
click input "text"
type input "[GEOGRAPHIC_DATA]"
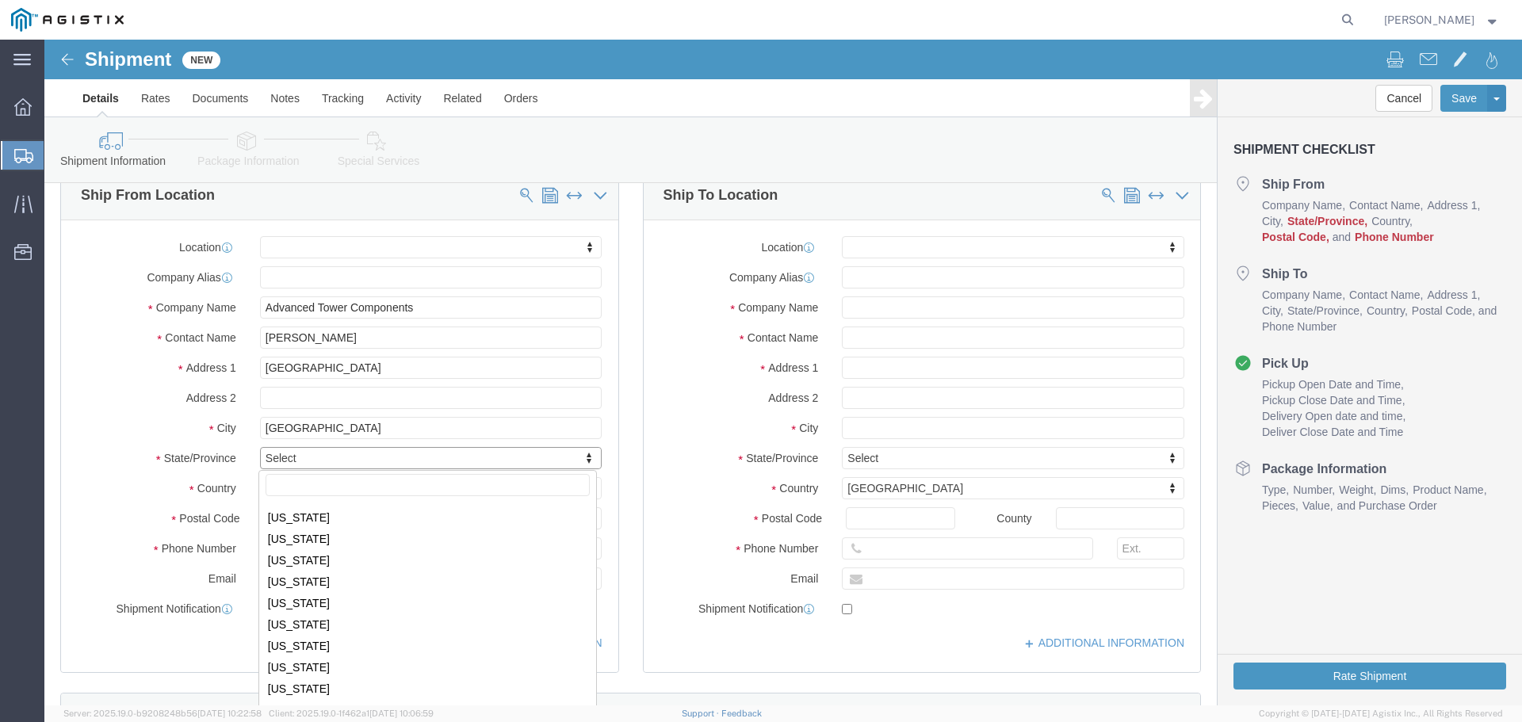
scroll to position [792, 0]
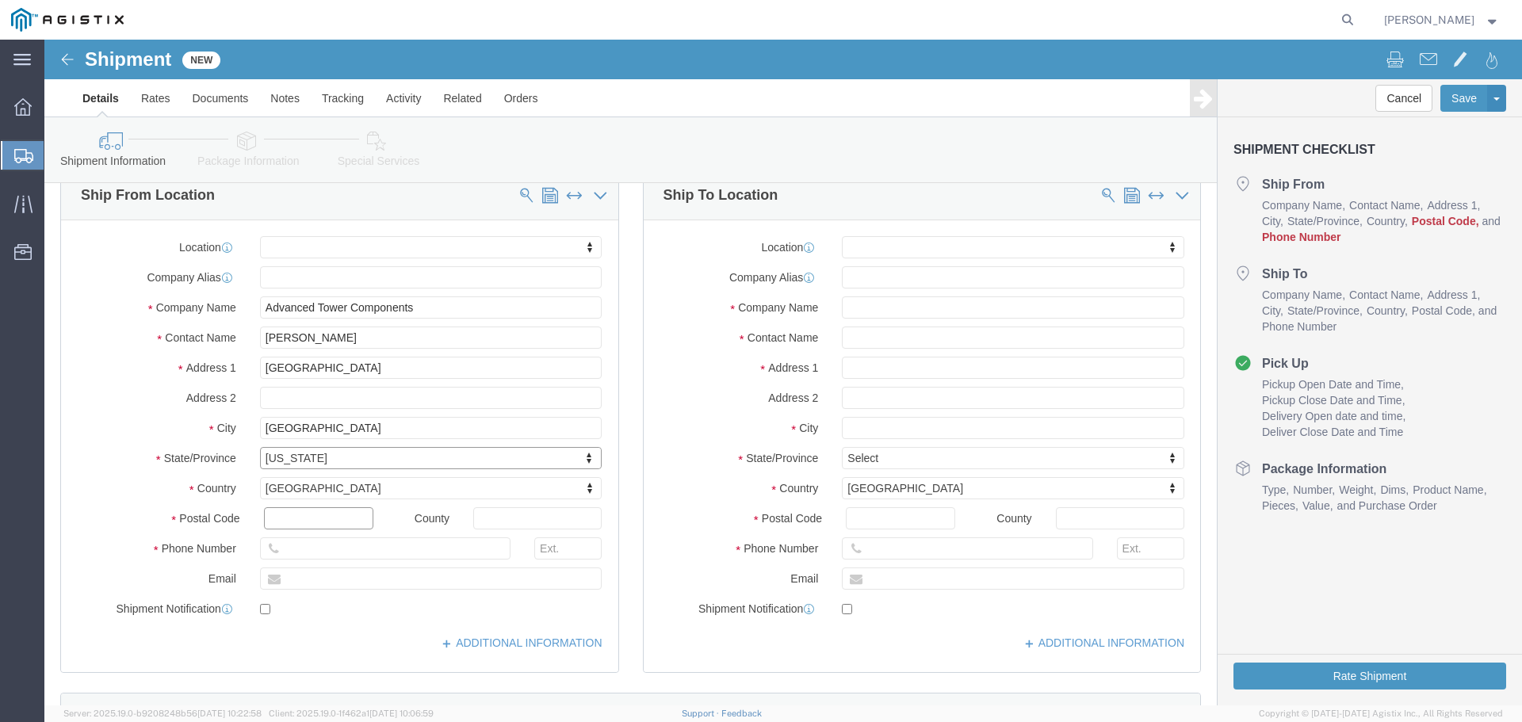
click input "text"
type input "97301"
click input "text"
type input "5035400777"
click input "text"
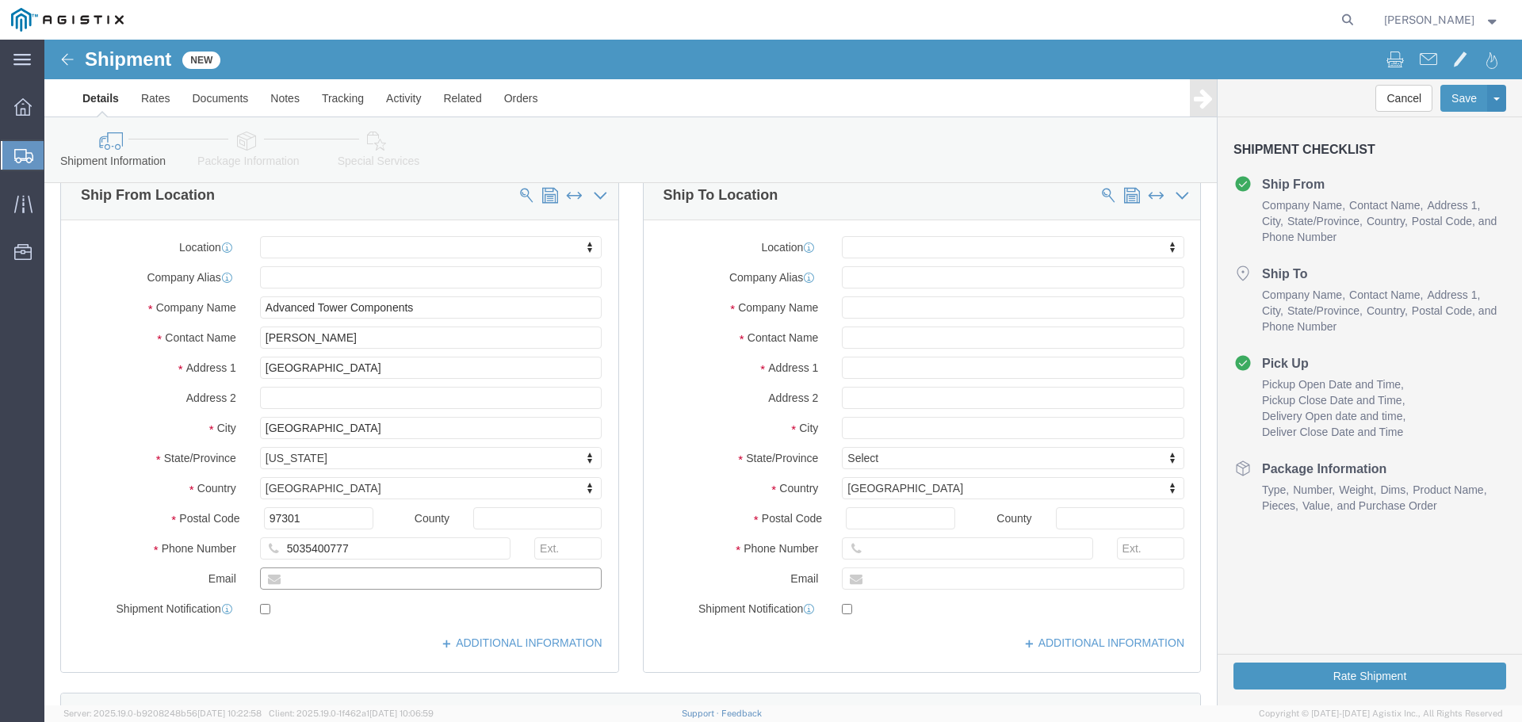
type input "[EMAIL_ADDRESS][DOMAIN_NAME]"
click input "text"
paste input "Graybar Electric"
type input "Graybar Electric"
click input "text"
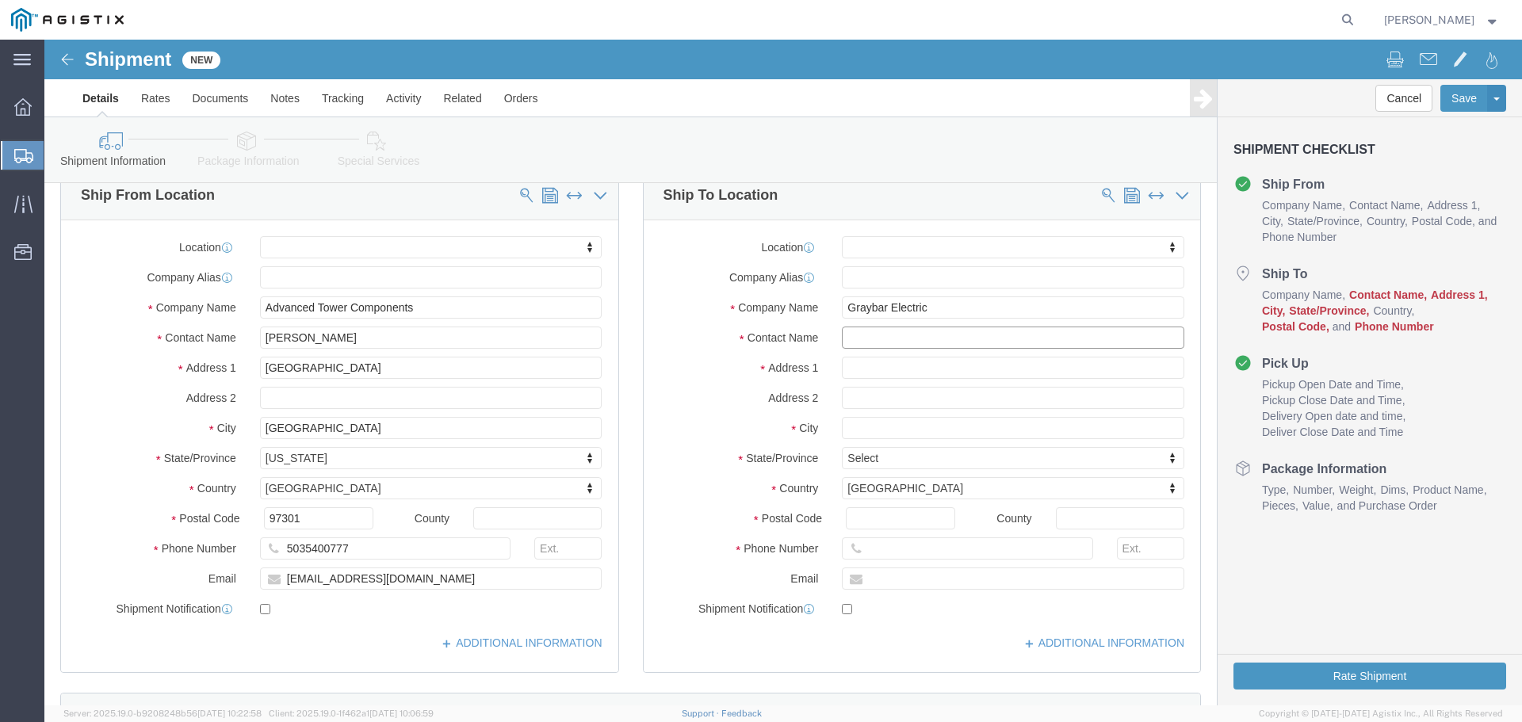
paste input "[PERSON_NAME]"
type input "[PERSON_NAME]"
click icon
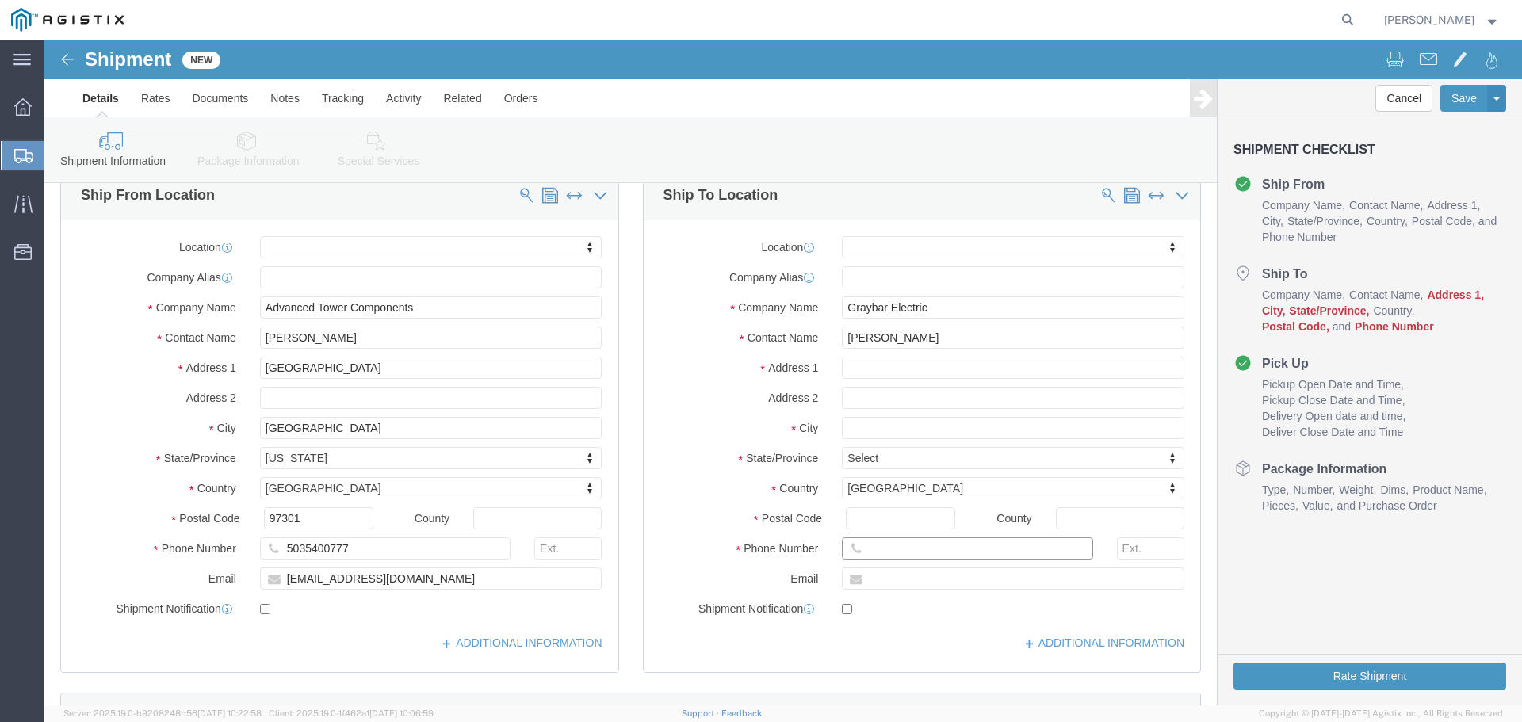
click input "text"
paste input "[PHONE_NUMBER]"
type input "[PHONE_NUMBER]"
click input "text"
paste input "<[PERSON_NAME][EMAIL_ADDRESS][PERSON_NAME][DOMAIN_NAME]>"
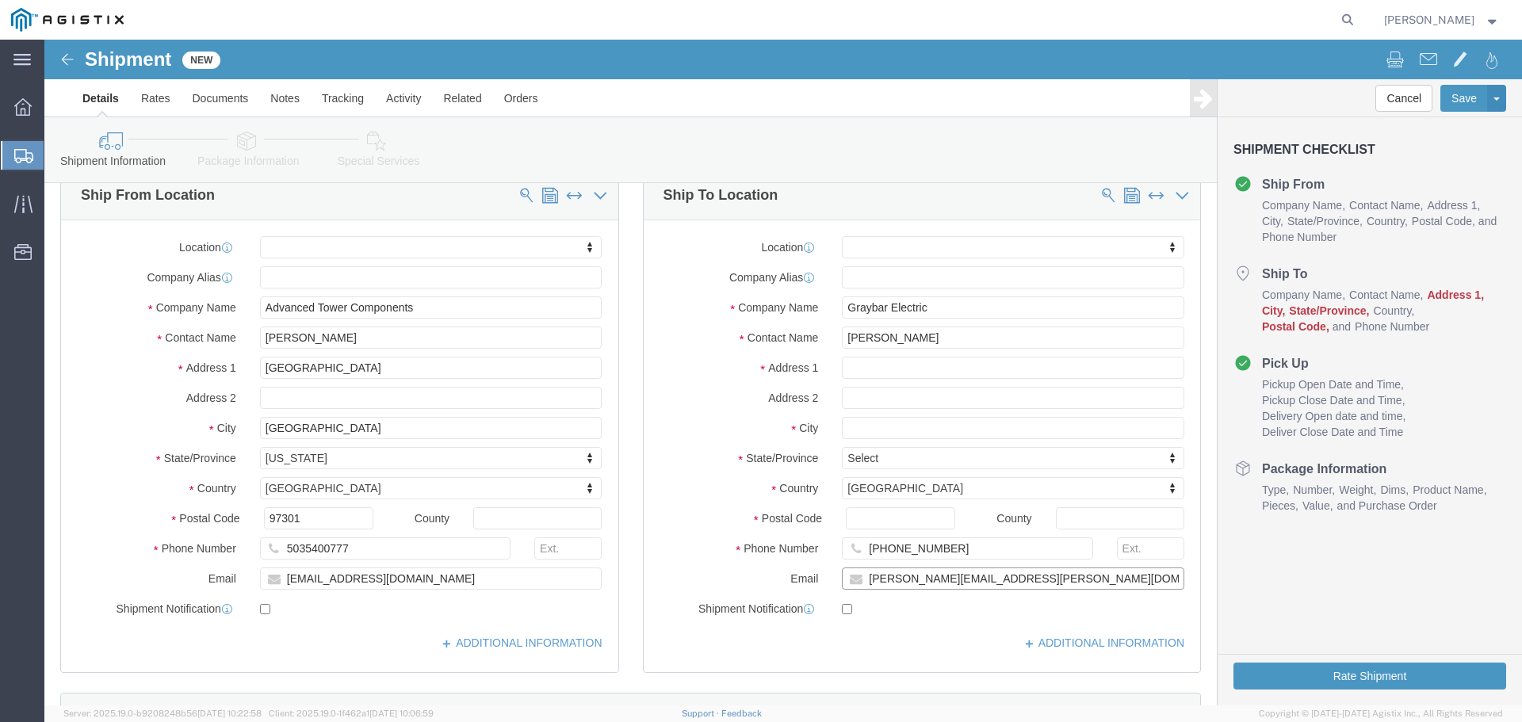
type input "[PERSON_NAME][EMAIL_ADDRESS][PERSON_NAME][DOMAIN_NAME]"
click input "text"
paste input "[STREET_ADDRESS]"
type input "[STREET_ADDRESS]"
click input "text"
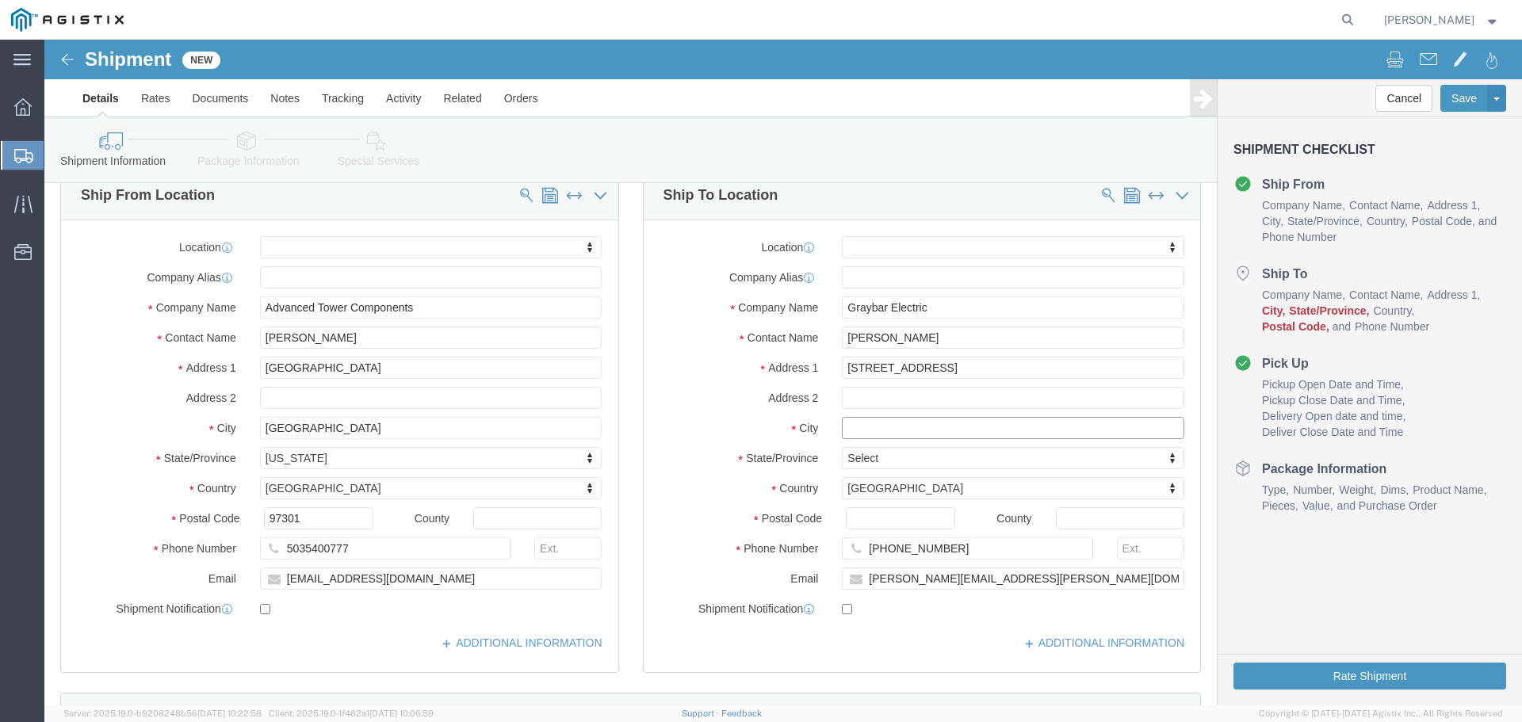
paste input "[GEOGRAPHIC_DATA]"
type input "[GEOGRAPHIC_DATA]"
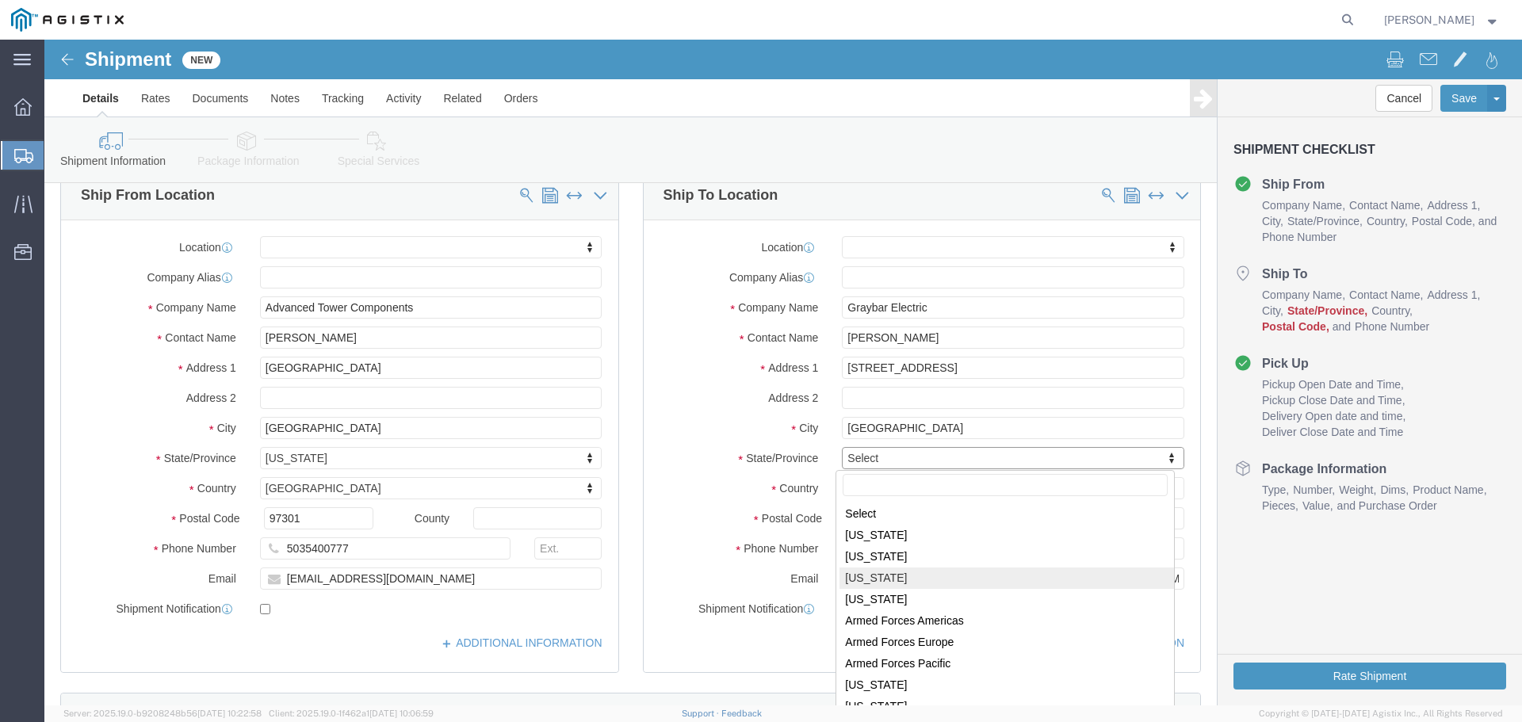
scroll to position [79, 0]
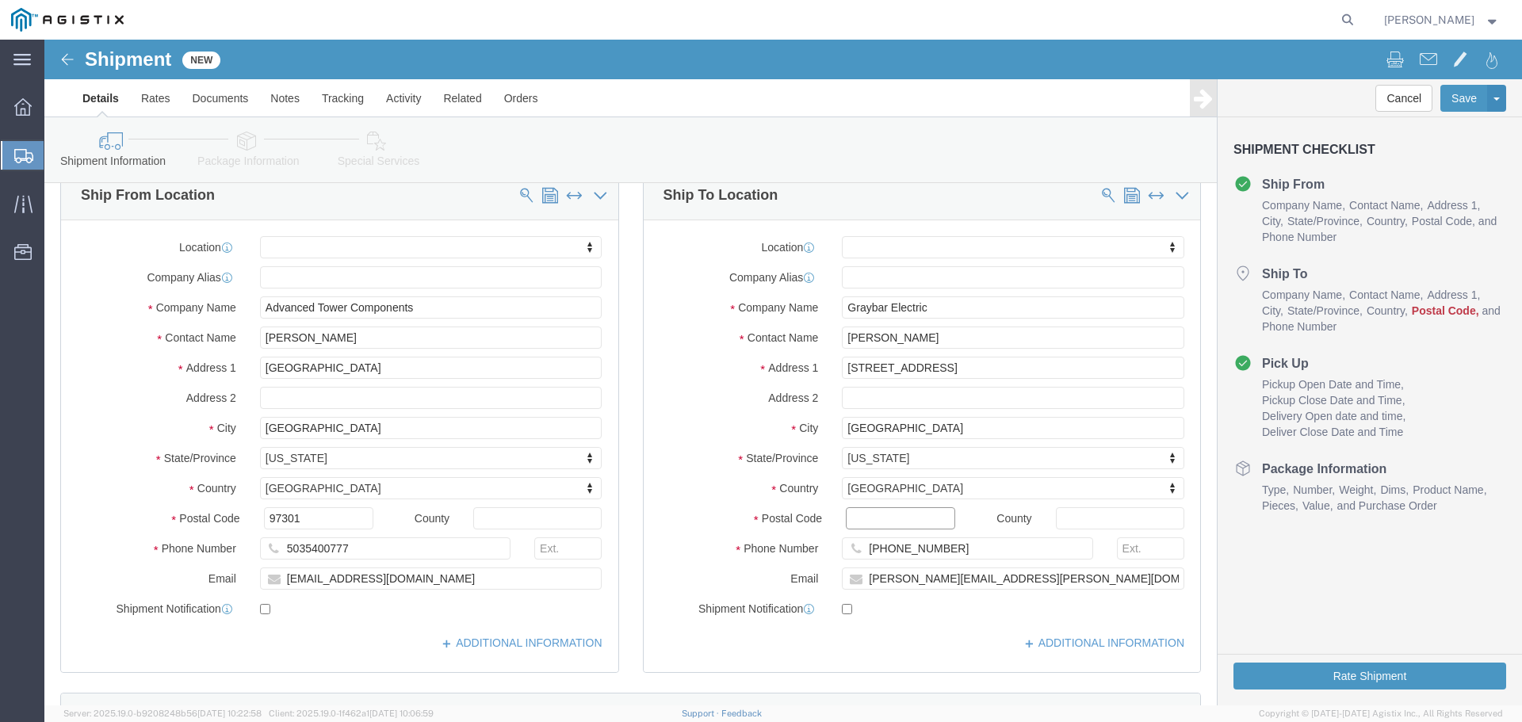
click input "Postal Code"
paste input "93725"
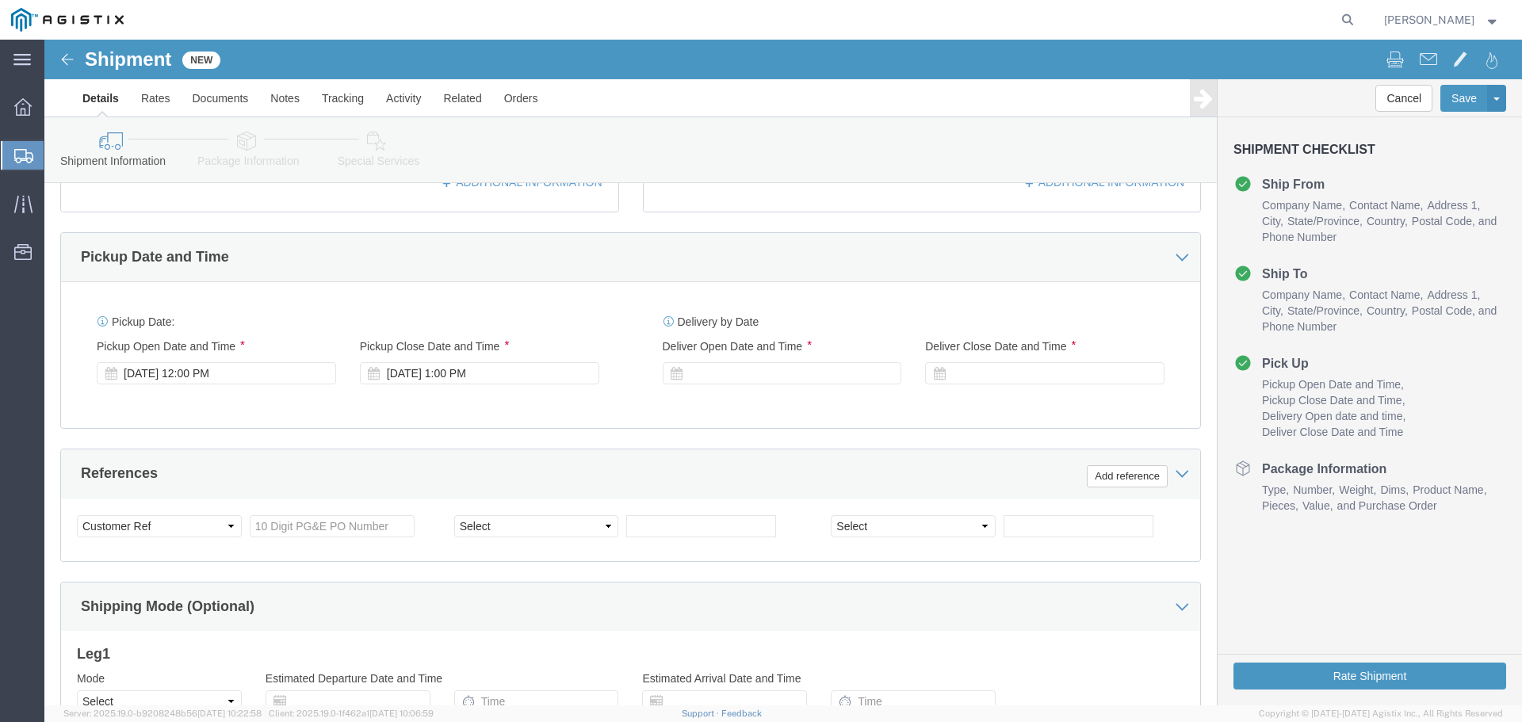
scroll to position [634, 0]
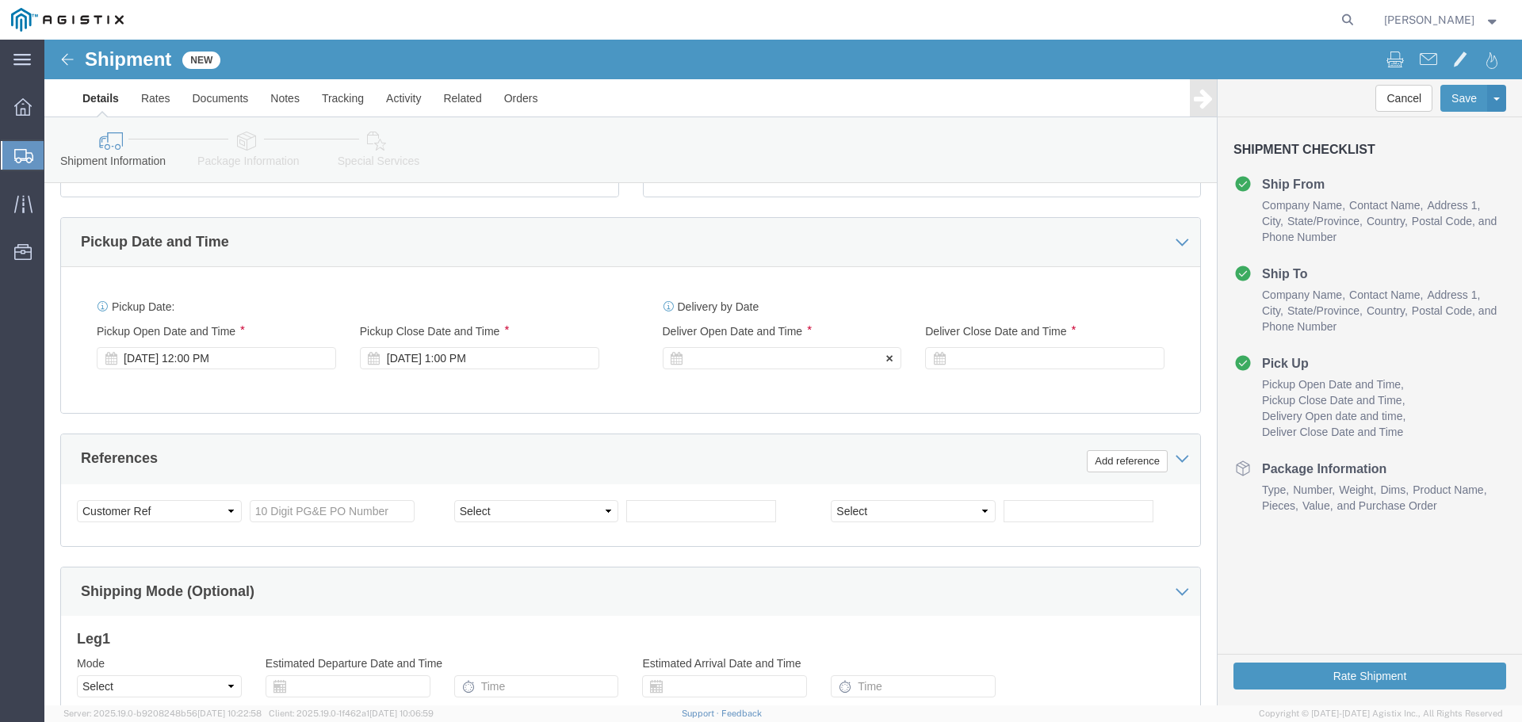
type input "93725"
click icon
click div
click input "2:00 PM"
click input "8:00 PM"
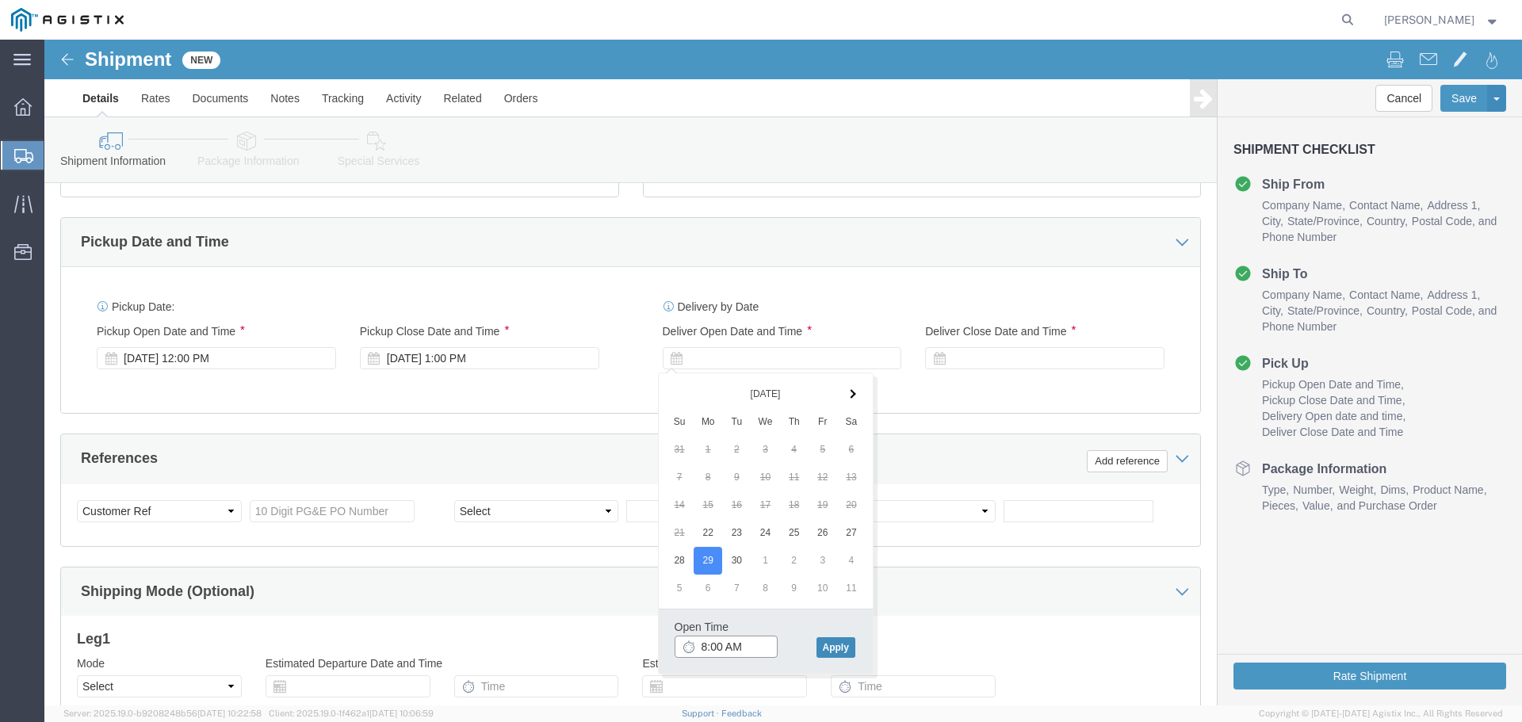
type input "8:00 AM"
click button "Apply"
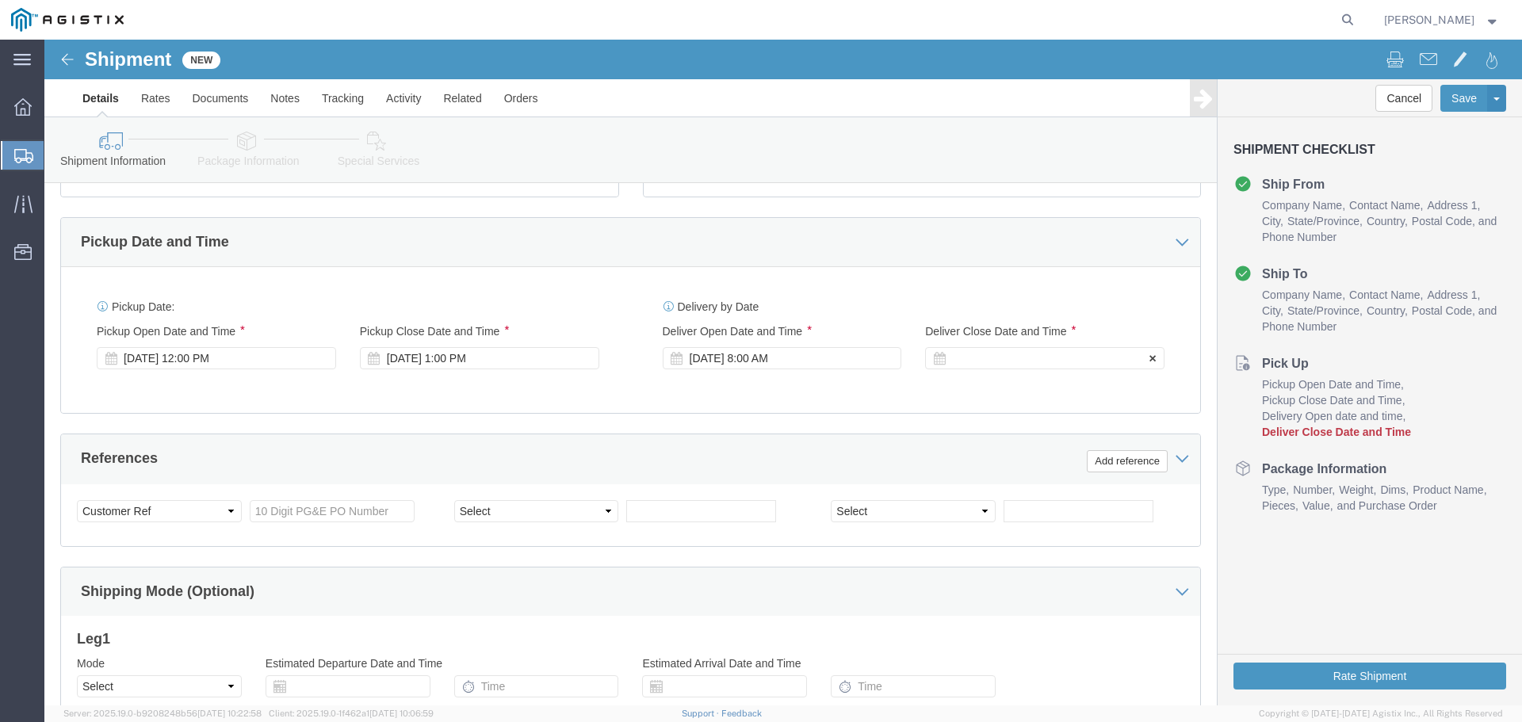
click div
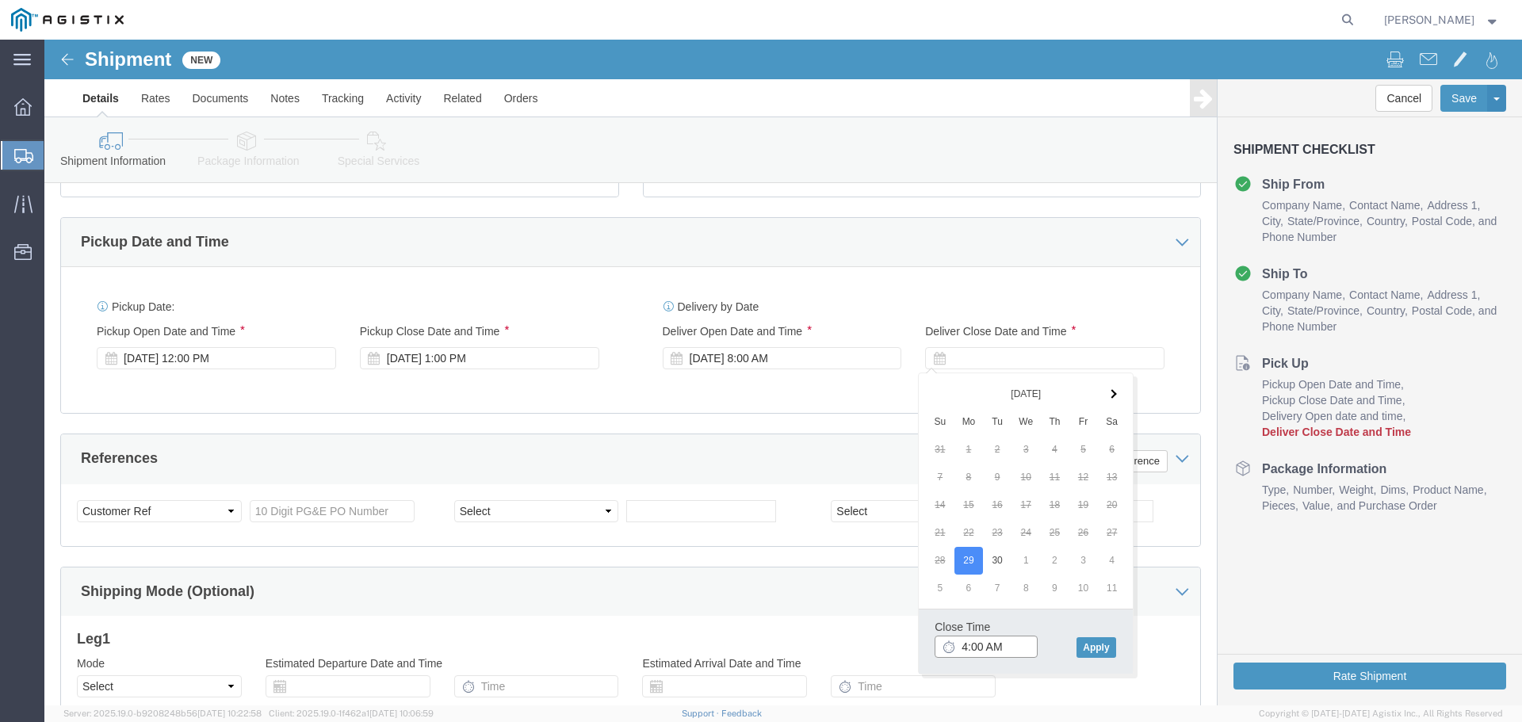
click input "4:00 AM"
type input "4:00 PM"
click button "Apply"
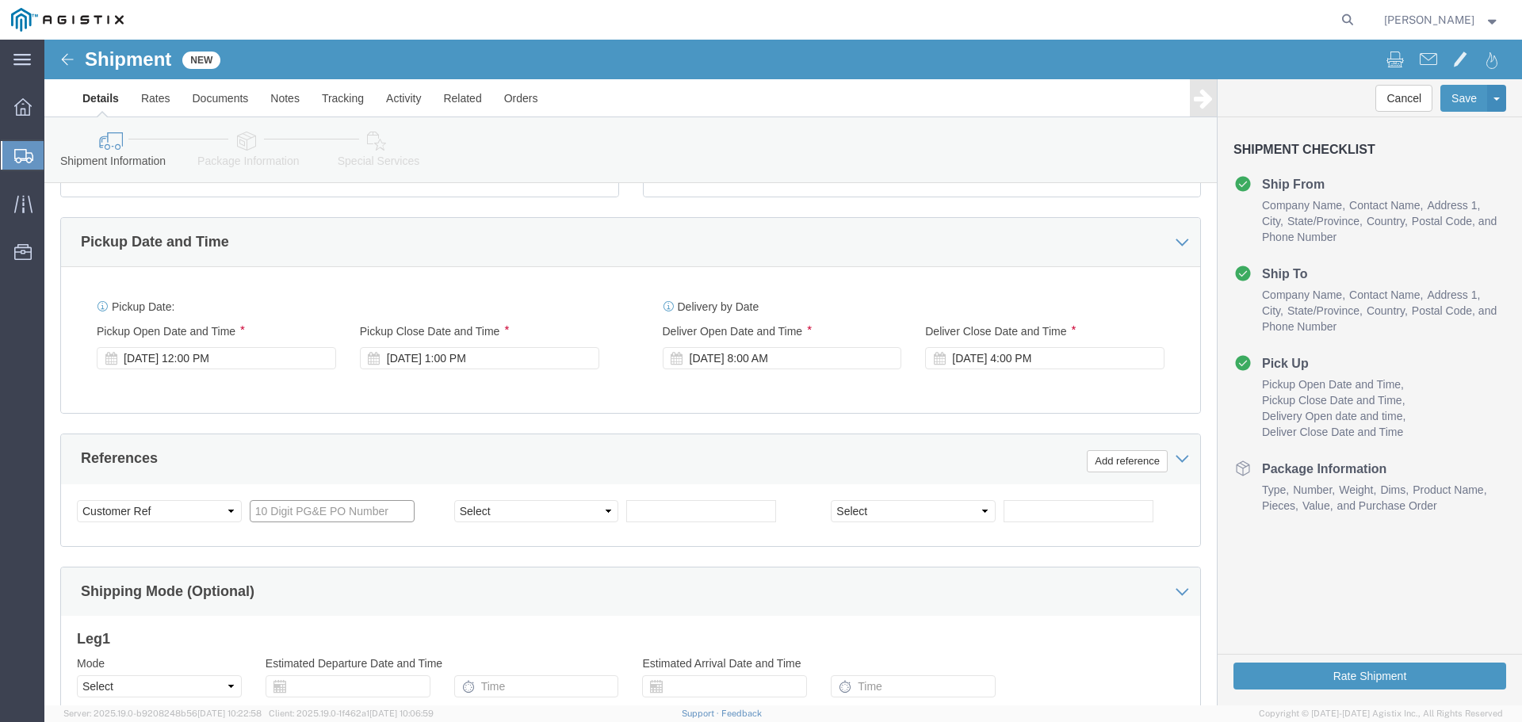
click input "text"
paste input "4527192859"
type input "4527192859"
click select "Select Account Type Activity ID Airline Appointment Number ASN Batch Request # …"
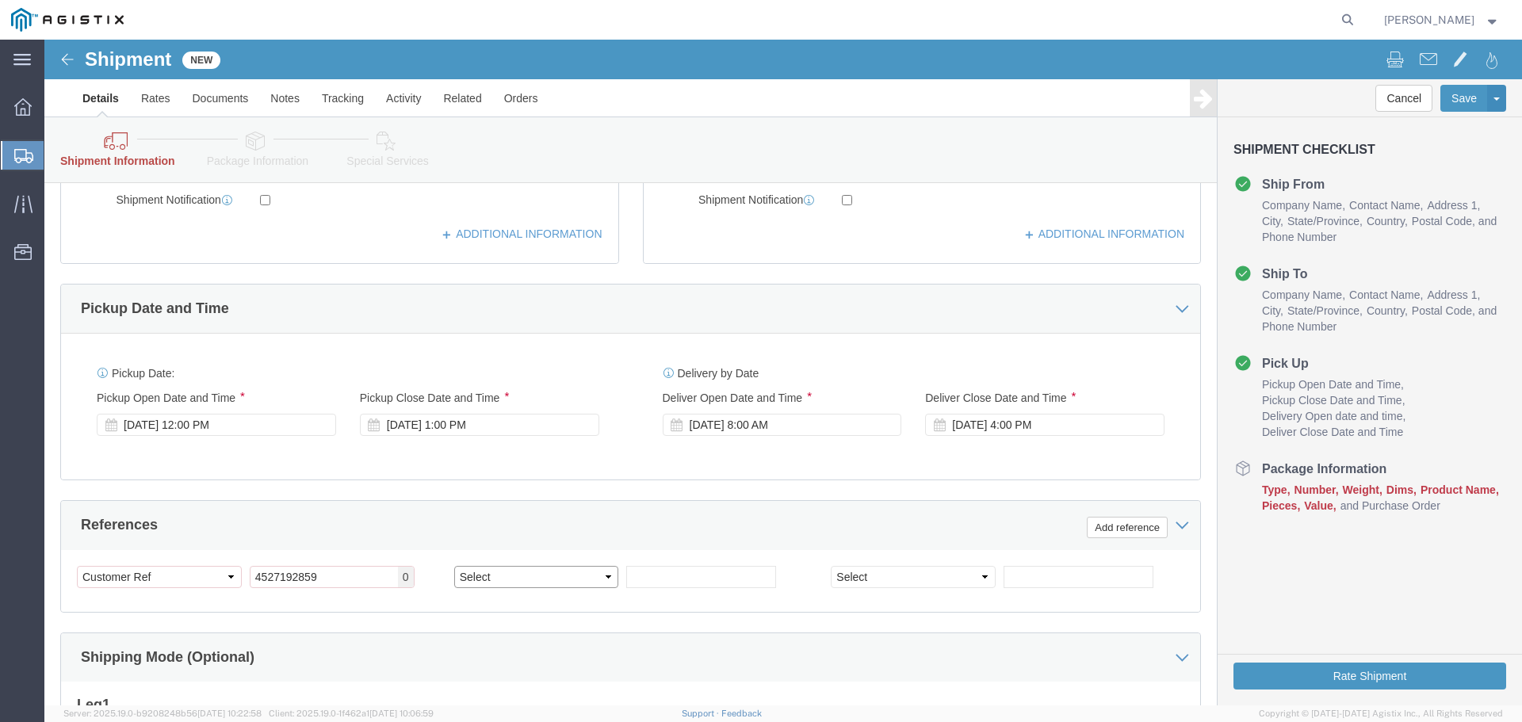
scroll to position [701, 0]
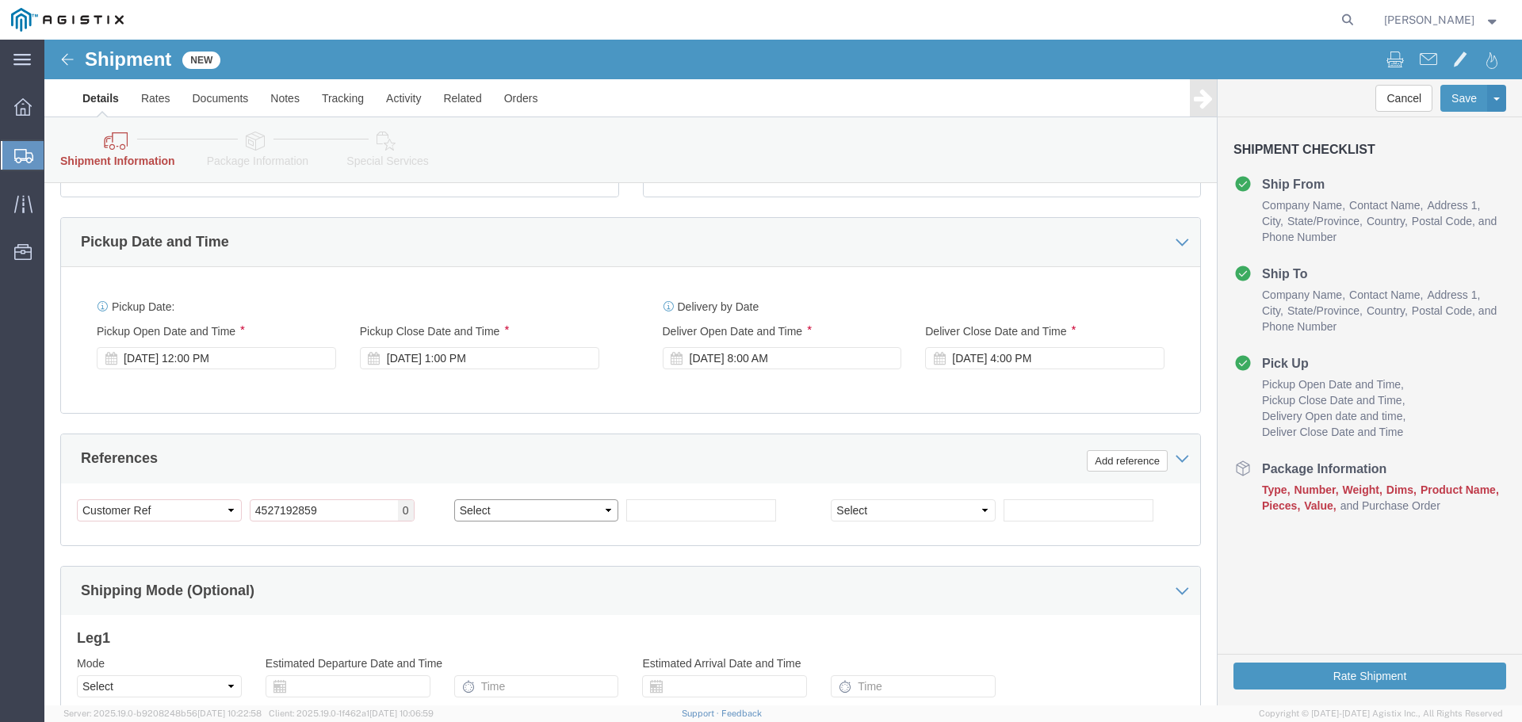
select select "JOBNUM"
click select "Select Account Type Activity ID Airline Appointment Number ASN Batch Request # …"
click input "text"
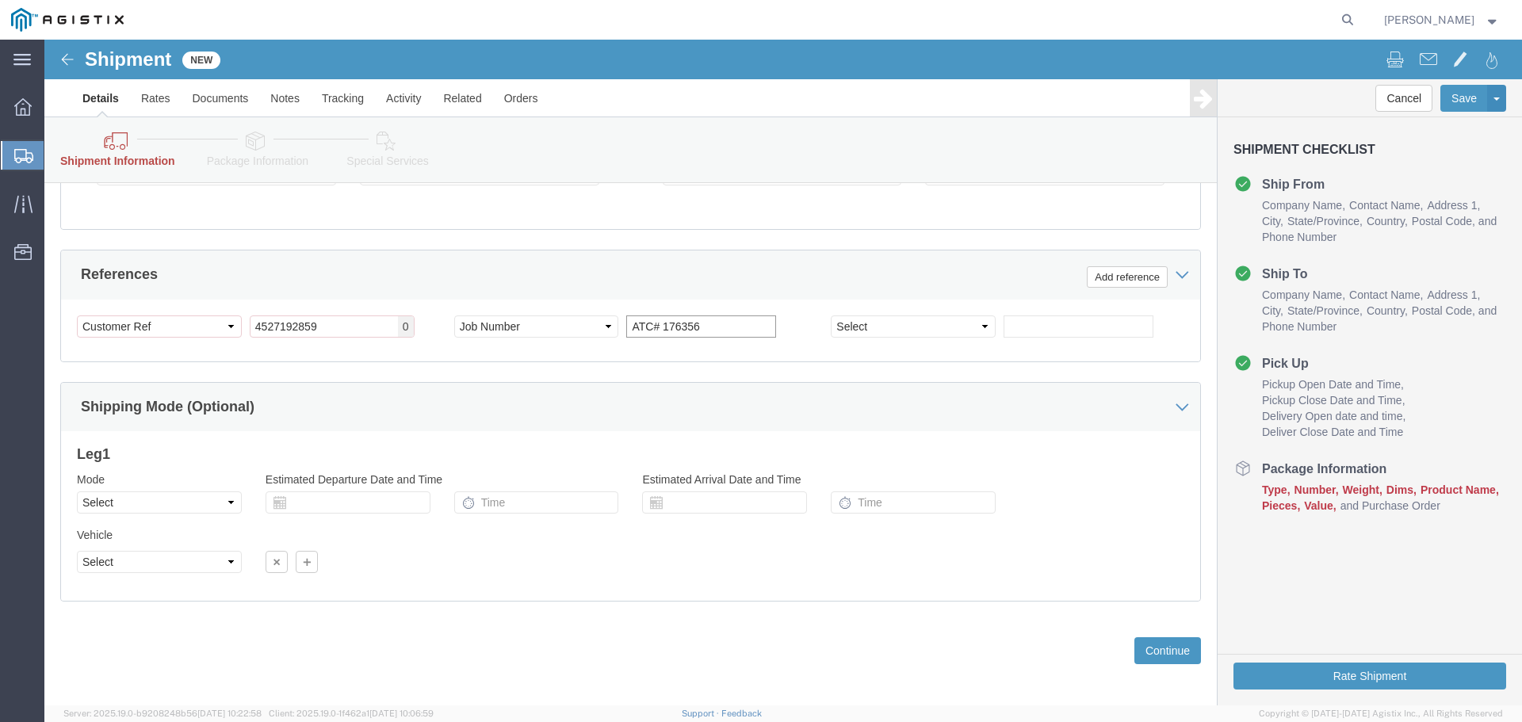
scroll to position [892, 0]
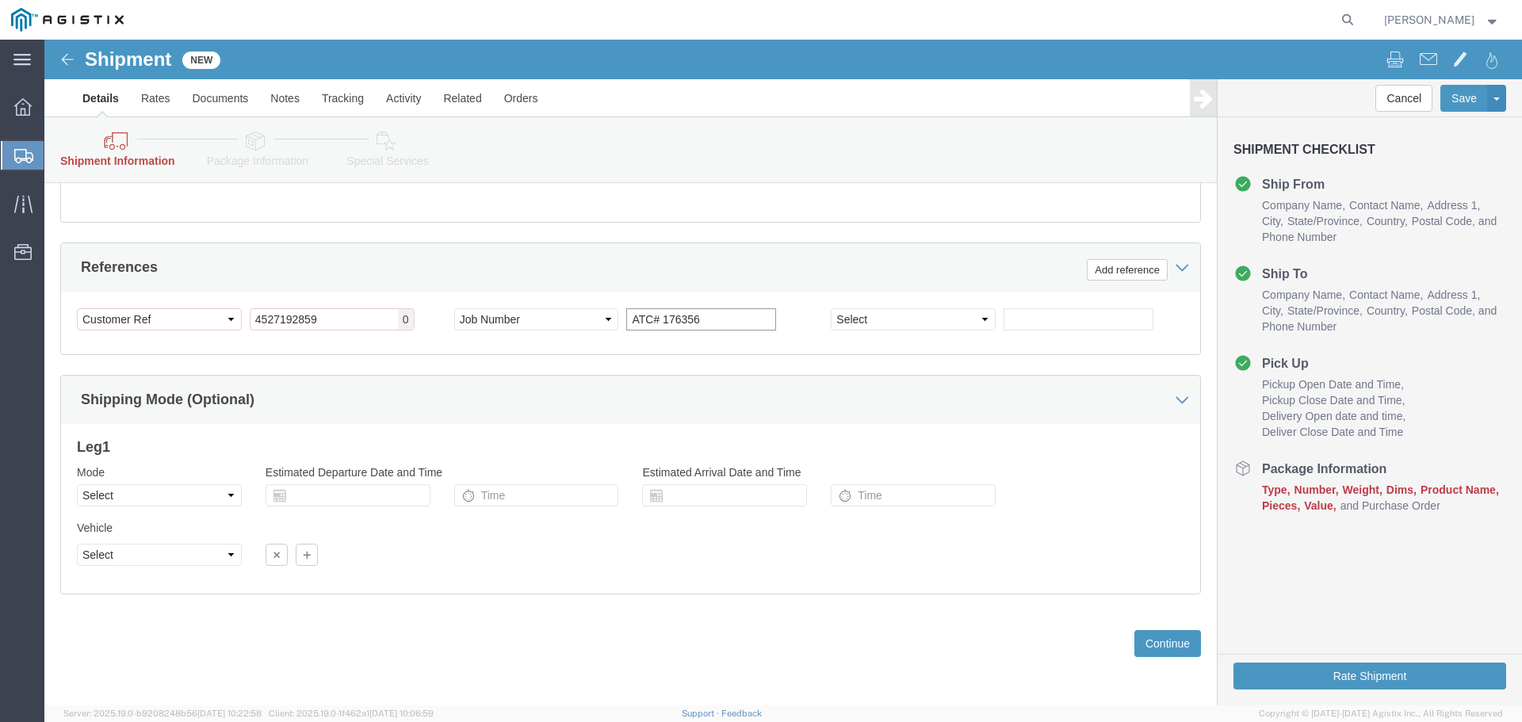
type input "ATC# 176356"
click button "Continue"
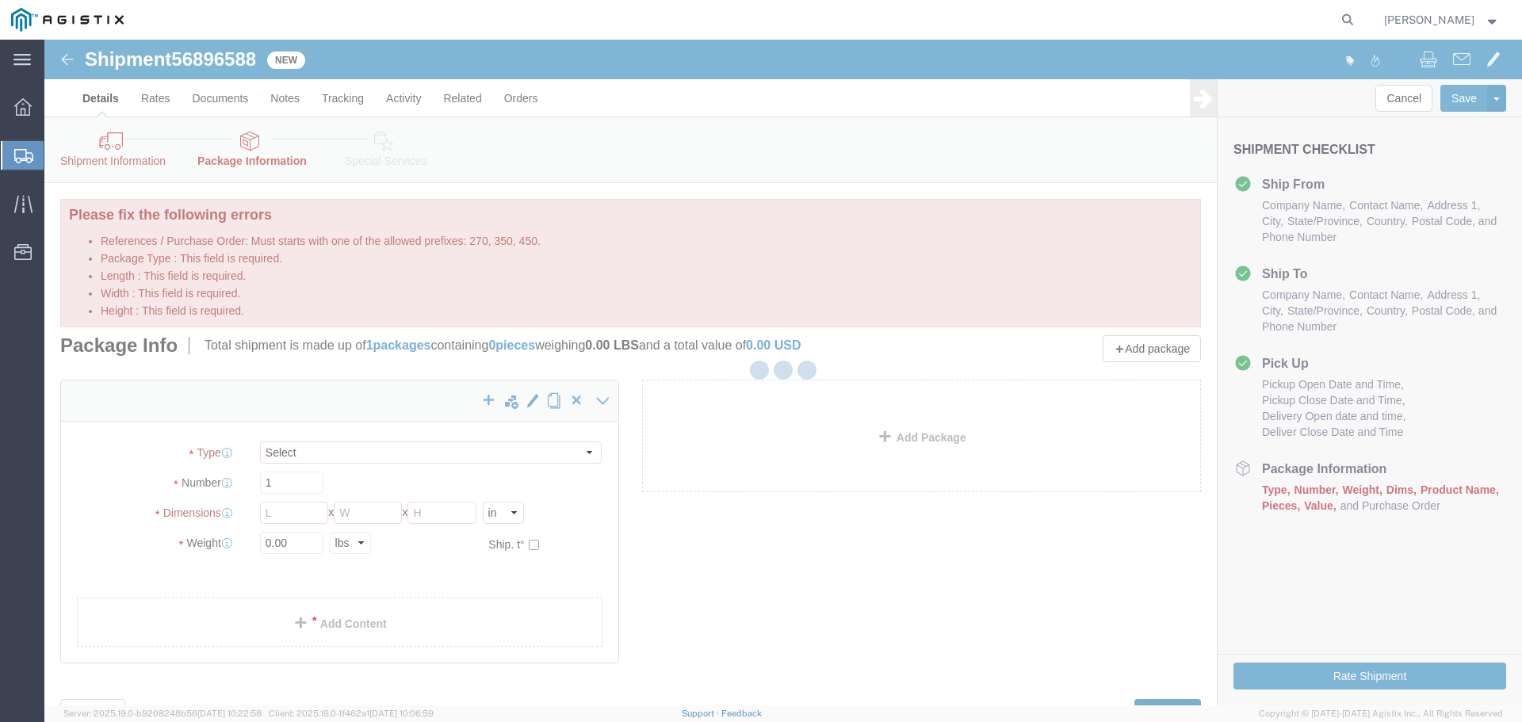
select select "CBOX"
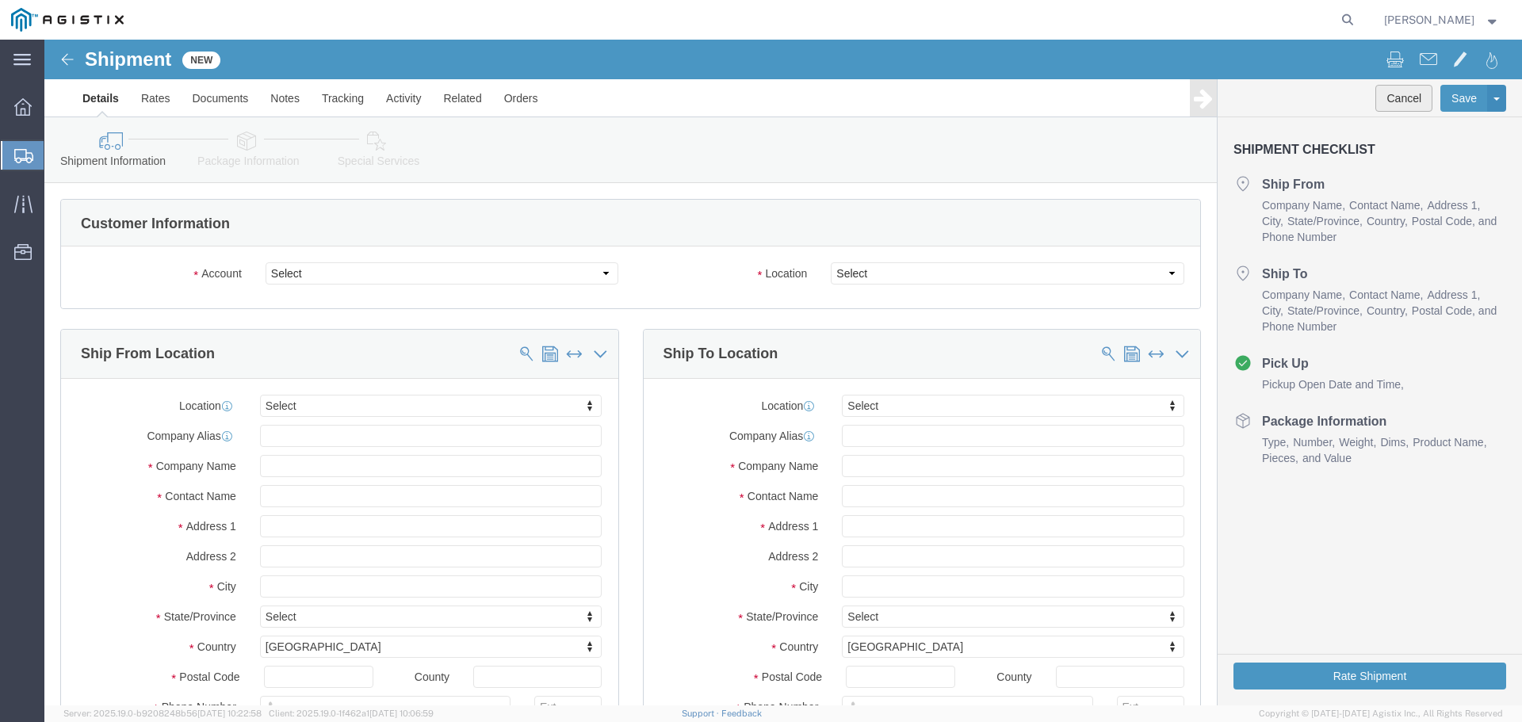
click button "Cancel"
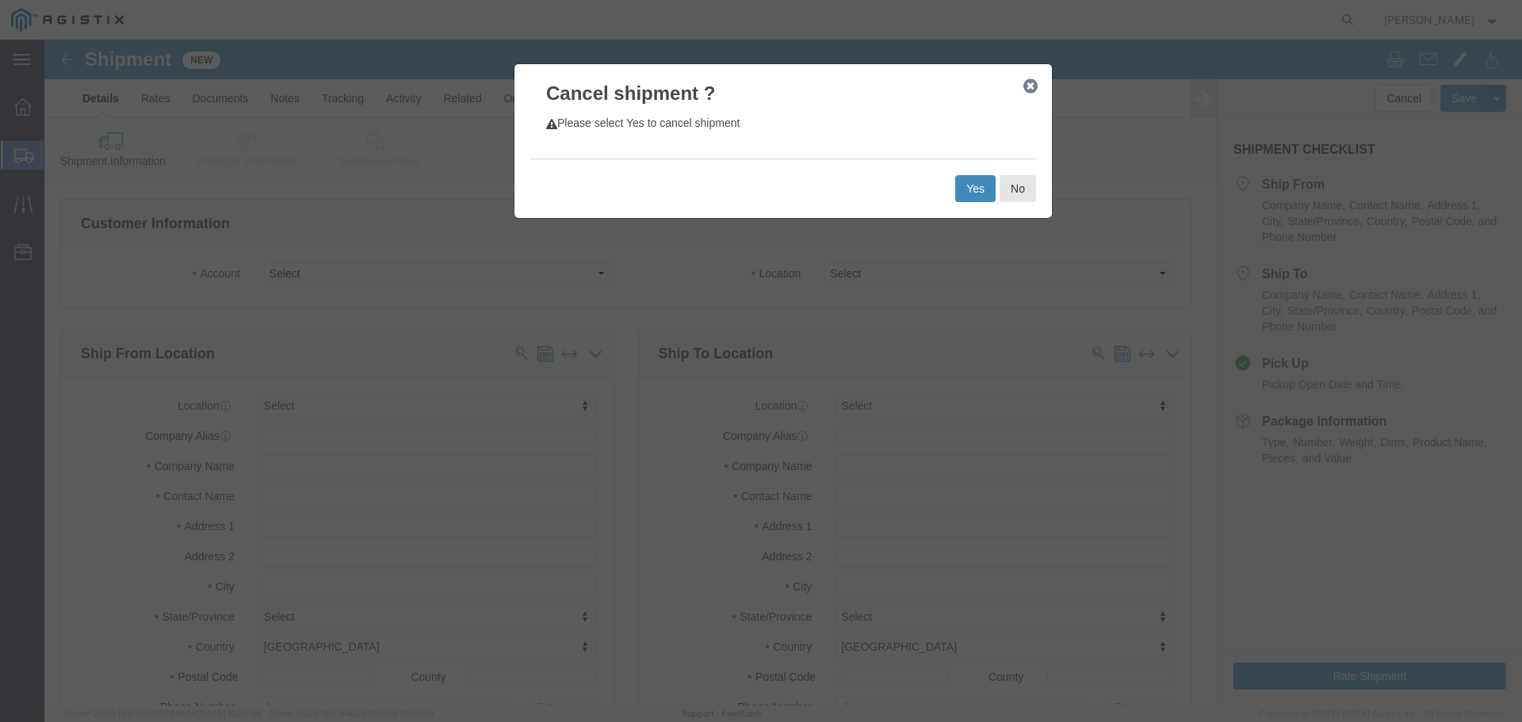
click button "Yes"
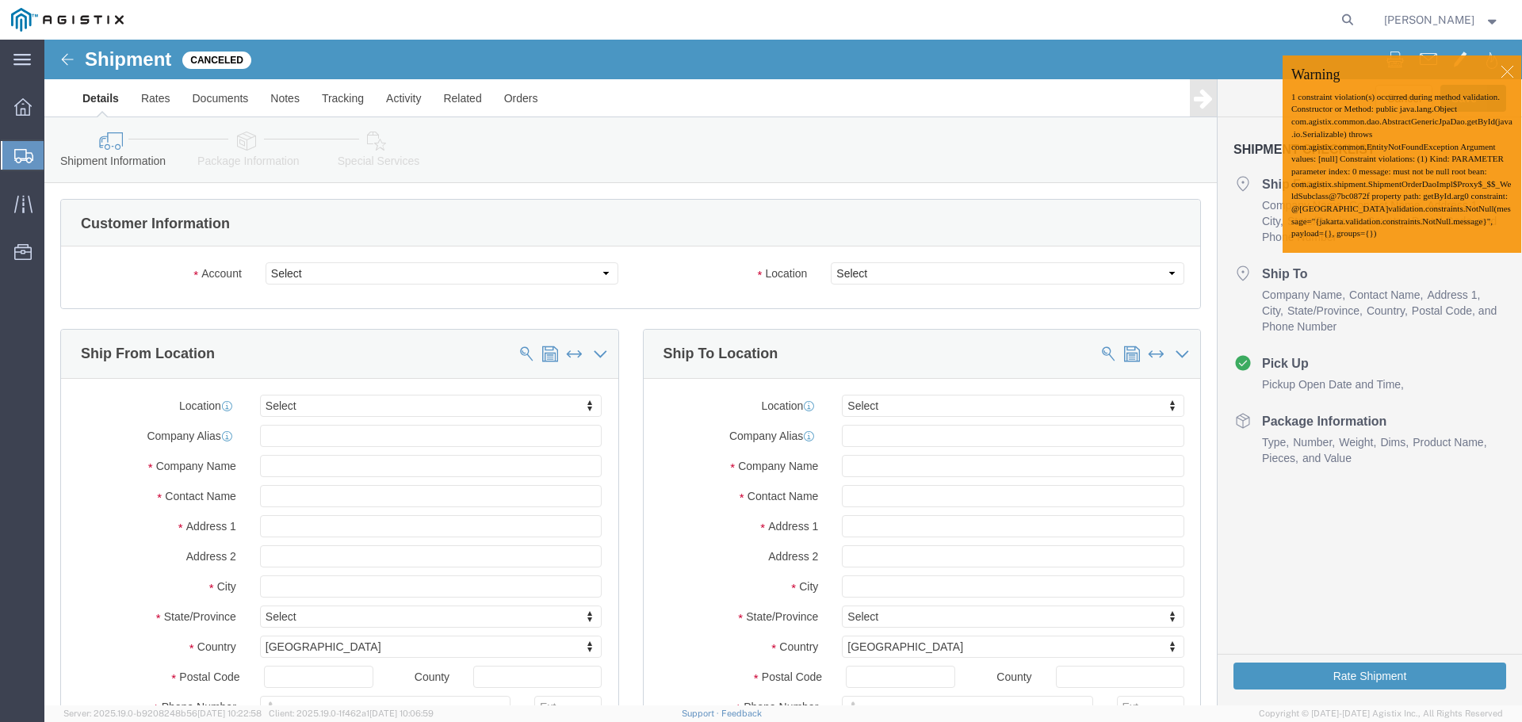
click div
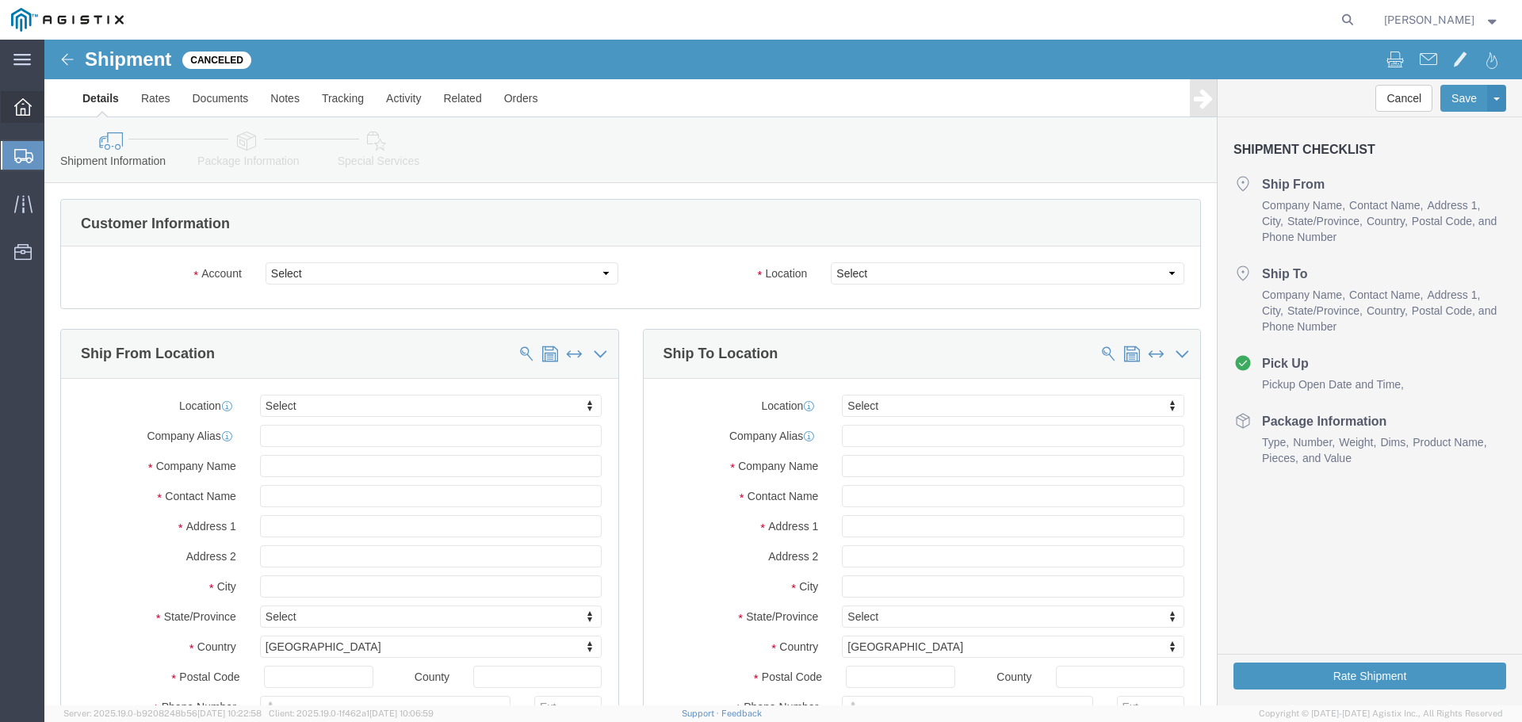
click at [11, 99] on div at bounding box center [23, 107] width 44 height 32
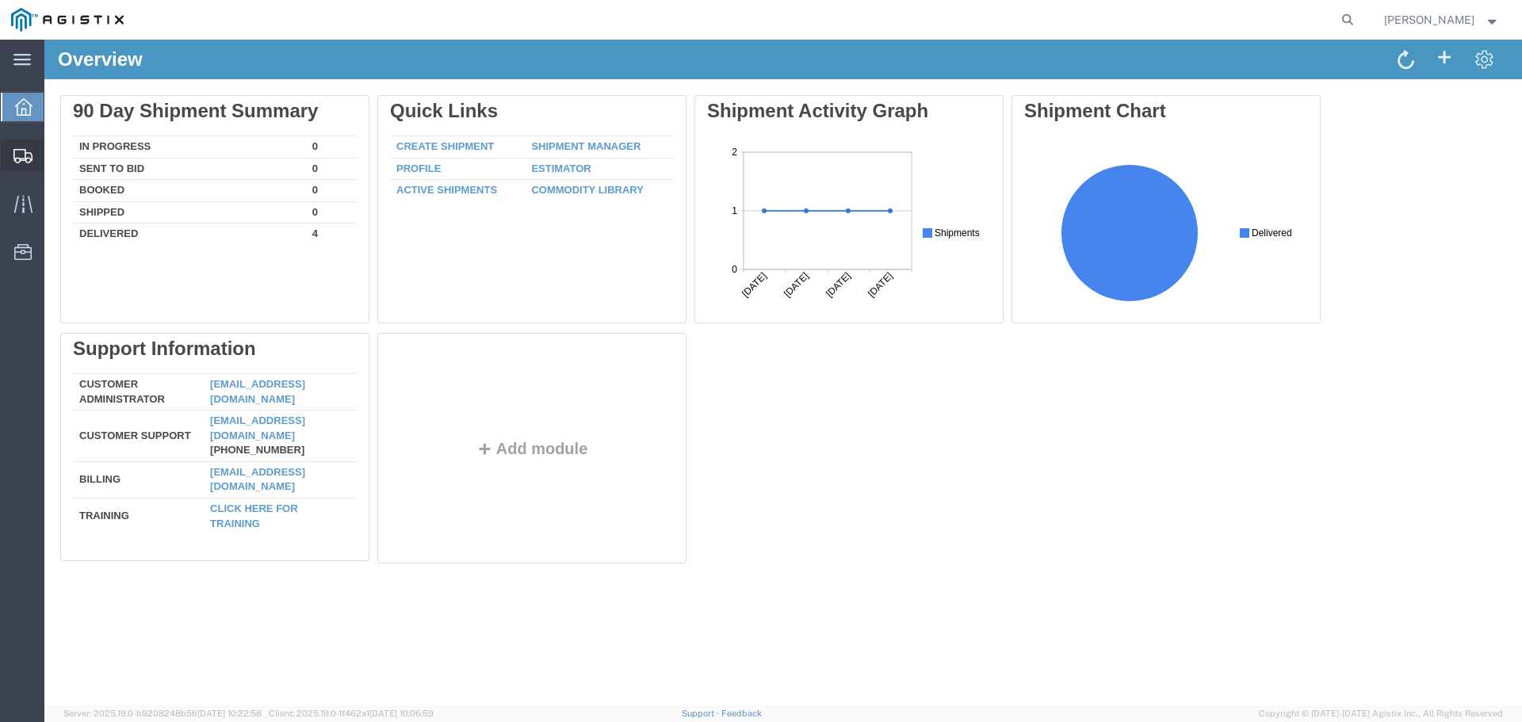
click at [0, 0] on span "Create Shipment" at bounding box center [0, 0] width 0 height 0
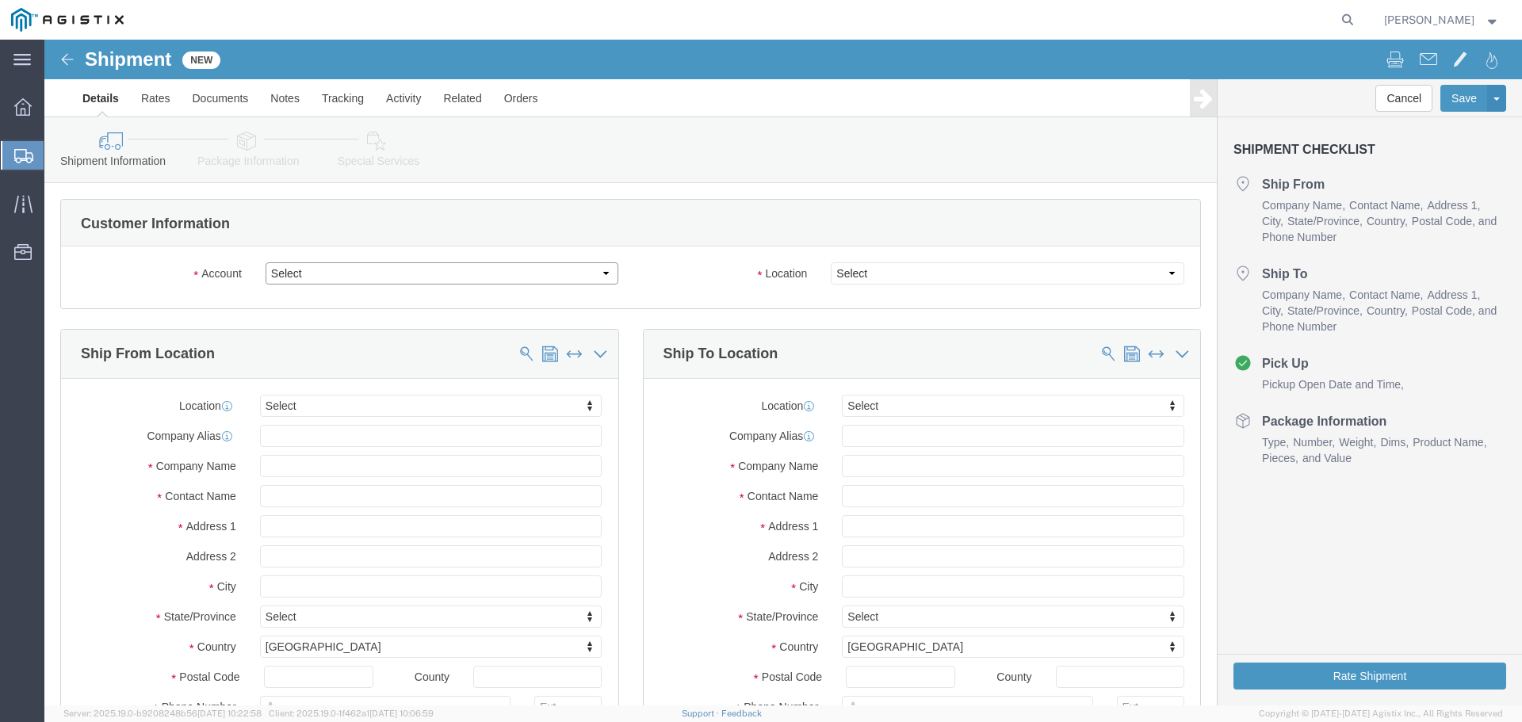
click select "Select Advanced Tower Components PG&E"
select select "9596"
click select "Select Advanced Tower Components PG&E"
select select
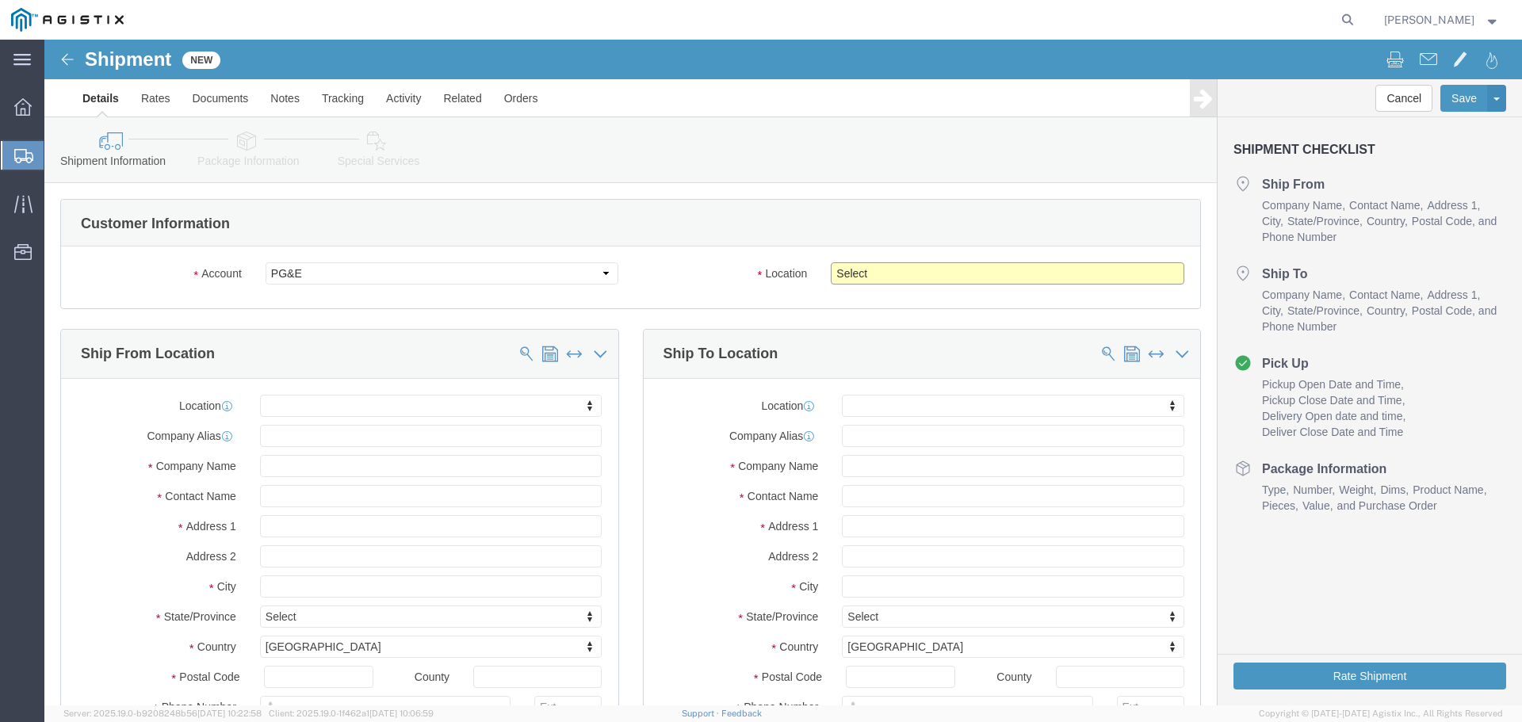
click select "Select All Others [GEOGRAPHIC_DATA] [GEOGRAPHIC_DATA] [GEOGRAPHIC_DATA] [GEOGRA…"
select select "23082"
click select "Select All Others [GEOGRAPHIC_DATA] [GEOGRAPHIC_DATA] [GEOGRAPHIC_DATA] [GEOGRA…"
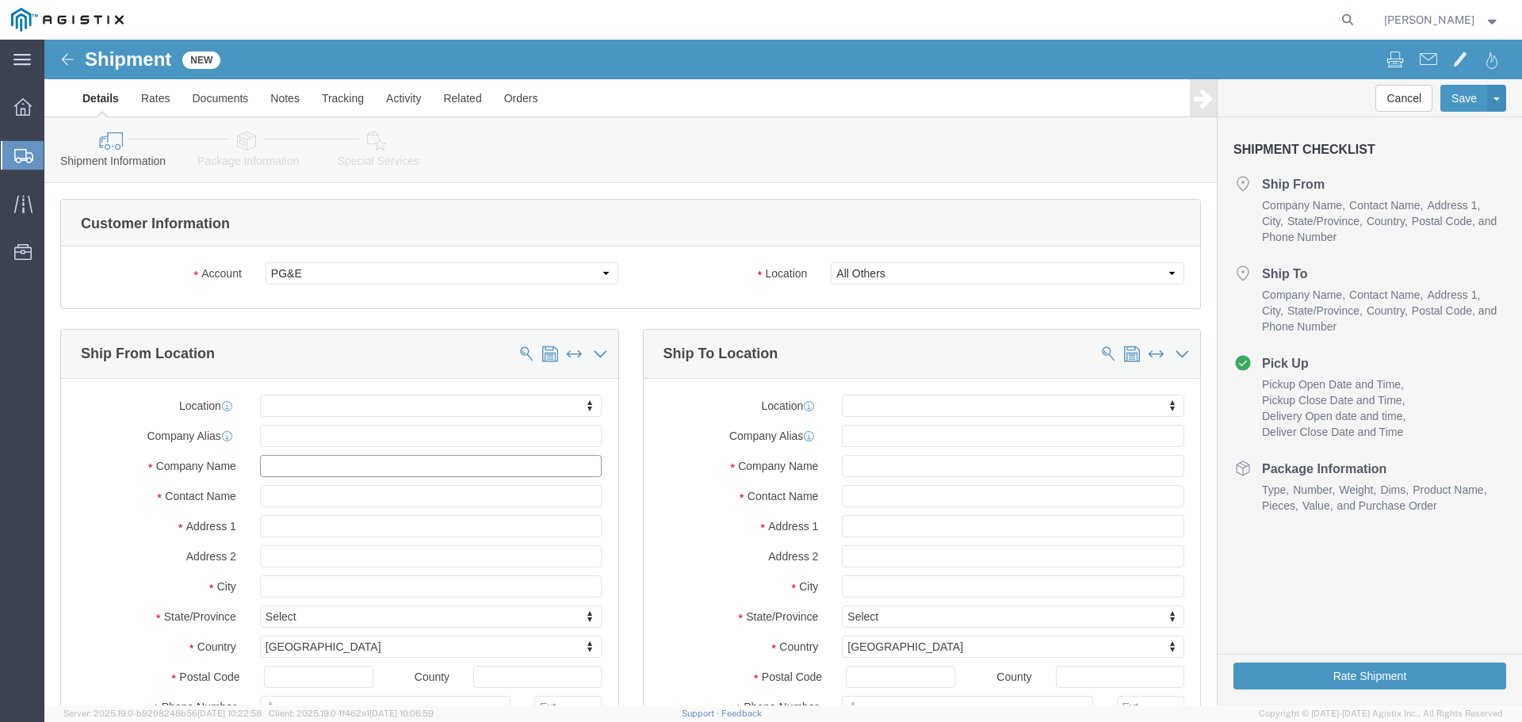
click input "text"
type input "Advanced Tower Components"
type input "[PERSON_NAME]"
click input "text"
type input "[GEOGRAPHIC_DATA]"
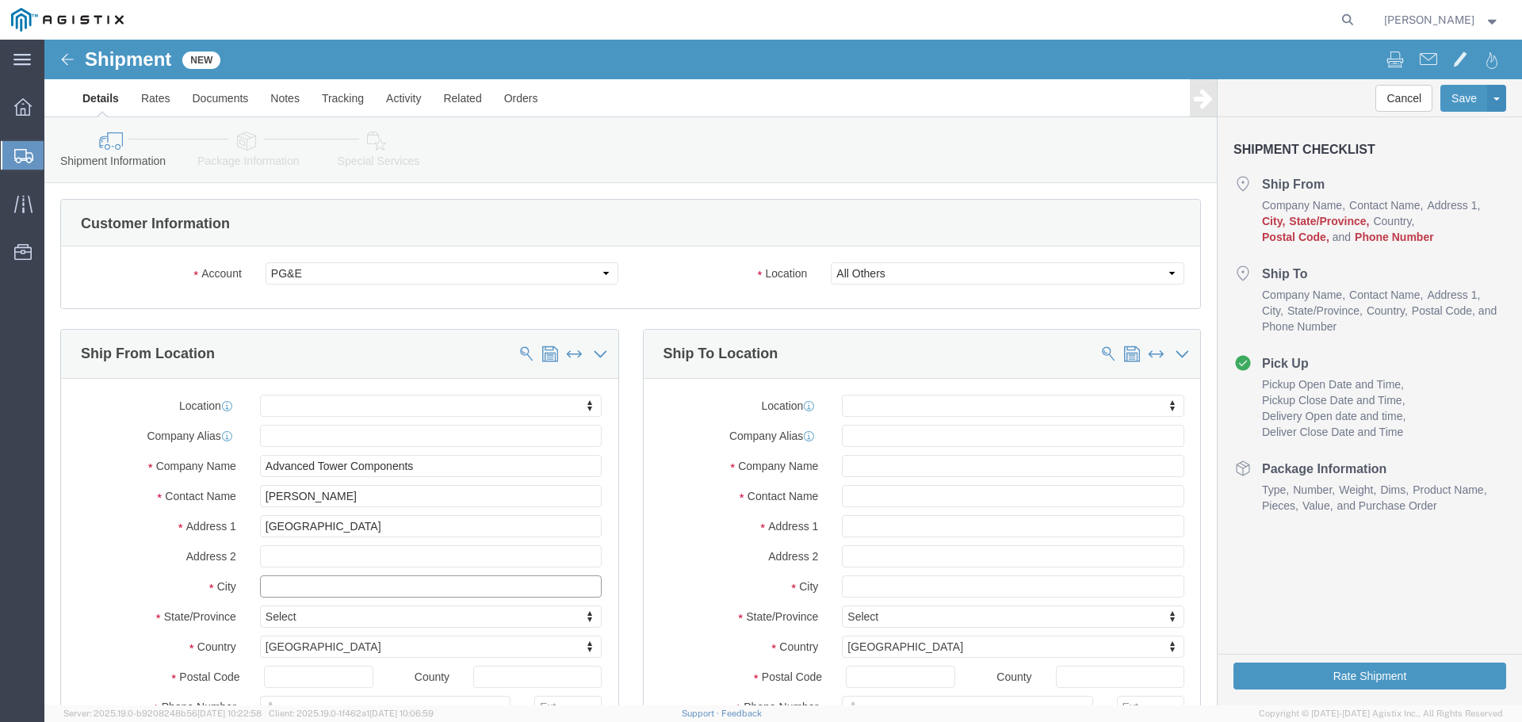
click input "text"
type input "[GEOGRAPHIC_DATA]"
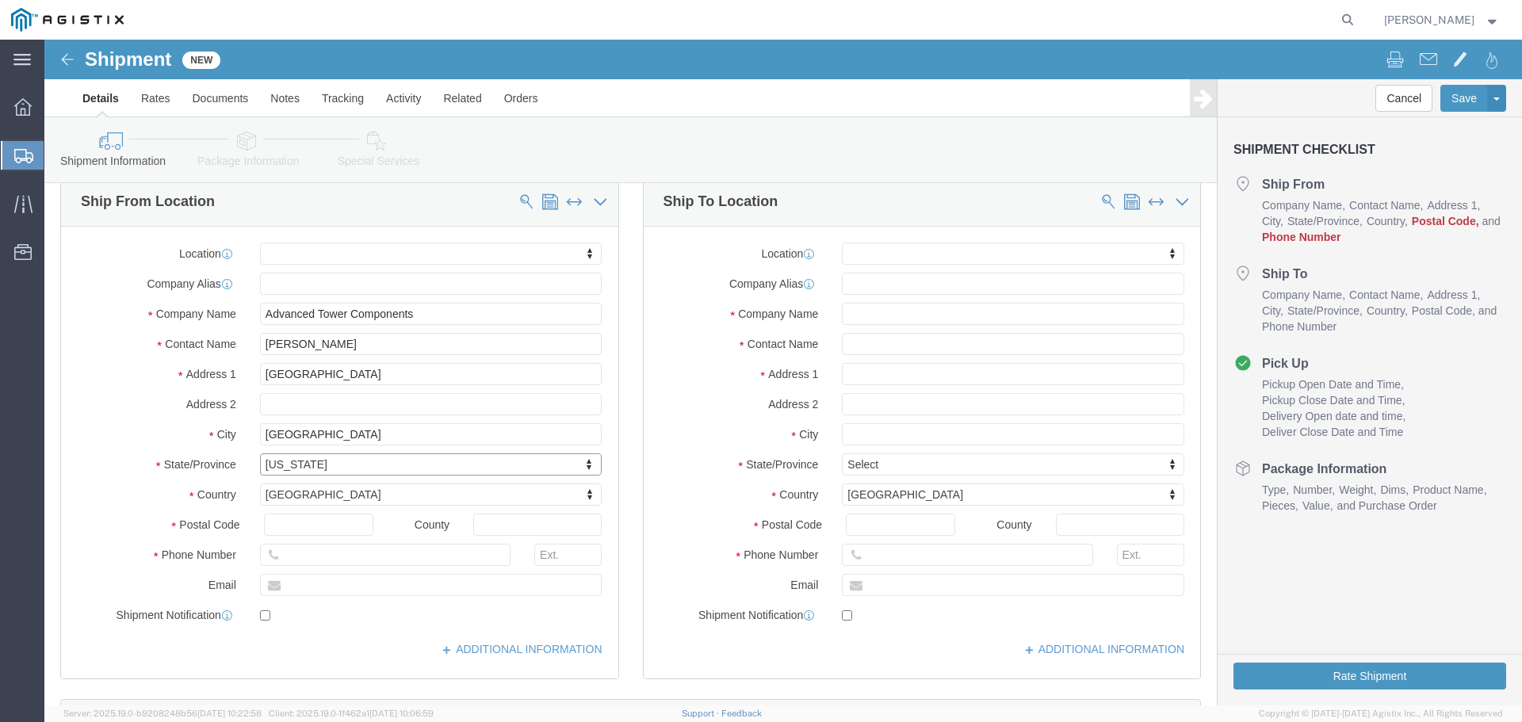
scroll to position [158, 0]
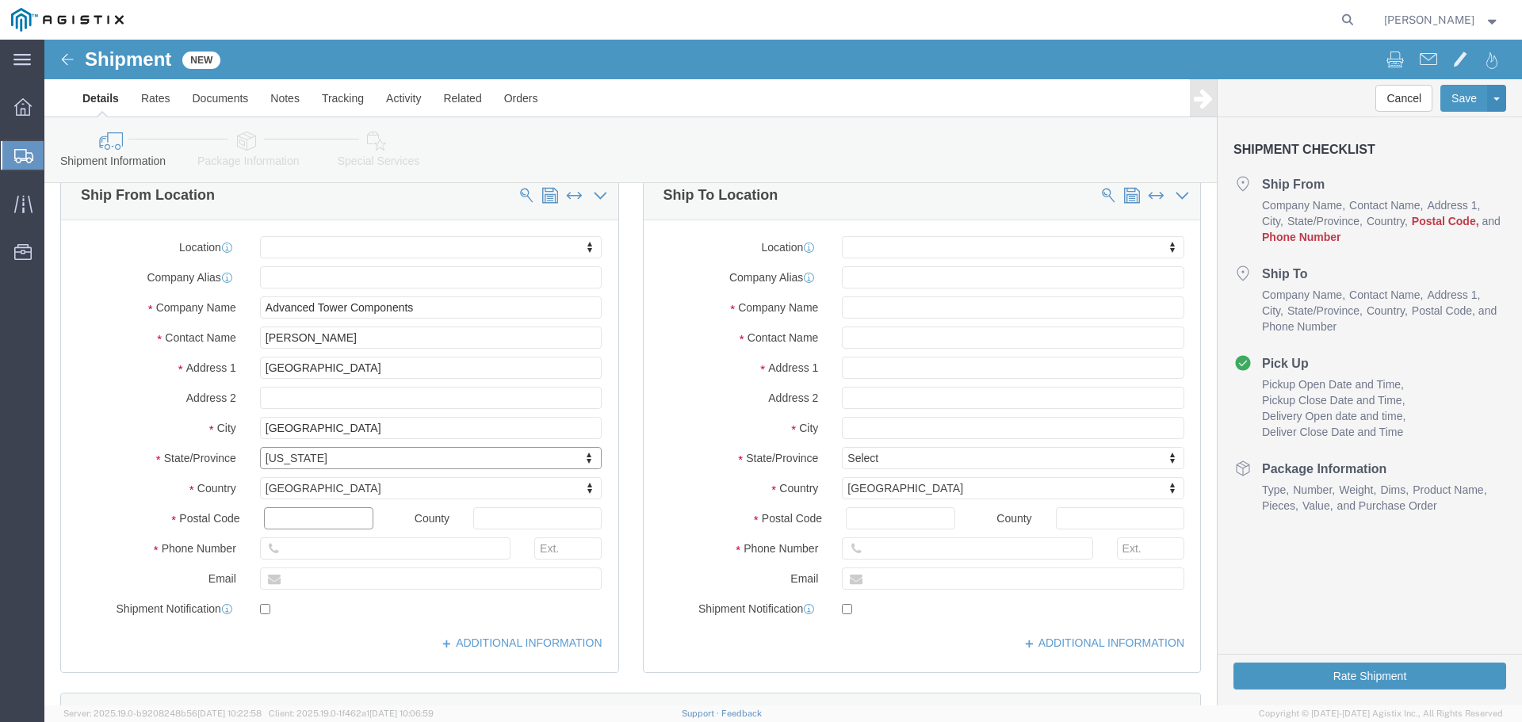
click input "text"
type input "97301"
click input "text"
type input "[PERSON_NAME]"
click input "text"
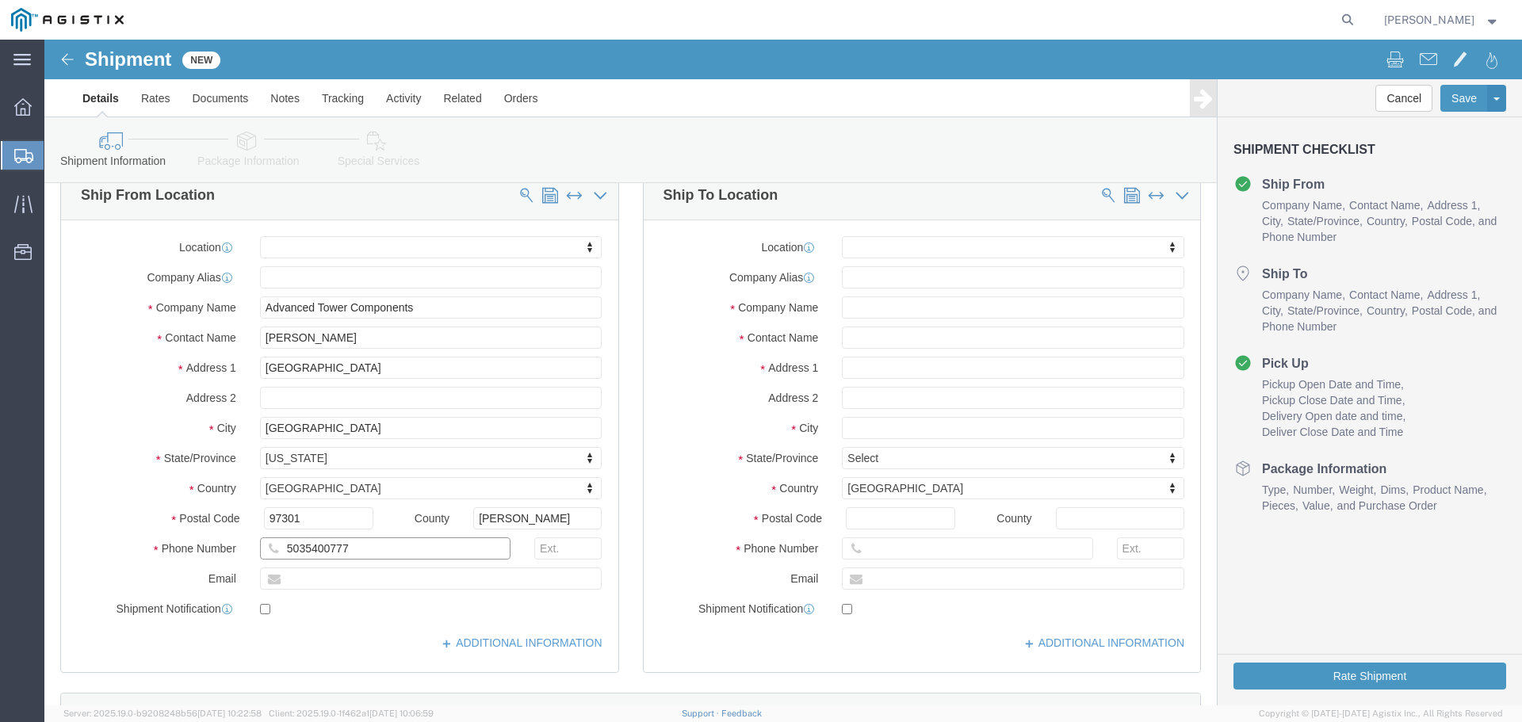
type input "5035400777"
click input "text"
drag, startPoint x: 310, startPoint y: 532, endPoint x: 286, endPoint y: 543, distance: 26.2
click input "text"
type input "[EMAIL_ADDRESS][DOMAIN_NAME]"
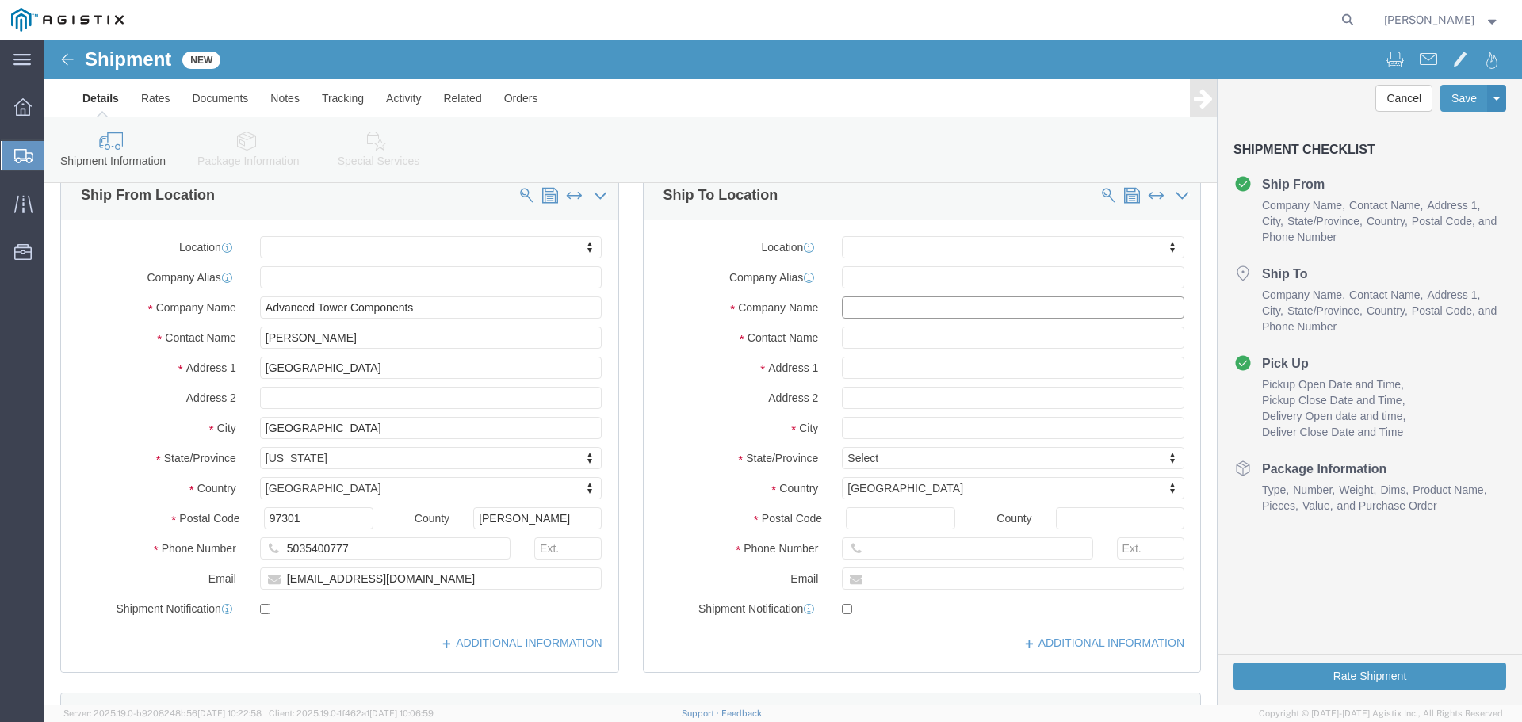
click input "text"
paste input "Graybar Electric"
type input "Graybar Electric"
click input "text"
paste input "[PERSON_NAME]"
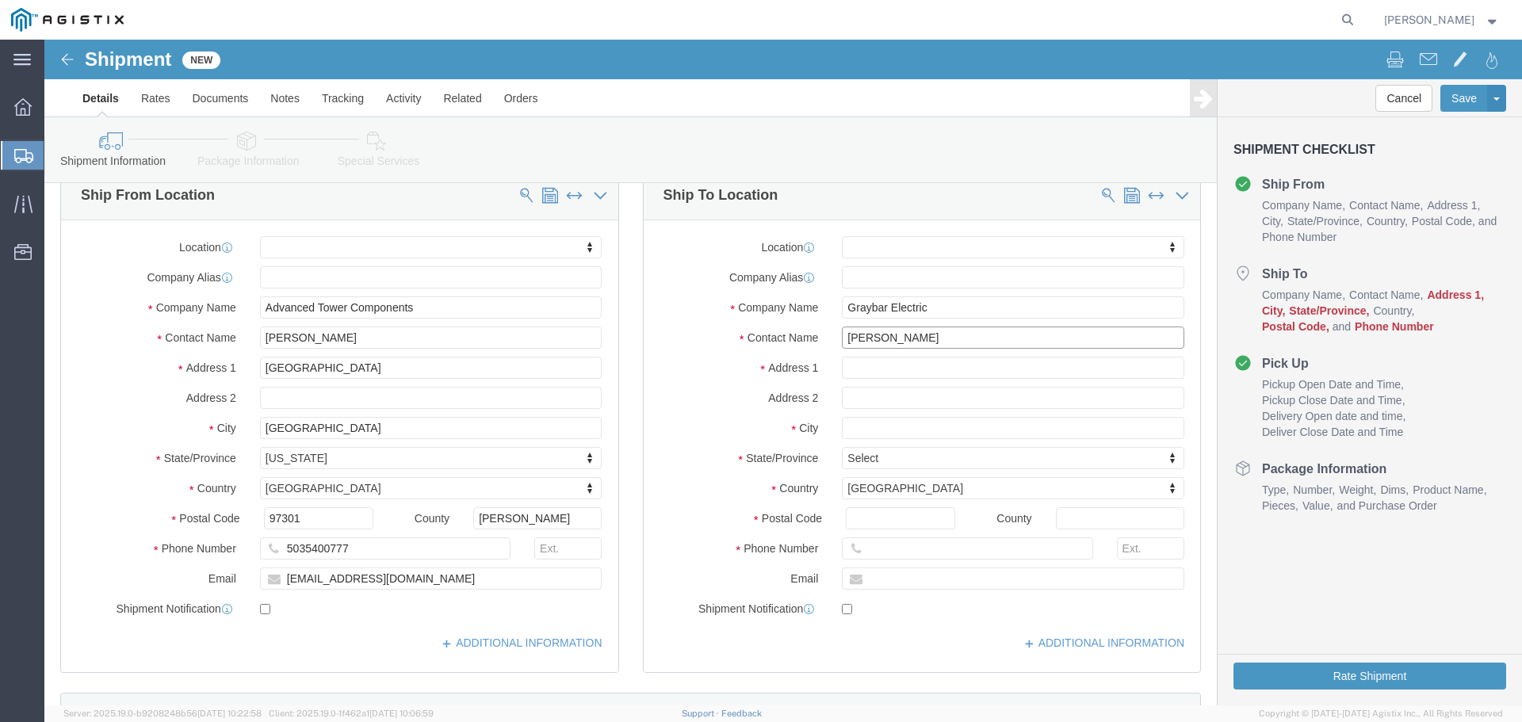
type input "[PERSON_NAME]"
click input "text"
paste input "[PHONE_NUMBER]"
type input "[PHONE_NUMBER]"
click input "text"
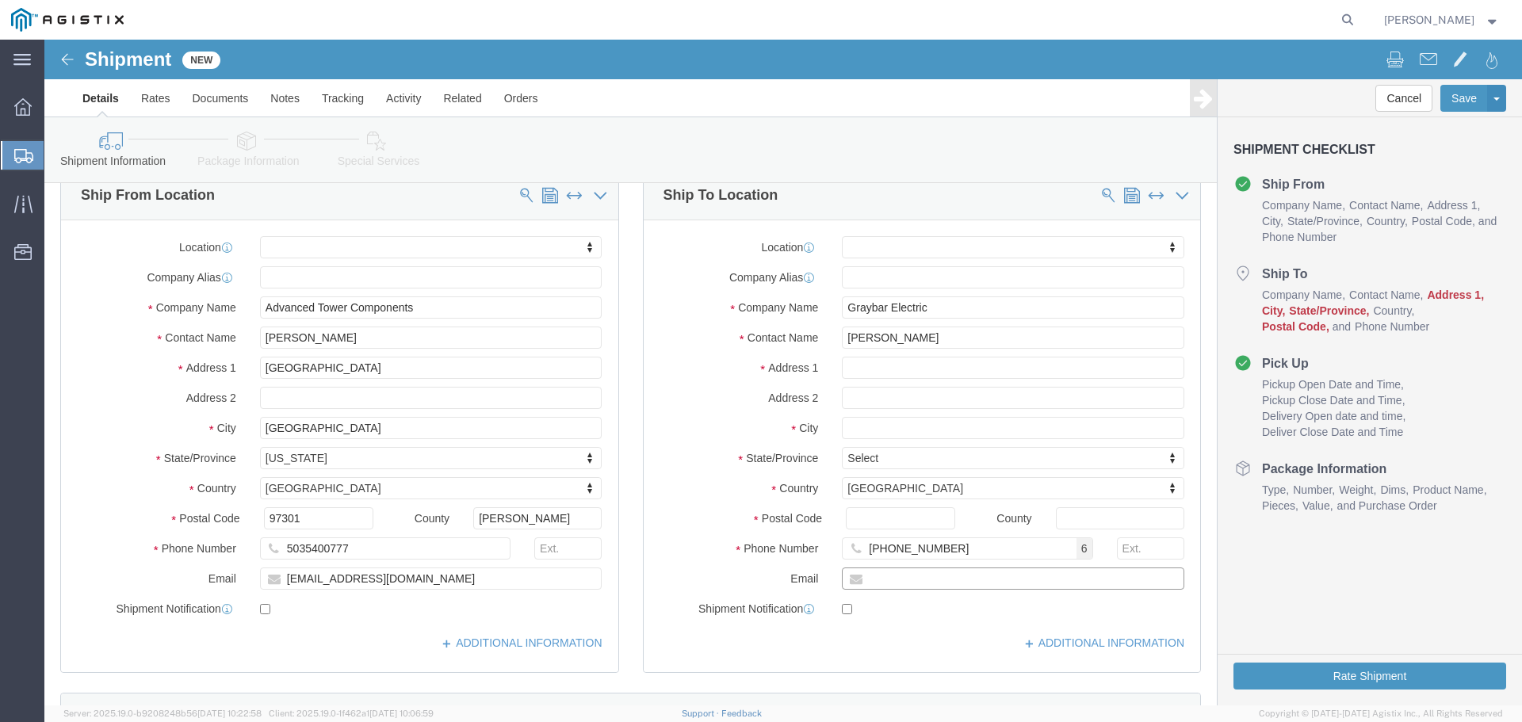
paste input "<[PERSON_NAME][EMAIL_ADDRESS][PERSON_NAME][DOMAIN_NAME]>"
click input "<[PERSON_NAME][EMAIL_ADDRESS][PERSON_NAME][DOMAIN_NAME]"
type input "[PERSON_NAME][EMAIL_ADDRESS][PERSON_NAME][DOMAIN_NAME]"
click input "text"
paste input "[STREET_ADDRESS]"
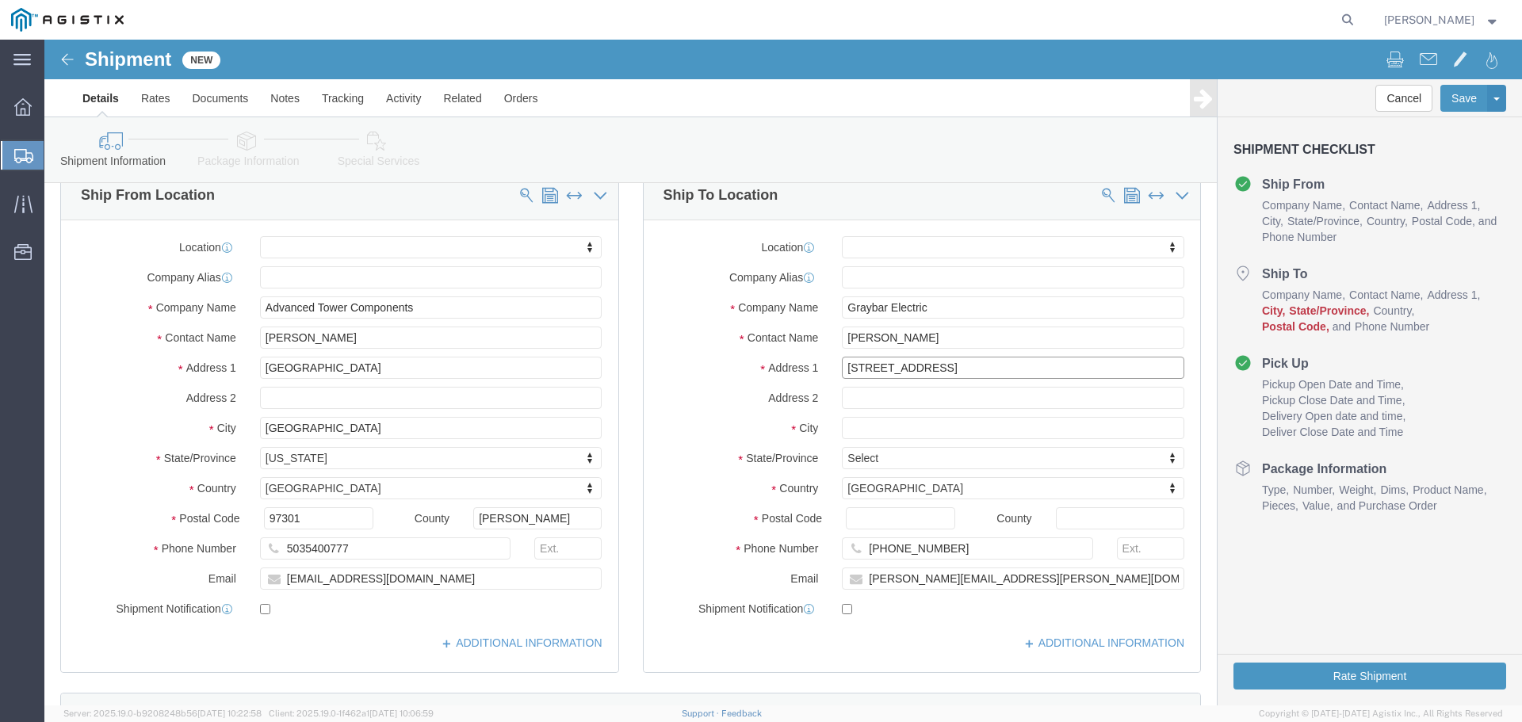
type input "[STREET_ADDRESS]"
click input "text"
paste input "[GEOGRAPHIC_DATA]"
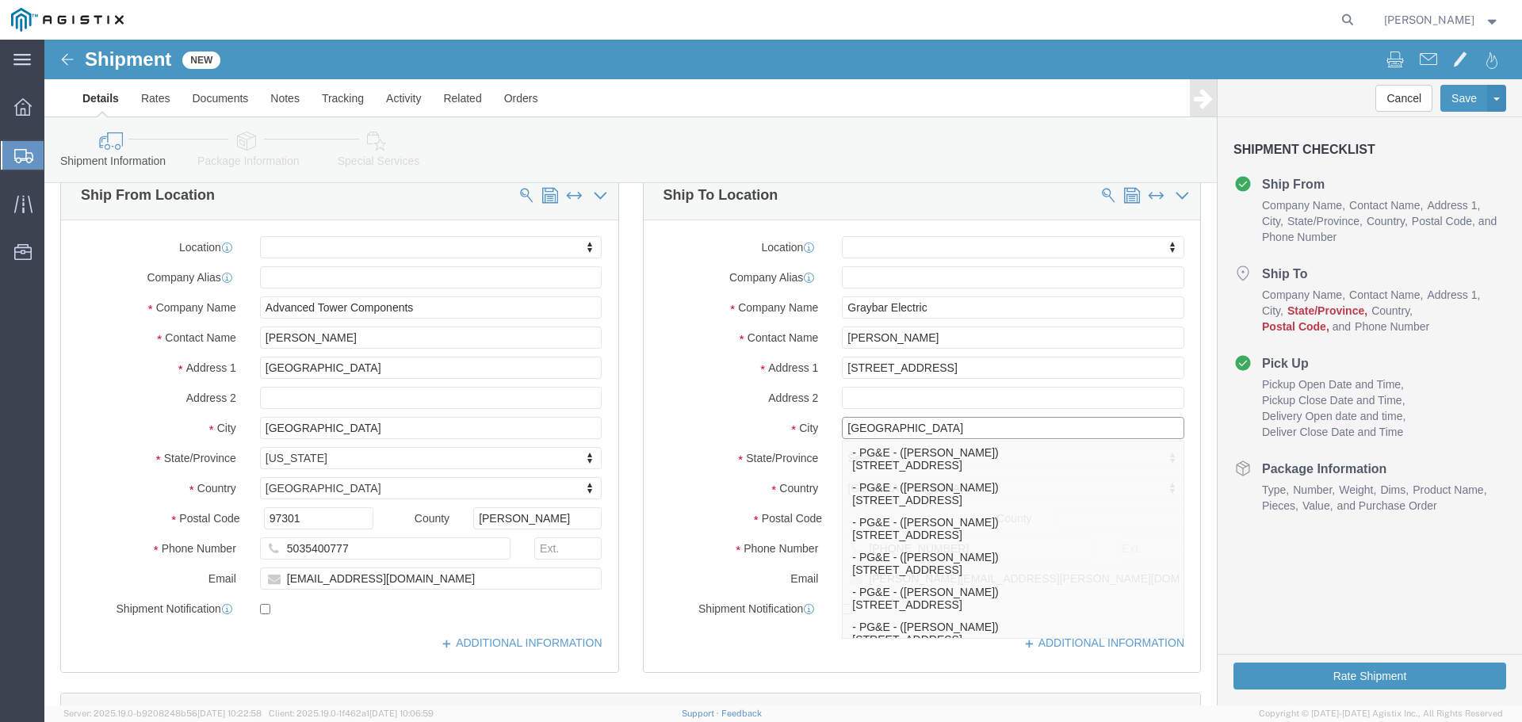
type input "[GEOGRAPHIC_DATA]"
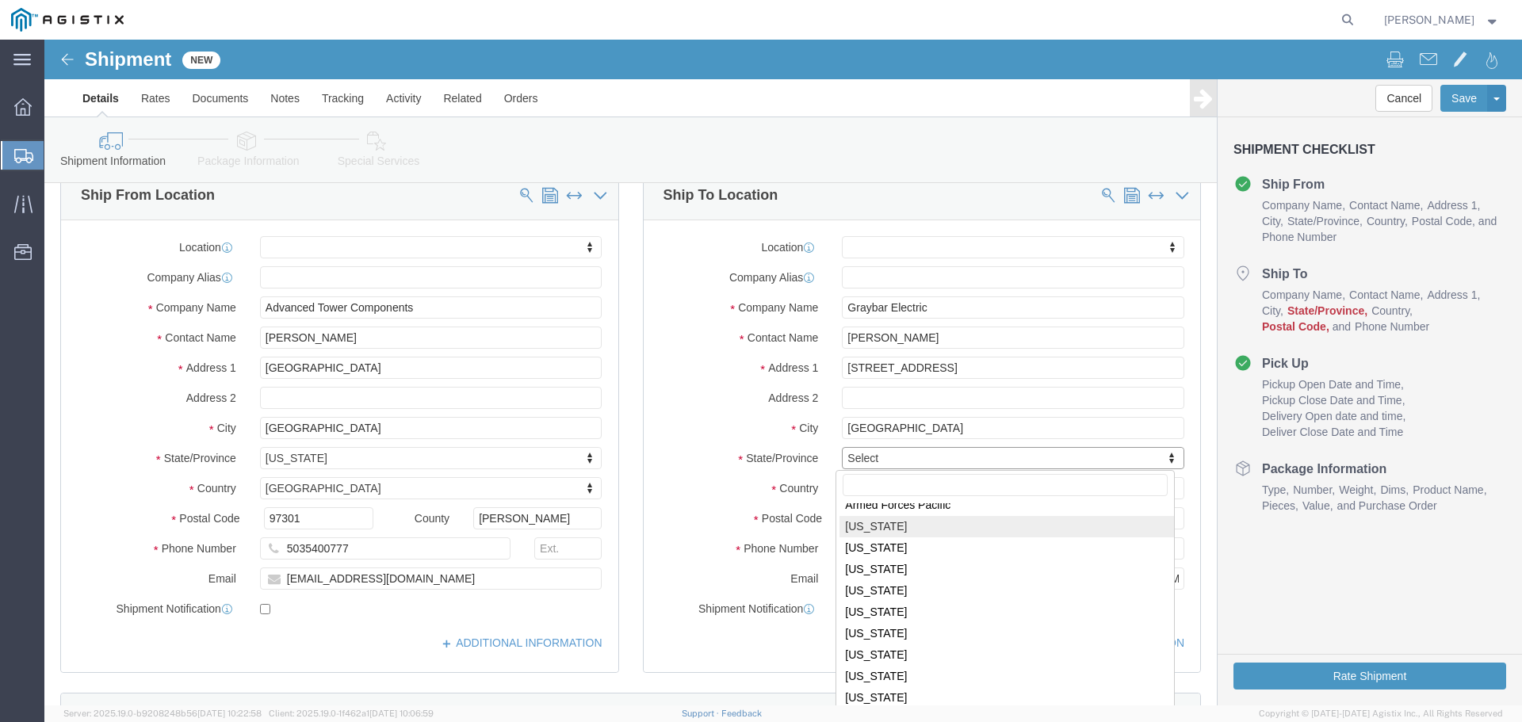
scroll to position [150, 0]
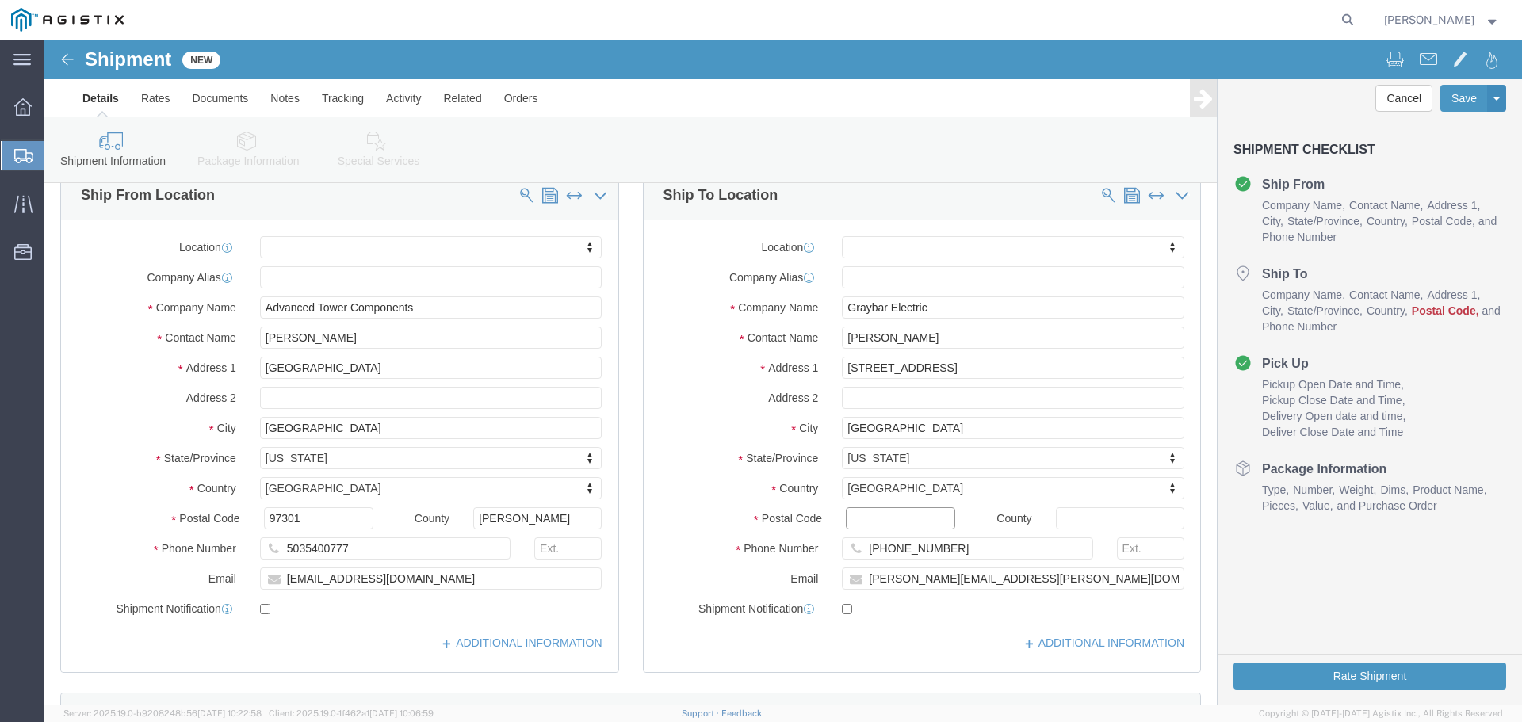
click input "Postal Code"
paste input "93725"
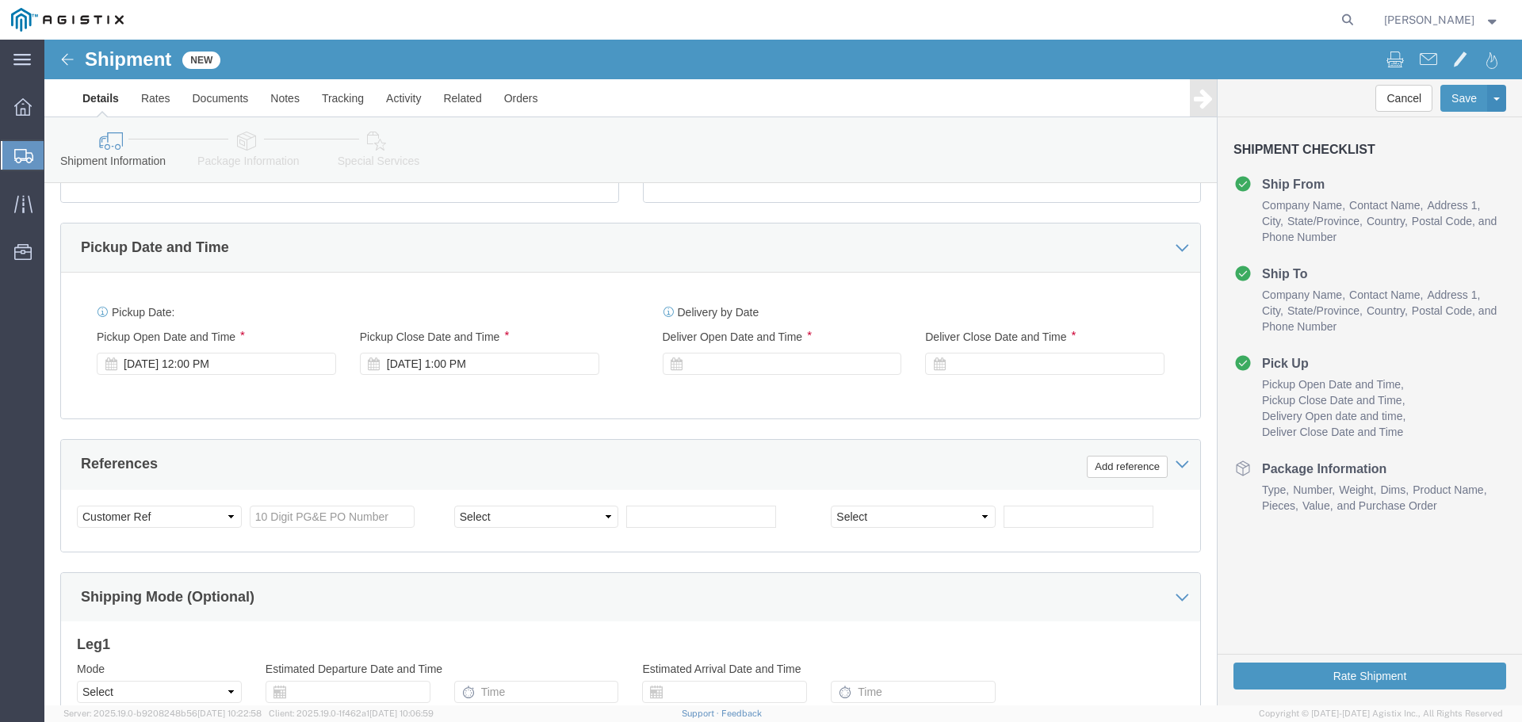
scroll to position [713, 0]
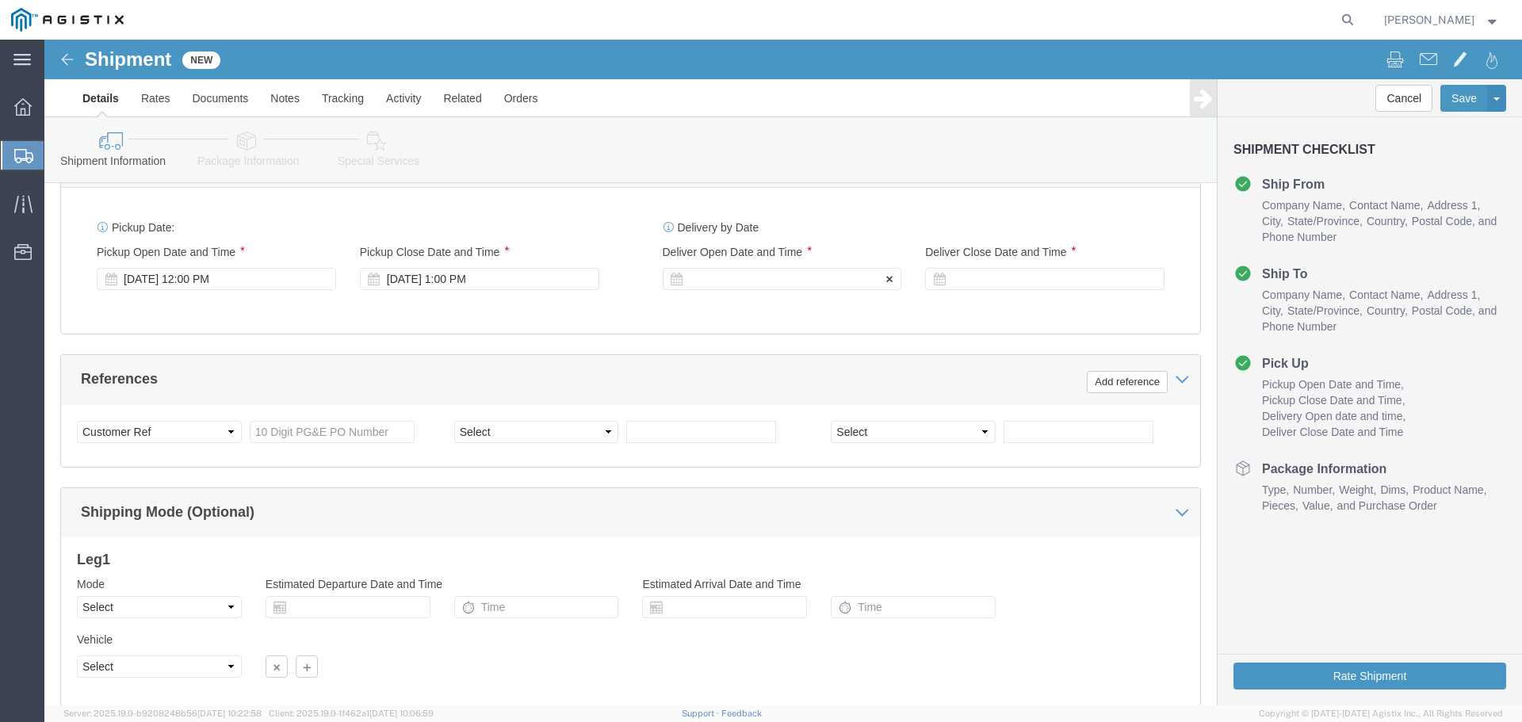
type input "93725"
click div
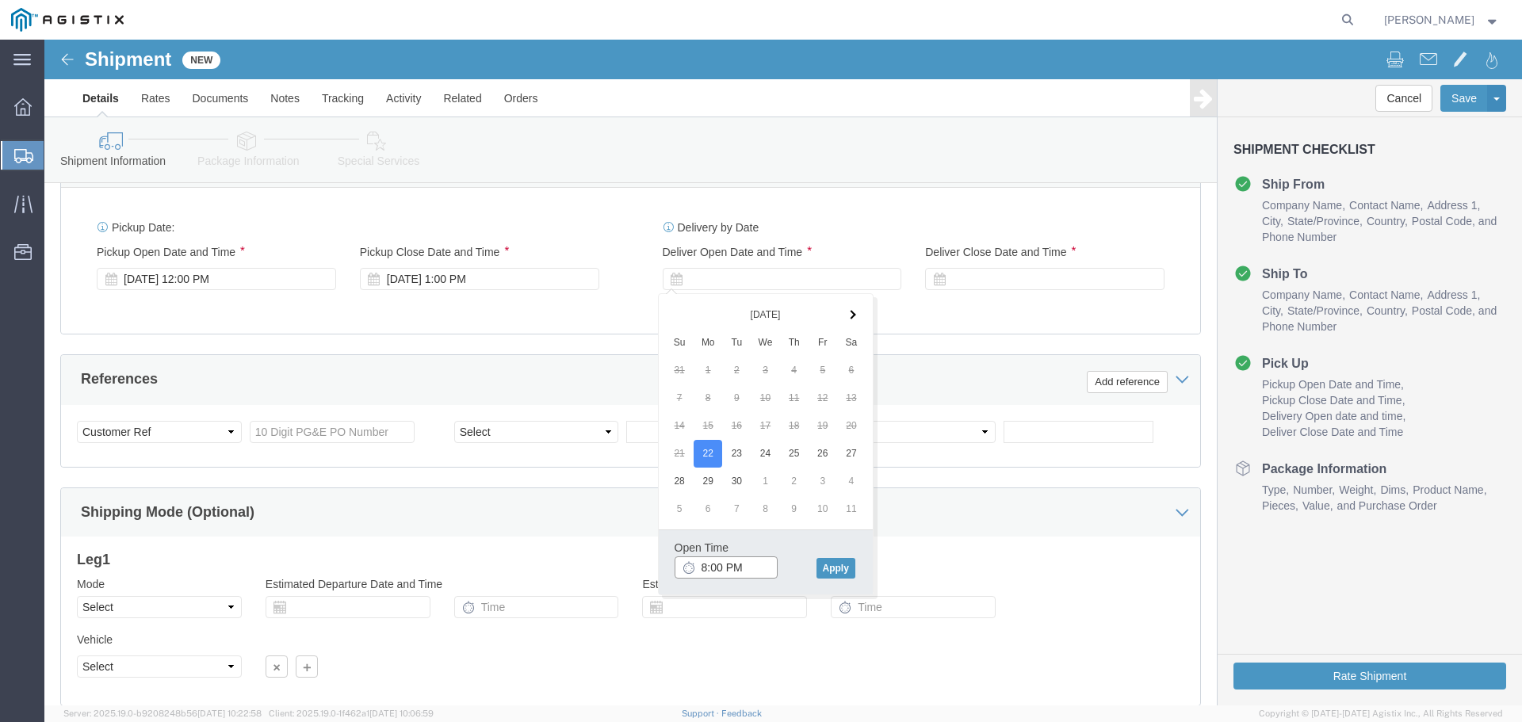
click input "8:00 PM"
type input "8:00 AM"
click button "Apply"
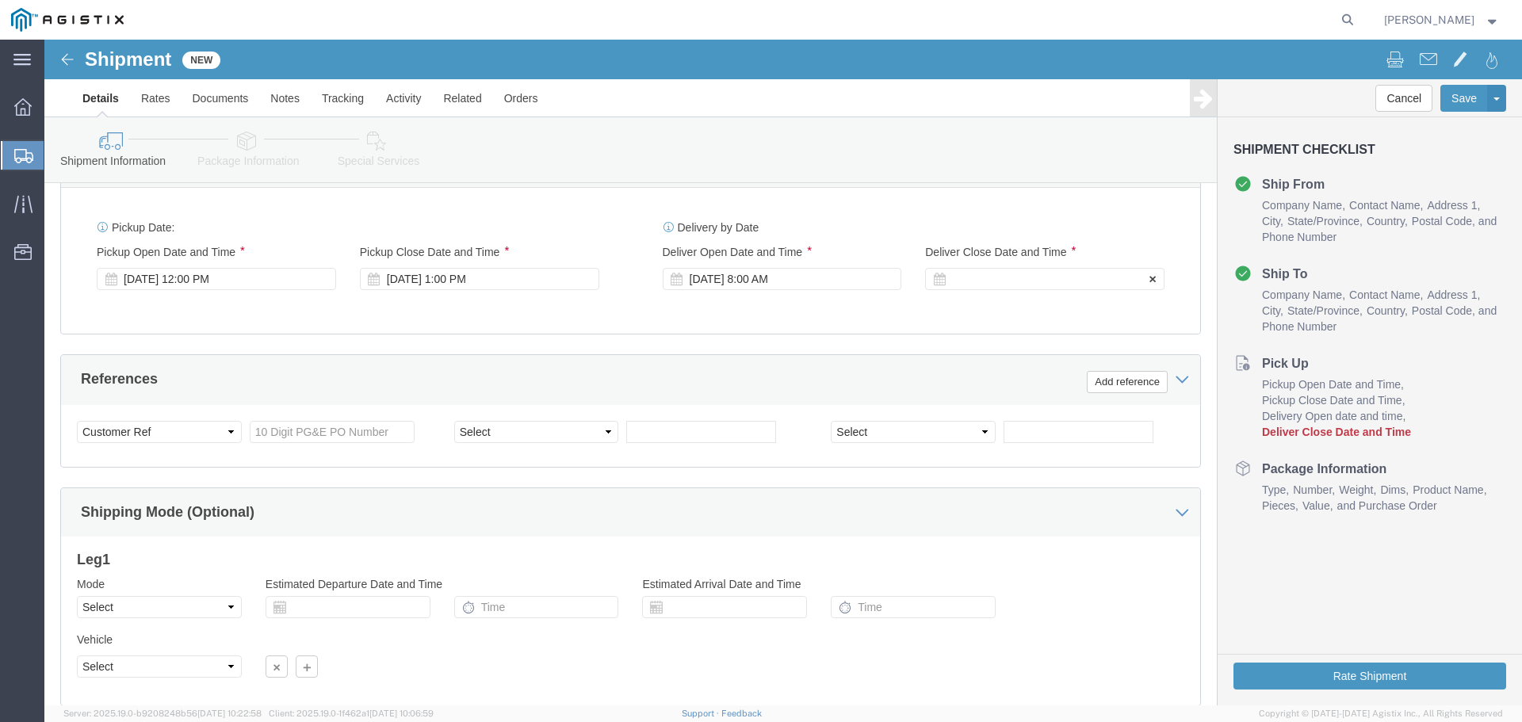
click div
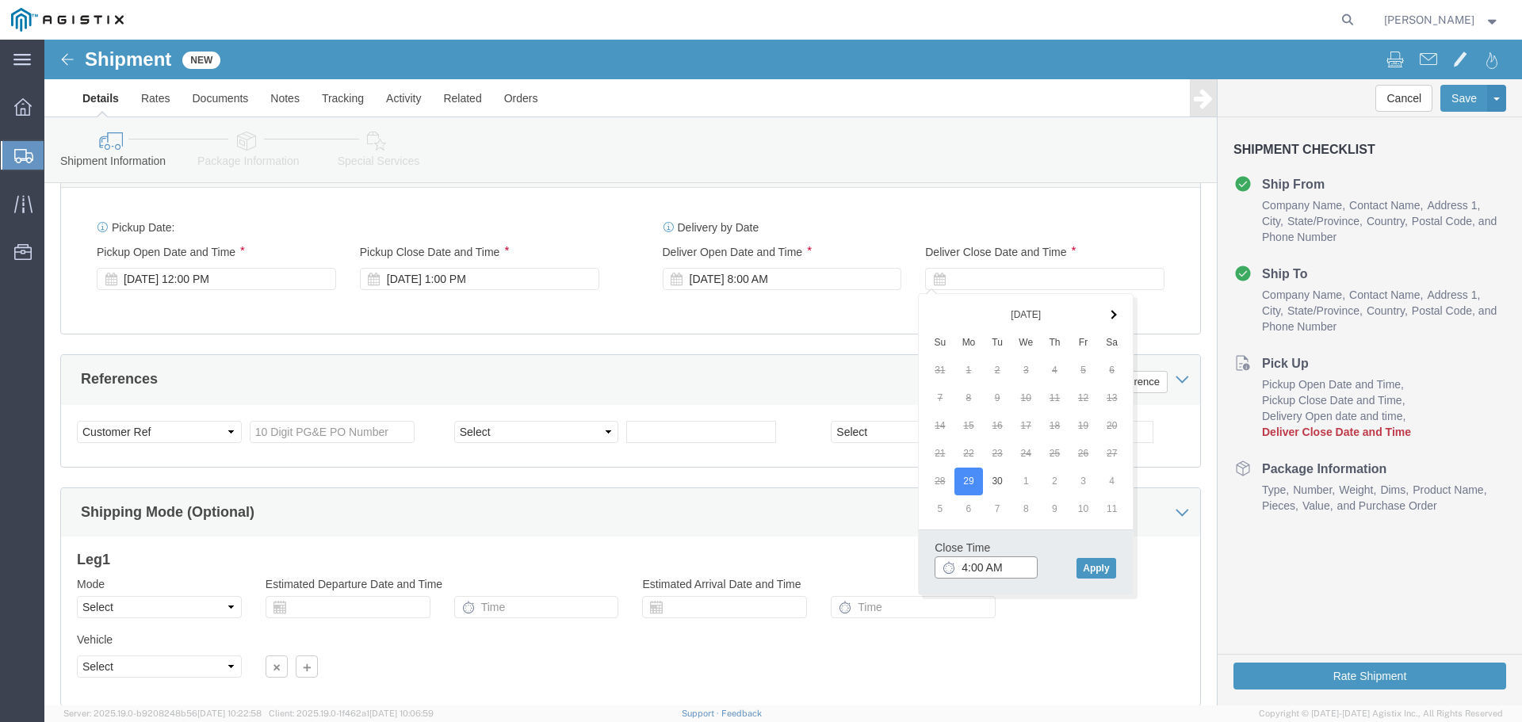
click input "4:00 AM"
type input "4:00 PM"
click button "Apply"
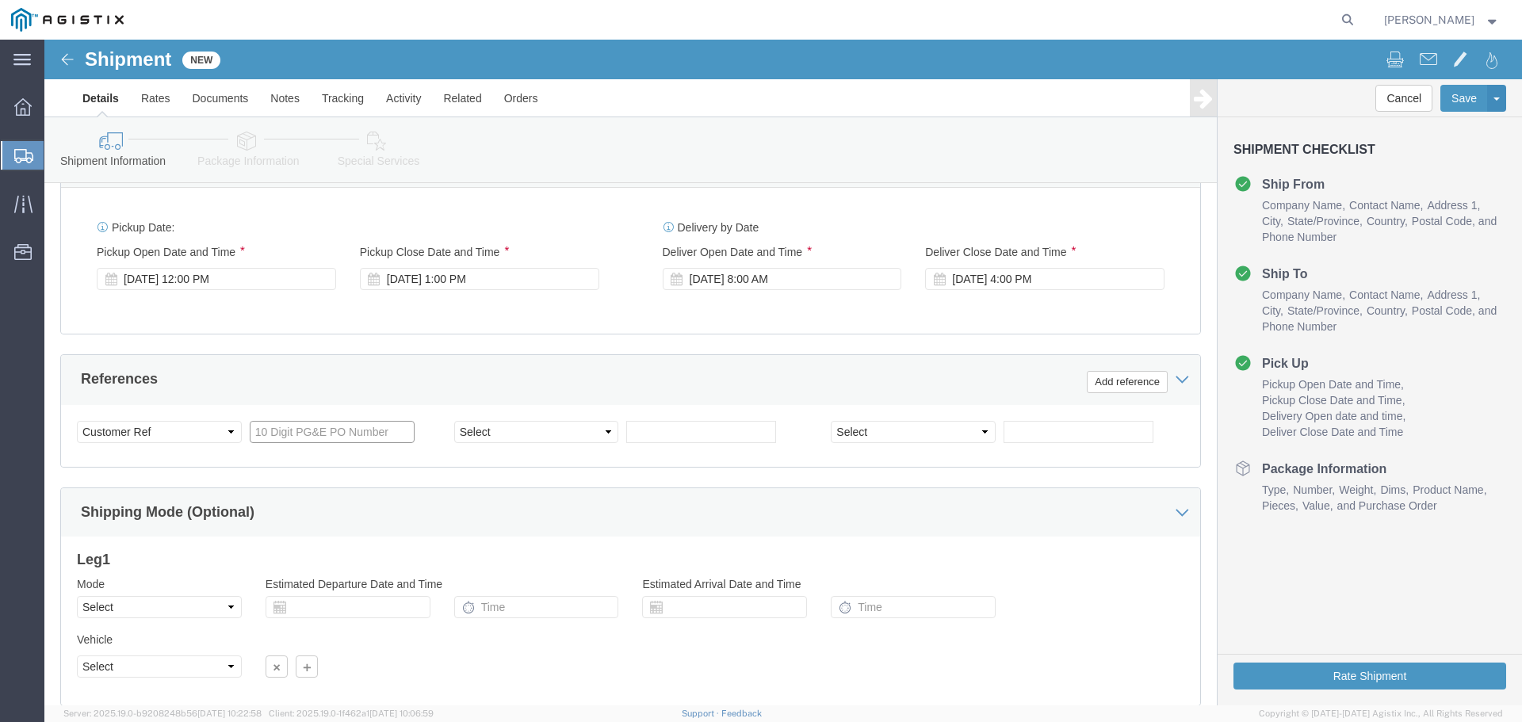
click input "text"
paste input "2700678868"
type input "2700678868"
click select "Select Account Type Activity ID Airline Appointment Number ASN Batch Request # …"
select select "JOBNUM"
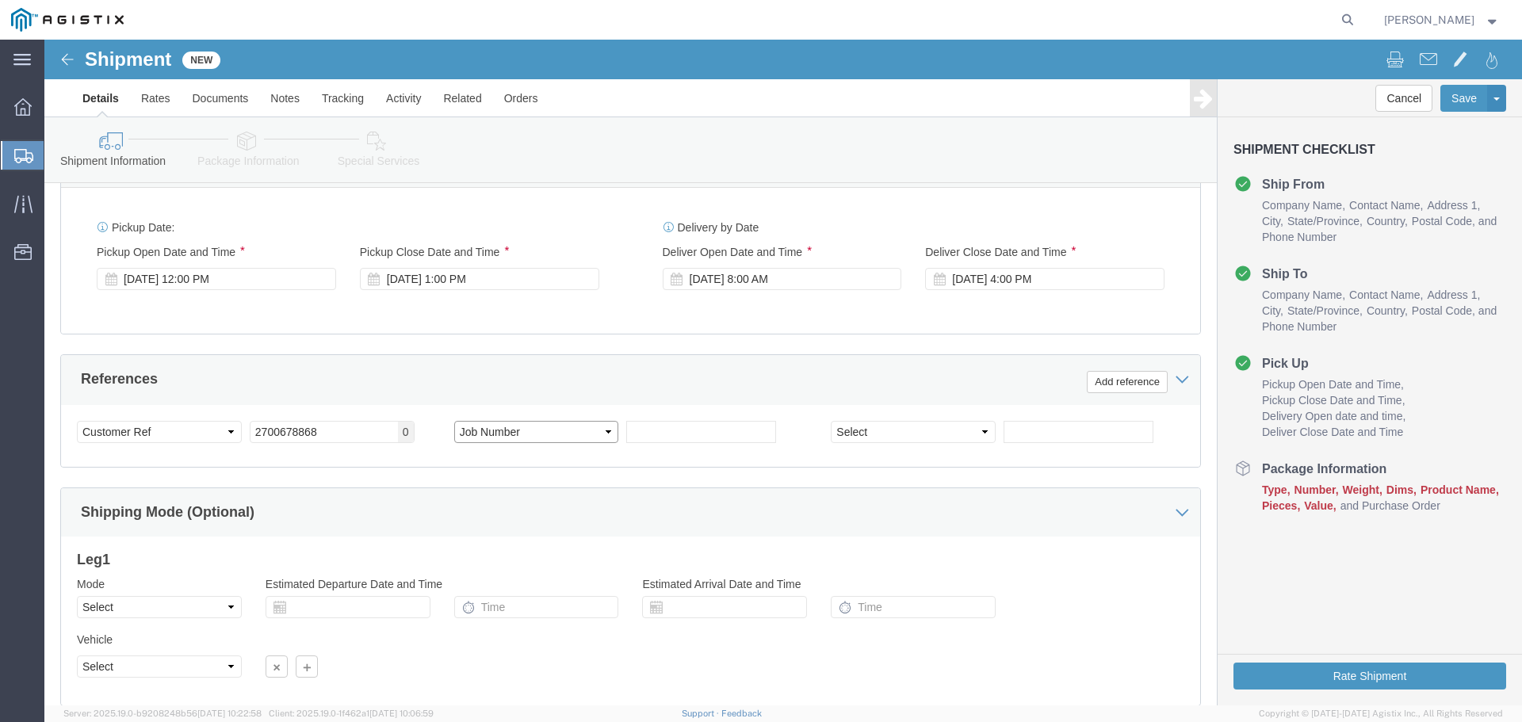
click select "Select Account Type Activity ID Airline Appointment Number ASN Batch Request # …"
click input "text"
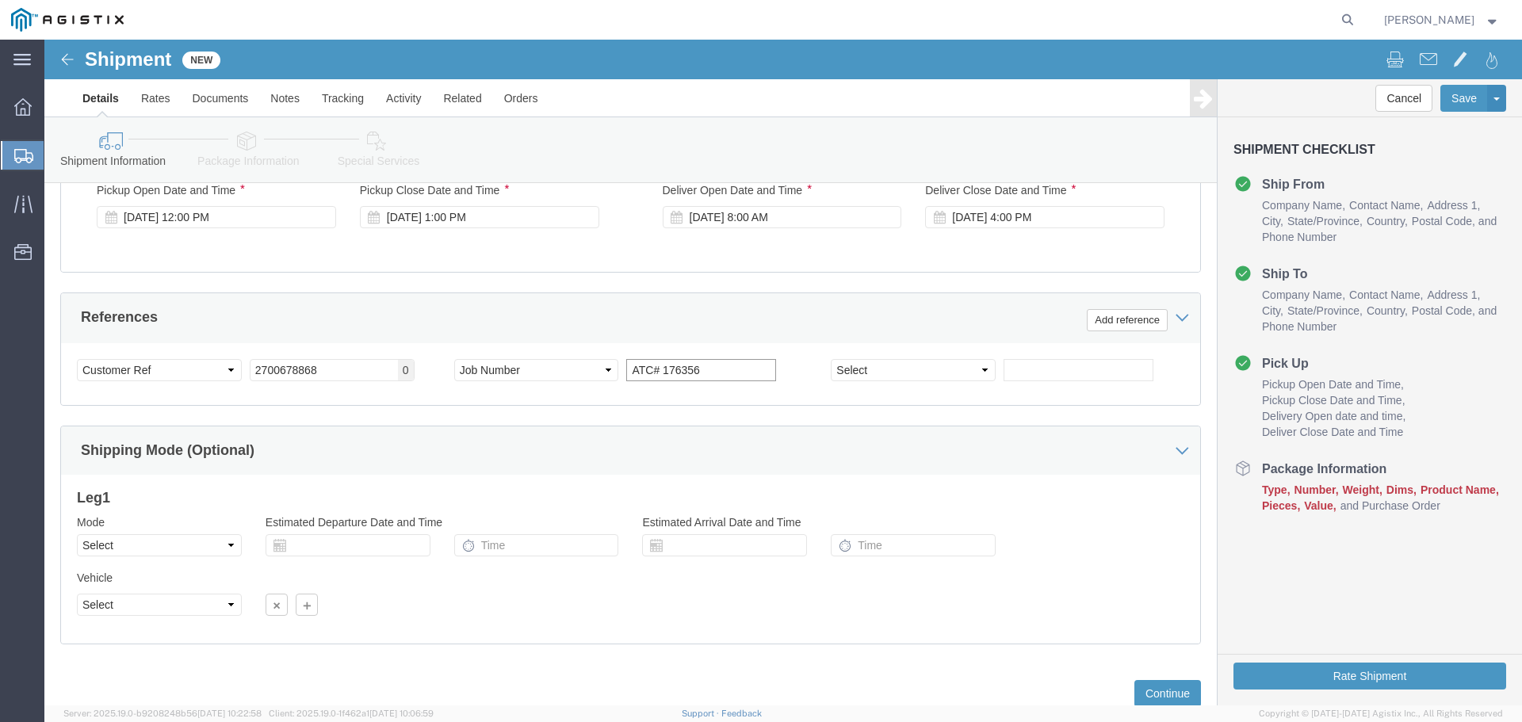
scroll to position [825, 0]
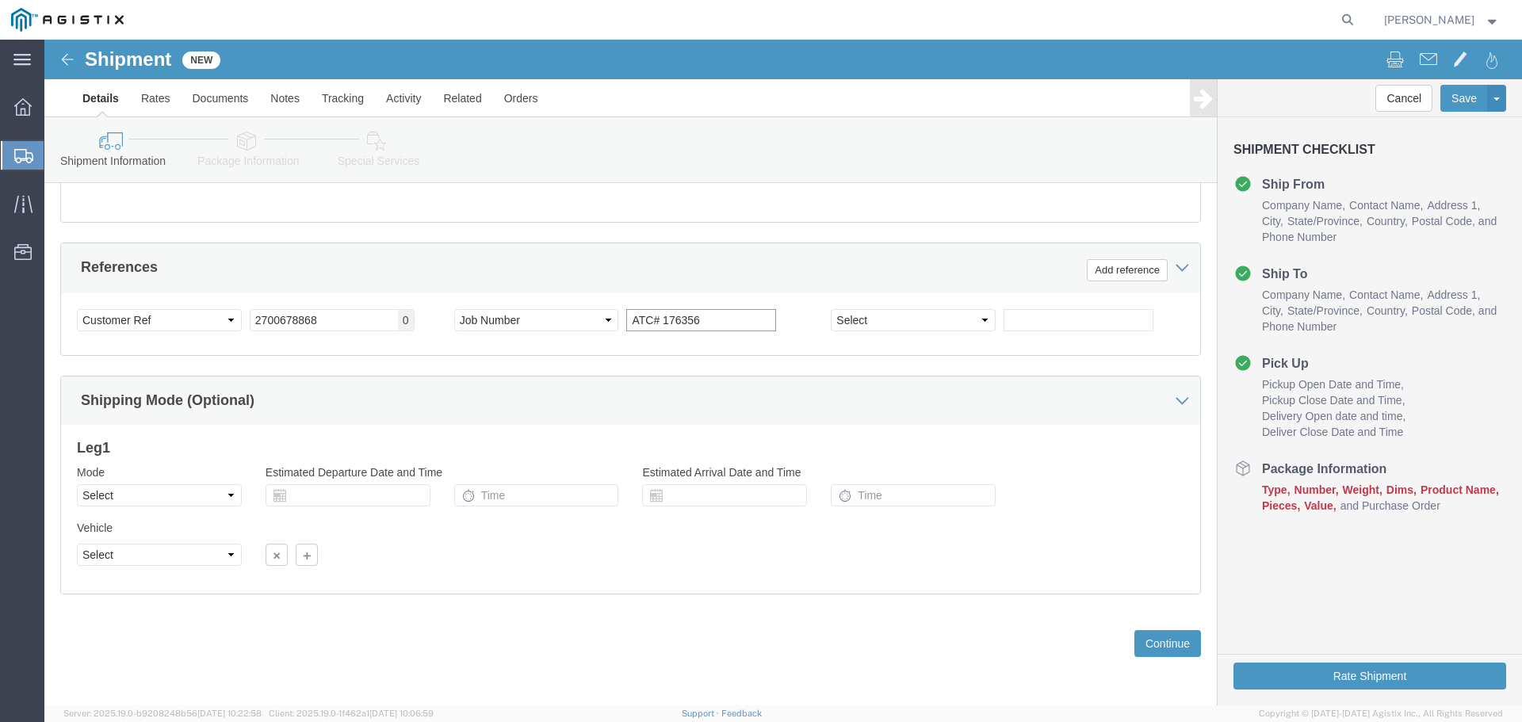
type input "ATC# 176356"
click select "Select Account Type Activity ID Airline Appointment Number ASN Batch Request # …"
click input "text"
click button "Continue"
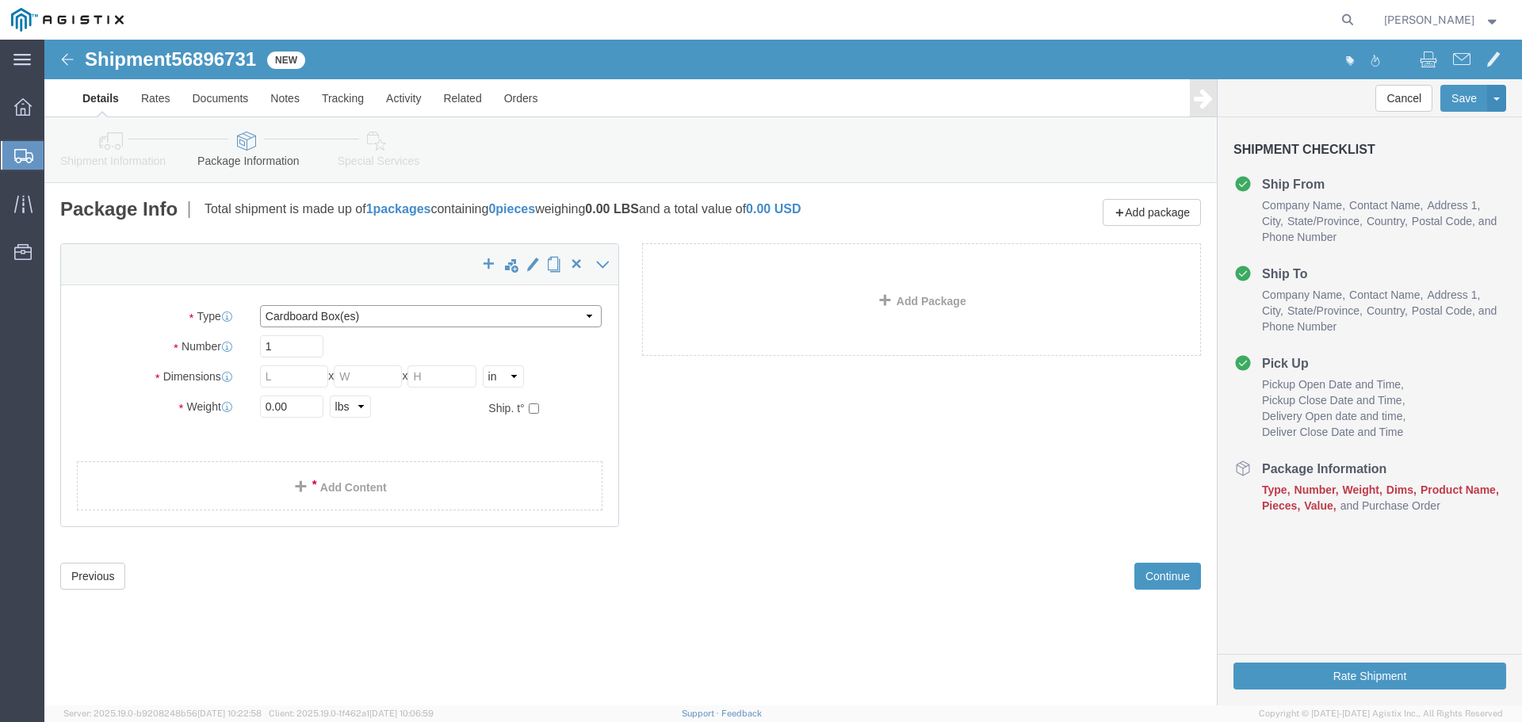
click select "Select Bulk Bundle(s) Cardboard Box(es) Carton(s) Crate(s) Drum(s) (Fiberboard)…"
select select "PONS"
click select "Select Bulk Bundle(s) Cardboard Box(es) Carton(s) Crate(s) Drum(s) (Fiberboard)…"
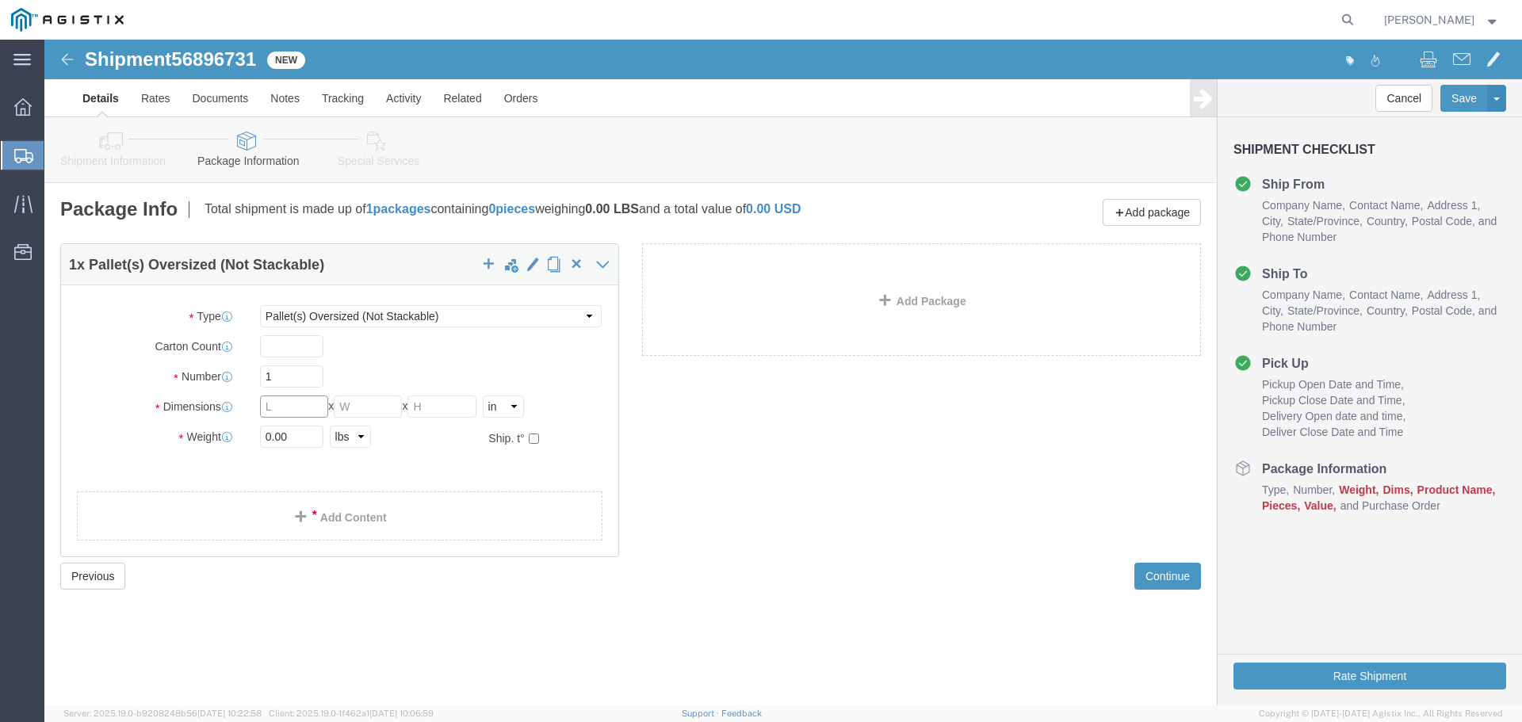
click input "text"
type input "96"
type input "48"
type input "27"
type input "725"
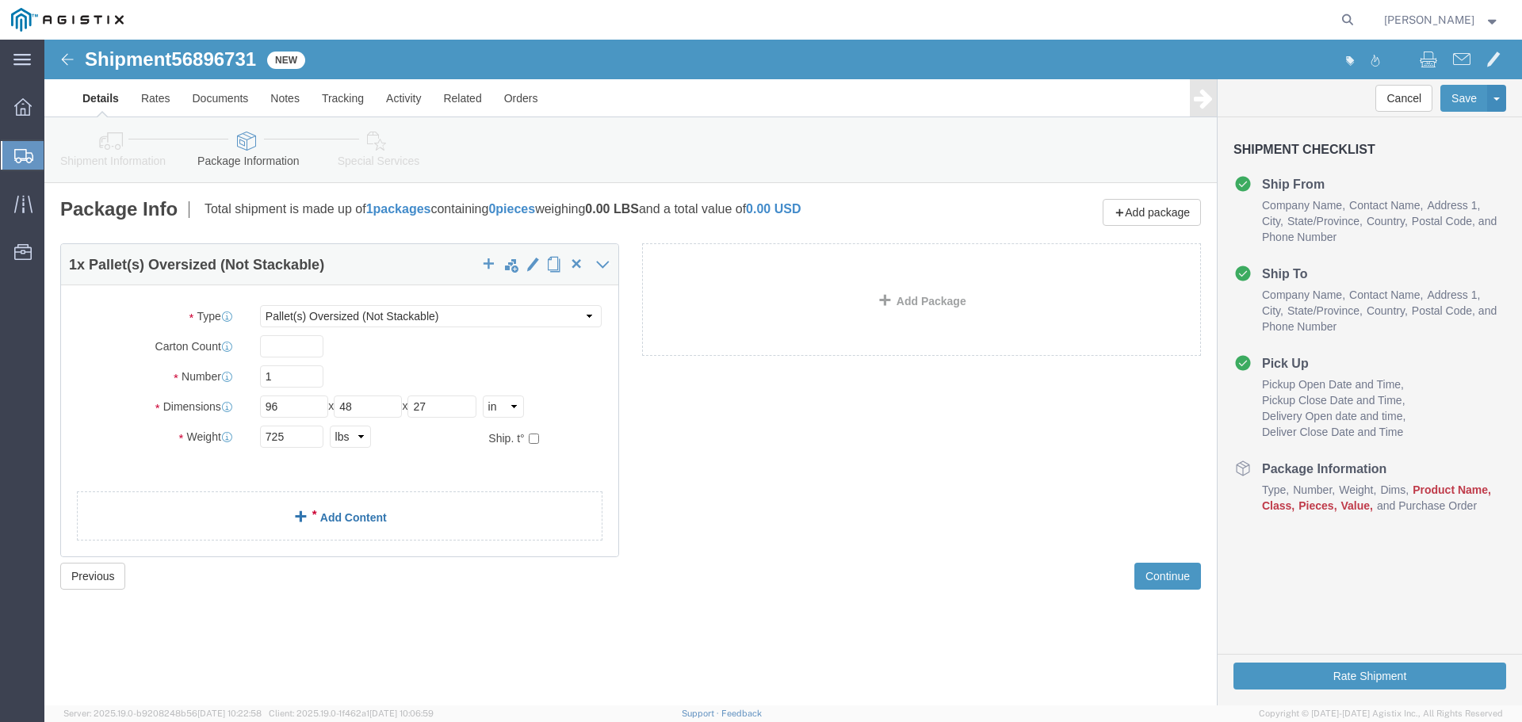
click link "Add Content"
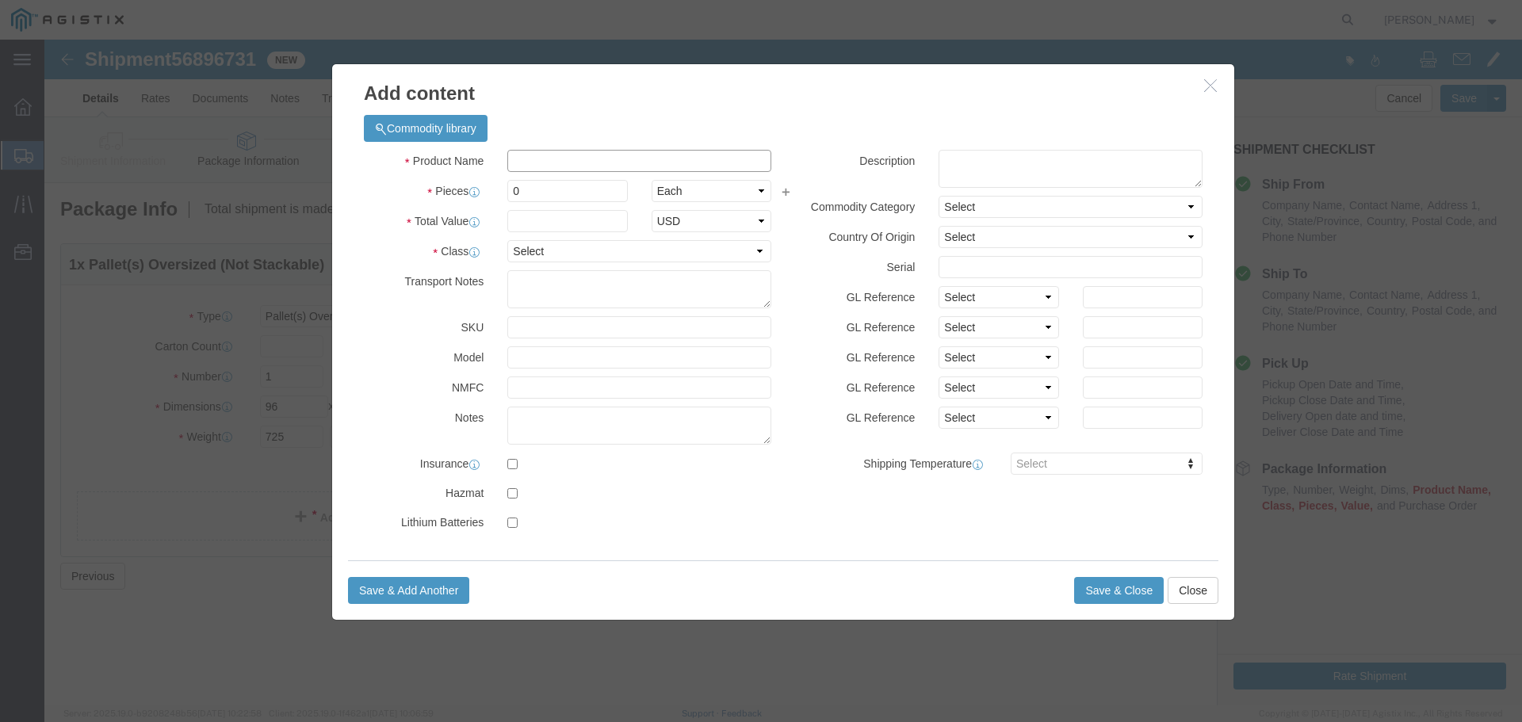
click input "text"
paste input "2700678868"
type input "2700678868"
click input "0"
type input "22"
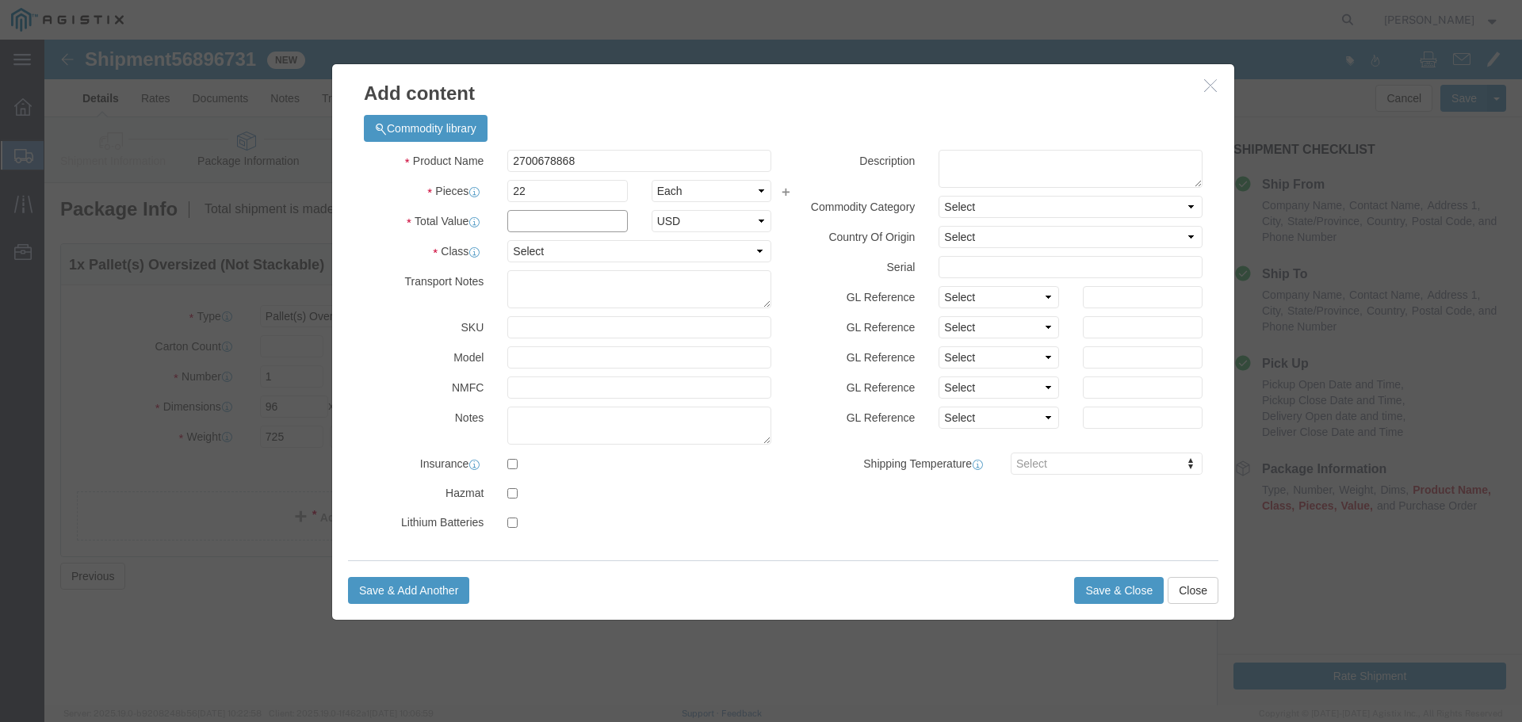
click input "text"
paste input "13,725.00"
type input "13,725.00"
click select "Select 50 55 60 65 70 85 92.5 100 125 175 250 300 400"
select select "92.5"
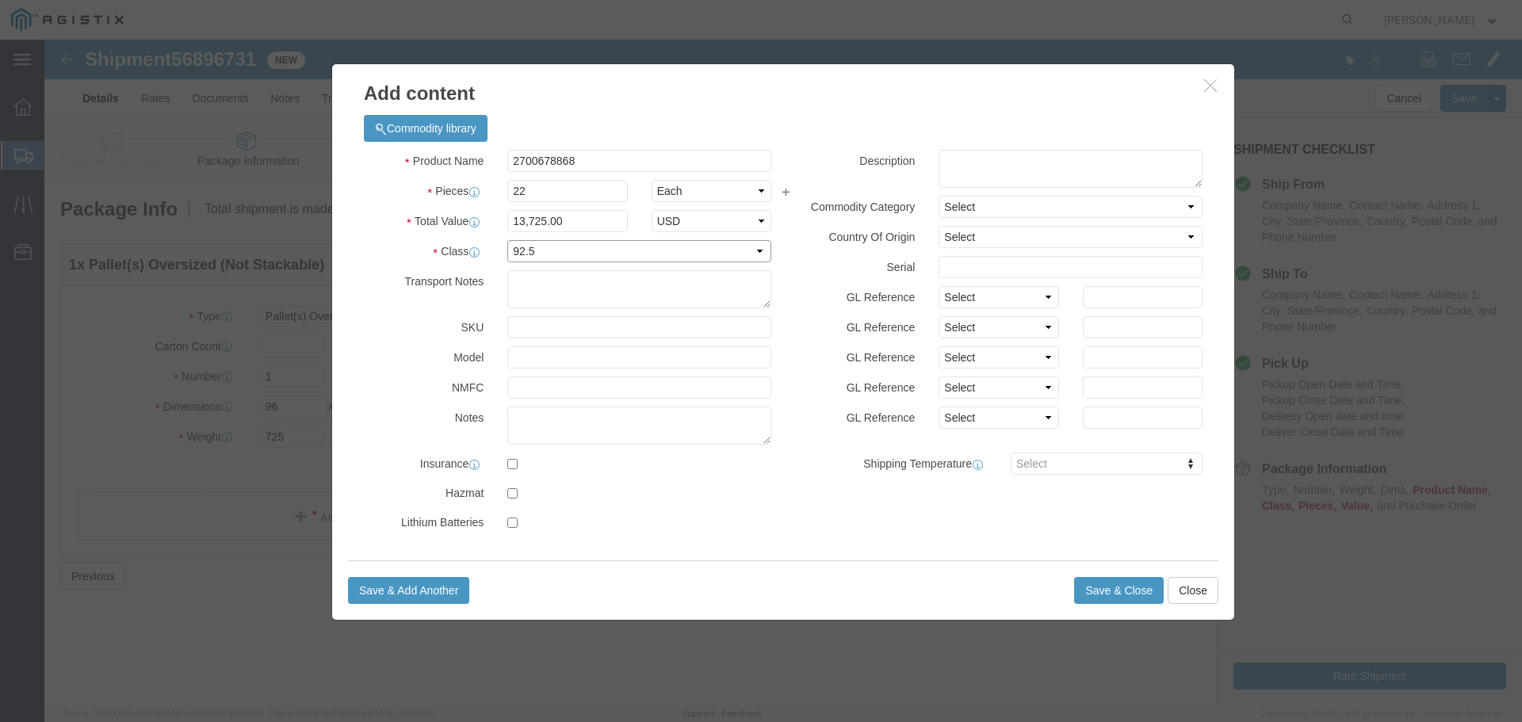
click select "Select 50 55 60 65 70 85 92.5 100 125 175 250 300 400"
click button "Save & Close"
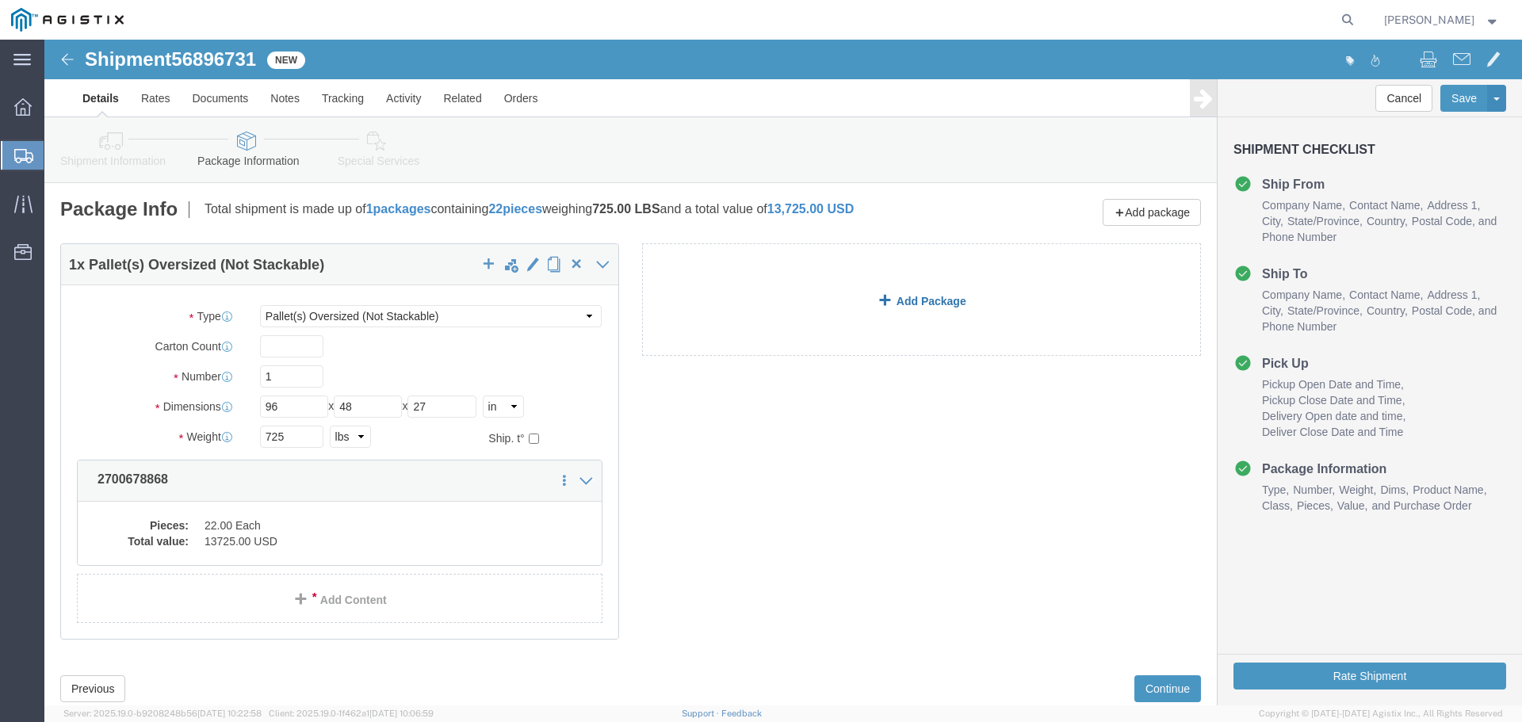
click link "Add Package"
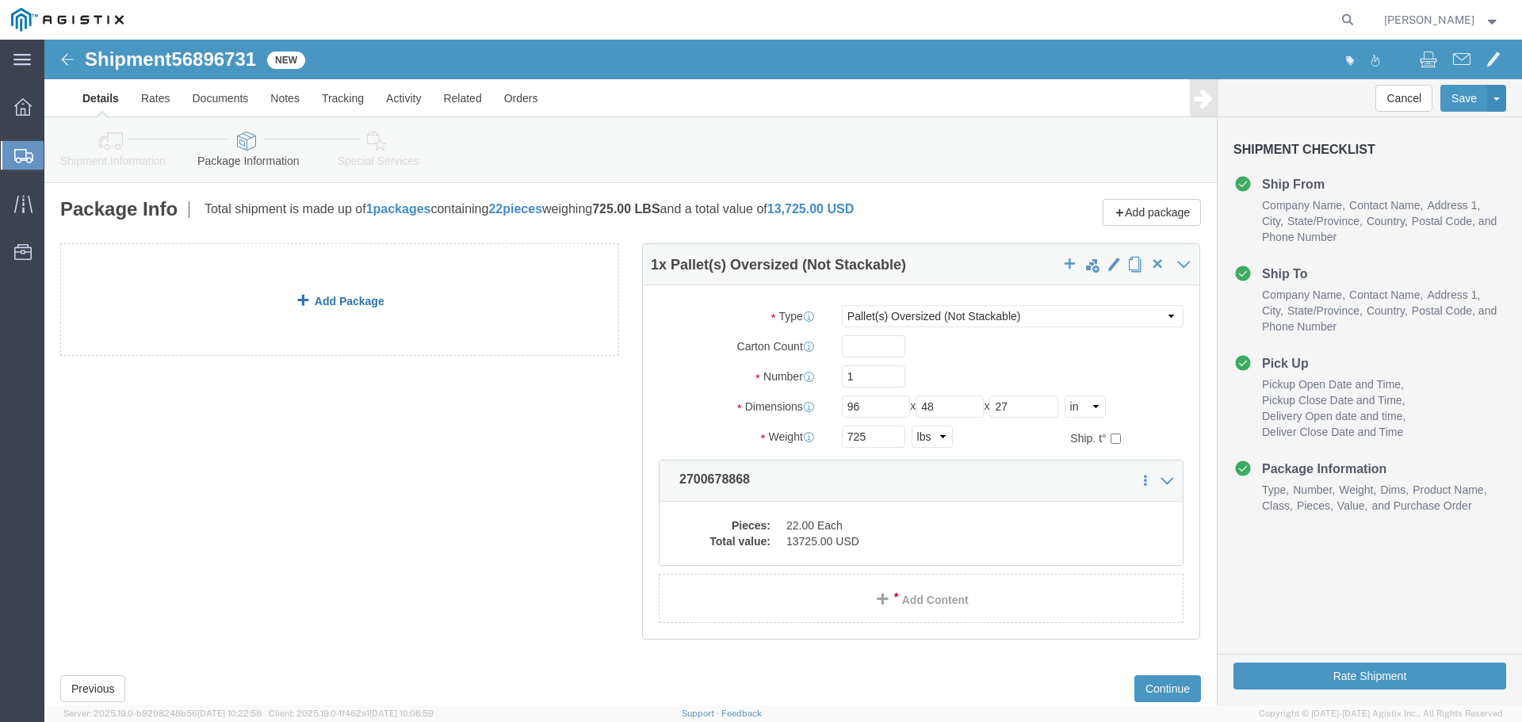
click link "Add Package"
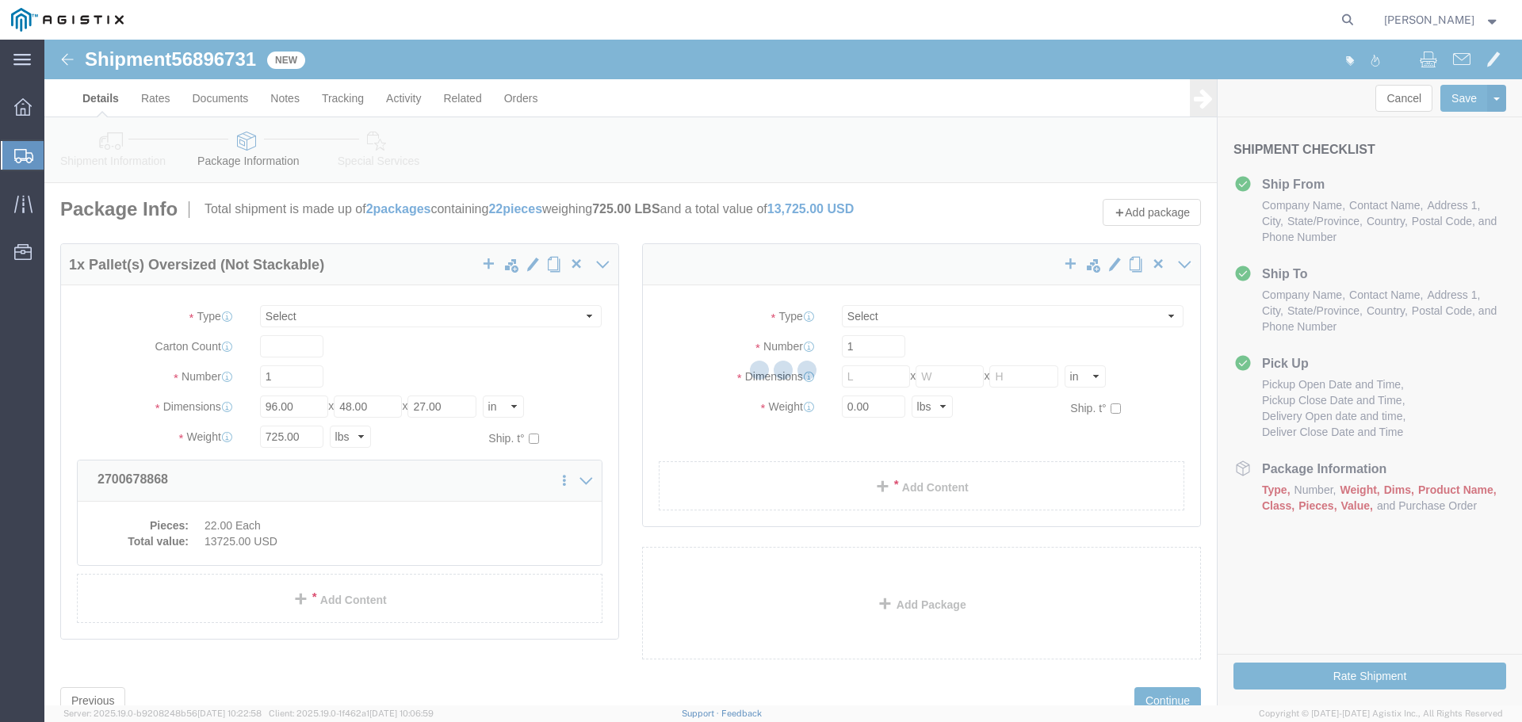
select select "PONS"
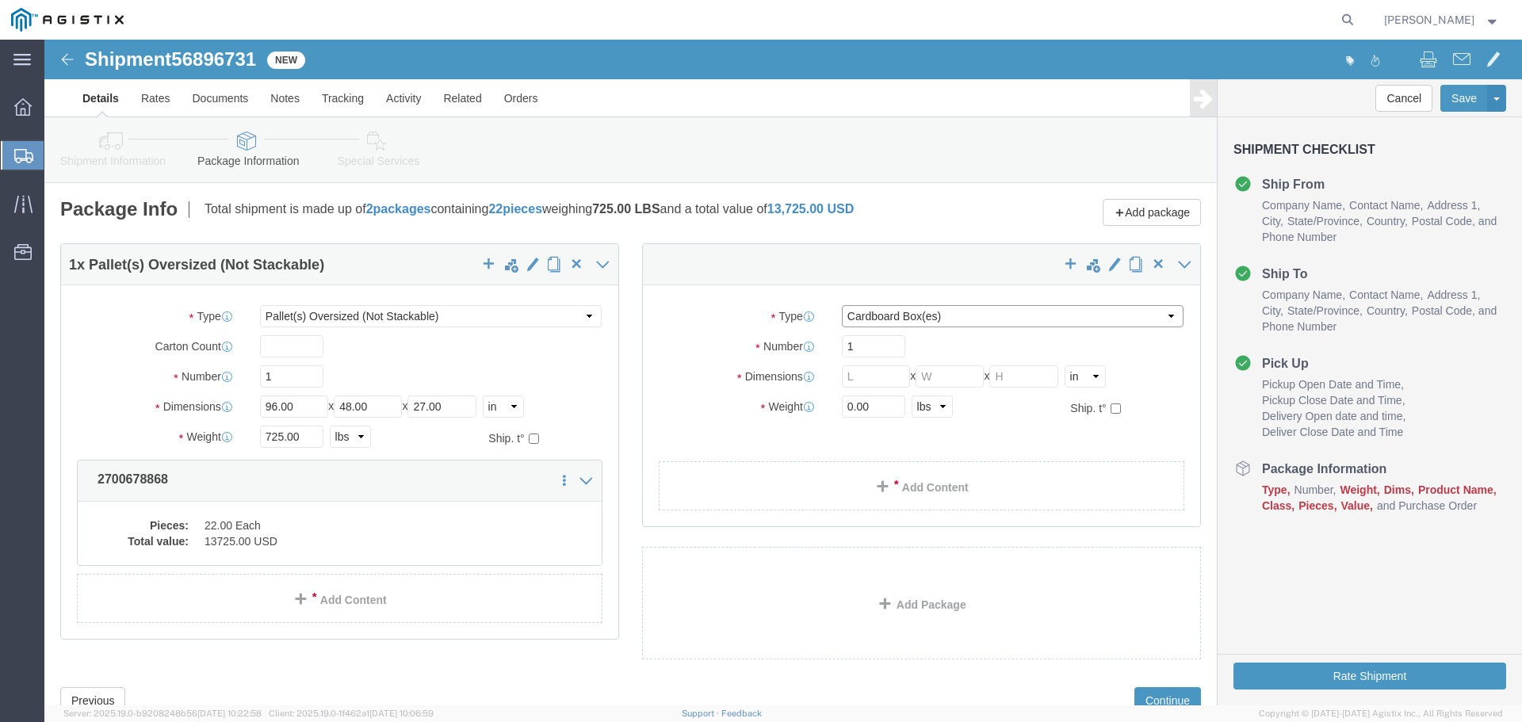
click select "Select Bulk Bundle(s) Cardboard Box(es) Carton(s) Crate(s) Drum(s) (Fiberboard)…"
select select "PONS"
click select "Select Bulk Bundle(s) Cardboard Box(es) Carton(s) Crate(s) Drum(s) (Fiberboard)…"
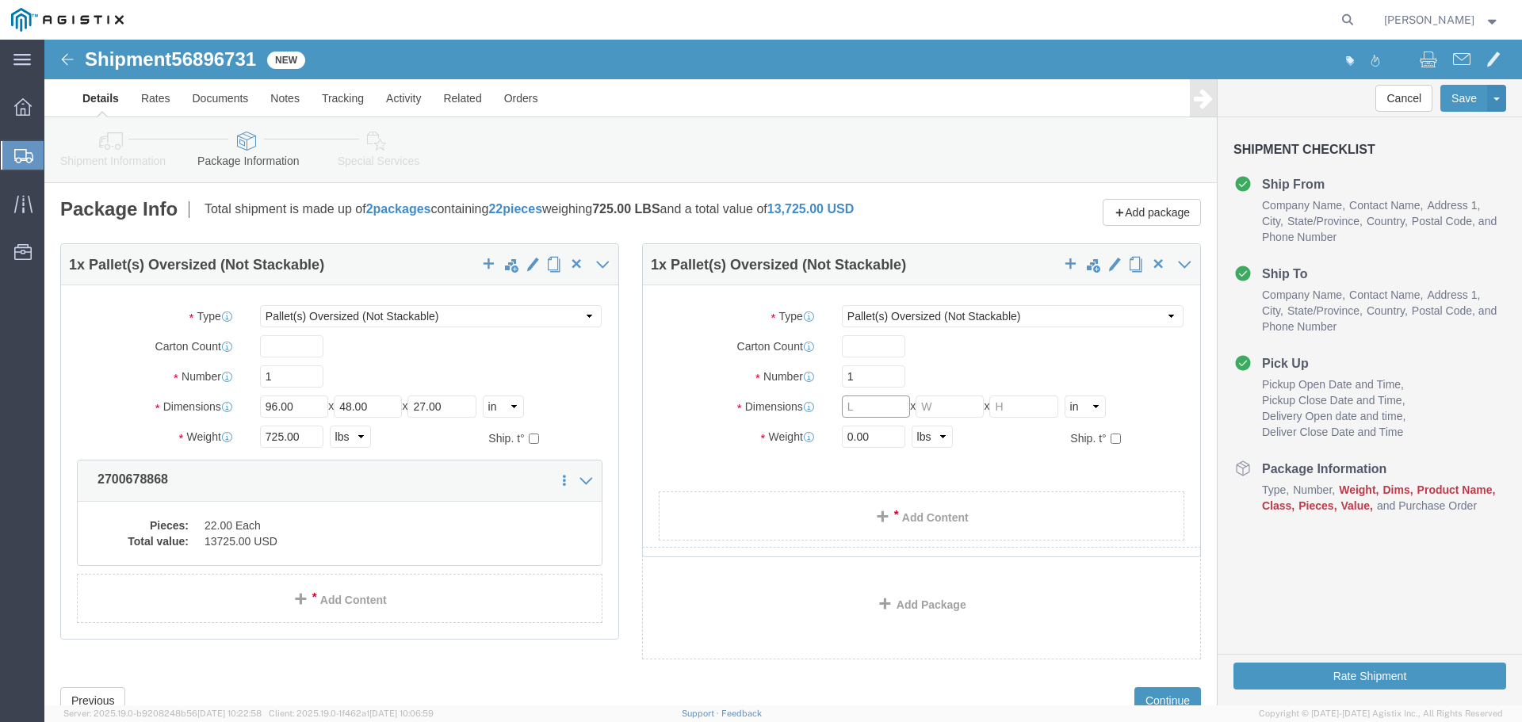
click input "text"
type input "90"
type input "51"
type input "27"
type input "725"
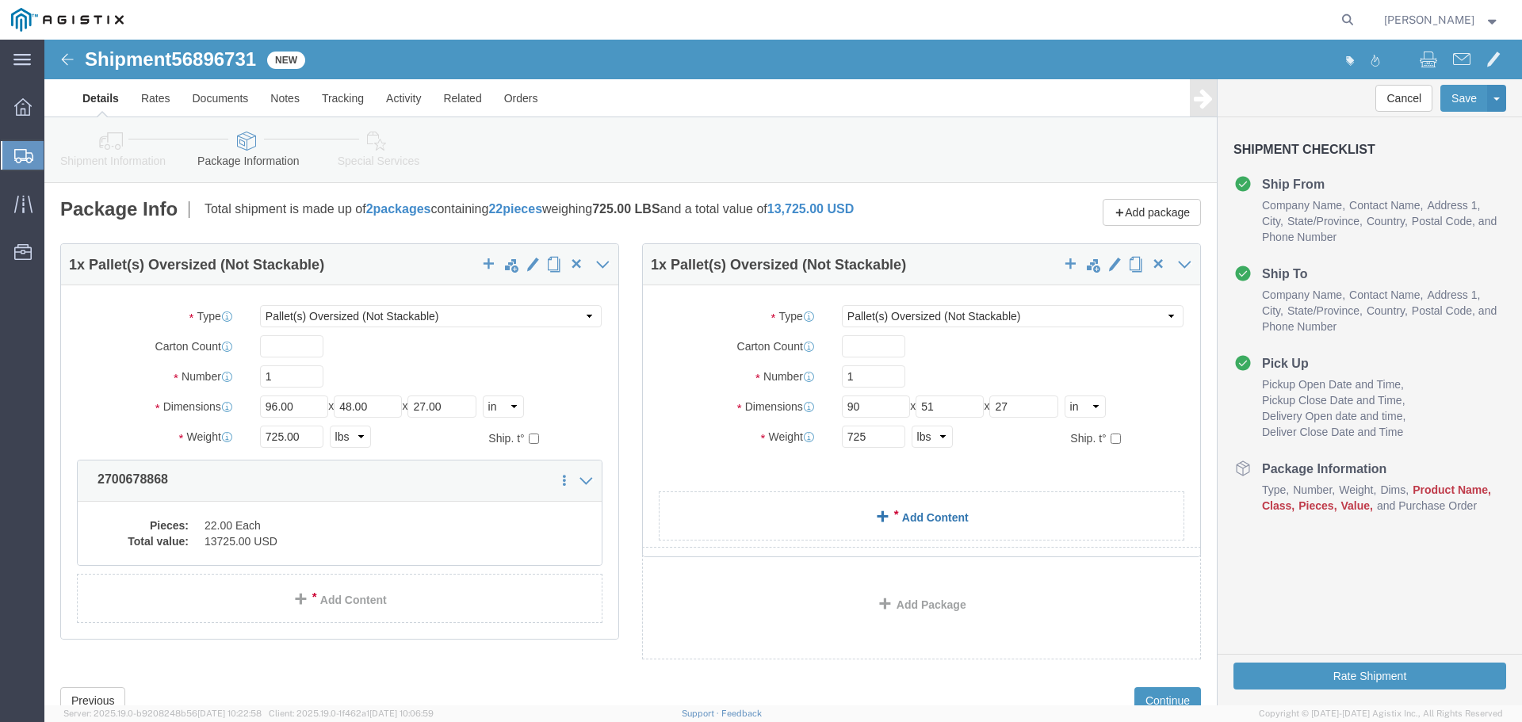
click div "1 x Pallet(s) Oversized (Not Stackable) Package Type Select Bulk Bundle(s) Card…"
click link "Add Content"
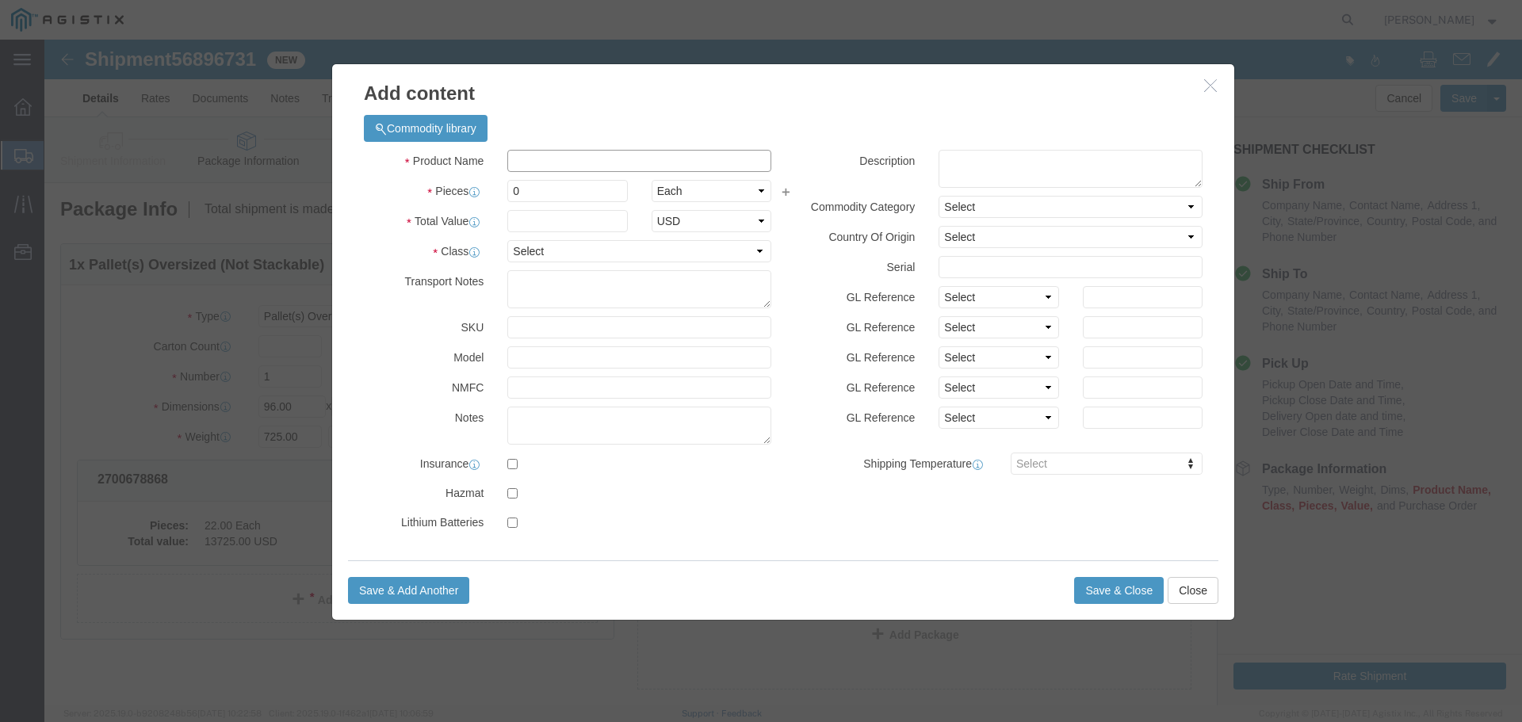
click input "text"
paste input "AT-WRAM66-FM"
type input "AT-WRAM66-FM"
click input "0"
type input "23"
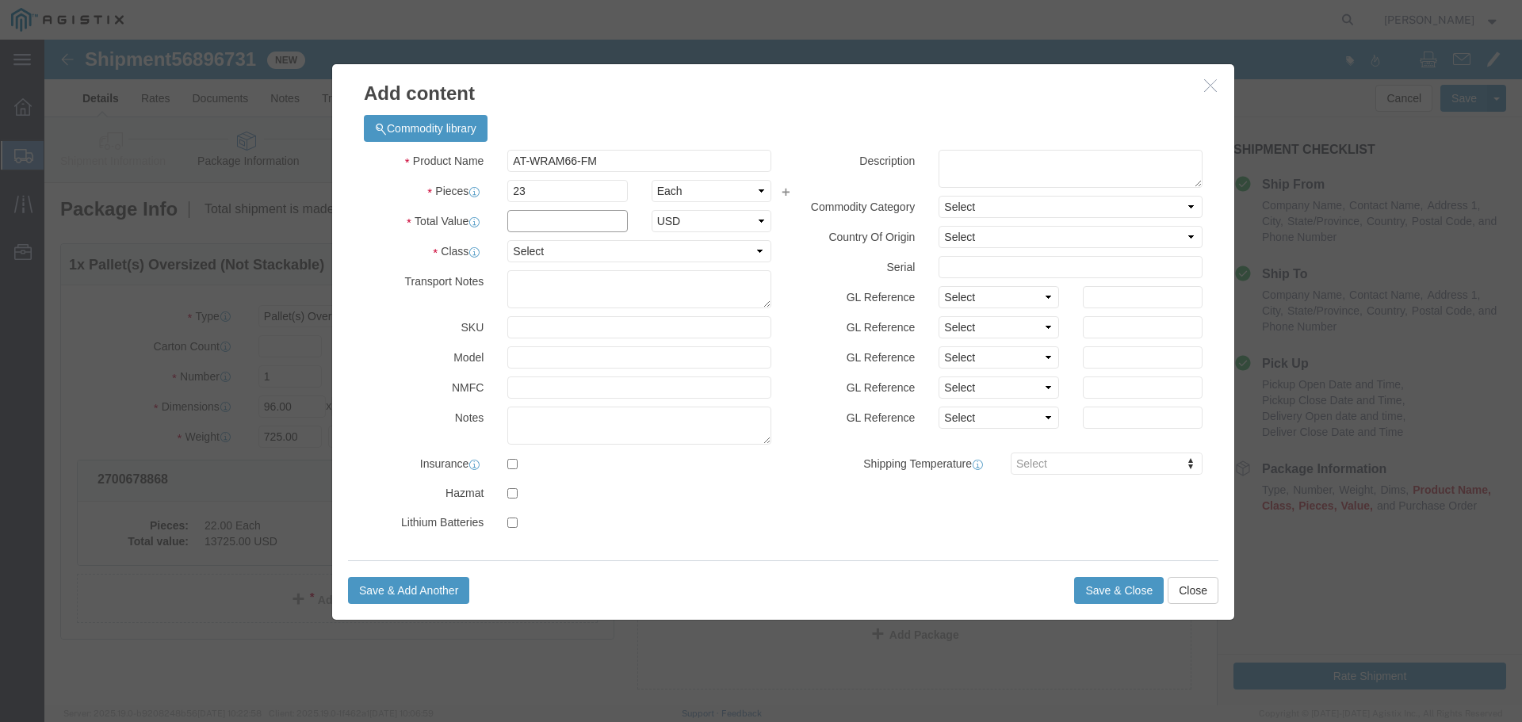
click input "text"
paste input "13,725.00"
type input "13,725.00"
click select "Select 50 55 60 65 70 85 92.5 100 125 175 250 300 400"
select select "92.5"
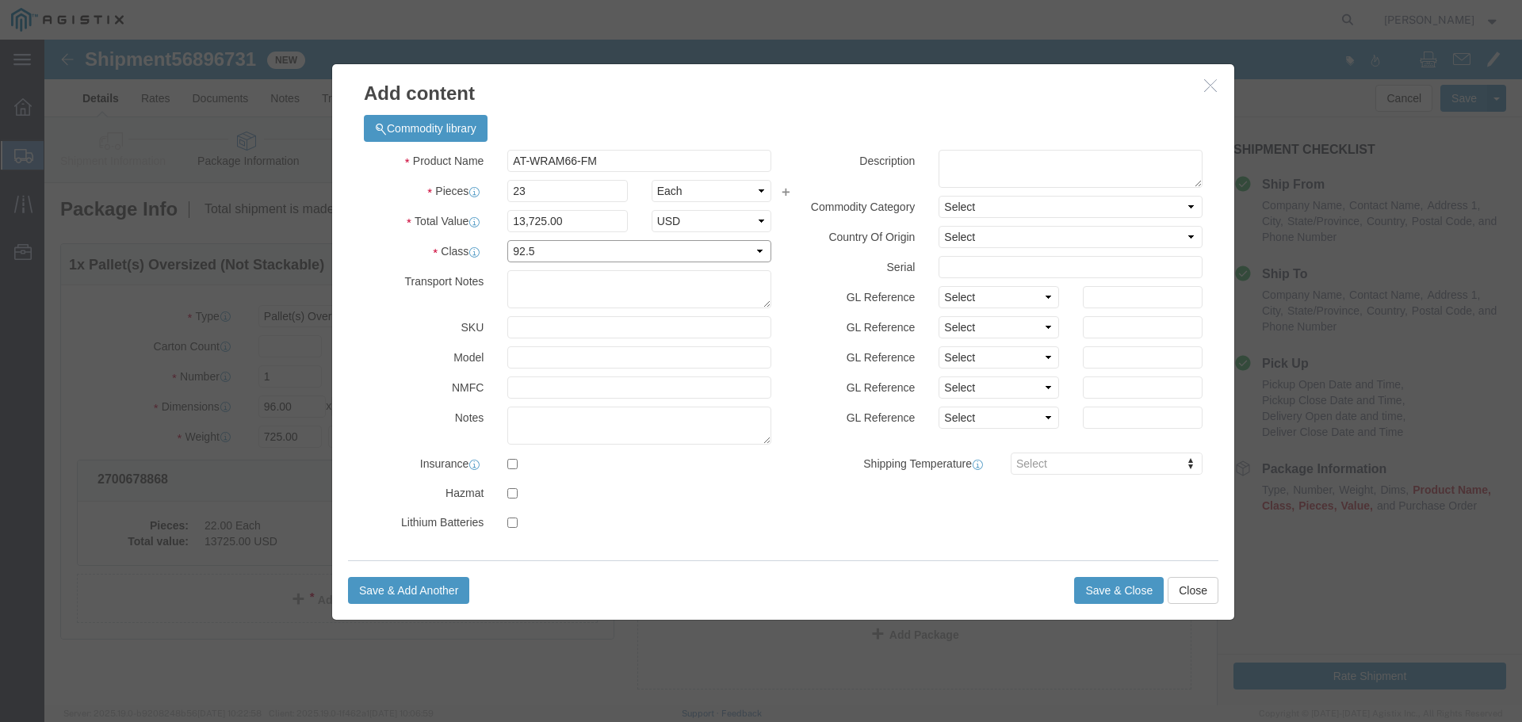
click select "Select 50 55 60 65 70 85 92.5 100 125 175 250 300 400"
click button "Save & Close"
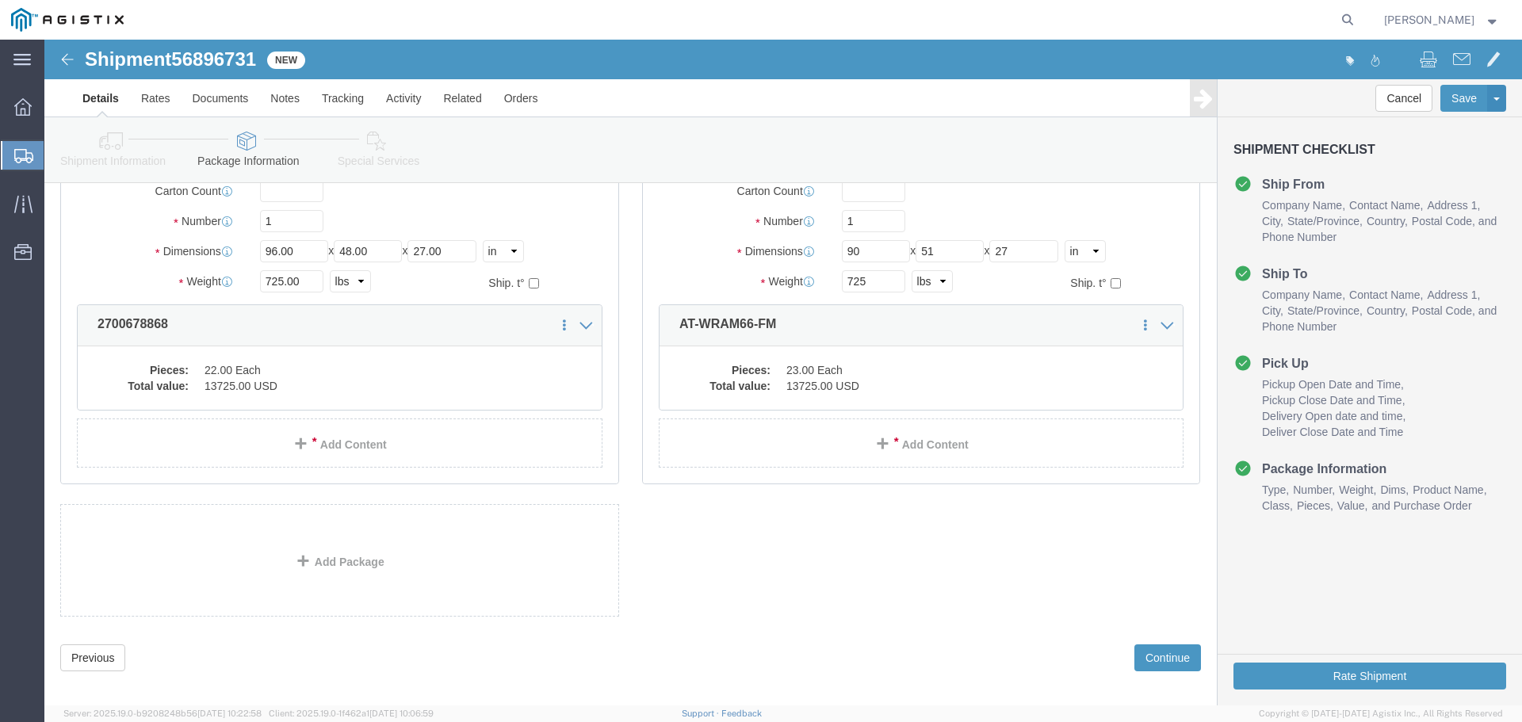
scroll to position [170, 0]
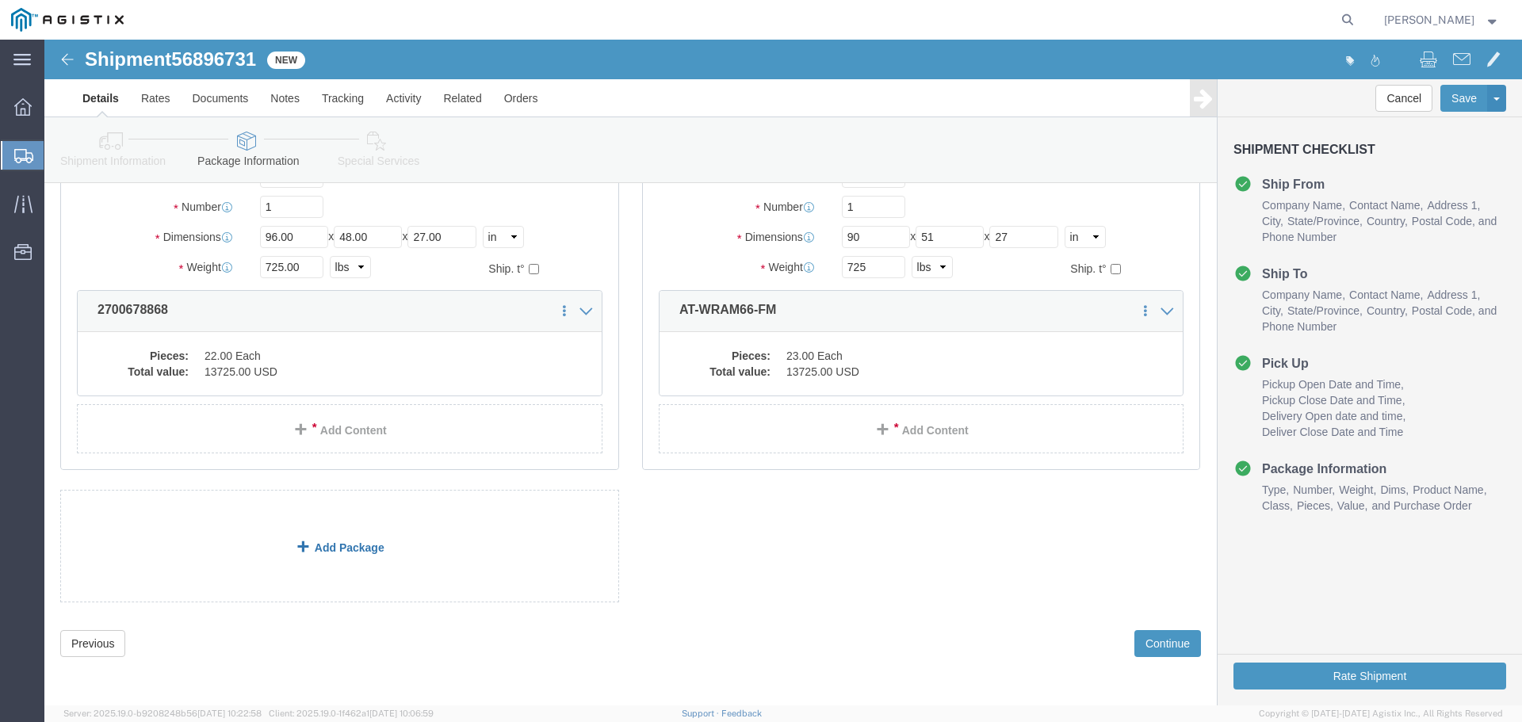
click span
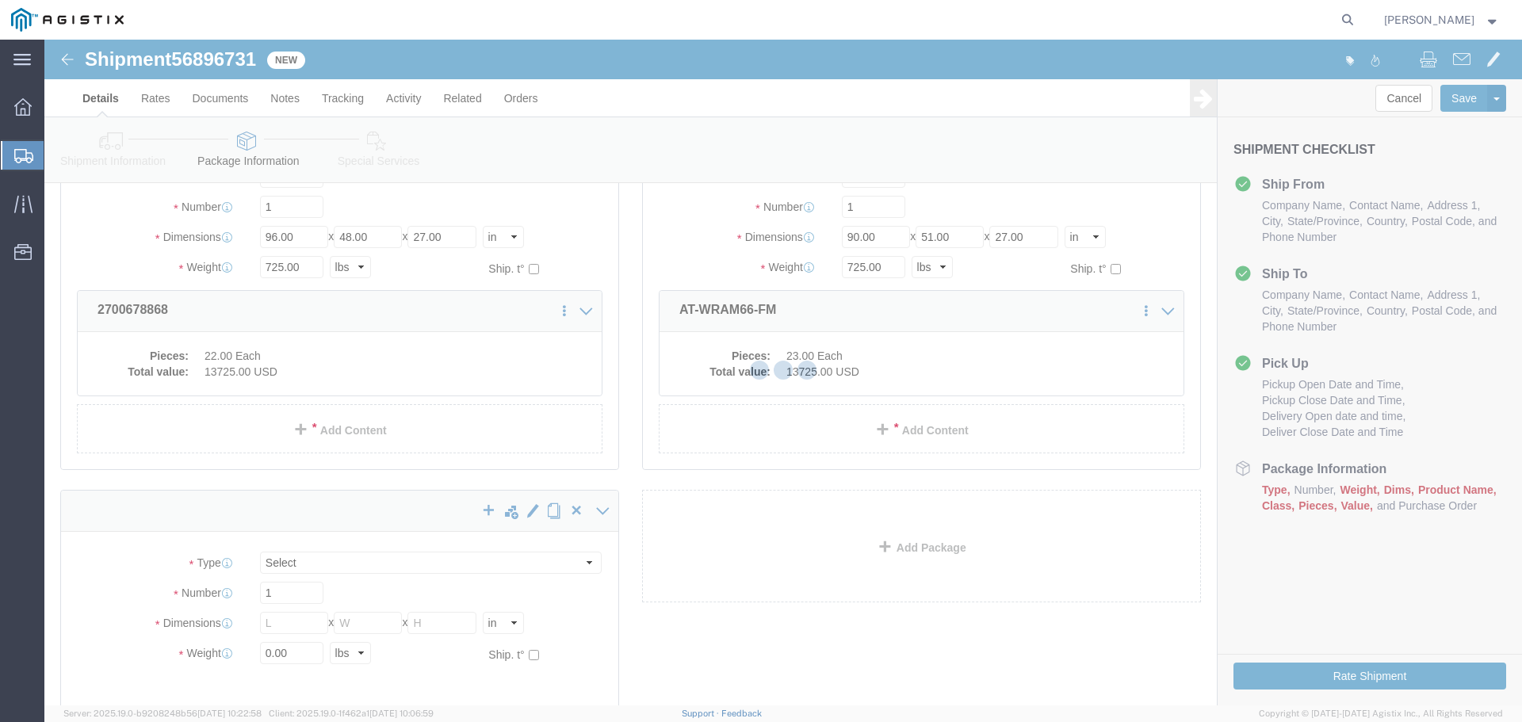
scroll to position [0, 0]
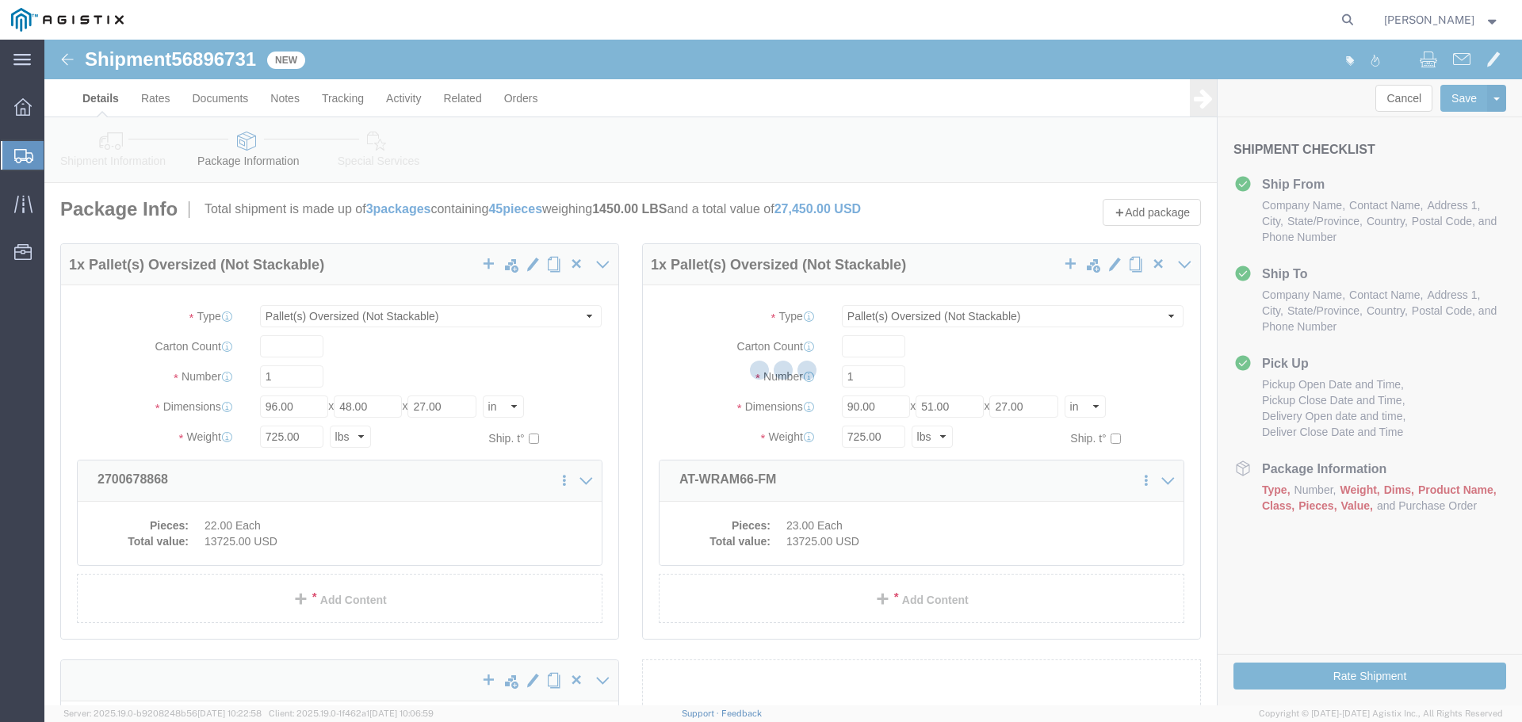
select select "PONS"
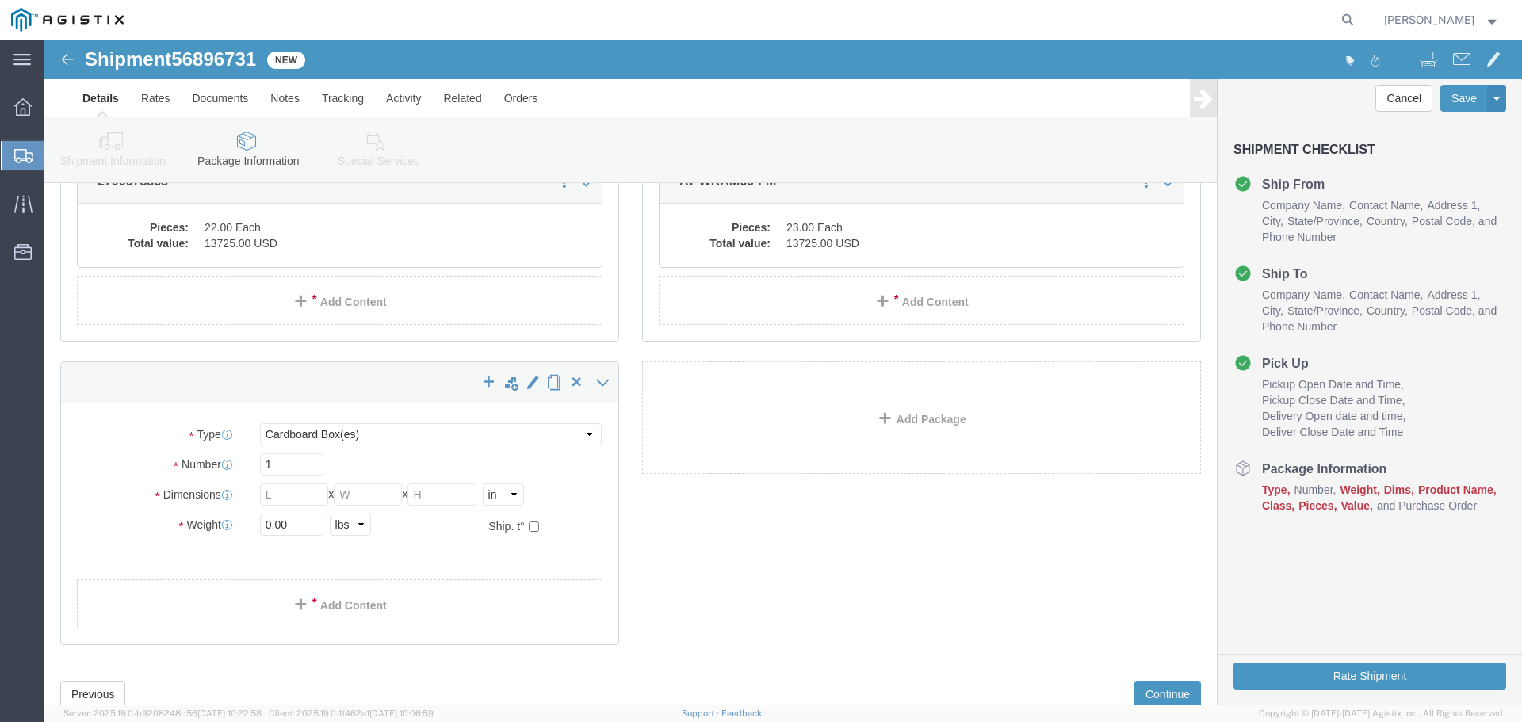
scroll to position [317, 0]
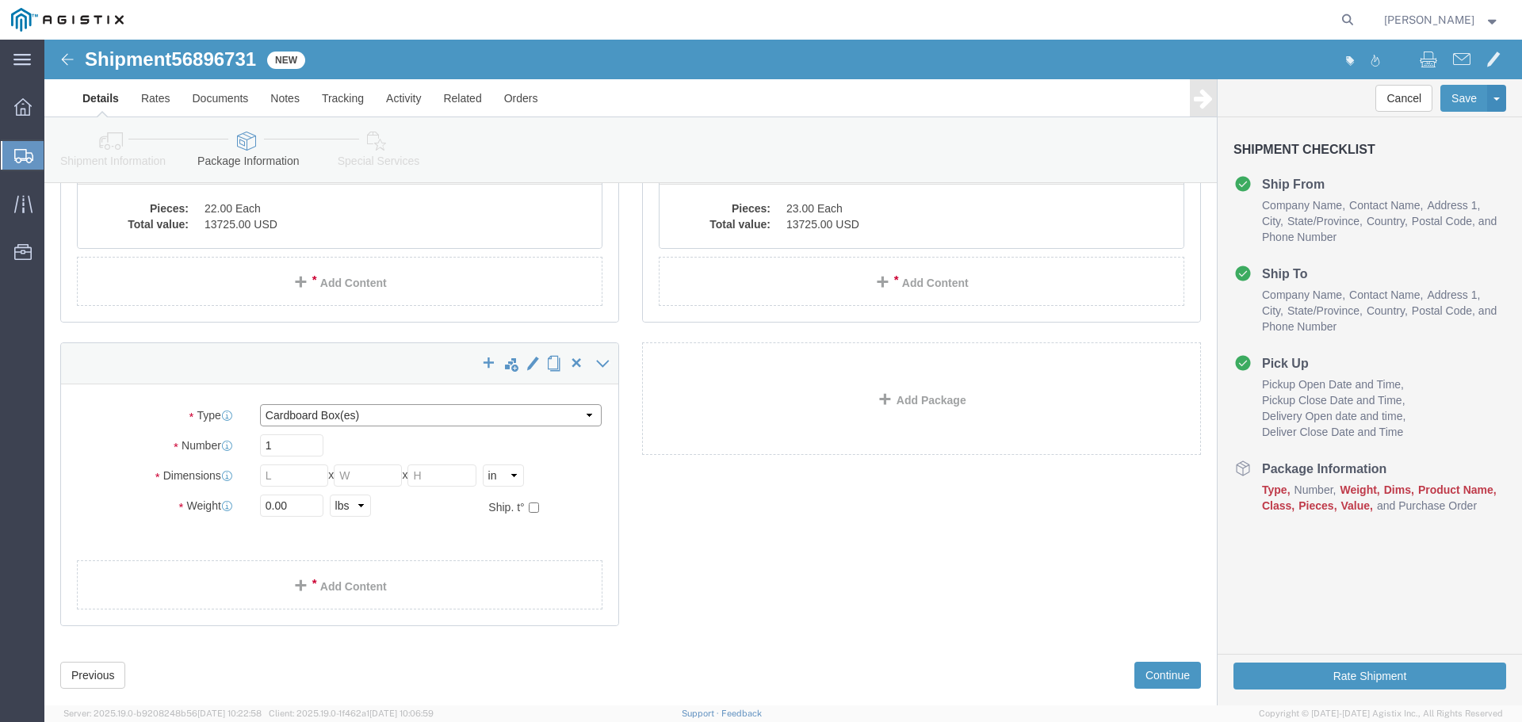
click select "Select Bulk Bundle(s) Cardboard Box(es) Carton(s) Crate(s) Drum(s) (Fiberboard)…"
select select "PSNS"
click select "Select Bulk Bundle(s) Cardboard Box(es) Carton(s) Crate(s) Drum(s) (Fiberboard)…"
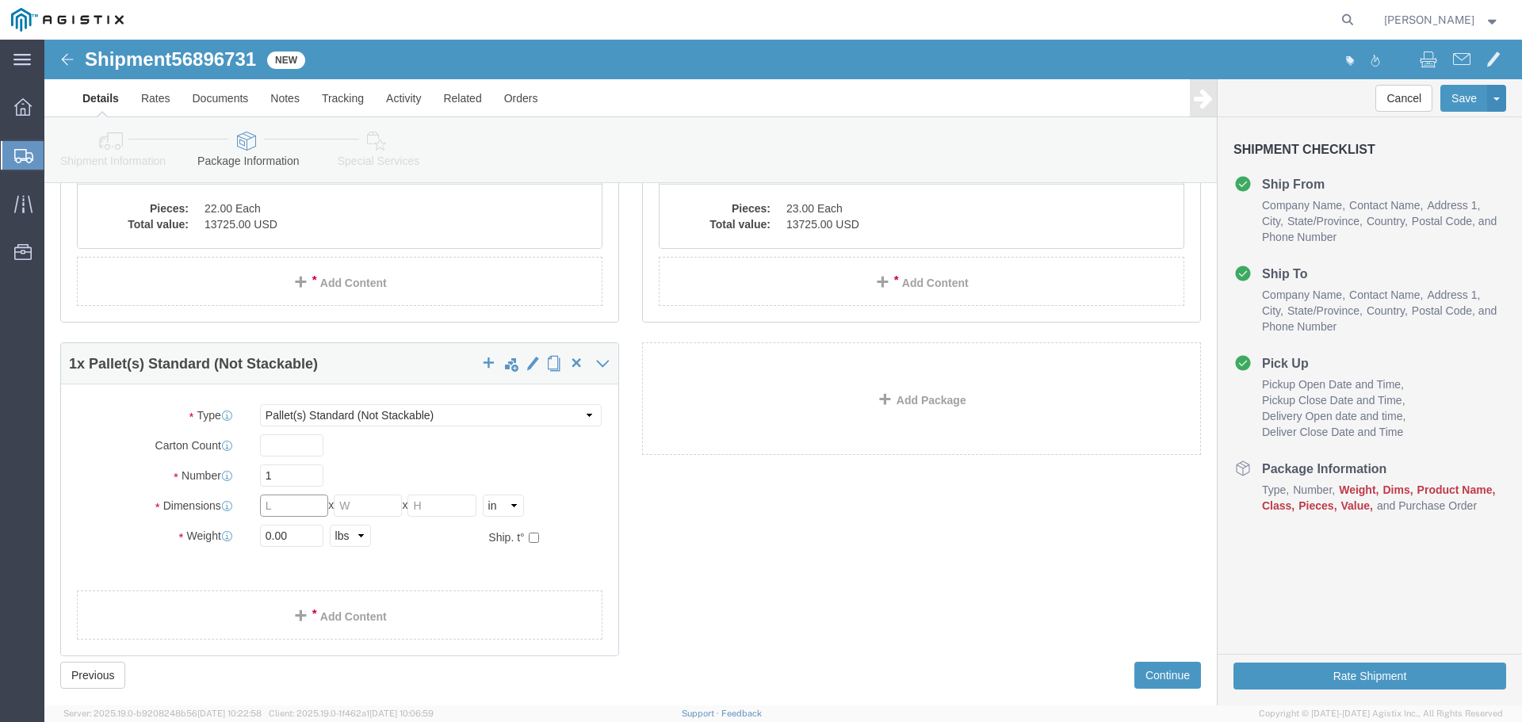
click input "text"
type input "50"
type input "40"
type input "20"
type input "230"
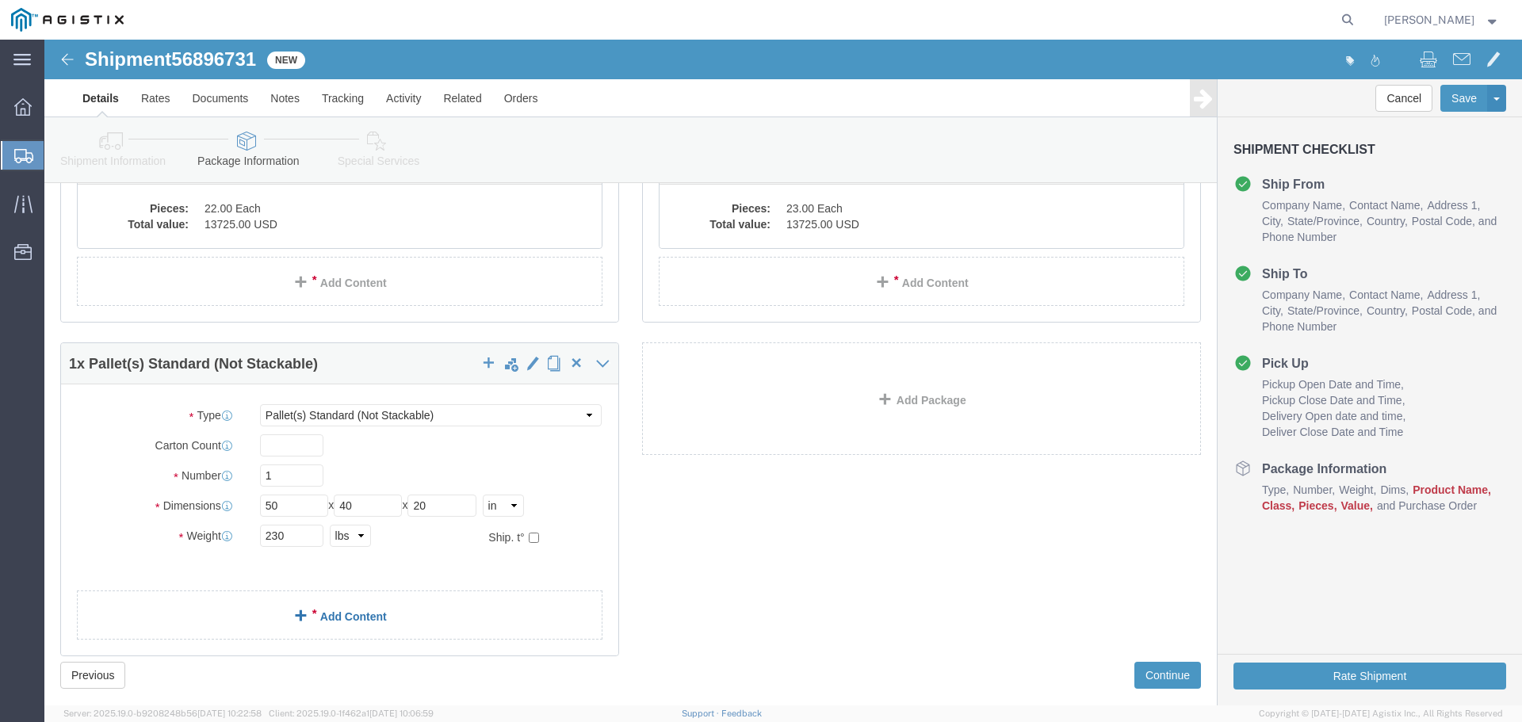
click link "Add Content"
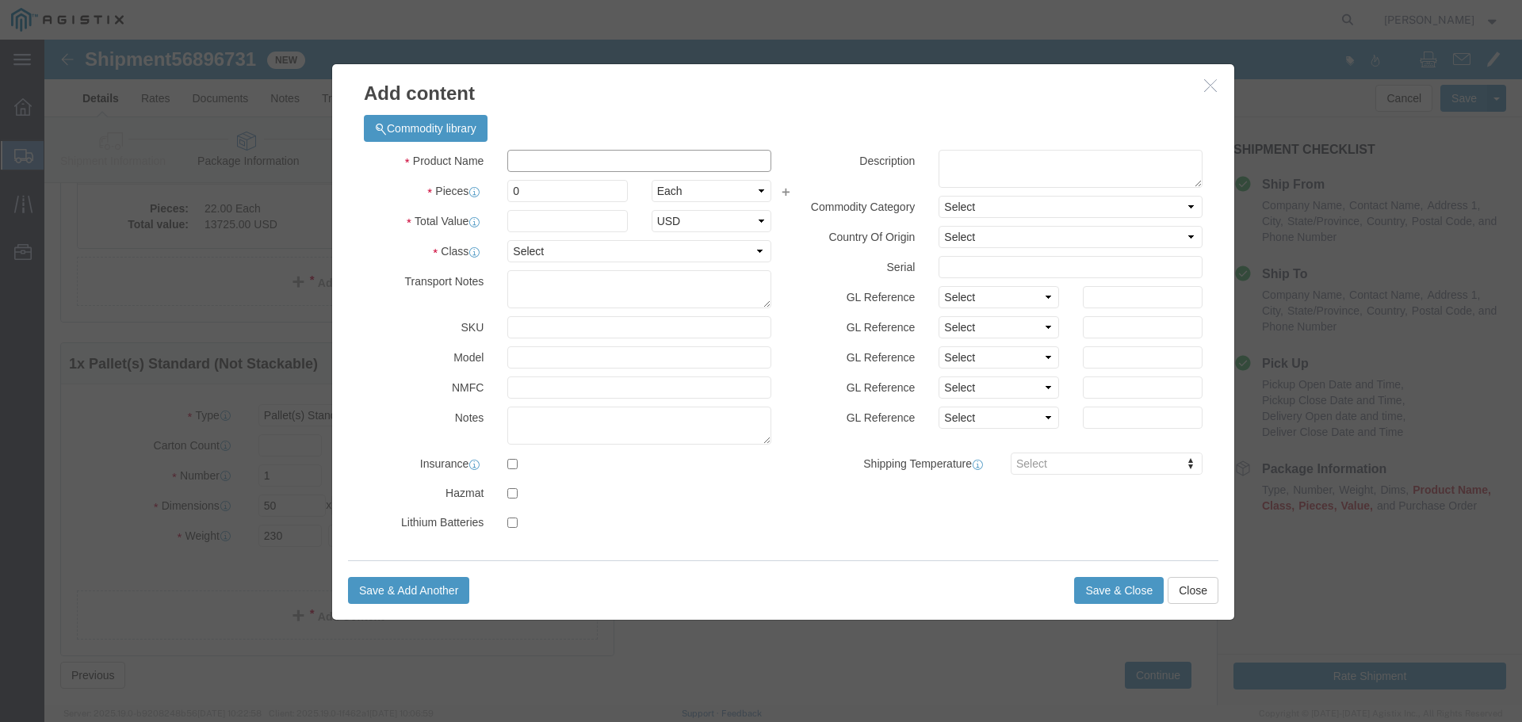
click input "text"
paste input "13,725.00"
type input "13,725.00"
click input "0"
type input "45"
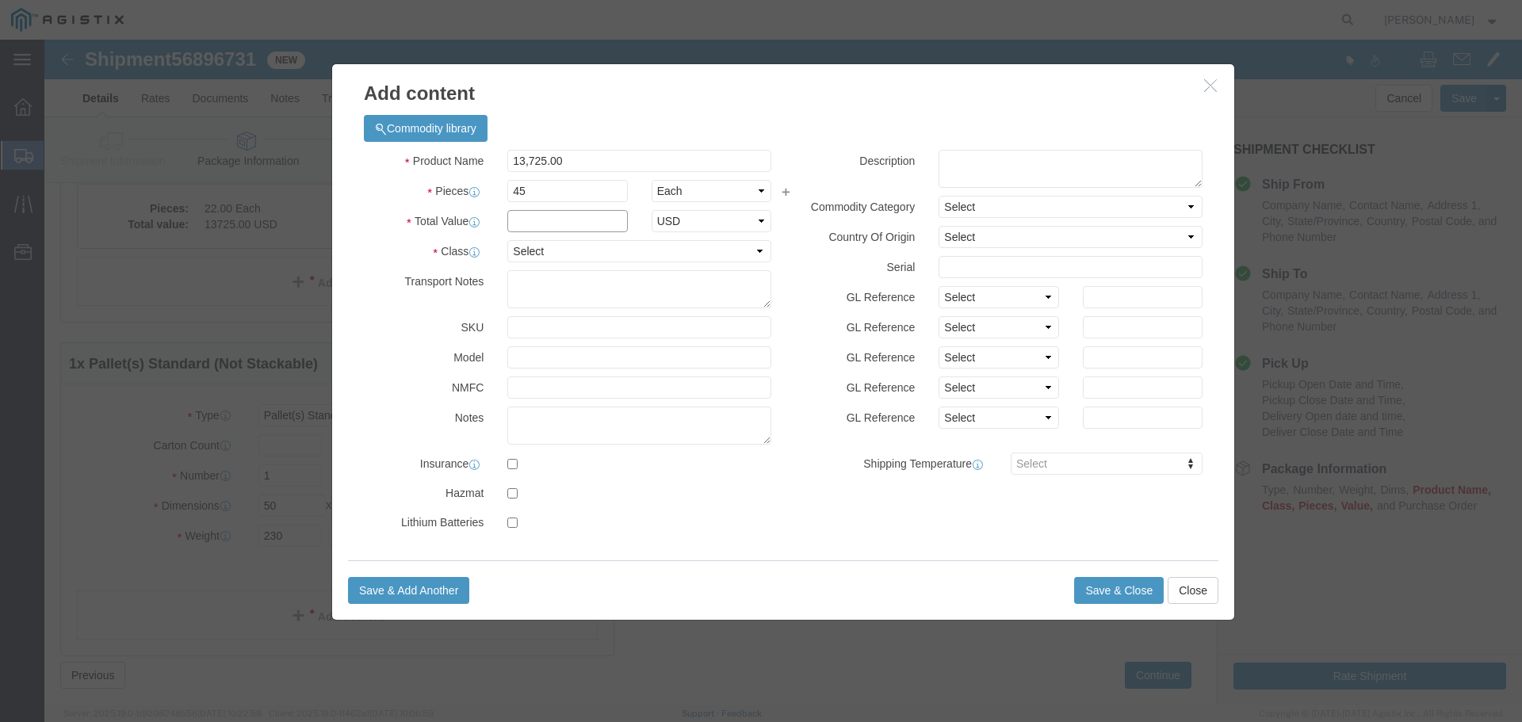
click input "text"
paste input "13,725.00"
type input "13,725.00"
click select "Select 50 55 60 65 70 85 92.5 100 125 175 250 300 400"
select select "100"
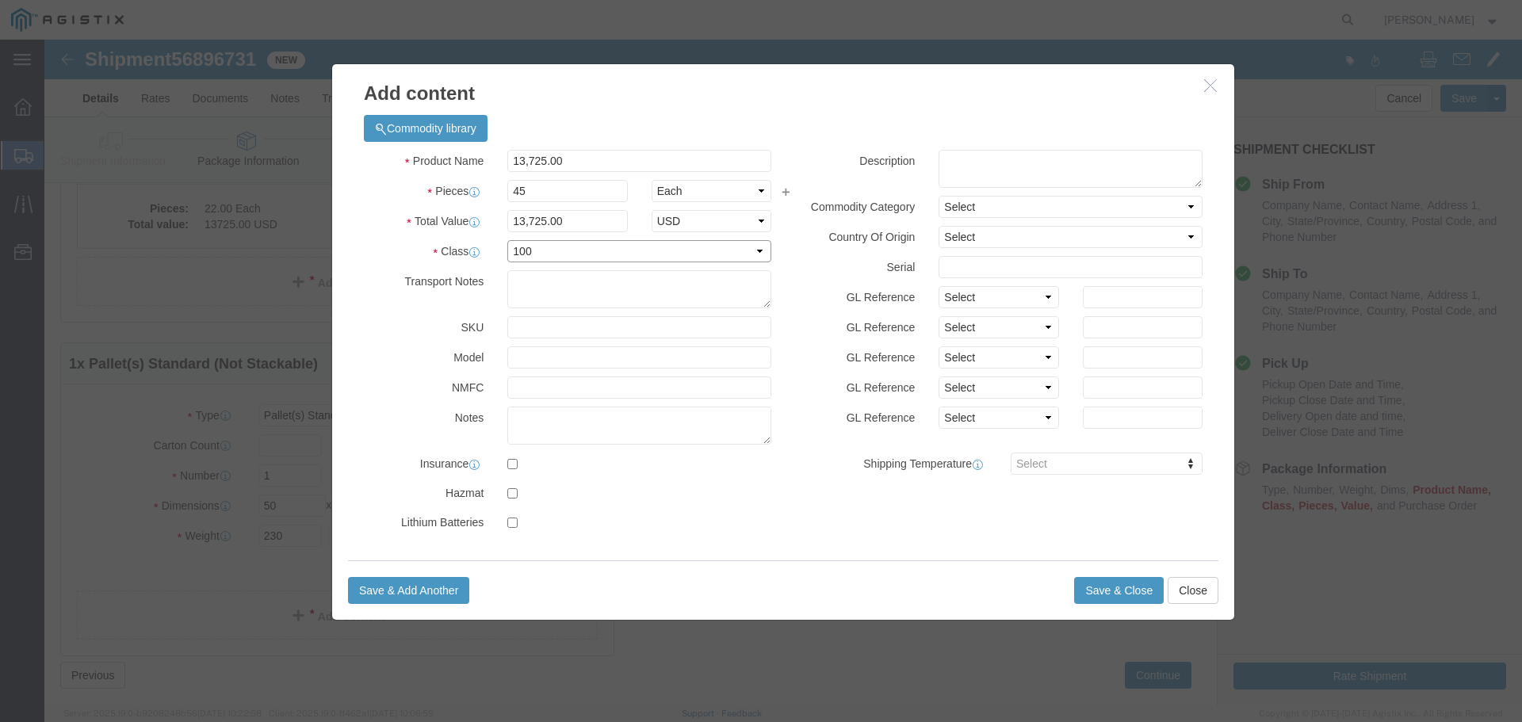
click select "Select 50 55 60 65 70 85 92.5 100 125 175 250 300 400"
click button "Save & Close"
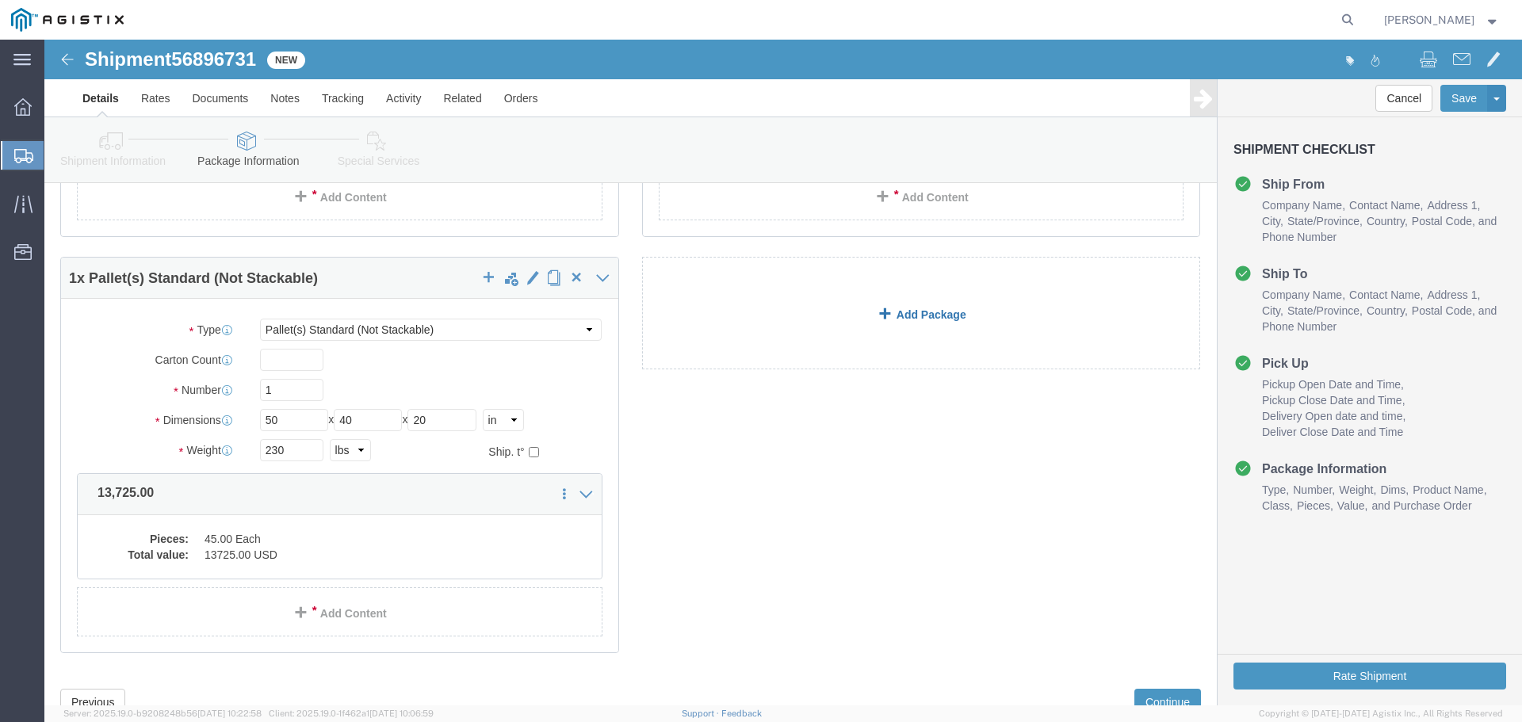
scroll to position [461, 0]
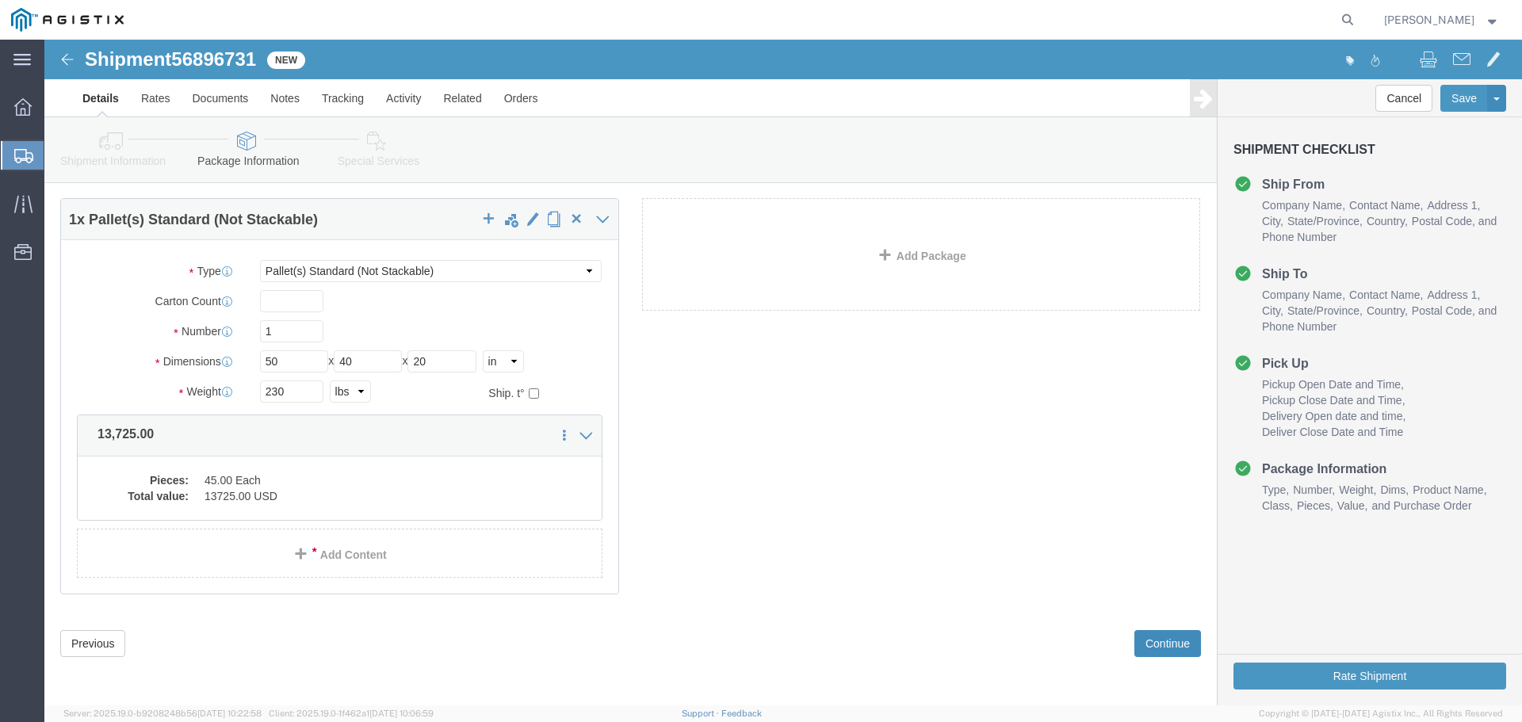
click button "Continue"
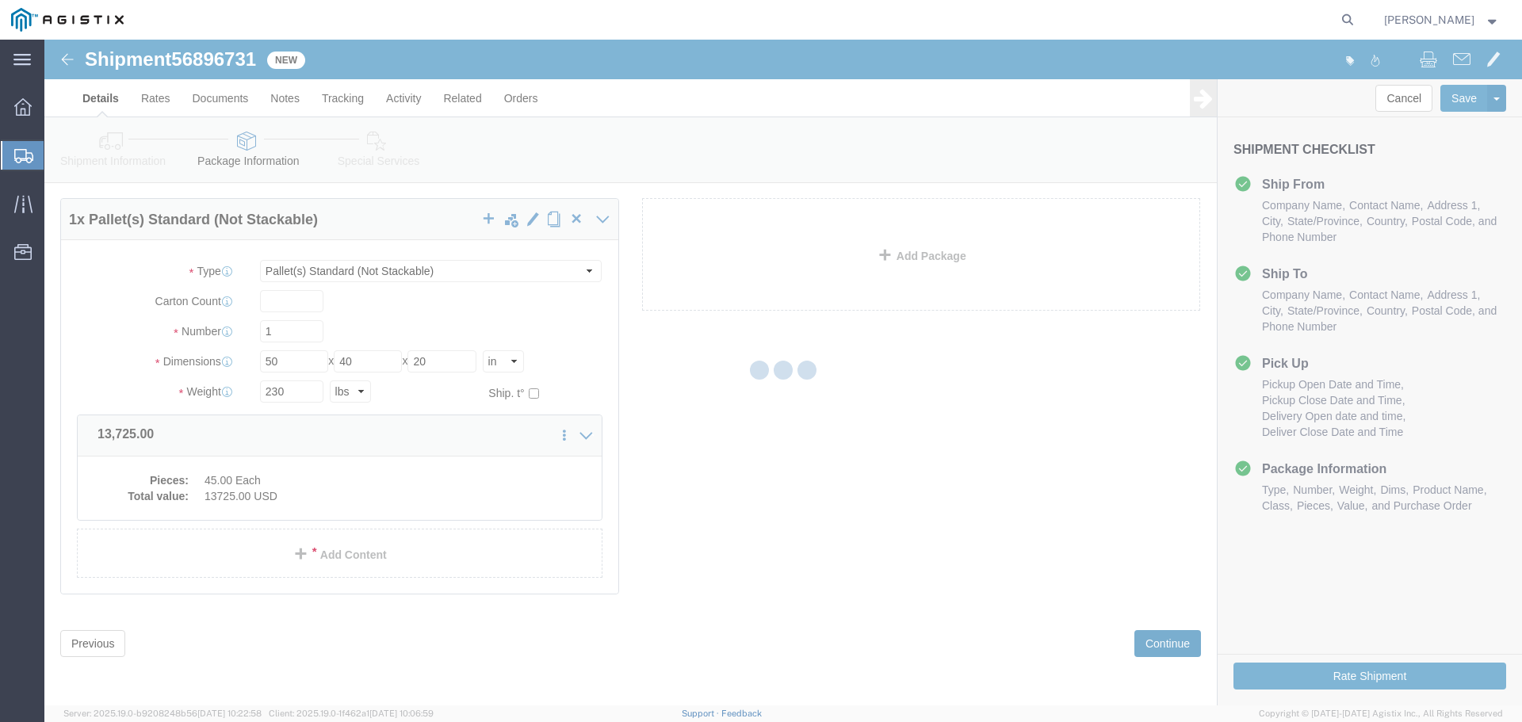
select select
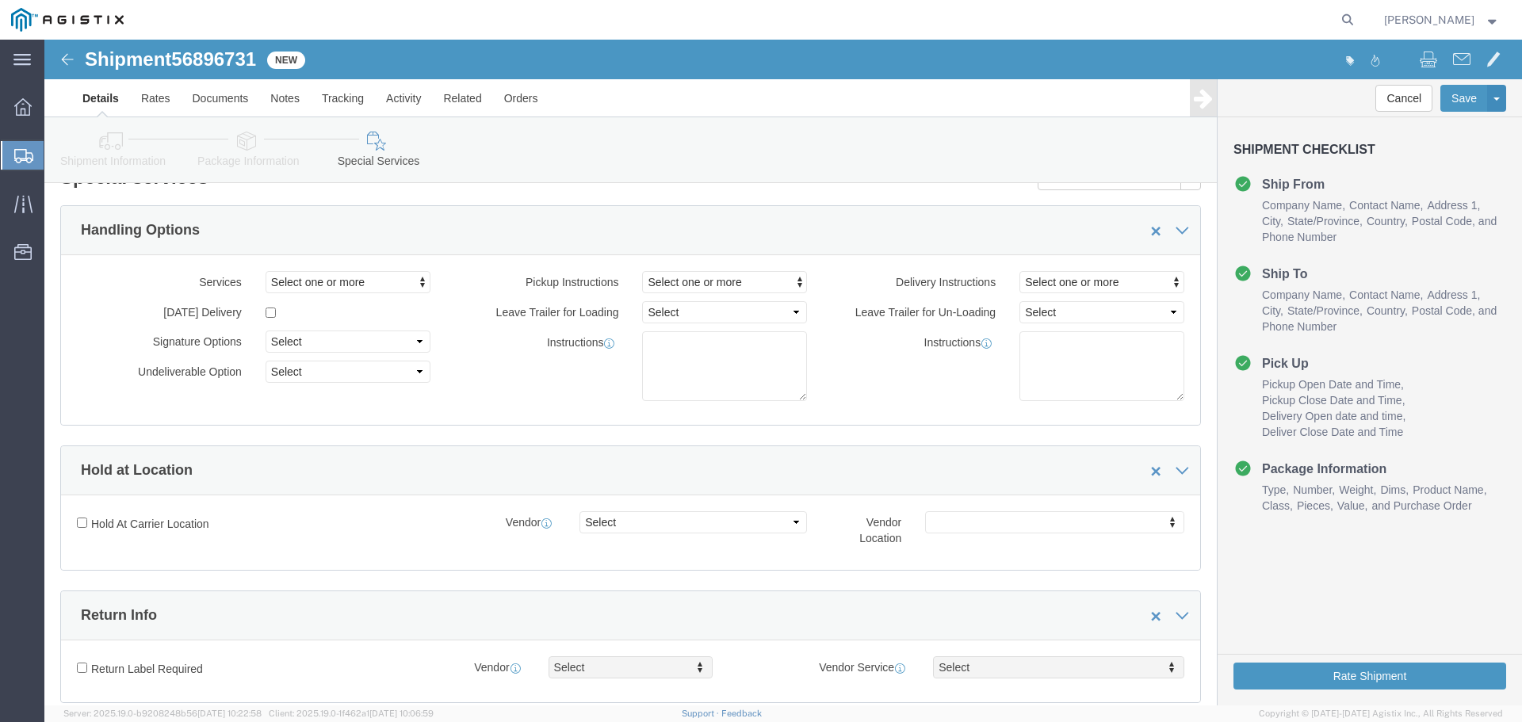
scroll to position [0, 0]
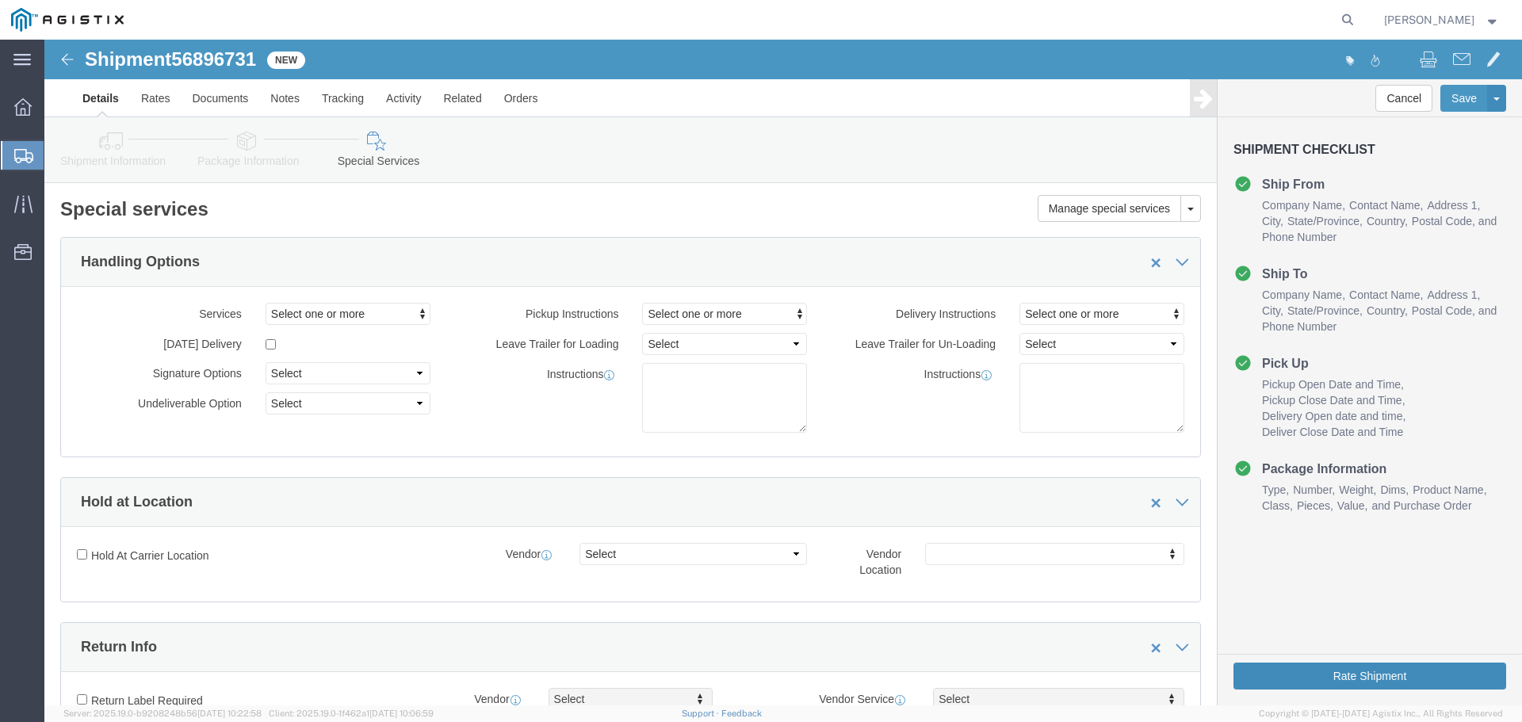
click button "Rate Shipment"
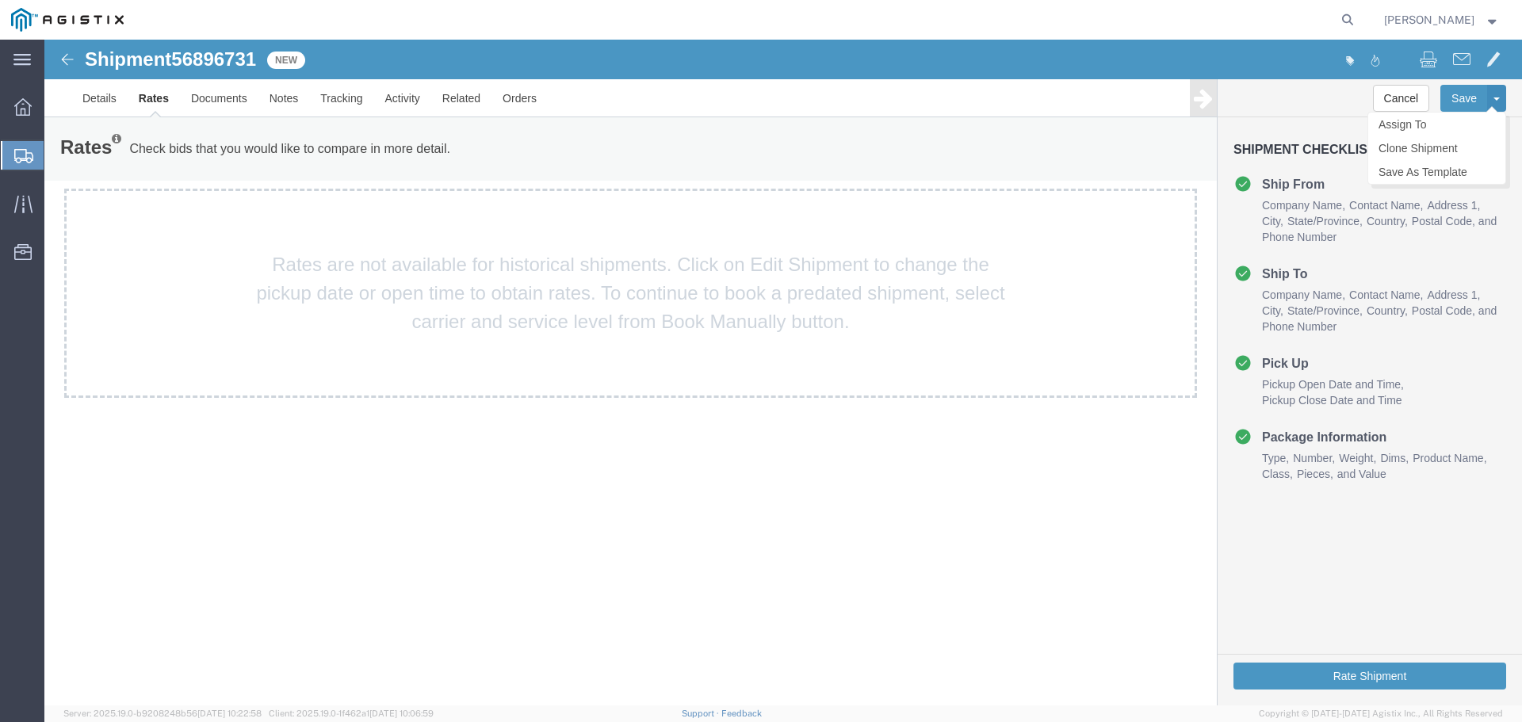
click at [1495, 95] on button at bounding box center [1496, 98] width 19 height 27
click at [678, 142] on div "Rates Check bids that you would like to compare in more detail. Compare Filter" at bounding box center [387, 149] width 679 height 32
click at [1453, 670] on button "Rate Shipment" at bounding box center [1369, 675] width 273 height 27
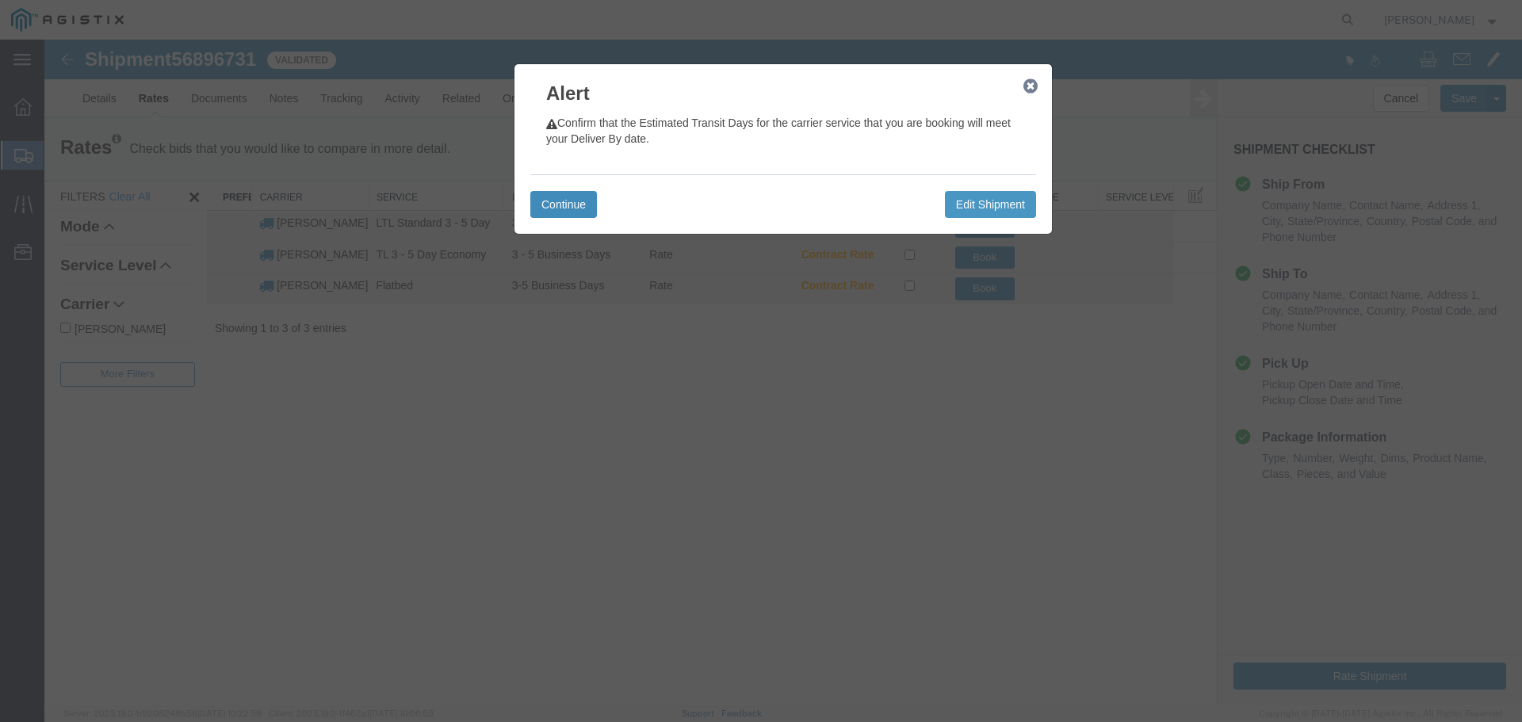
click at [558, 198] on button "Continue" at bounding box center [563, 204] width 67 height 27
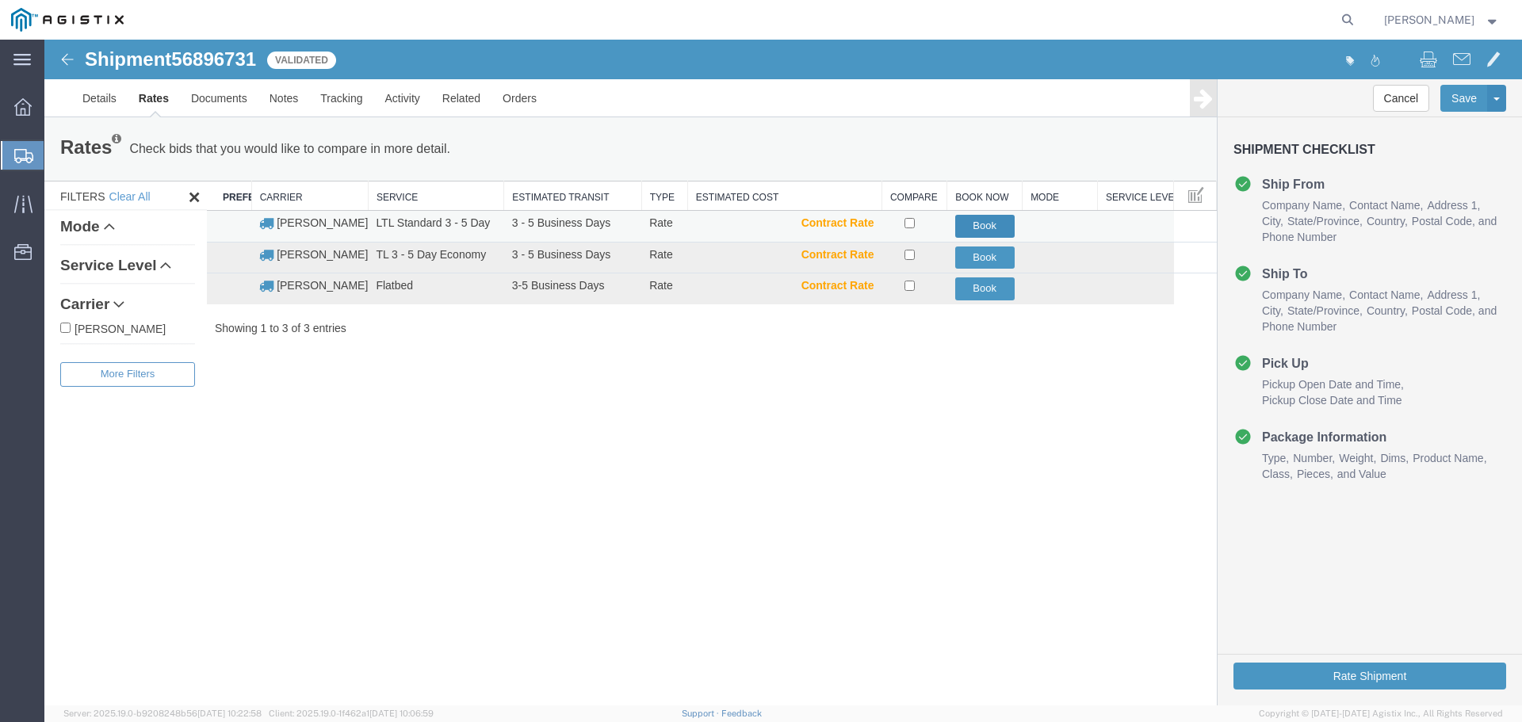
click at [996, 219] on button "Book" at bounding box center [984, 226] width 59 height 23
